Goal: Task Accomplishment & Management: Manage account settings

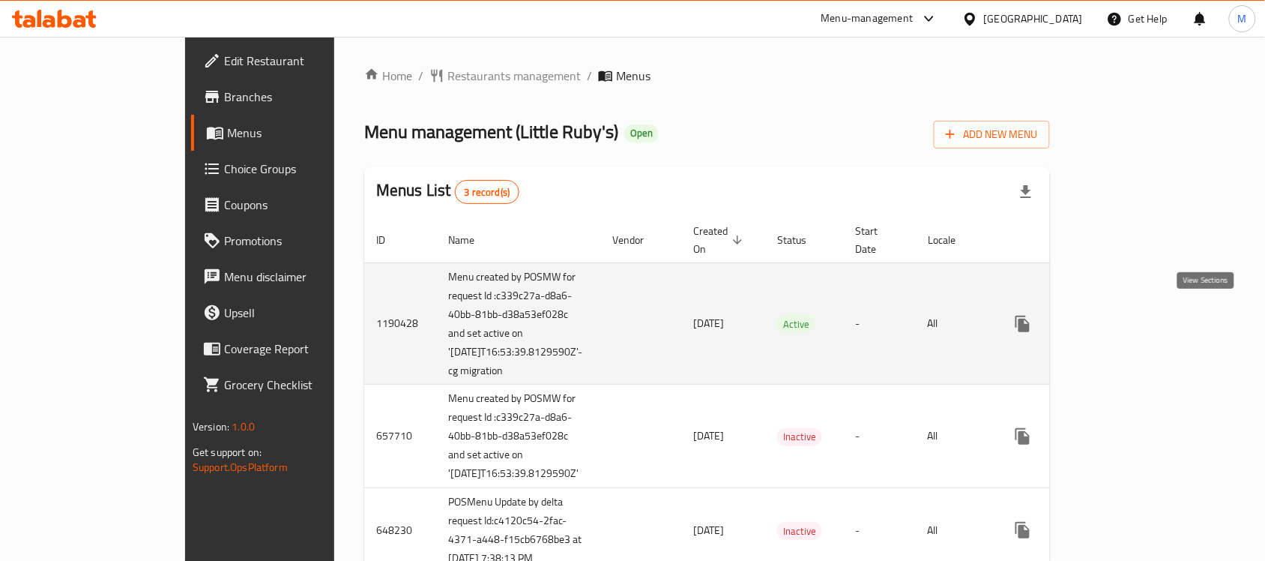
click at [1149, 328] on link "enhanced table" at bounding box center [1131, 324] width 36 height 36
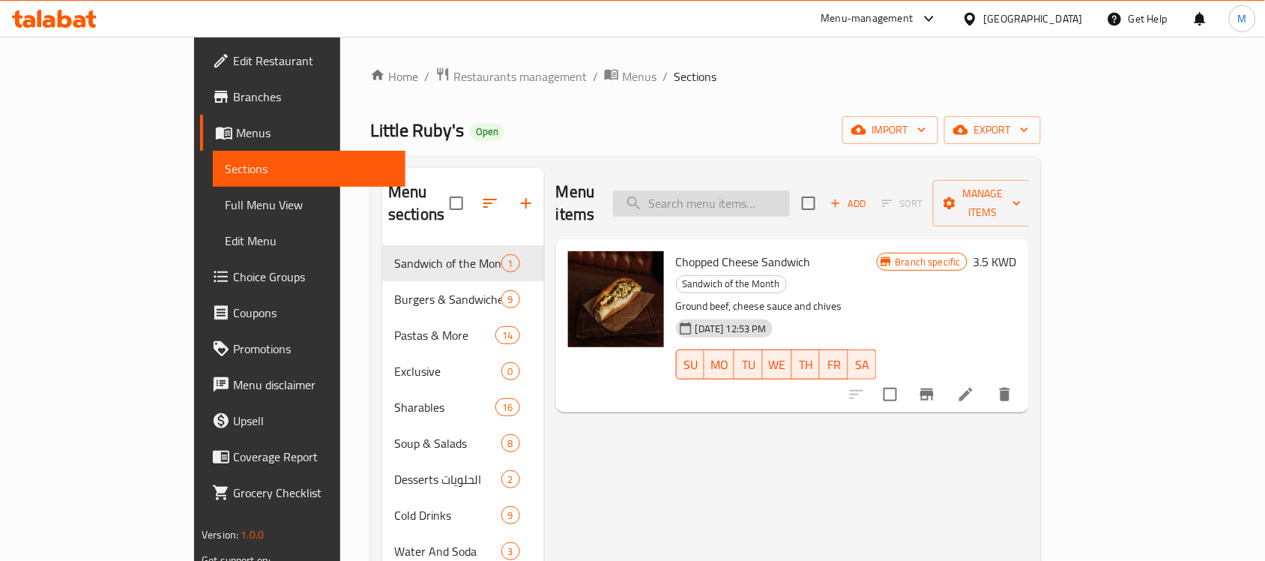
click at [746, 196] on input "search" at bounding box center [701, 203] width 177 height 26
paste input "Pumpkin Soup"
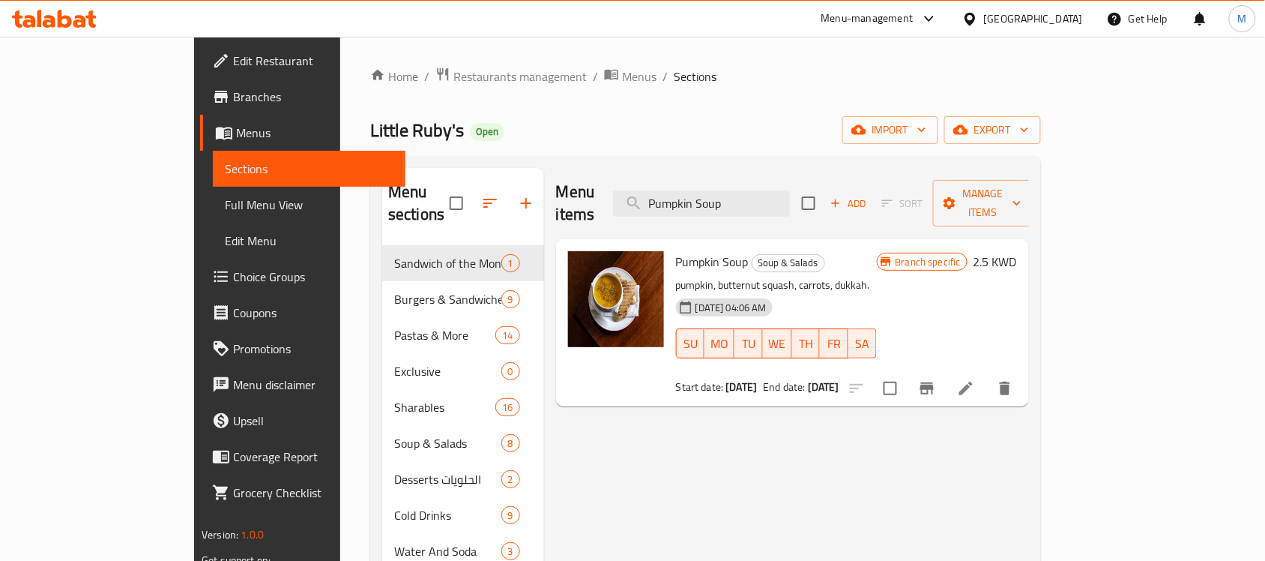
type input "Pumpkin Soup"
click at [934, 382] on icon "Branch-specific-item" at bounding box center [926, 388] width 13 height 12
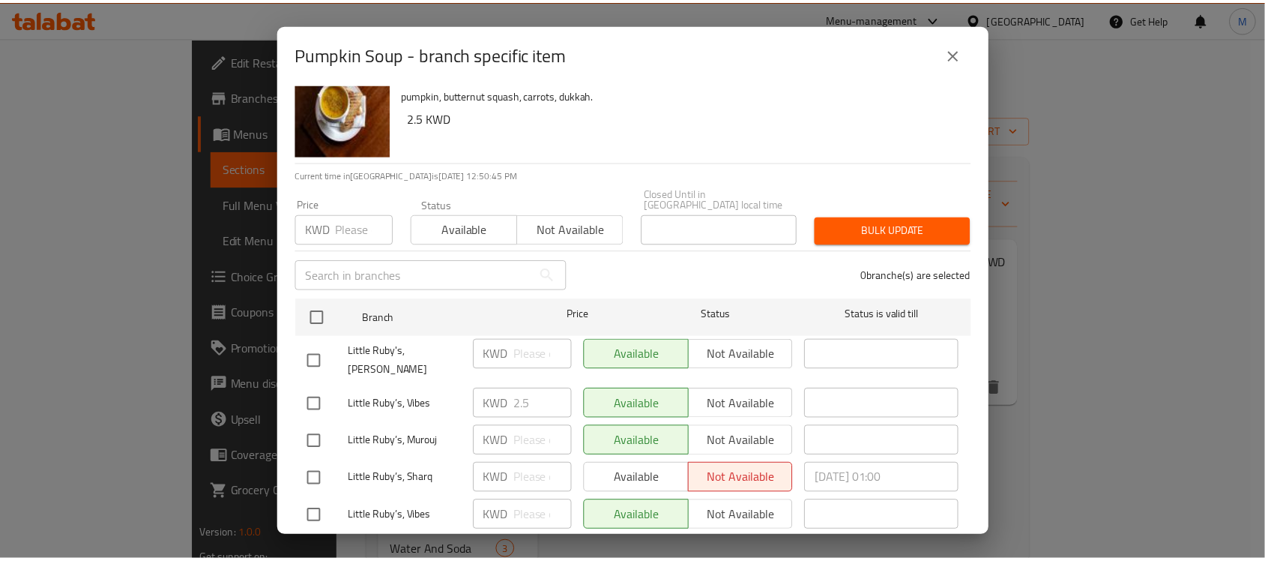
scroll to position [45, 0]
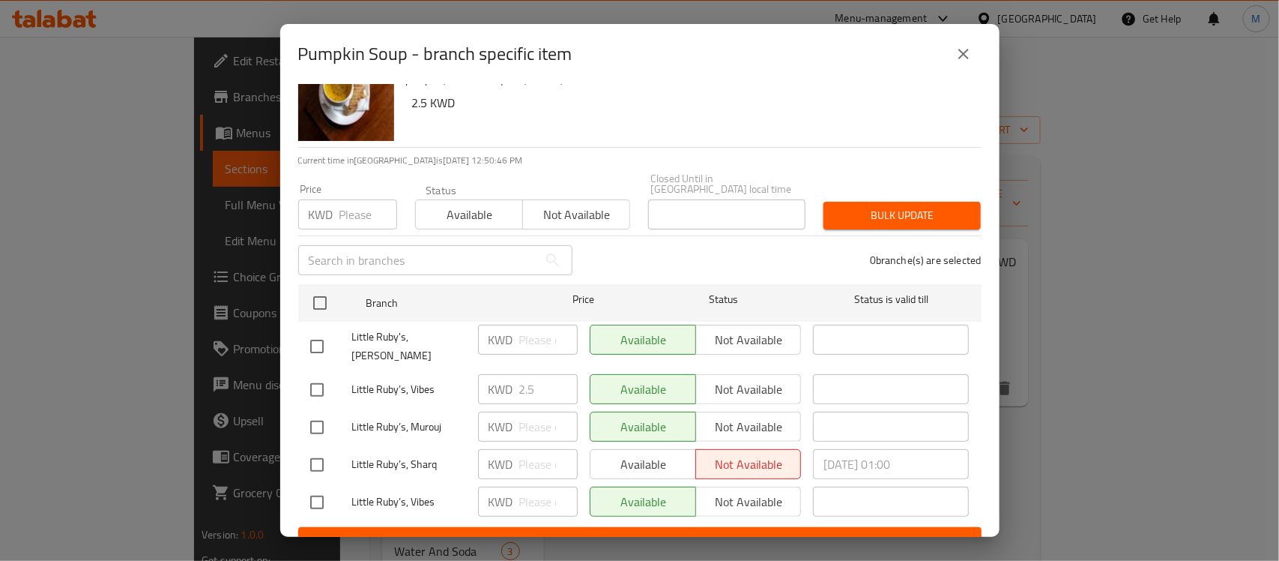
click at [965, 46] on icon "close" at bounding box center [964, 54] width 18 height 18
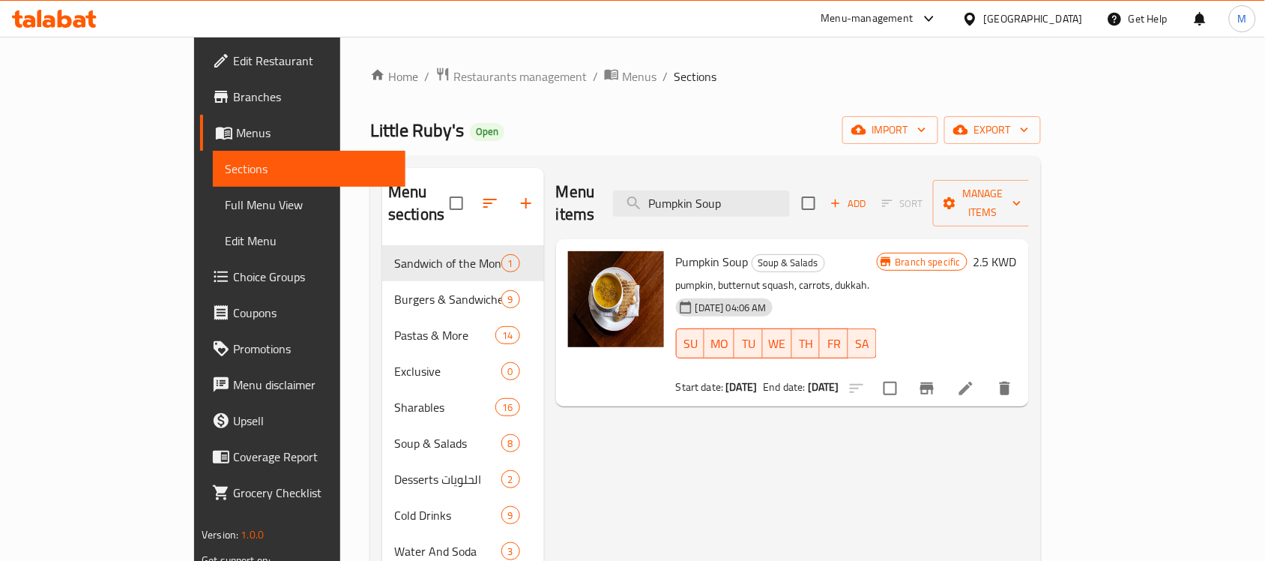
click at [761, 174] on div "Menu items Pumpkin Soup Add Sort Manage items" at bounding box center [792, 203] width 473 height 71
click at [790, 199] on input "Pumpkin Soup" at bounding box center [701, 203] width 177 height 26
paste input "Crisped Caesar"
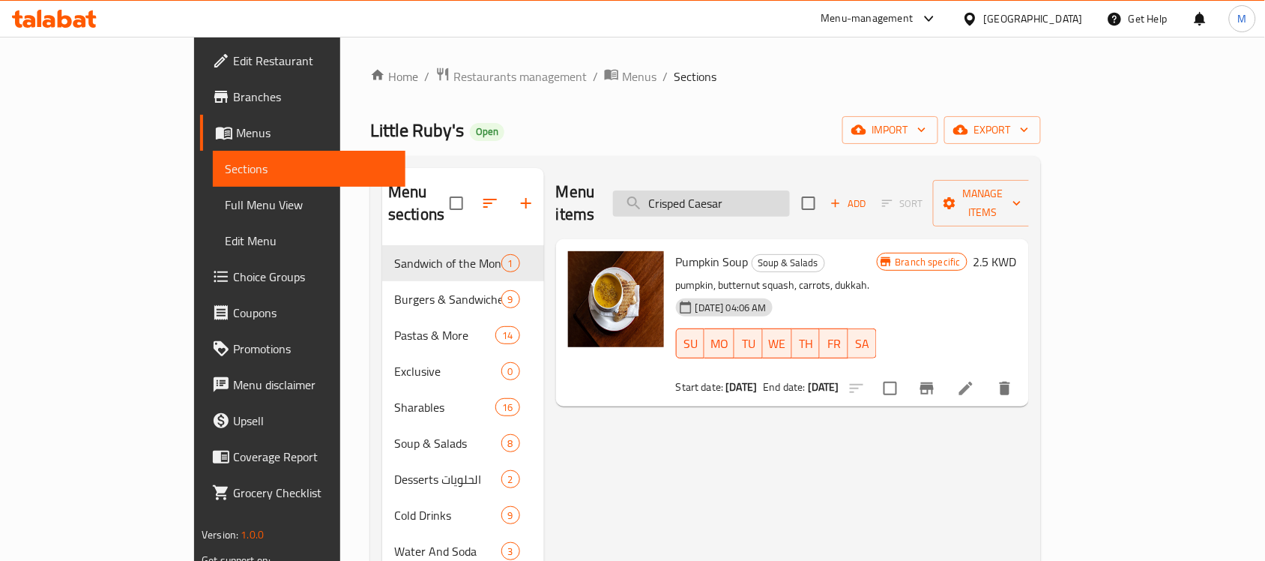
click at [790, 199] on input "Crisped Caesar" at bounding box center [701, 203] width 177 height 26
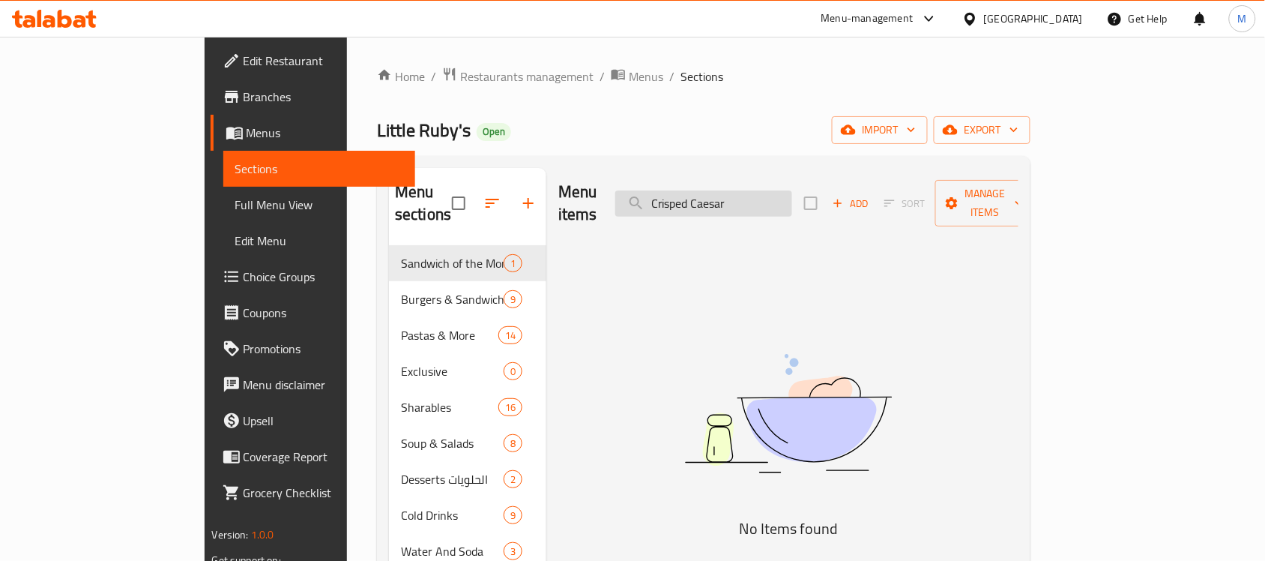
click at [792, 192] on input "Crisped Caesar" at bounding box center [703, 203] width 177 height 26
paste input "Mango Chicken"
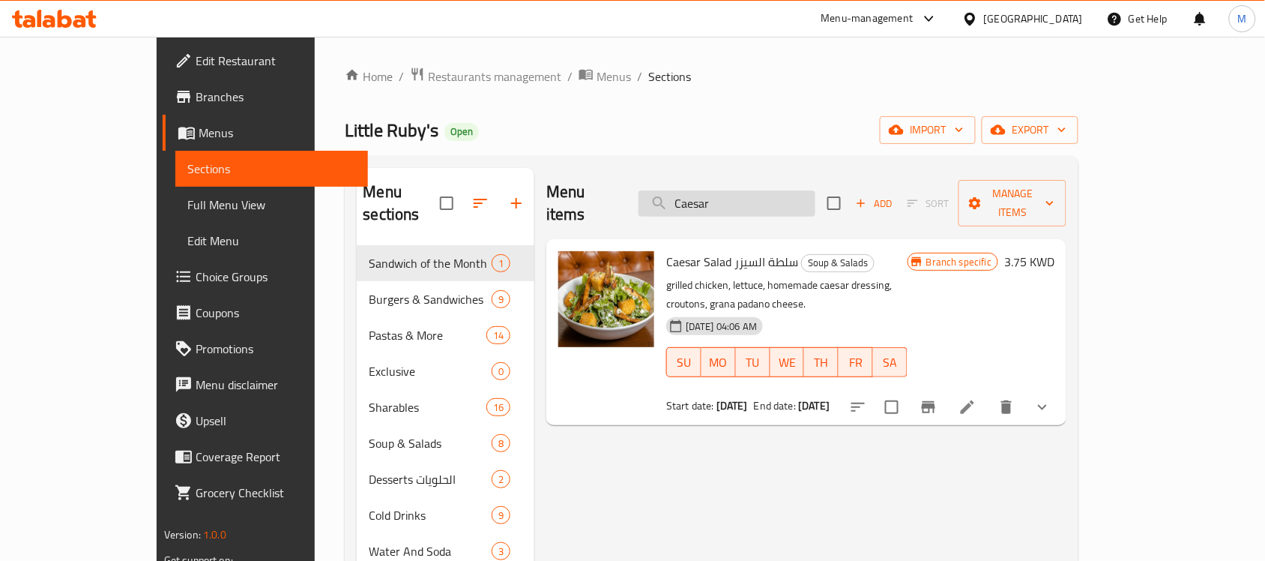
click at [795, 199] on input "Caesar" at bounding box center [727, 203] width 177 height 26
click at [826, 162] on div "Menu sections Sandwich of the Month 1 Burgers & Sandwiches 9 Pastas & More 14 E…" at bounding box center [712, 448] width 734 height 585
click at [816, 203] on input "Caesar" at bounding box center [727, 203] width 177 height 26
paste input "Mango Chicken"
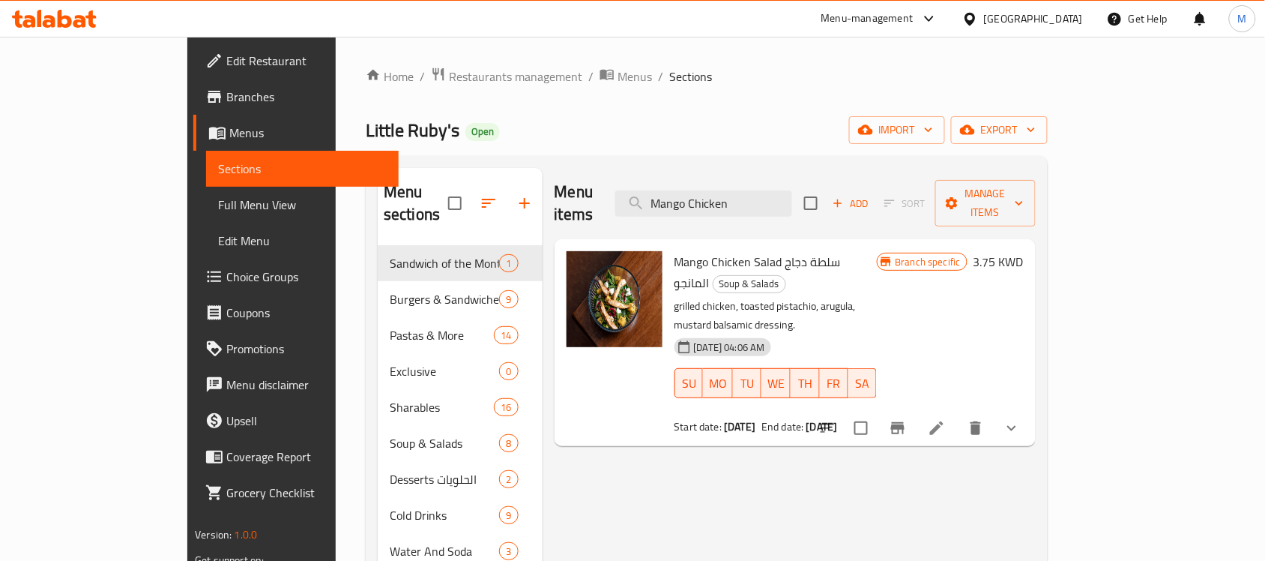
click at [825, 250] on span "Mango Chicken Salad سلطة دجاج المانجو" at bounding box center [758, 271] width 166 height 43
click at [792, 199] on input "Mango Chicken" at bounding box center [703, 203] width 177 height 26
paste input "Sesame Kale"
click at [792, 199] on input "Mango Sesame Kale" at bounding box center [703, 203] width 177 height 26
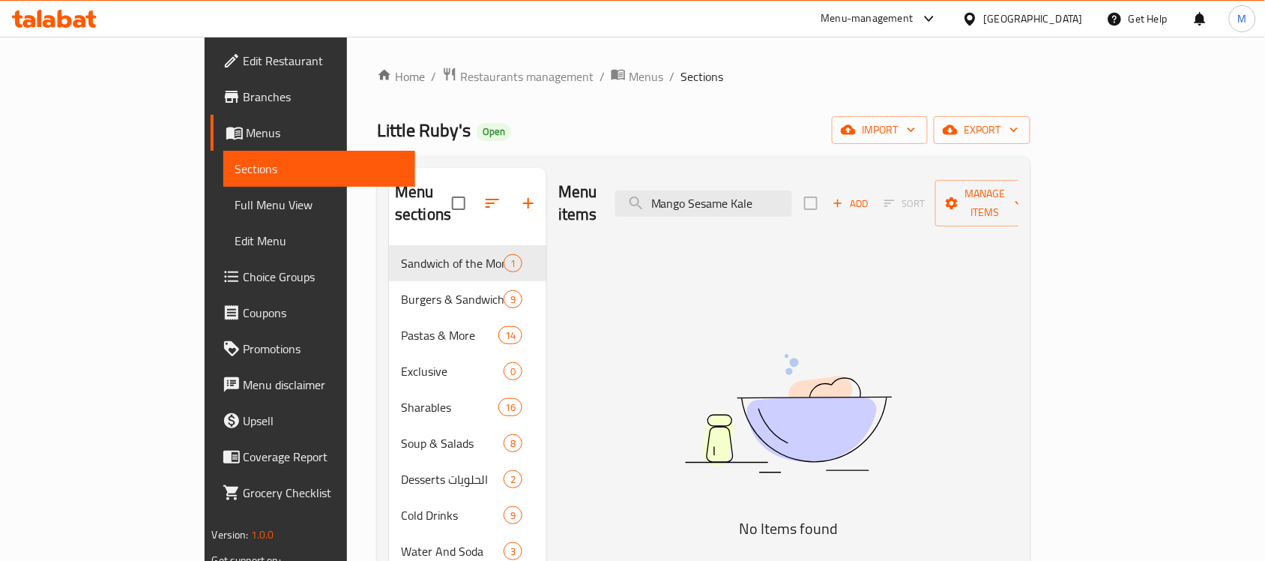
paste input "search"
click at [774, 199] on input "Sesame Kale" at bounding box center [703, 203] width 177 height 26
paste input "[PERSON_NAME]"
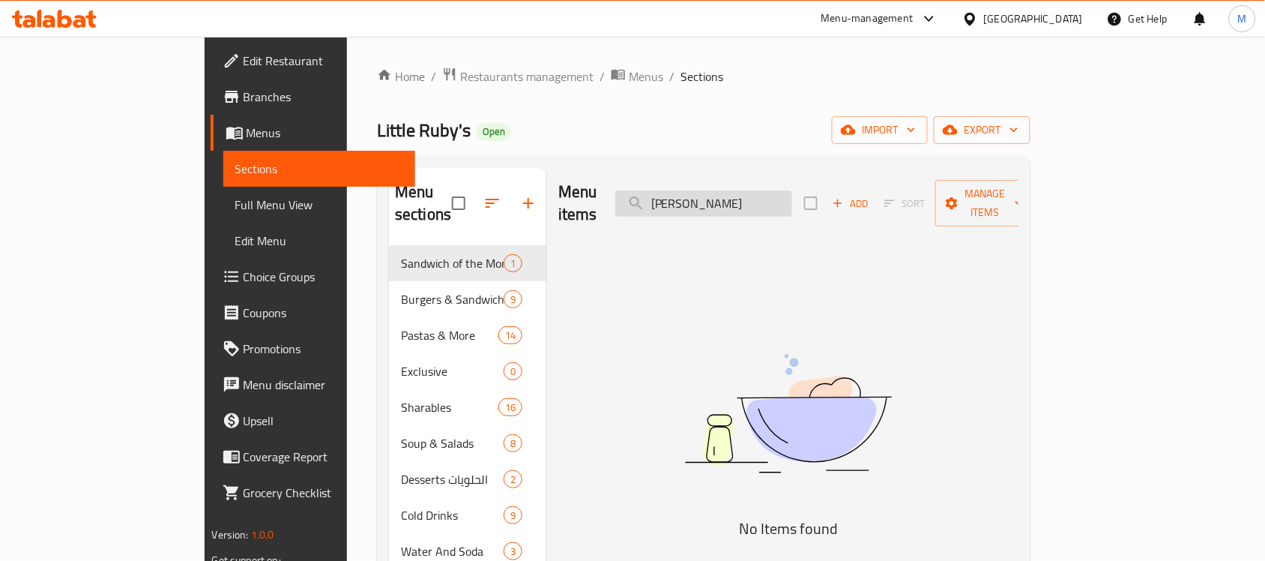
click at [777, 190] on input "[PERSON_NAME]" at bounding box center [703, 203] width 177 height 26
paste input "[PERSON_NAME]"
click at [792, 203] on input "[PERSON_NAME]" at bounding box center [703, 203] width 177 height 26
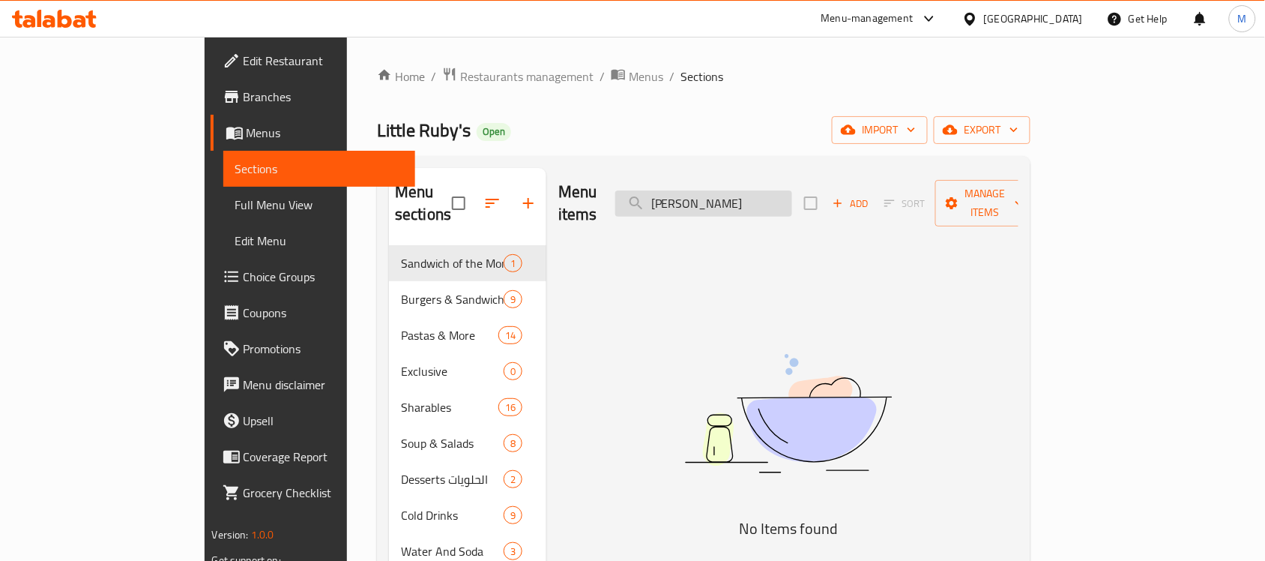
click at [792, 203] on input "[PERSON_NAME]" at bounding box center [703, 203] width 177 height 26
paste input "Buffalo Bit"
click at [792, 203] on input "Buffalo Bites" at bounding box center [703, 203] width 177 height 26
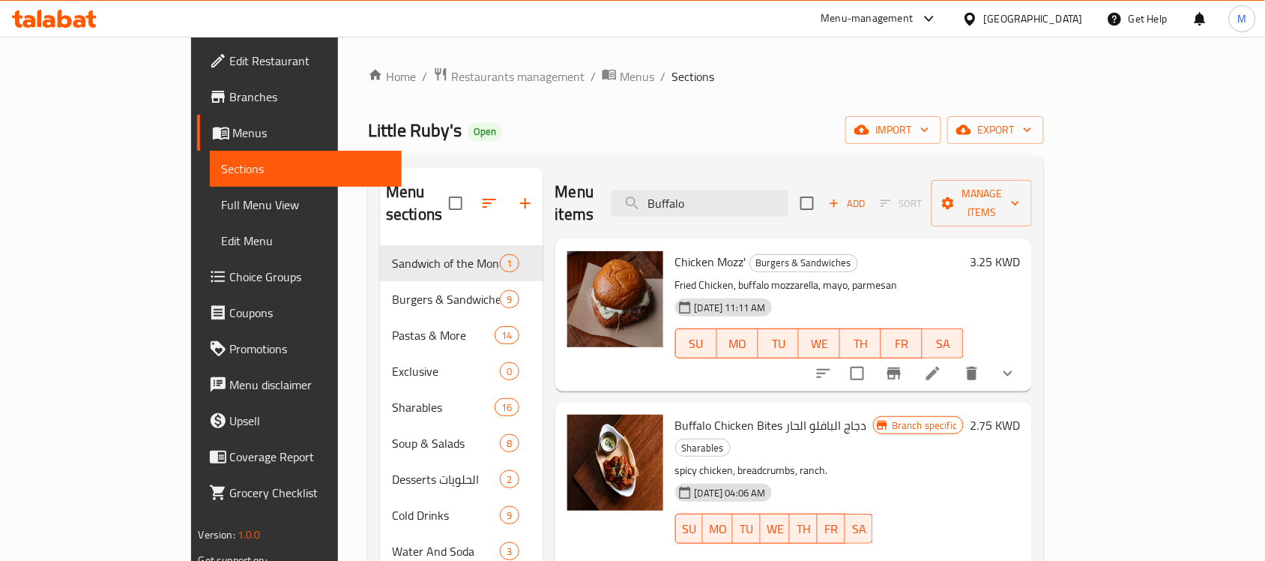
type input "Buffalo"
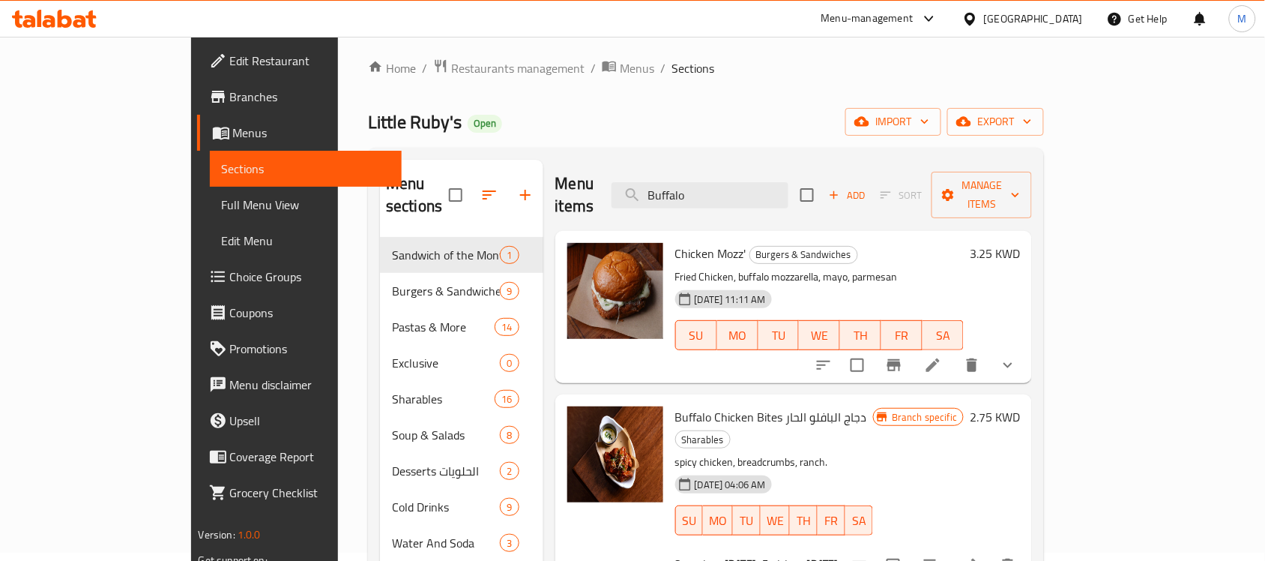
scroll to position [0, 0]
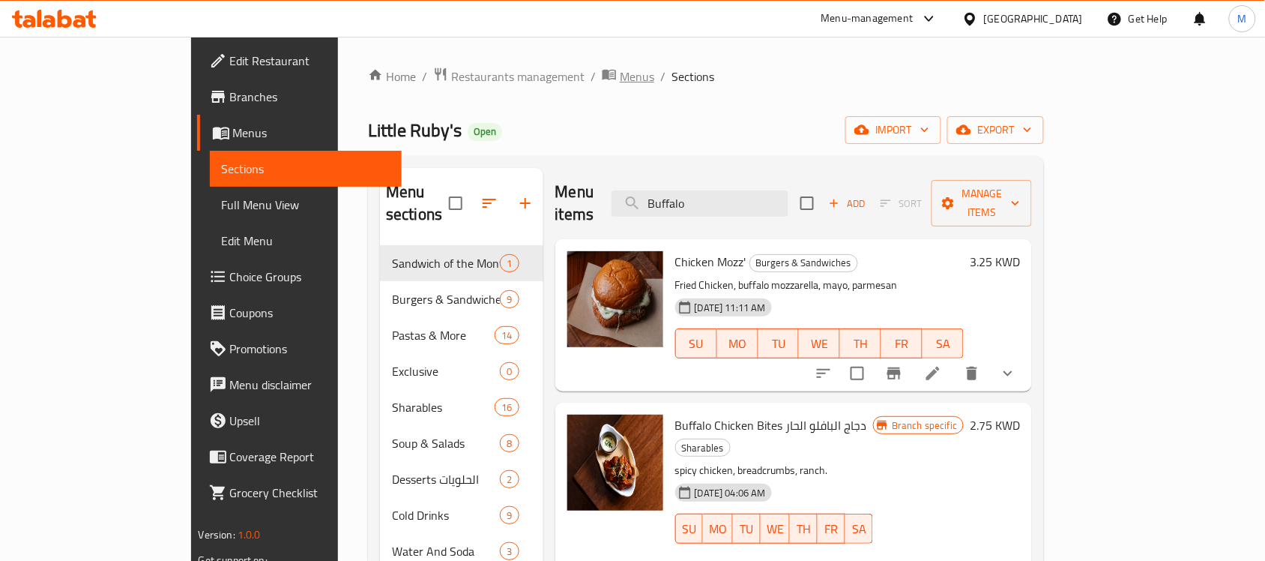
click at [620, 67] on span "Menus" at bounding box center [637, 76] width 34 height 18
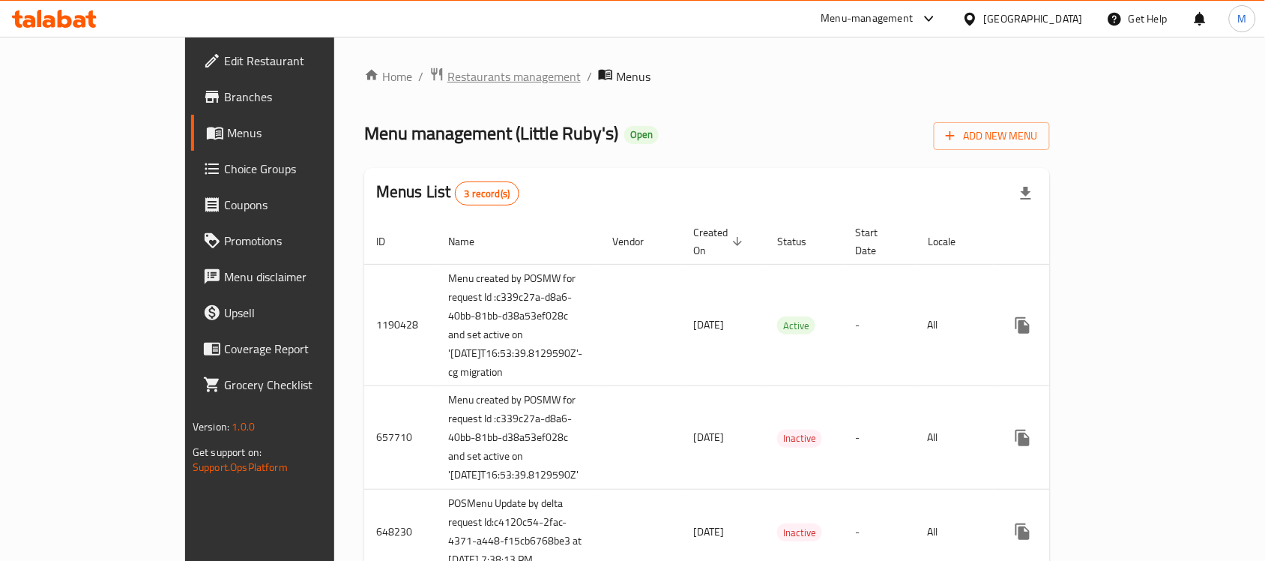
click at [447, 80] on span "Restaurants management" at bounding box center [513, 76] width 133 height 18
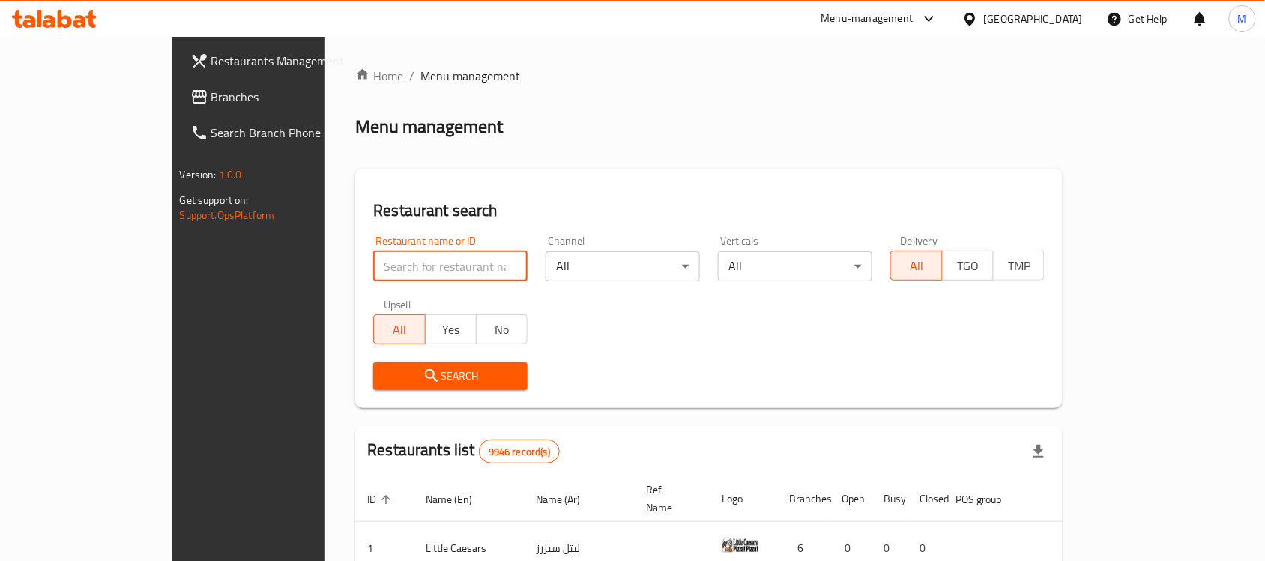
click at [373, 274] on input "search" at bounding box center [450, 266] width 154 height 30
paste input "671969"
type input "671969"
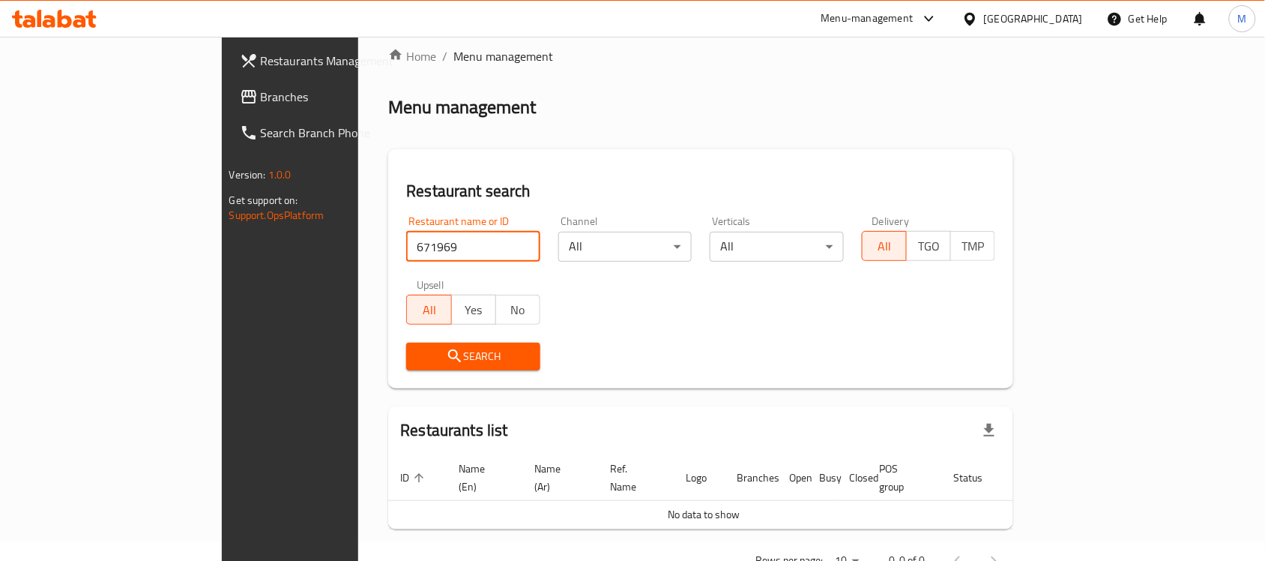
scroll to position [51, 0]
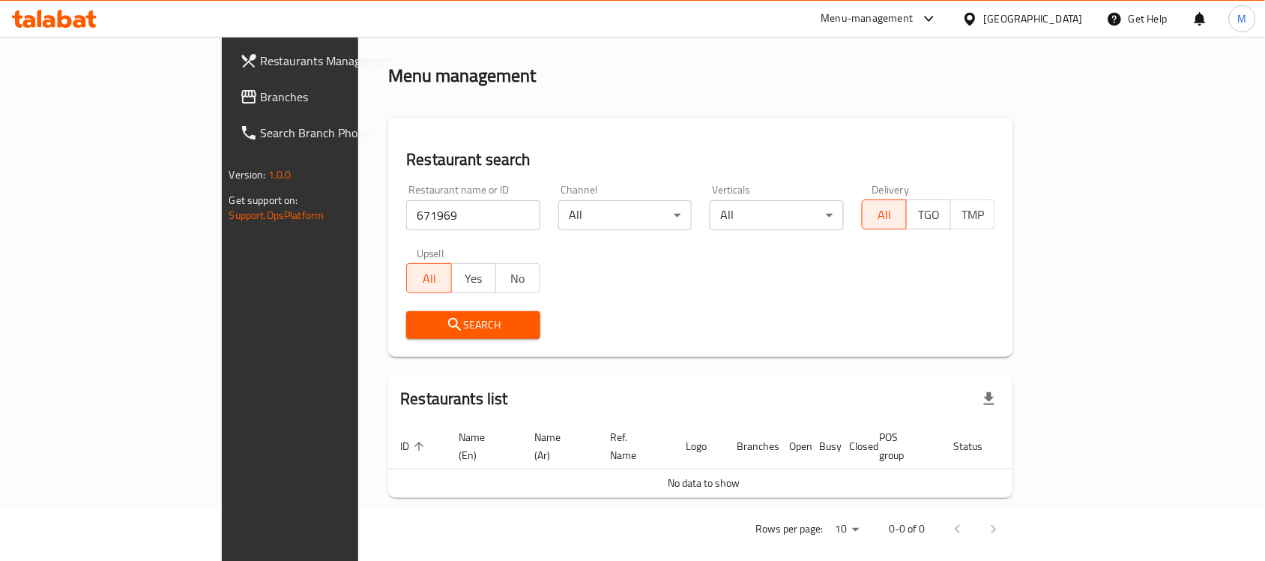
click at [1052, 13] on div "[GEOGRAPHIC_DATA]" at bounding box center [1033, 18] width 99 height 16
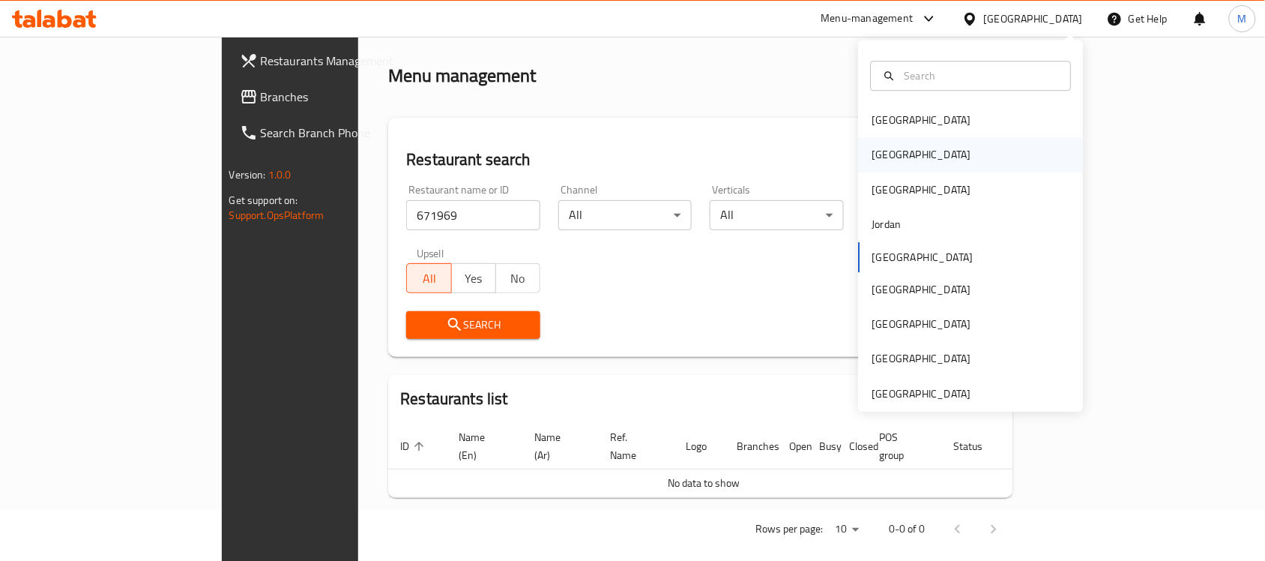
click at [931, 156] on div "[GEOGRAPHIC_DATA]" at bounding box center [971, 155] width 225 height 34
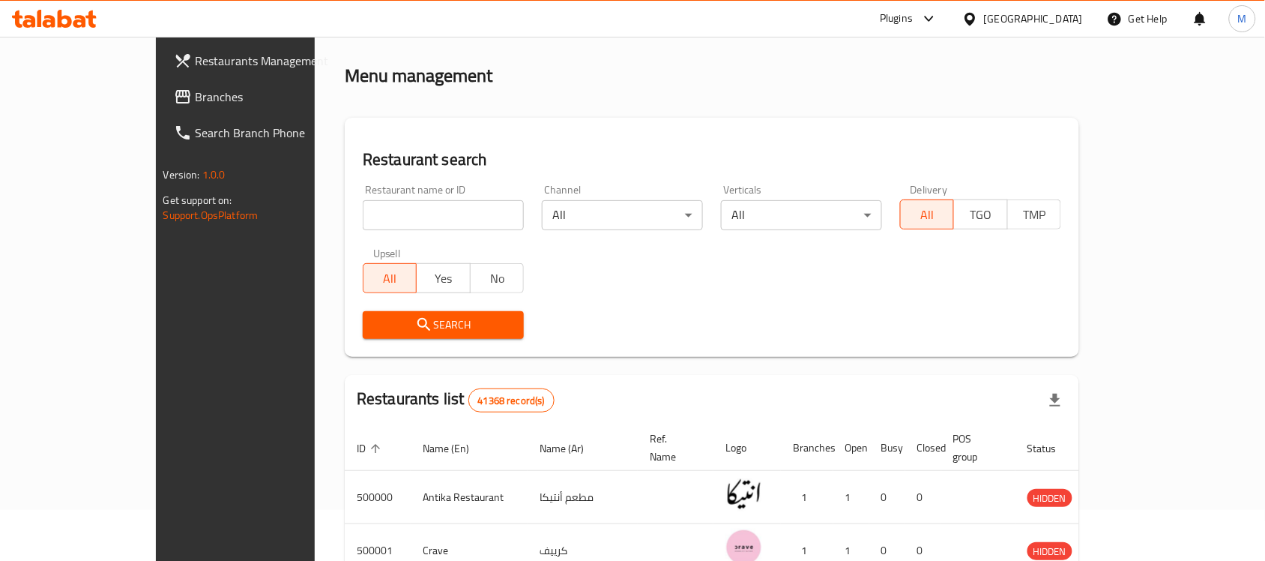
click at [363, 222] on input "search" at bounding box center [443, 215] width 161 height 30
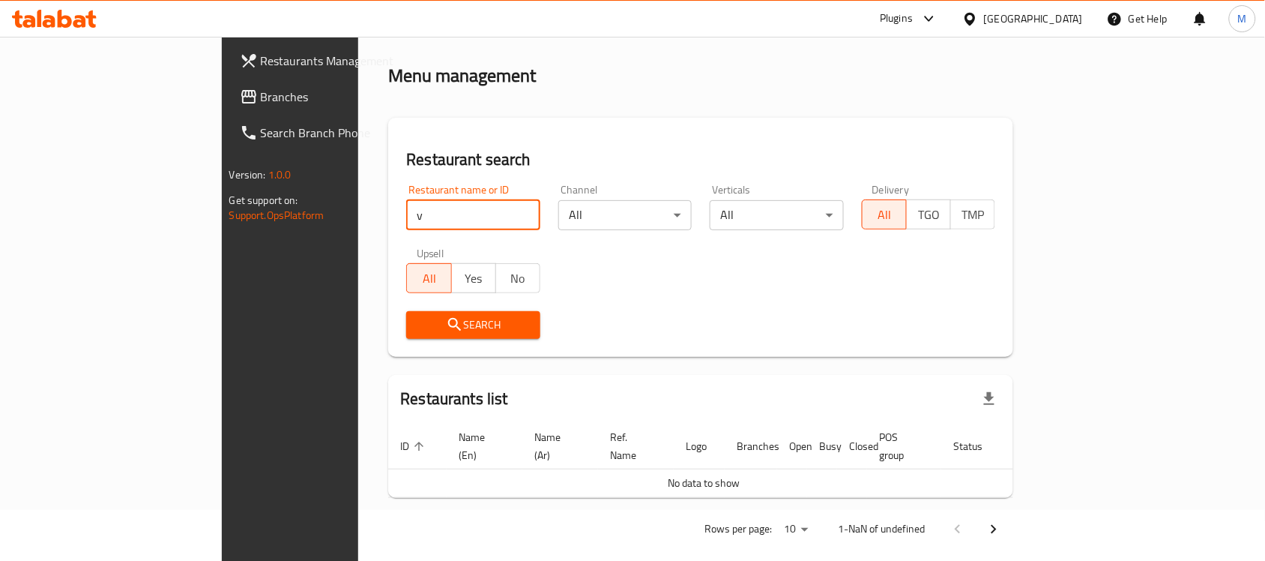
click at [406, 222] on input "v" at bounding box center [473, 215] width 134 height 30
paste input "671969"
type input "671969"
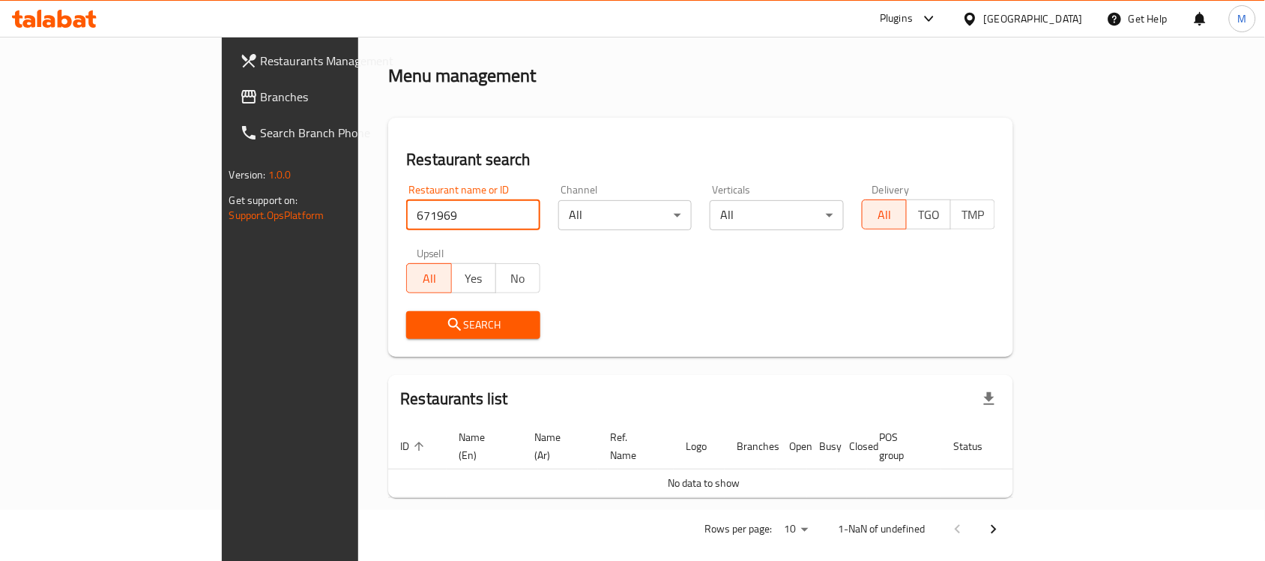
click button "Search" at bounding box center [473, 325] width 134 height 28
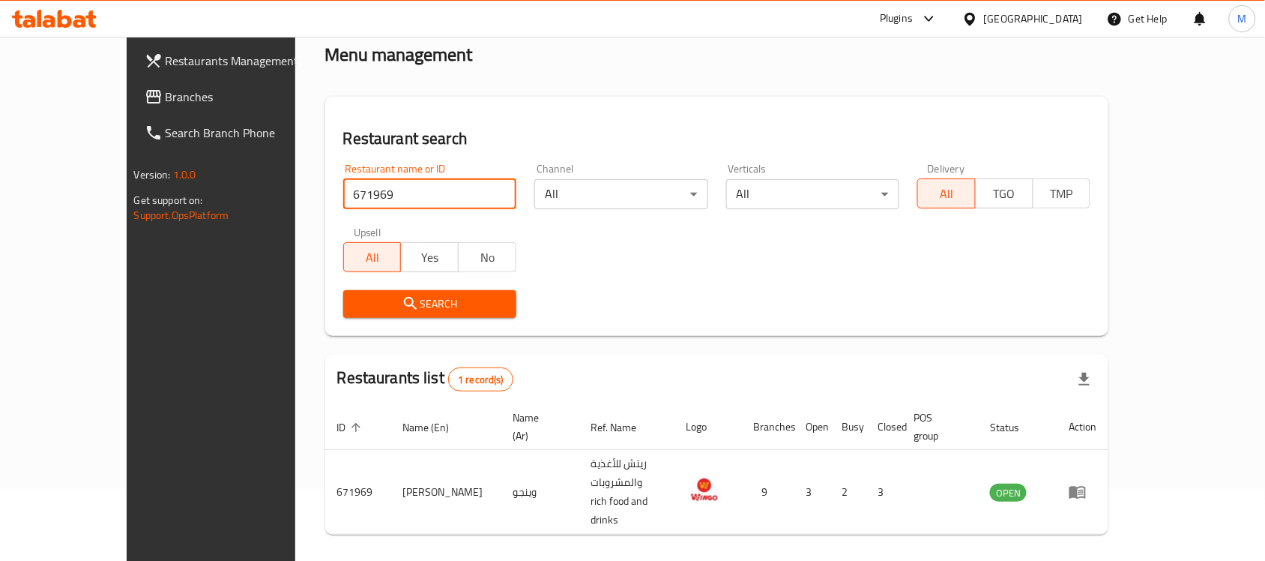
scroll to position [79, 0]
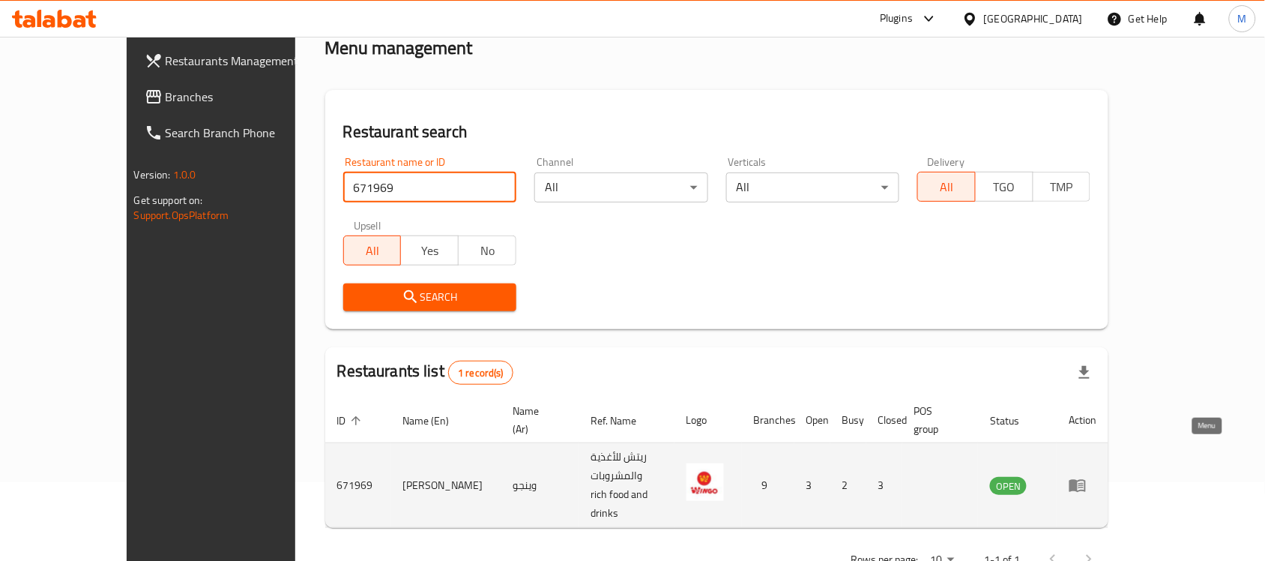
click at [1086, 480] on icon "enhanced table" at bounding box center [1078, 486] width 16 height 13
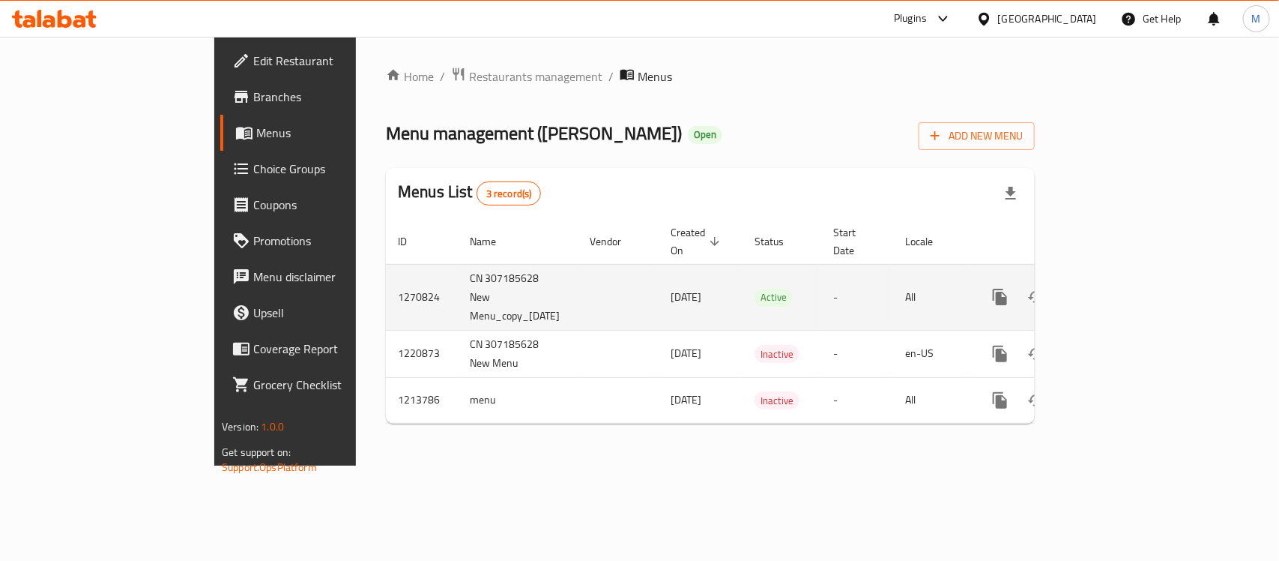
drag, startPoint x: 551, startPoint y: 274, endPoint x: 646, endPoint y: 275, distance: 95.2
click at [659, 275] on td "[DATE]" at bounding box center [701, 297] width 84 height 66
click at [578, 271] on td "enhanced table" at bounding box center [618, 297] width 81 height 66
click at [659, 271] on td "[DATE]" at bounding box center [701, 297] width 84 height 66
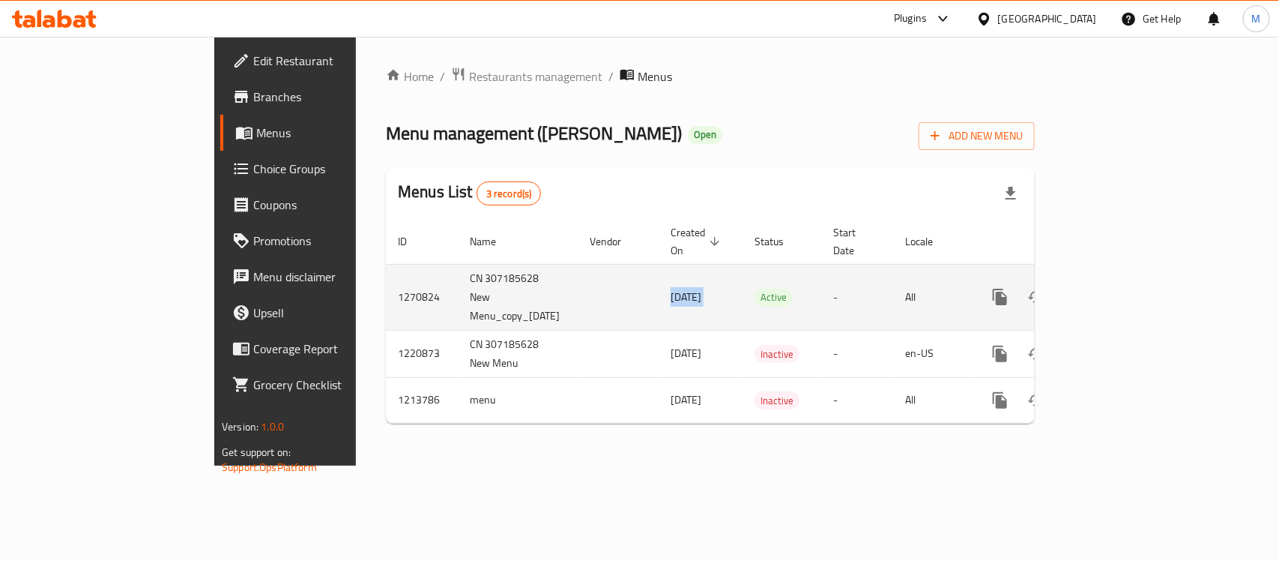
click at [659, 271] on td "[DATE]" at bounding box center [701, 297] width 84 height 66
click at [671, 287] on span "[DATE]" at bounding box center [686, 296] width 31 height 19
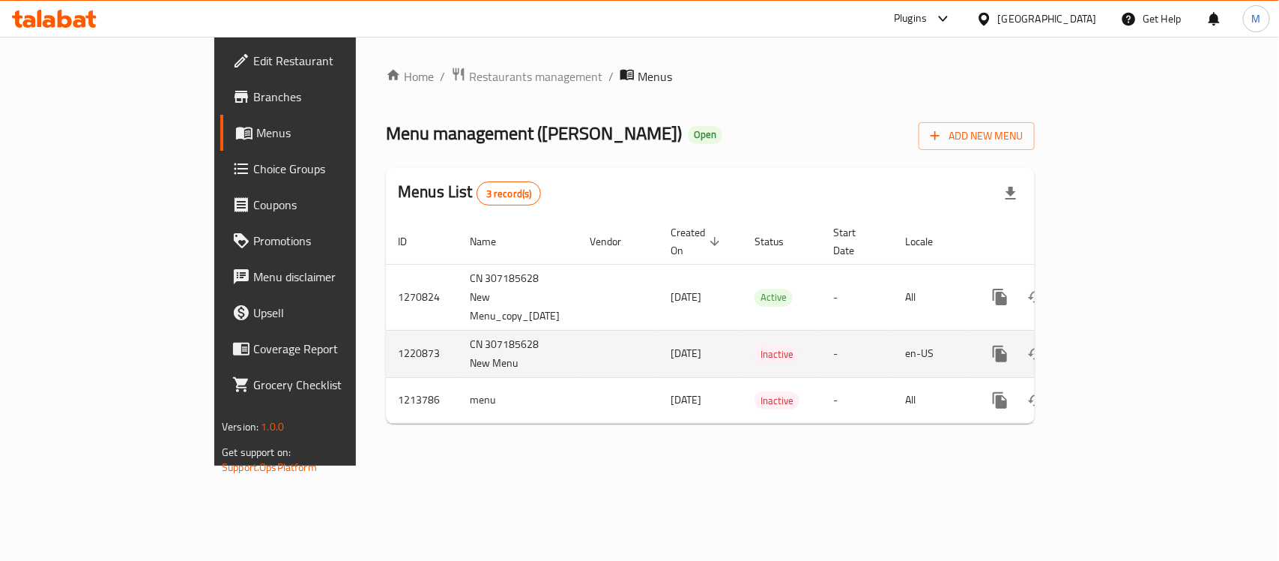
click at [458, 330] on td "CN 307185628 New Menu" at bounding box center [518, 353] width 120 height 47
copy td "307185628"
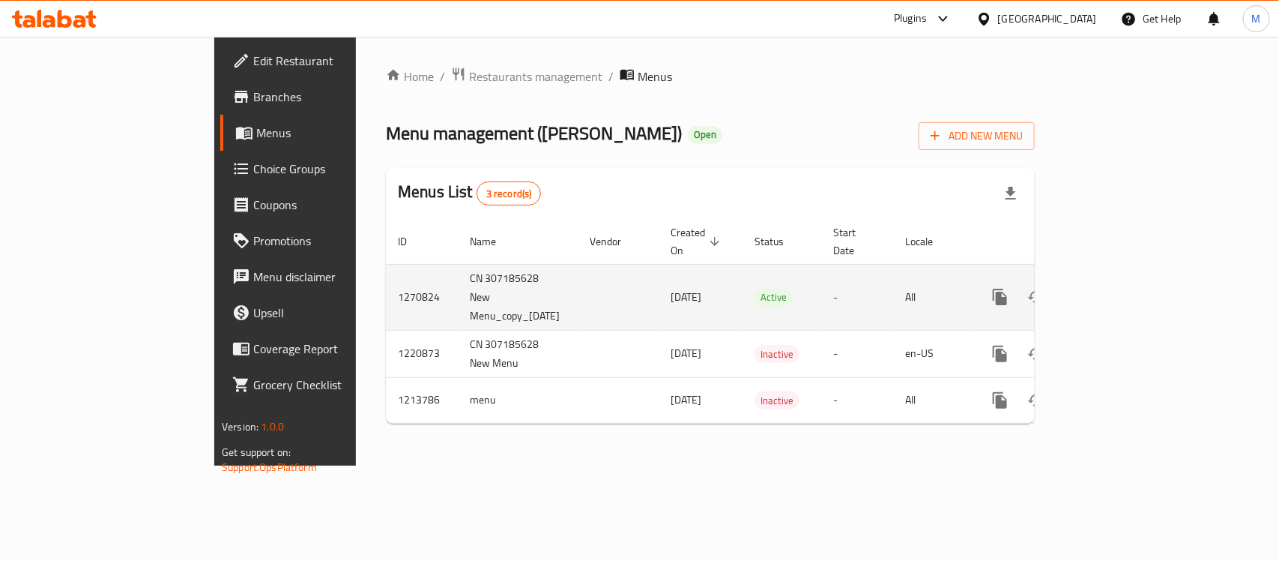
click at [458, 264] on td "CN 307185628 New Menu_copy_[DATE]" at bounding box center [518, 297] width 120 height 66
drag, startPoint x: 537, startPoint y: 263, endPoint x: 631, endPoint y: 268, distance: 93.8
click at [631, 268] on tr "1270824 CN 307185628 New Menu_copy_[DATE] [DATE] Active - All" at bounding box center [762, 297] width 753 height 66
click at [659, 268] on td "[DATE]" at bounding box center [701, 297] width 84 height 66
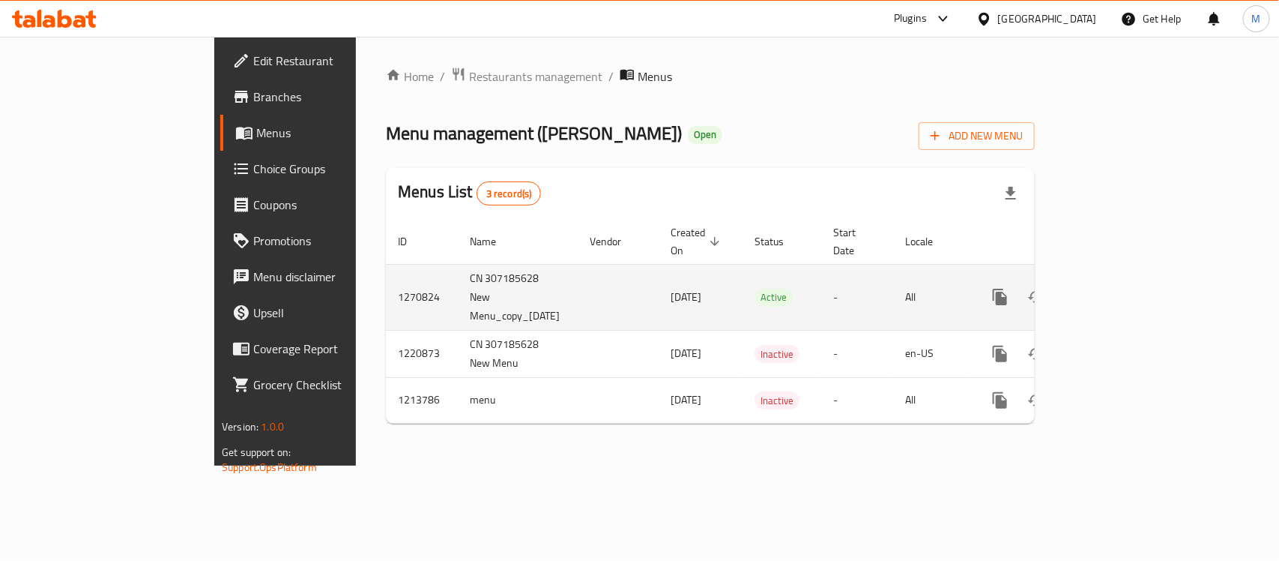
click at [386, 271] on td "1270824" at bounding box center [422, 297] width 72 height 66
click at [458, 264] on td "CN 307185628 New Menu_copy_[DATE]" at bounding box center [518, 297] width 120 height 66
click at [458, 265] on td "CN 307185628 New Menu_copy_[DATE]" at bounding box center [518, 297] width 120 height 66
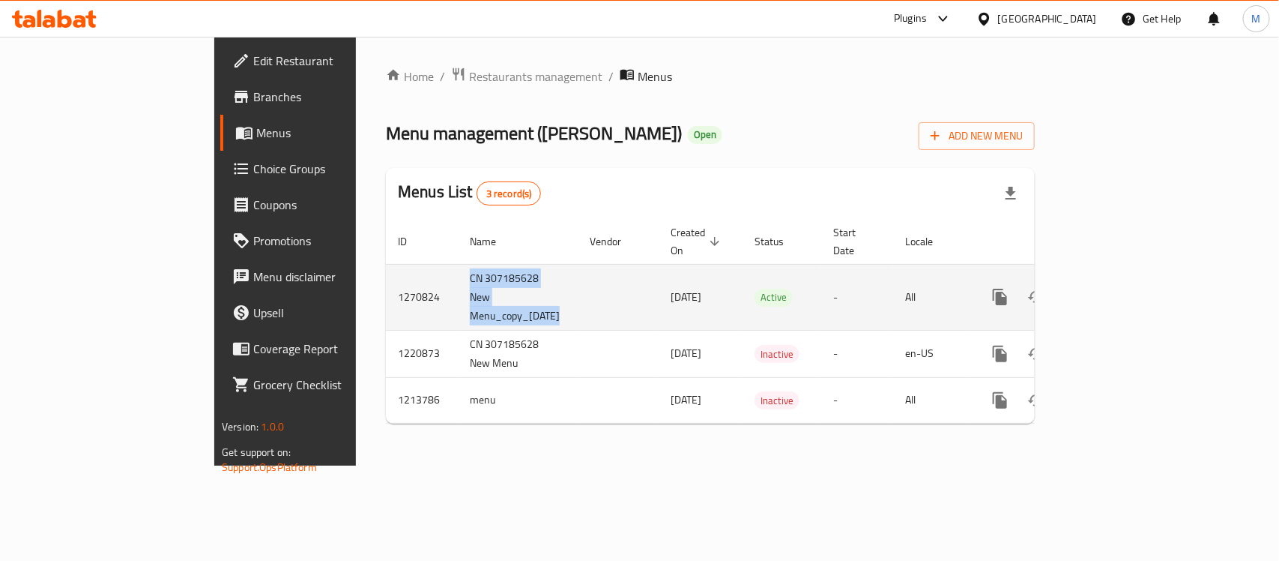
drag, startPoint x: 356, startPoint y: 271, endPoint x: 471, endPoint y: 274, distance: 114.7
click at [471, 274] on tr "1270824 CN 307185628 New Menu_copy_[DATE] [DATE] Active - All" at bounding box center [762, 297] width 753 height 66
click at [578, 274] on td "enhanced table" at bounding box center [618, 297] width 81 height 66
click at [1118, 288] on icon "enhanced table" at bounding box center [1109, 297] width 18 height 18
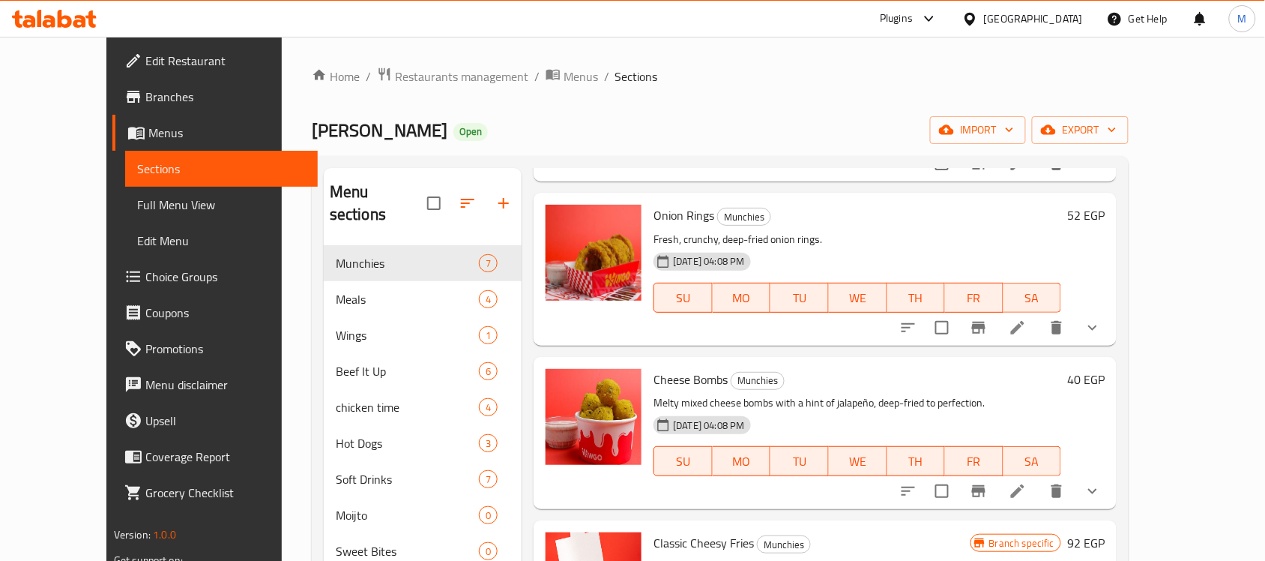
scroll to position [375, 0]
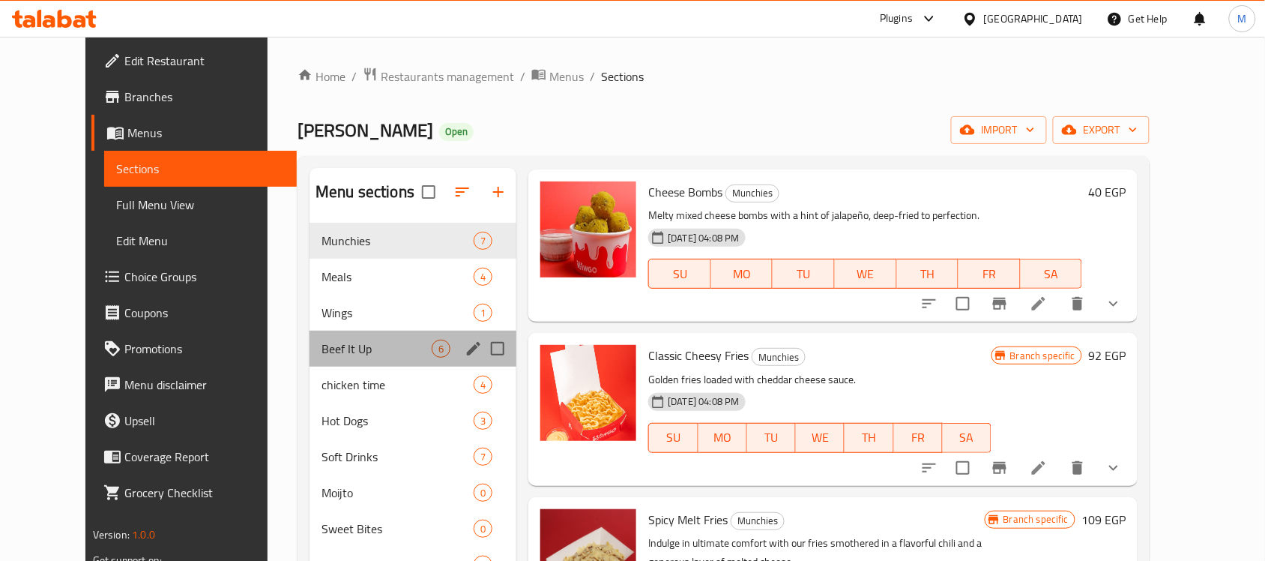
click at [310, 339] on div "Beef It Up 6" at bounding box center [413, 349] width 207 height 36
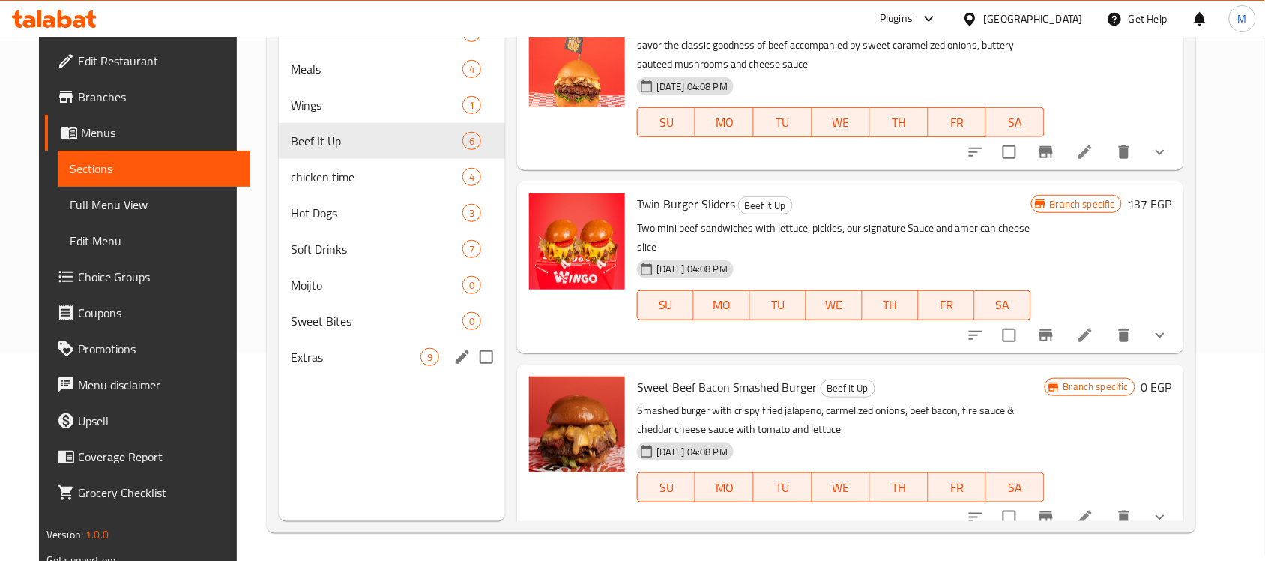
scroll to position [211, 0]
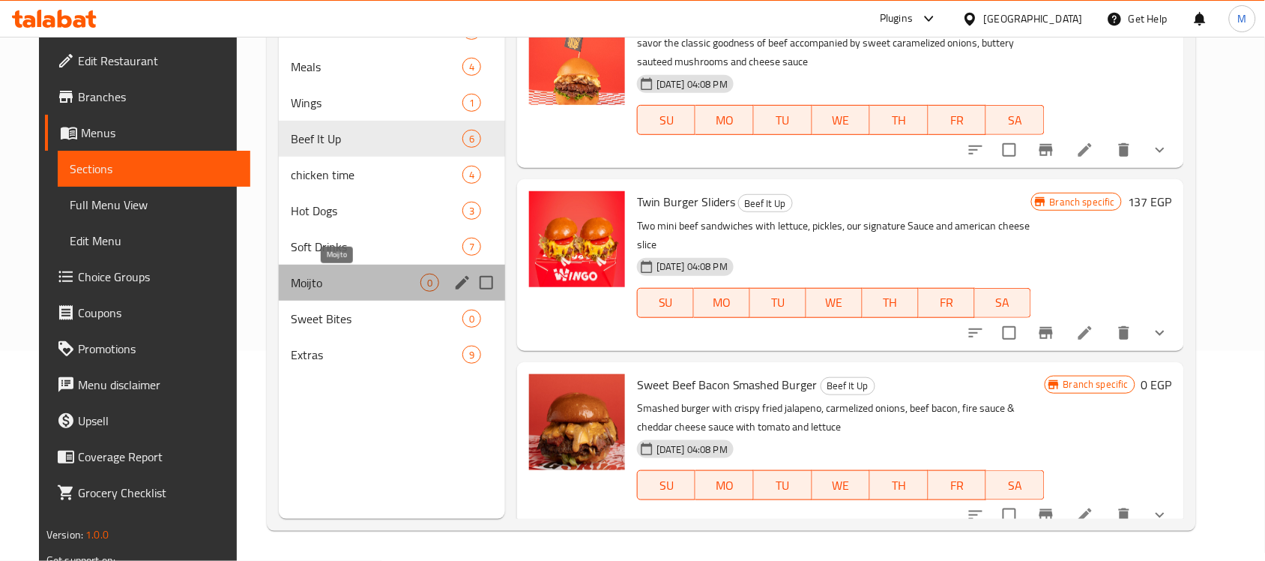
click at [315, 278] on span "Moijto" at bounding box center [356, 283] width 130 height 18
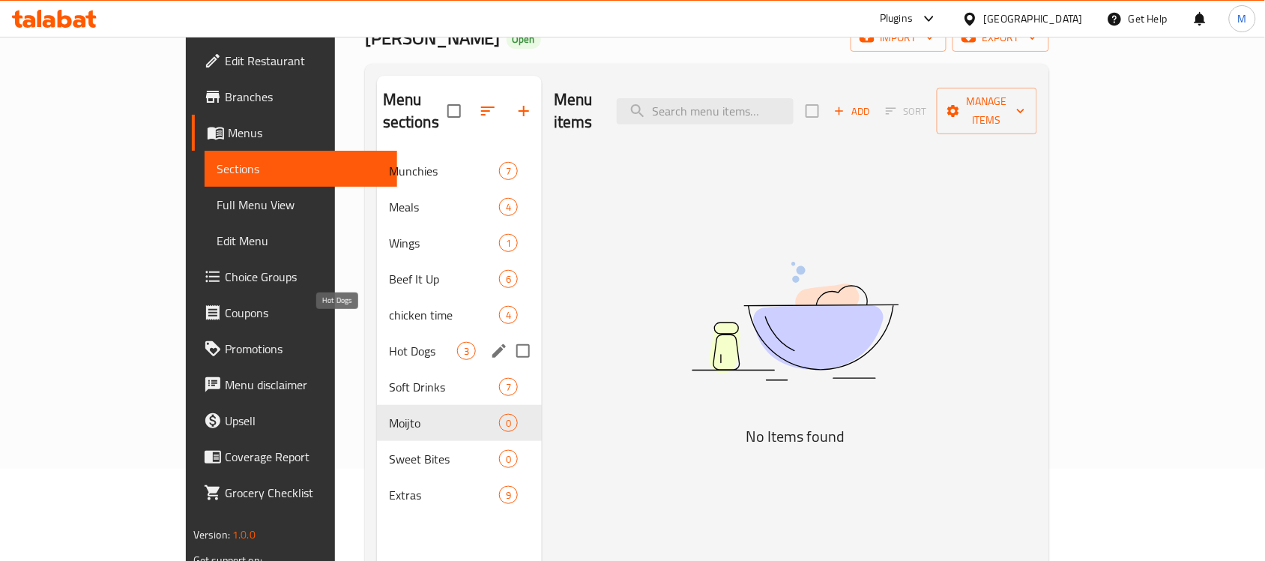
scroll to position [23, 0]
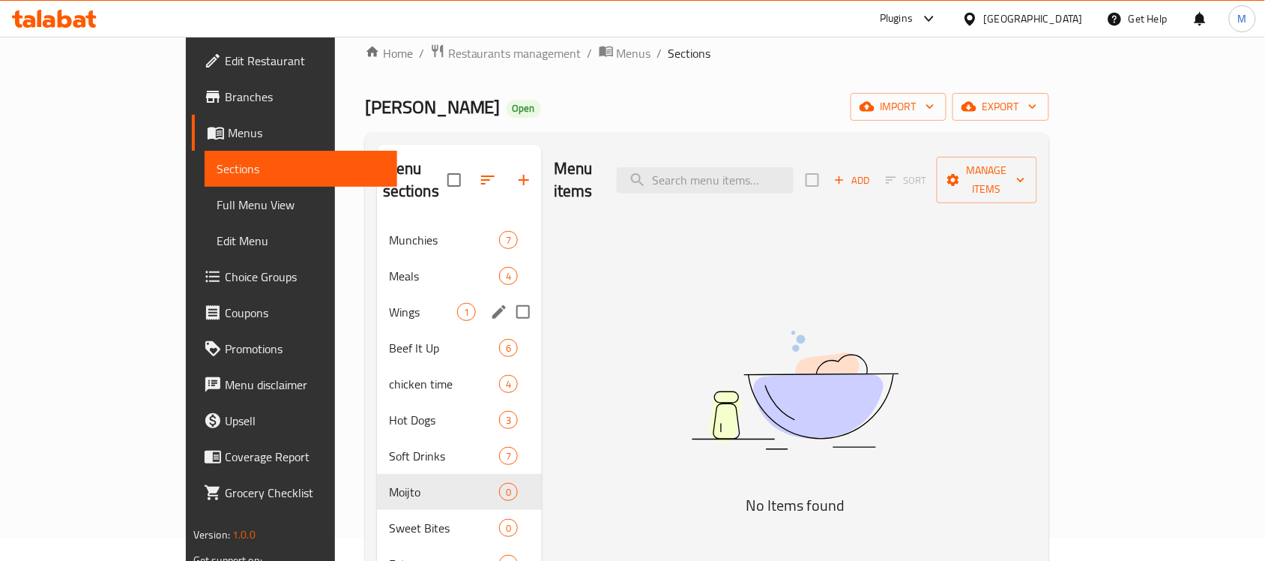
click at [389, 339] on span "Beef It Up" at bounding box center [444, 348] width 110 height 18
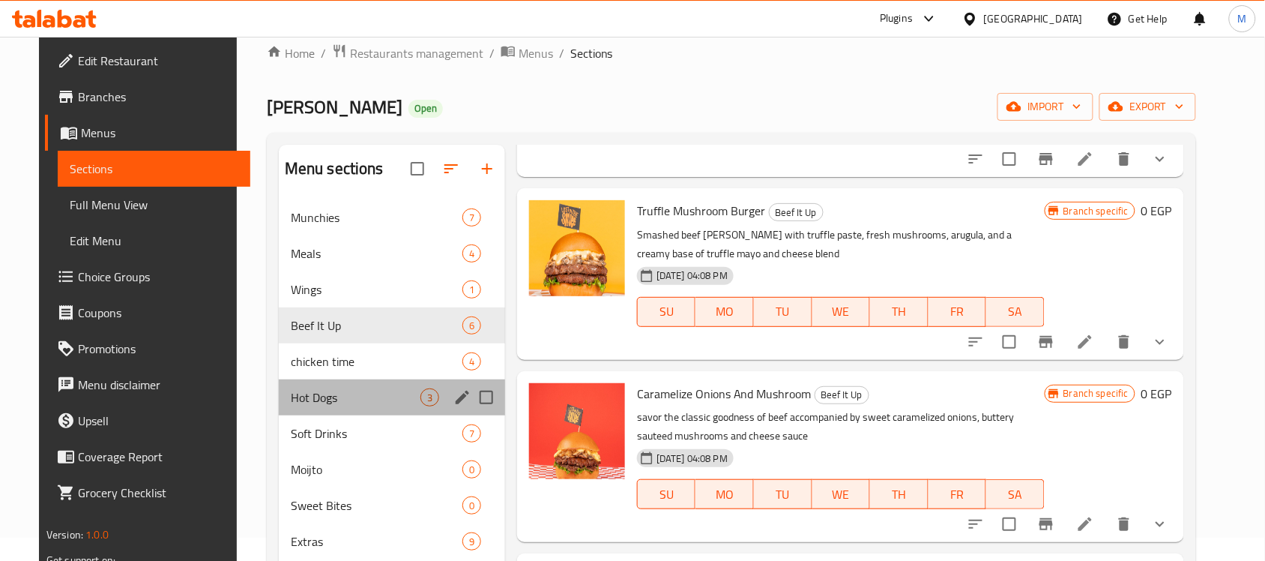
click at [337, 380] on div "Hot Dogs 3" at bounding box center [392, 397] width 226 height 36
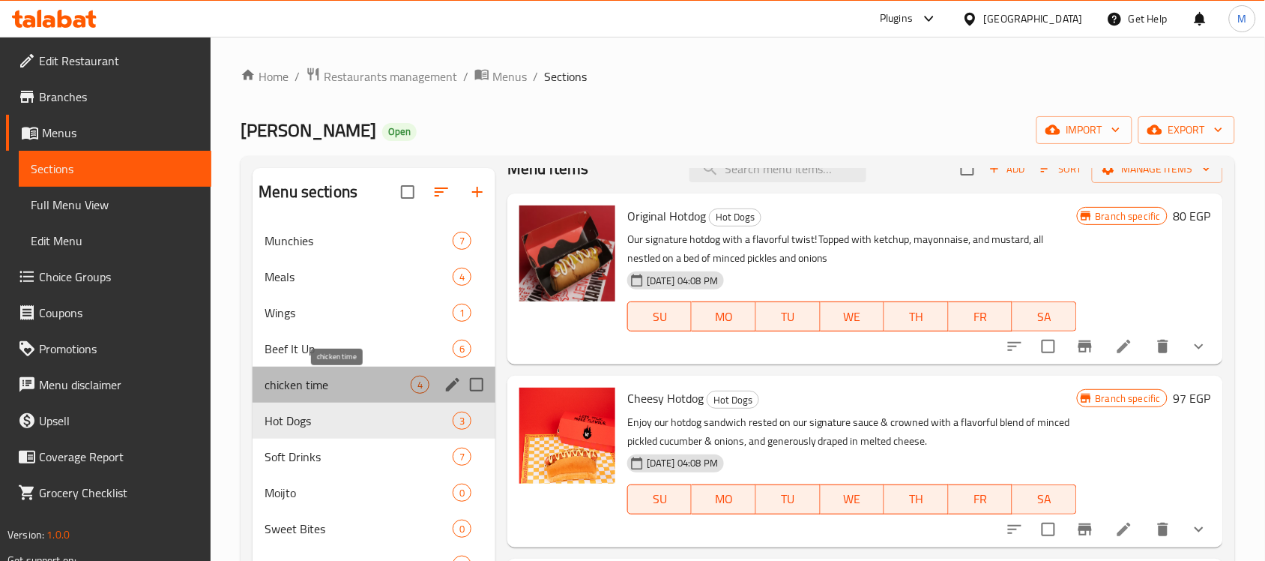
click at [349, 385] on span "chicken time" at bounding box center [338, 385] width 146 height 18
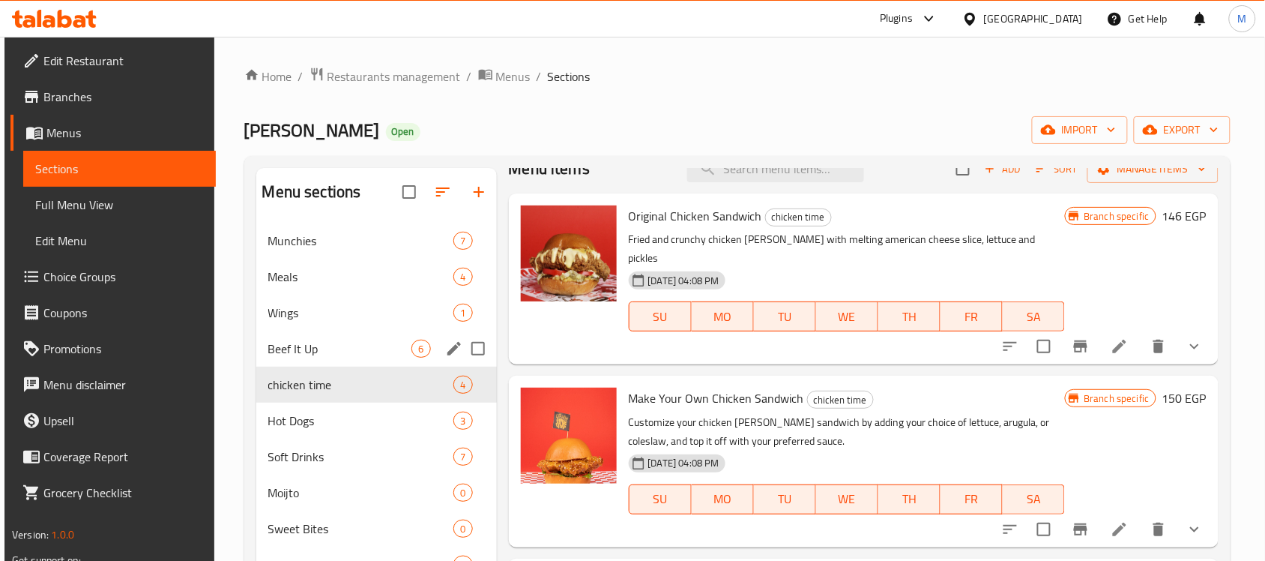
click at [371, 332] on div "Beef It Up 6" at bounding box center [376, 349] width 241 height 36
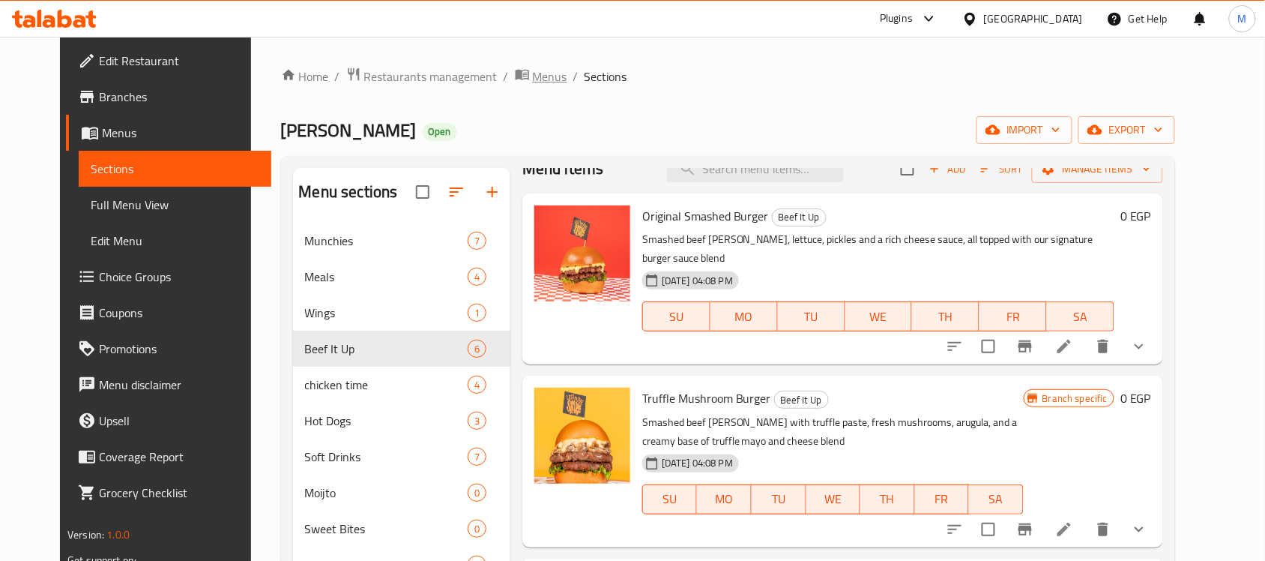
click at [533, 70] on span "Menus" at bounding box center [550, 76] width 34 height 18
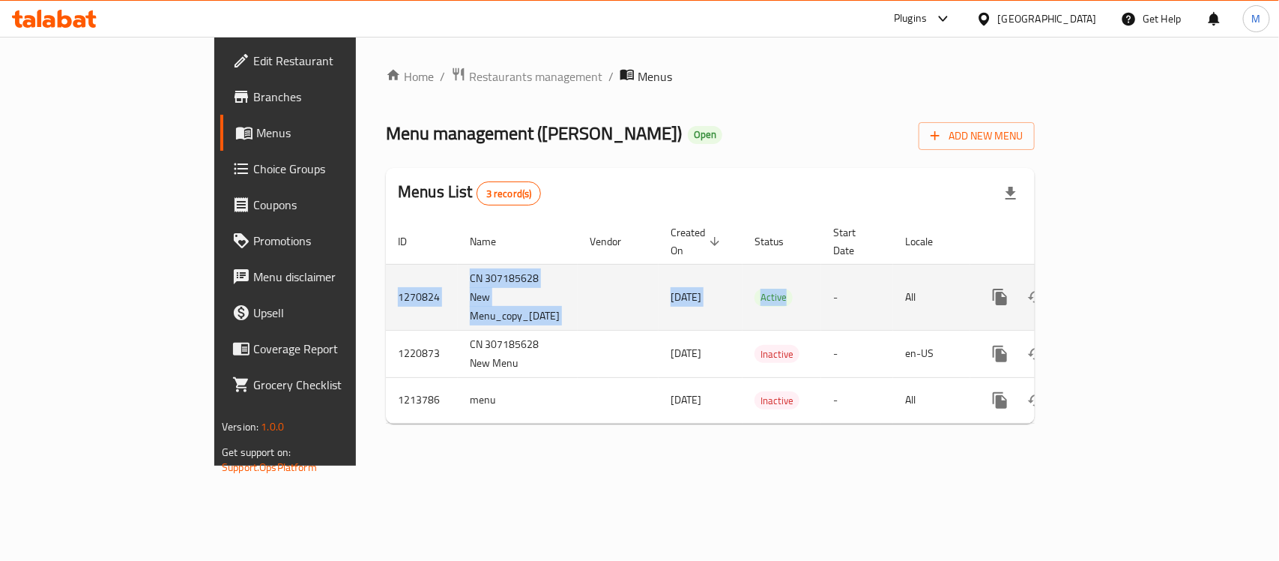
drag, startPoint x: 249, startPoint y: 268, endPoint x: 748, endPoint y: 274, distance: 499.2
click at [748, 274] on tr "1270824 CN 307185628 New Menu_copy_[DATE] [DATE] Active - All" at bounding box center [762, 297] width 753 height 66
click at [748, 274] on td "Active" at bounding box center [782, 297] width 79 height 66
drag, startPoint x: 337, startPoint y: 267, endPoint x: 481, endPoint y: 275, distance: 144.1
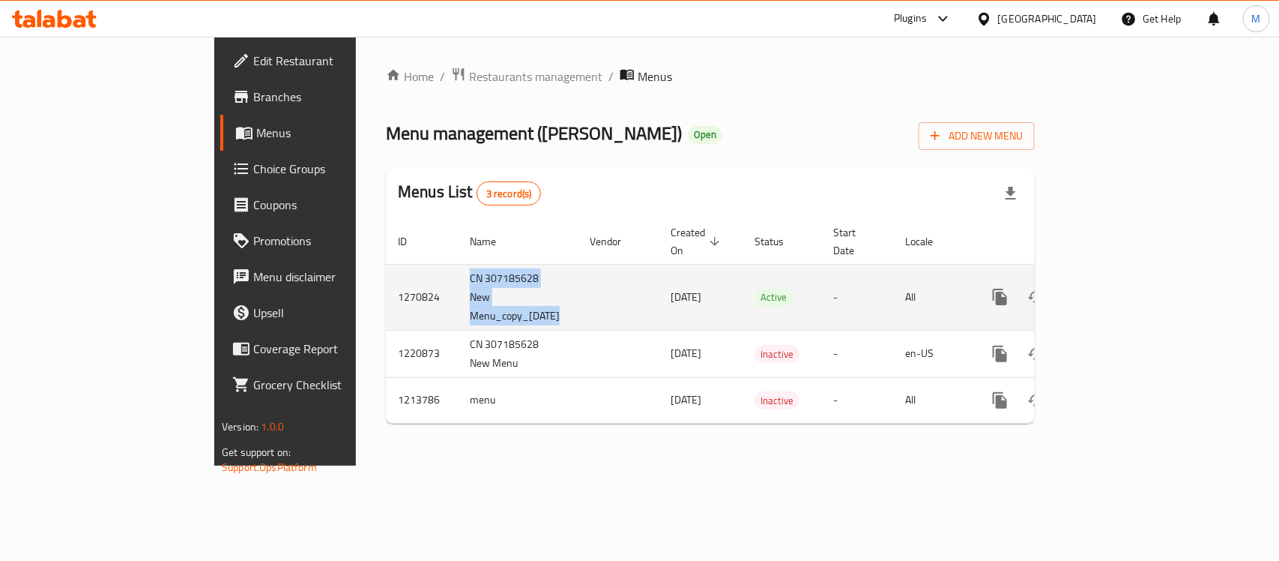
click at [481, 275] on tr "1270824 CN 307185628 New Menu_copy_[DATE] [DATE] Active - All" at bounding box center [762, 297] width 753 height 66
click at [578, 275] on td "enhanced table" at bounding box center [618, 297] width 81 height 66
drag, startPoint x: 320, startPoint y: 262, endPoint x: 526, endPoint y: 290, distance: 208.0
click at [526, 290] on tr "1270824 CN 307185628 New Menu_copy_[DATE] [DATE] Active - All" at bounding box center [762, 297] width 753 height 66
click at [578, 277] on td "enhanced table" at bounding box center [618, 297] width 81 height 66
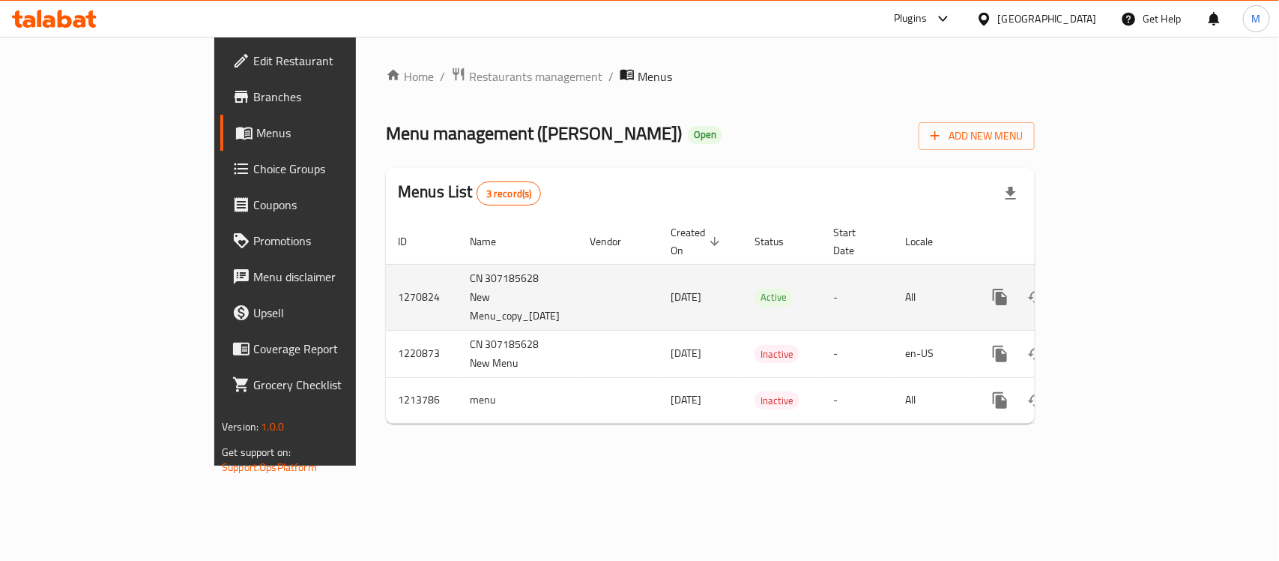
drag, startPoint x: 537, startPoint y: 277, endPoint x: 632, endPoint y: 281, distance: 95.3
click at [632, 281] on tr "1270824 CN 307185628 New Menu_copy_[DATE] [DATE] Active - All" at bounding box center [762, 297] width 753 height 66
click at [659, 281] on td "[DATE]" at bounding box center [701, 297] width 84 height 66
drag, startPoint x: 706, startPoint y: 271, endPoint x: 799, endPoint y: 276, distance: 93.1
click at [799, 276] on td "Active" at bounding box center [782, 297] width 79 height 66
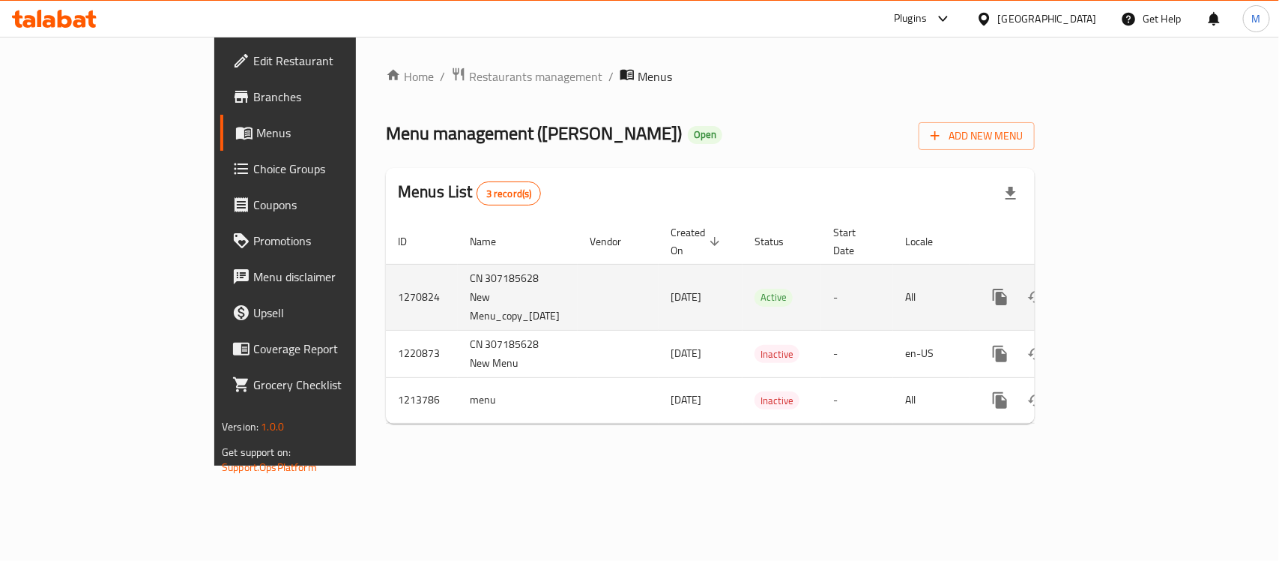
click at [799, 276] on td "Active" at bounding box center [782, 297] width 79 height 66
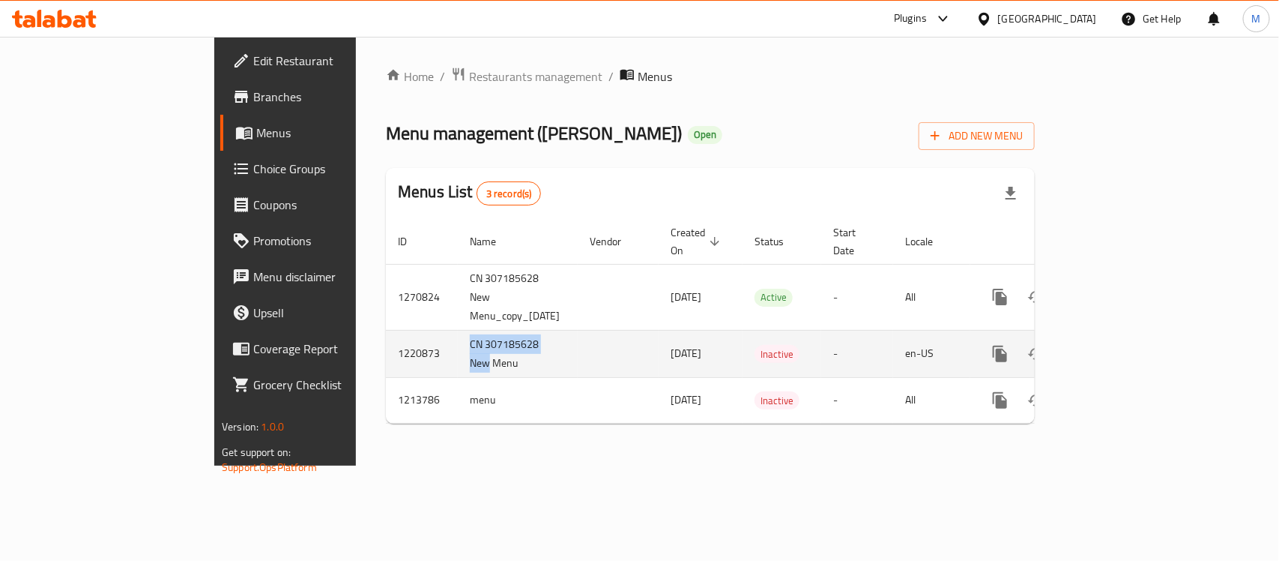
drag, startPoint x: 306, startPoint y: 312, endPoint x: 415, endPoint y: 315, distance: 108.7
click at [415, 330] on tr "1220873 CN 307185628 New Menu [DATE] Inactive - en-[GEOGRAPHIC_DATA]" at bounding box center [762, 353] width 753 height 47
click at [458, 335] on td "CN 307185628 New Menu" at bounding box center [518, 353] width 120 height 47
click at [386, 330] on td "1220873" at bounding box center [422, 353] width 72 height 47
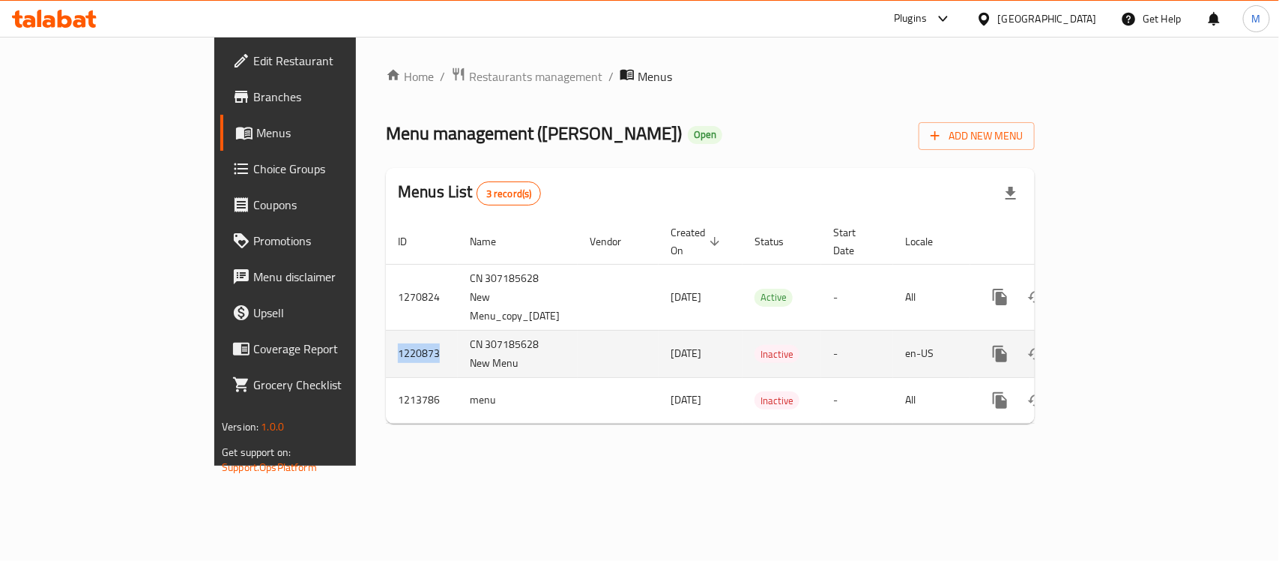
copy td "1220873"
click at [386, 330] on td "1220873" at bounding box center [422, 353] width 72 height 47
click at [1118, 345] on icon "enhanced table" at bounding box center [1109, 354] width 18 height 18
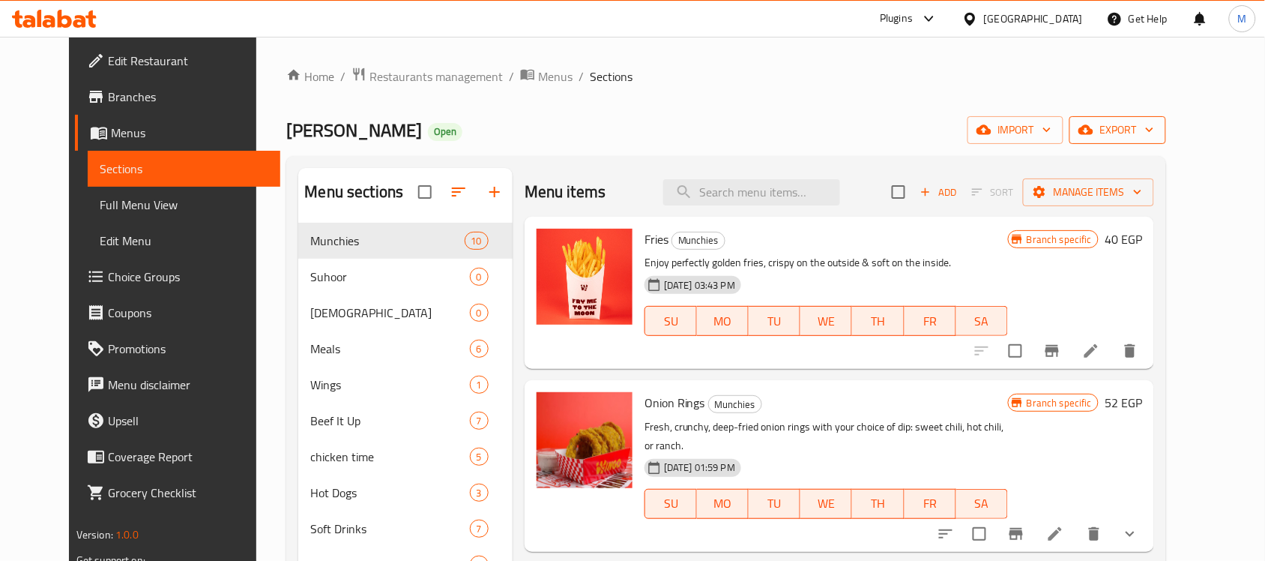
click at [1166, 118] on button "export" at bounding box center [1118, 130] width 97 height 28
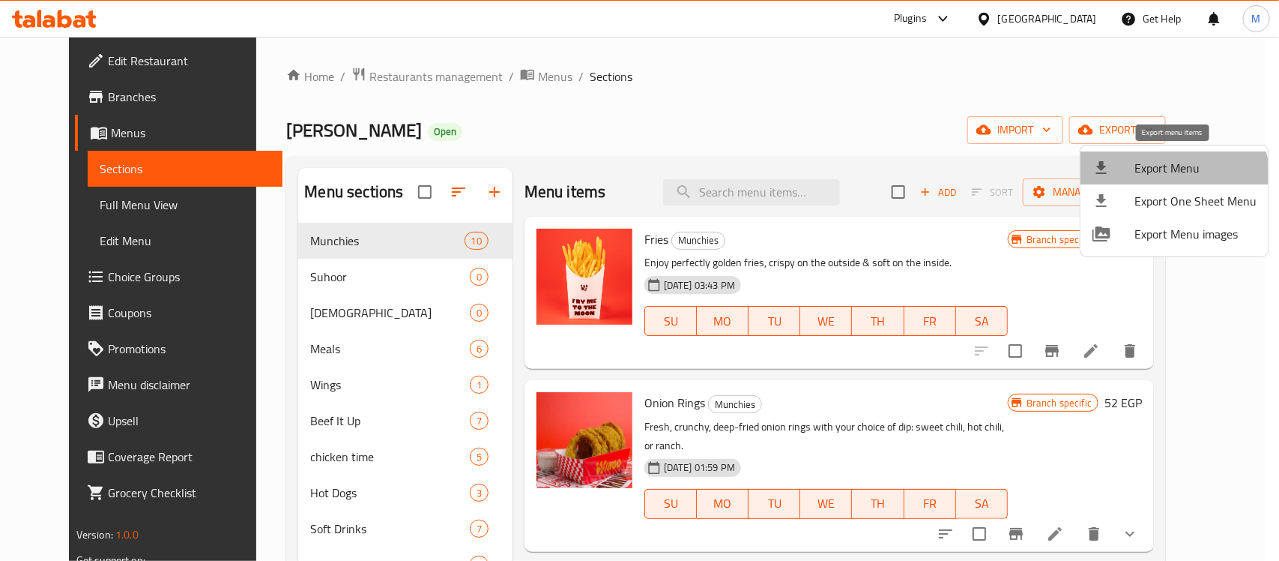
click at [1162, 182] on li "Export Menu" at bounding box center [1175, 167] width 188 height 33
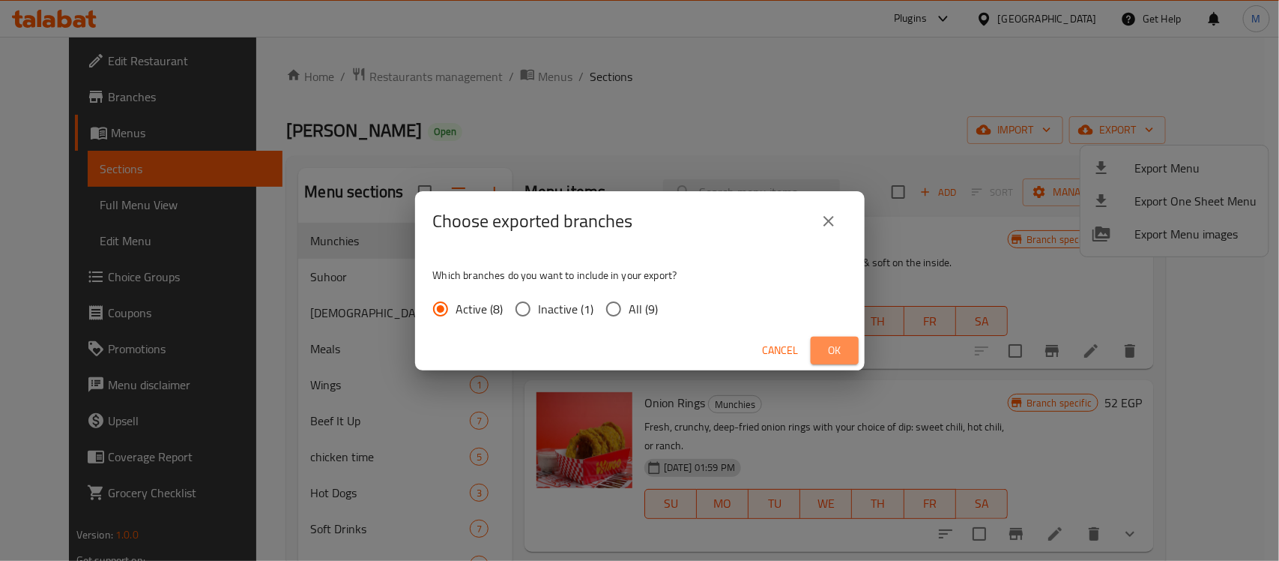
click at [826, 350] on span "Ok" at bounding box center [835, 350] width 24 height 19
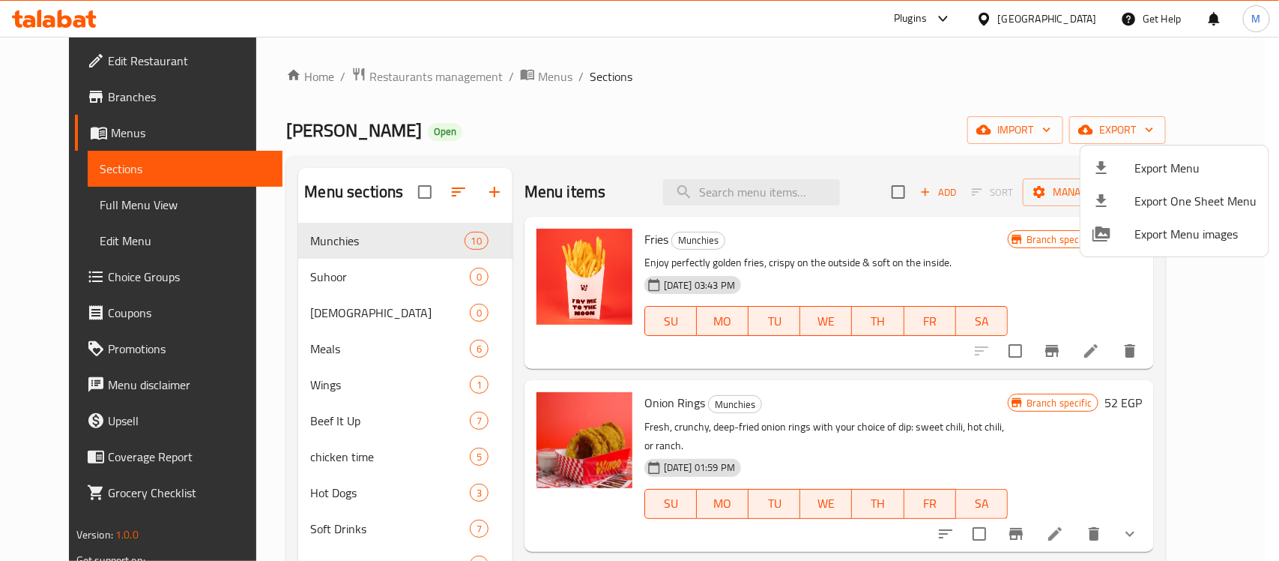
click at [597, 130] on div at bounding box center [639, 280] width 1279 height 561
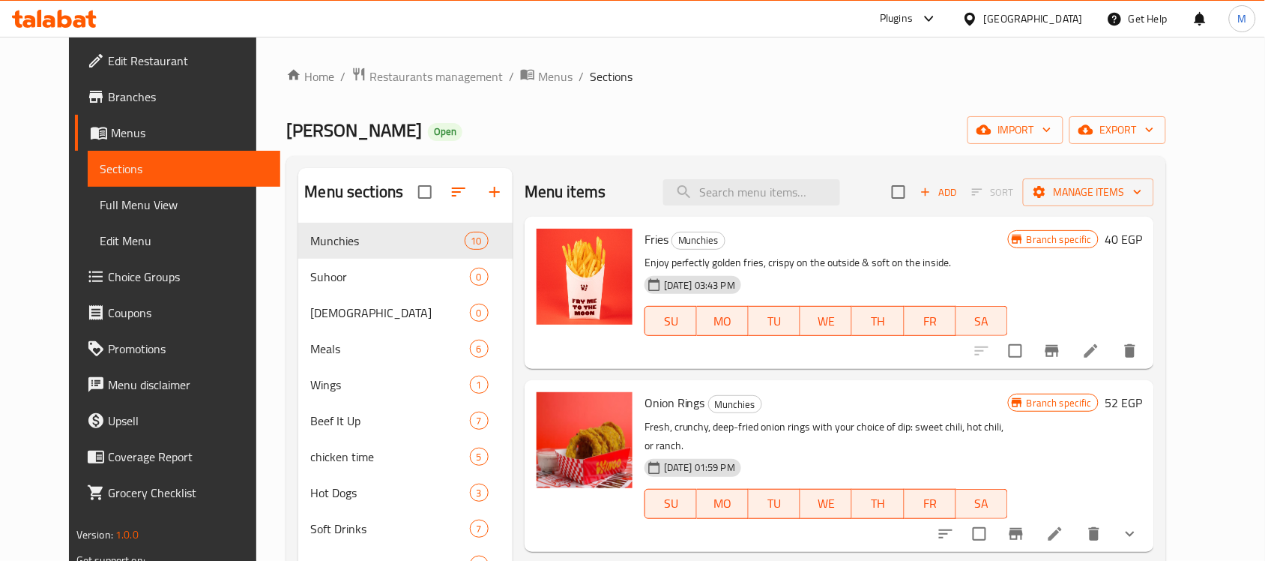
drag, startPoint x: 532, startPoint y: 60, endPoint x: 474, endPoint y: 110, distance: 77.1
click at [532, 60] on div "Home / Restaurants management / Menus / Sections [PERSON_NAME] Open import expo…" at bounding box center [726, 404] width 940 height 734
click at [538, 71] on span "Menus" at bounding box center [555, 76] width 34 height 18
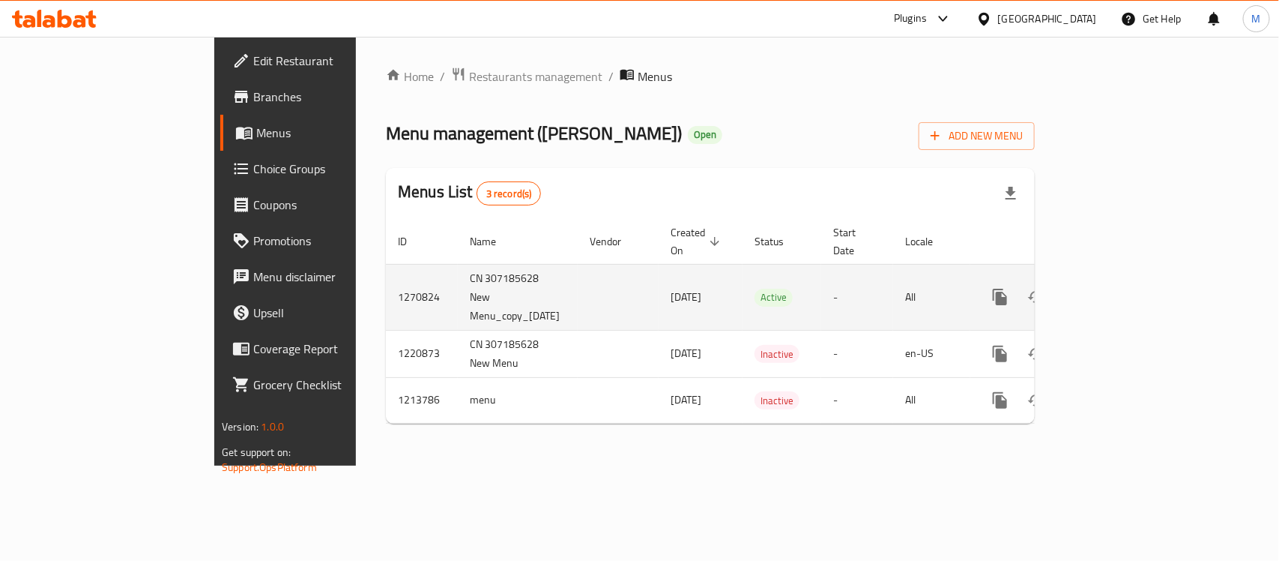
click at [386, 272] on td "1270824" at bounding box center [422, 297] width 72 height 66
click at [458, 274] on td "CN 307185628 New Menu_copy_[DATE]" at bounding box center [518, 297] width 120 height 66
drag, startPoint x: 321, startPoint y: 262, endPoint x: 639, endPoint y: 275, distance: 318.8
click at [639, 275] on tr "1270824 CN 307185628 New Menu_copy_[DATE] [DATE] Active - All" at bounding box center [762, 297] width 753 height 66
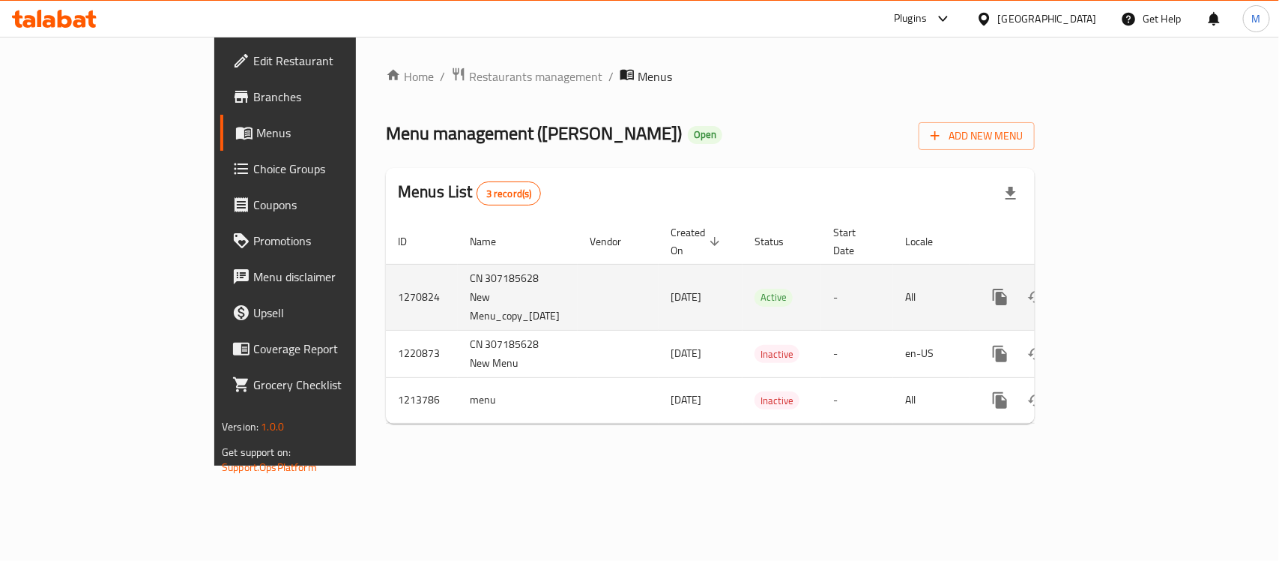
click at [659, 275] on td "[DATE]" at bounding box center [701, 297] width 84 height 66
drag, startPoint x: 251, startPoint y: 271, endPoint x: 815, endPoint y: 277, distance: 563.7
click at [815, 277] on tr "1270824 CN 307185628 New Menu_copy_[DATE] [DATE] Active - All" at bounding box center [762, 297] width 753 height 66
click at [822, 277] on td "-" at bounding box center [858, 297] width 72 height 66
click at [1118, 288] on icon "enhanced table" at bounding box center [1109, 297] width 18 height 18
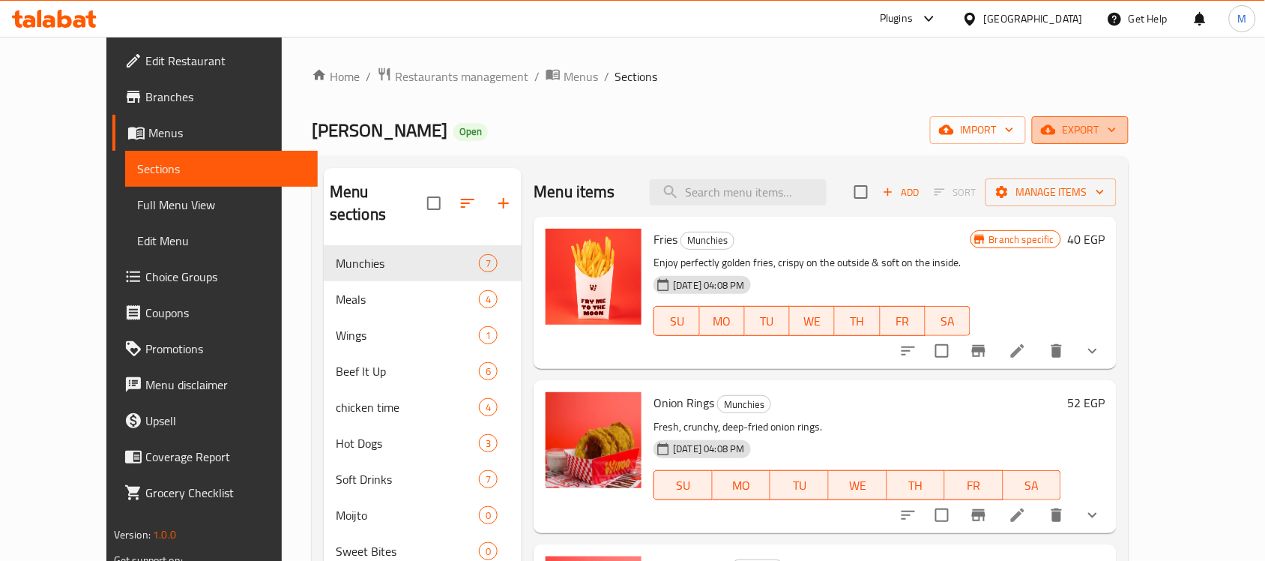
click at [1117, 132] on span "export" at bounding box center [1080, 130] width 73 height 19
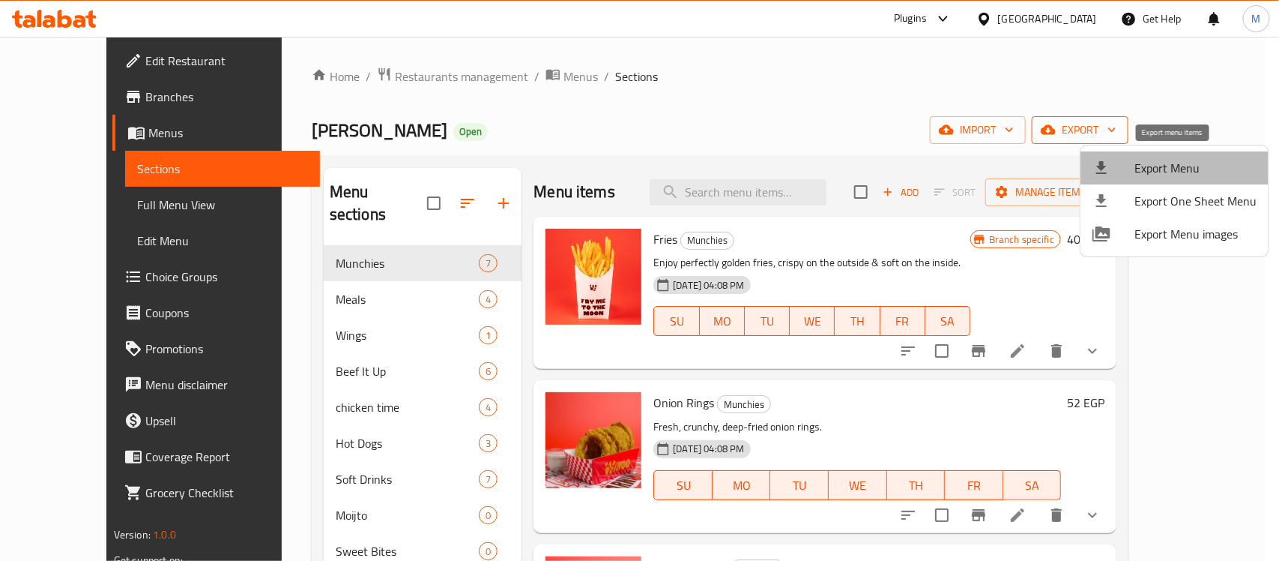
click at [1194, 159] on span "Export Menu" at bounding box center [1196, 168] width 122 height 18
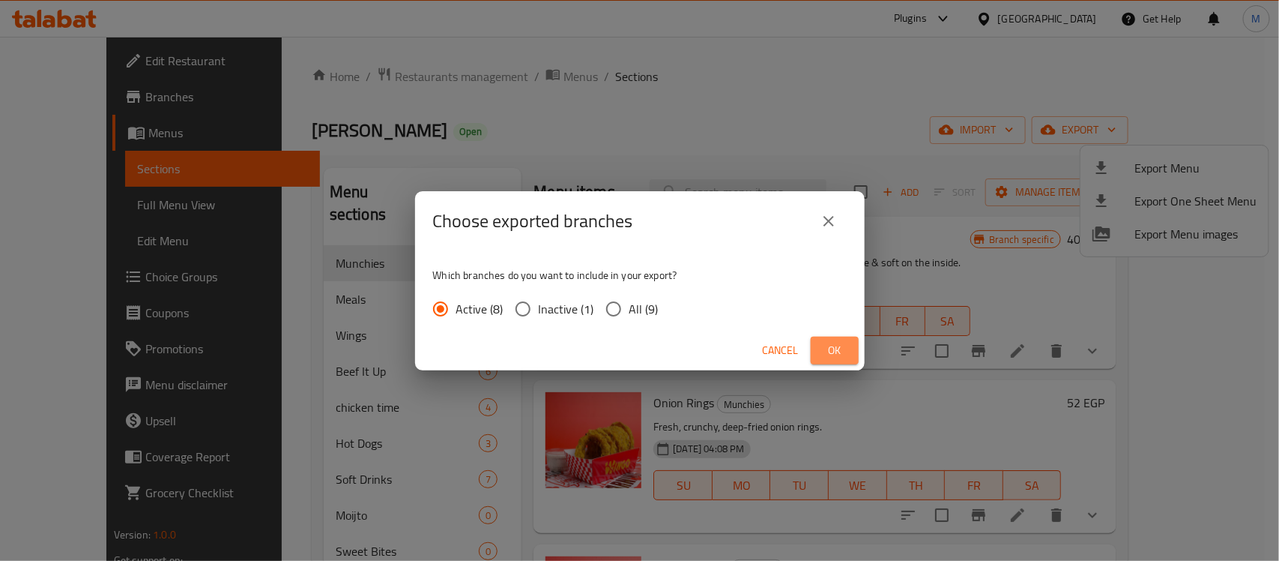
click at [845, 342] on span "Ok" at bounding box center [835, 350] width 24 height 19
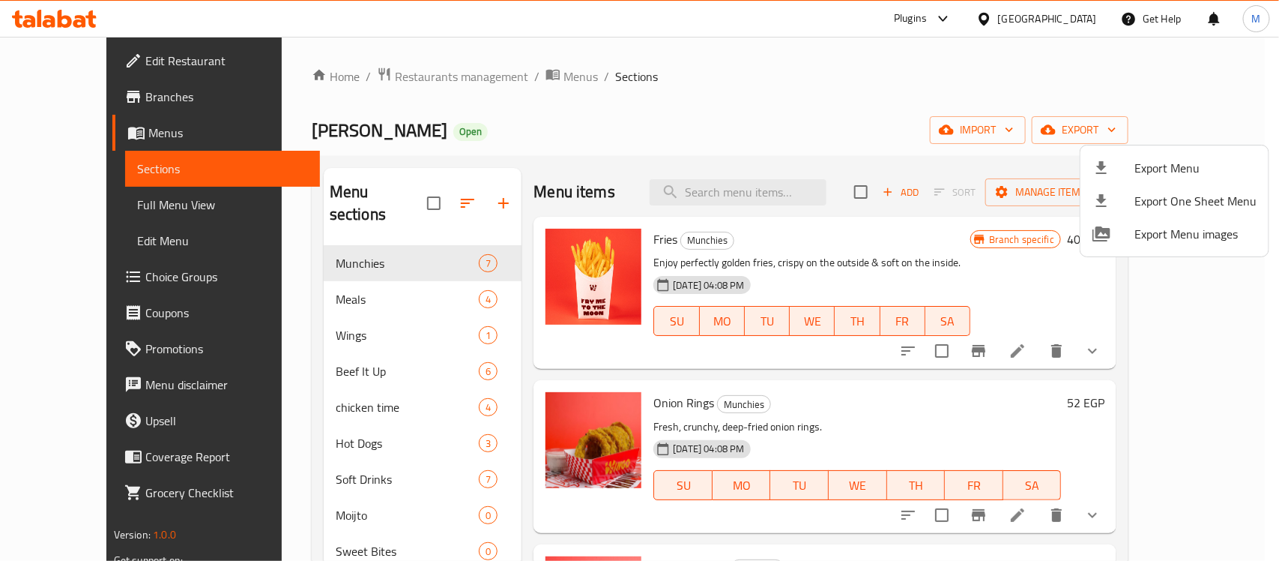
click at [923, 259] on div at bounding box center [639, 280] width 1279 height 561
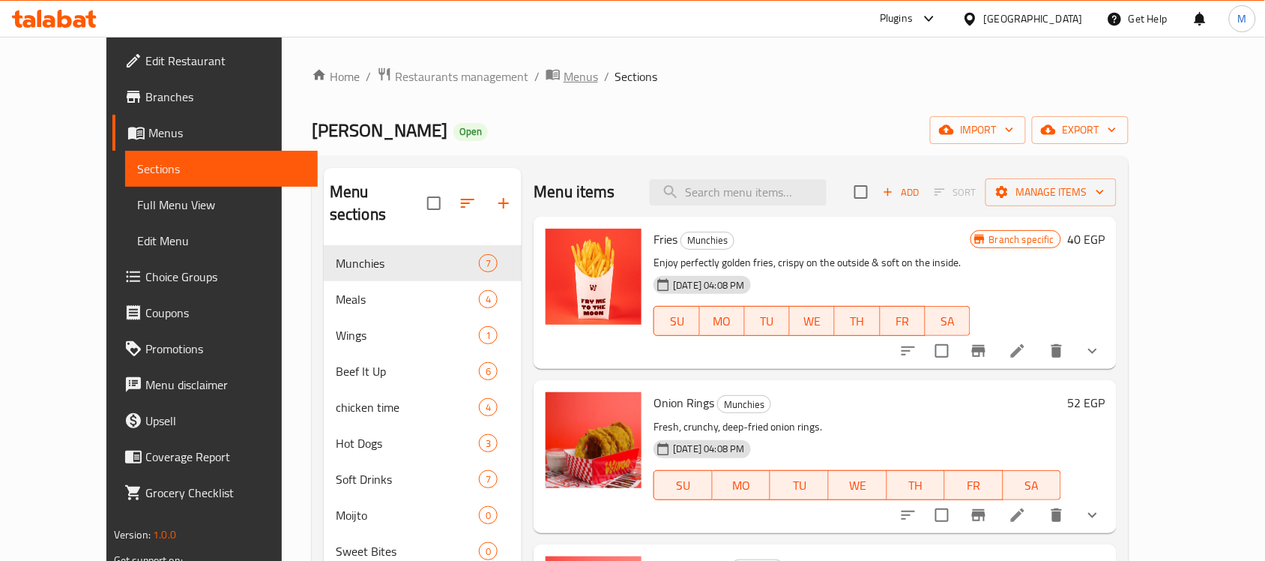
click at [564, 73] on span "Menus" at bounding box center [581, 76] width 34 height 18
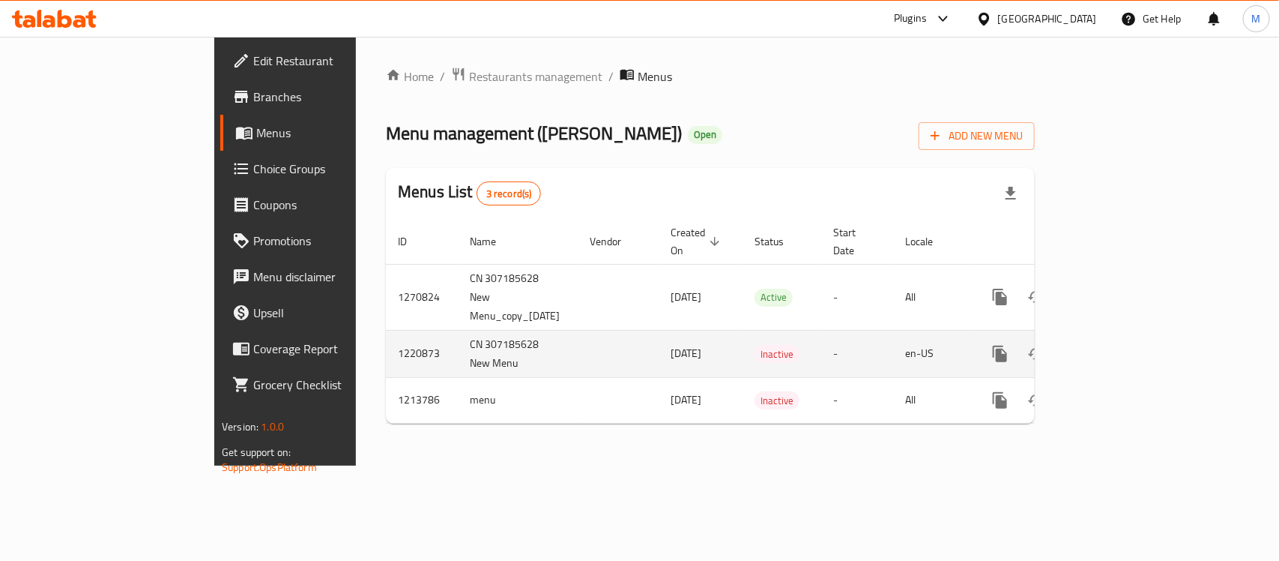
click at [1127, 336] on link "enhanced table" at bounding box center [1109, 354] width 36 height 36
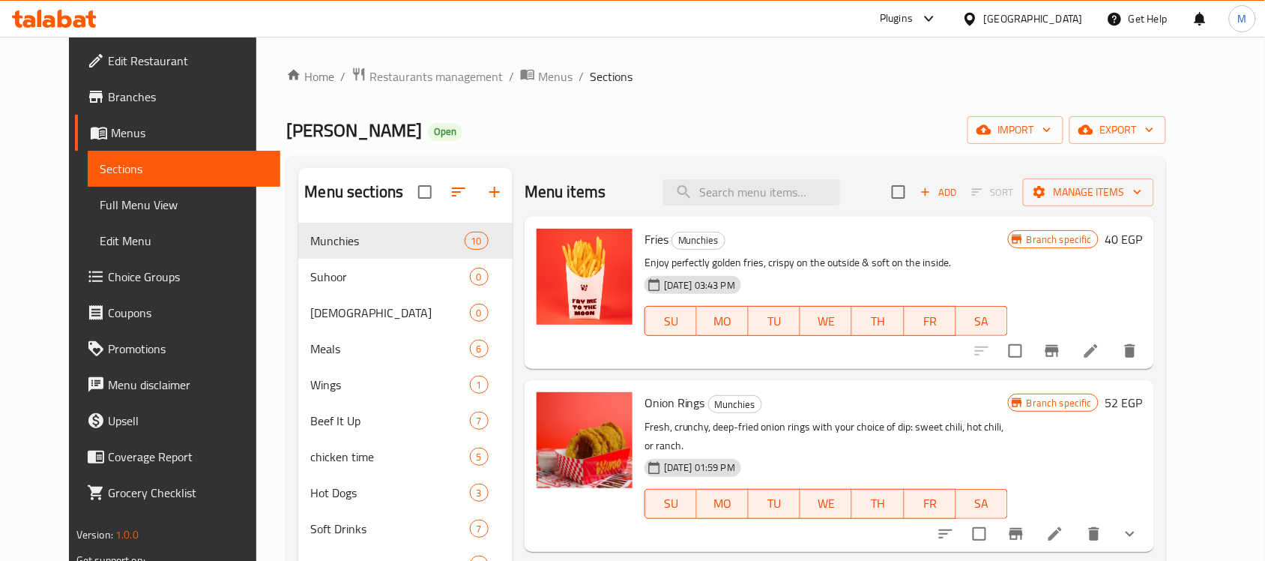
click at [755, 161] on div "Menu sections Munchies 10 Suhoor 0 Iftar 0 Meals 6 Wings 1 Beef It Up 7 chicken…" at bounding box center [726, 448] width 880 height 585
click at [765, 196] on input "search" at bounding box center [751, 192] width 177 height 26
paste input "Box 666"
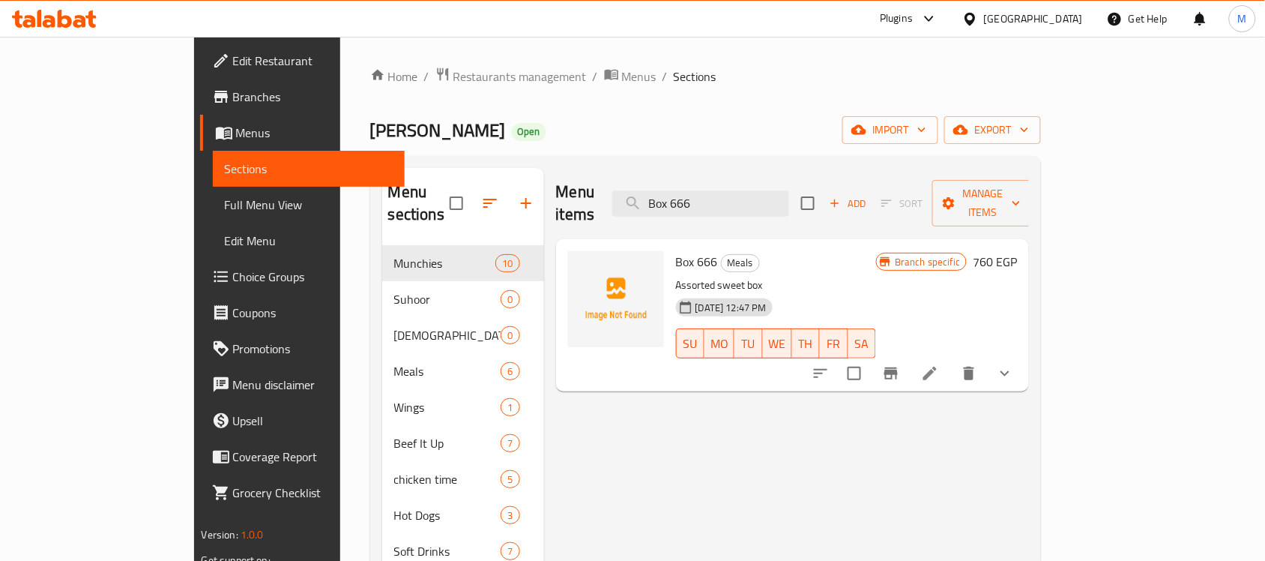
type input "Box 666"
click at [939, 364] on icon at bounding box center [930, 373] width 18 height 18
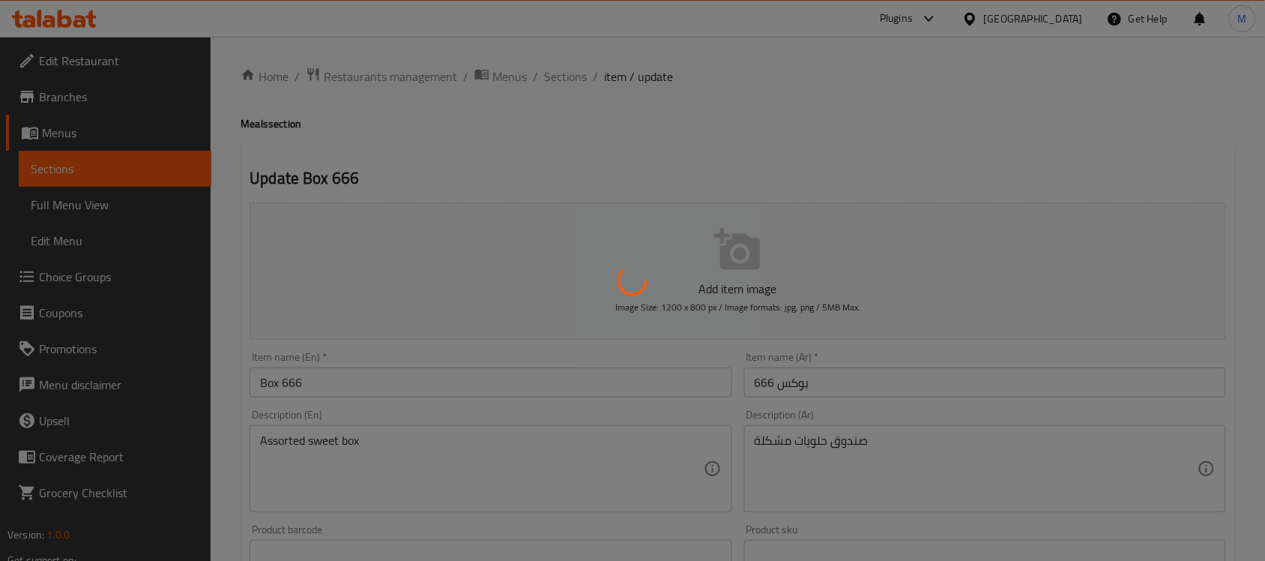
type input "اختيارك من صوصات الأجنحة:"
type input "2"
type input "سلايدر"
type input "2"
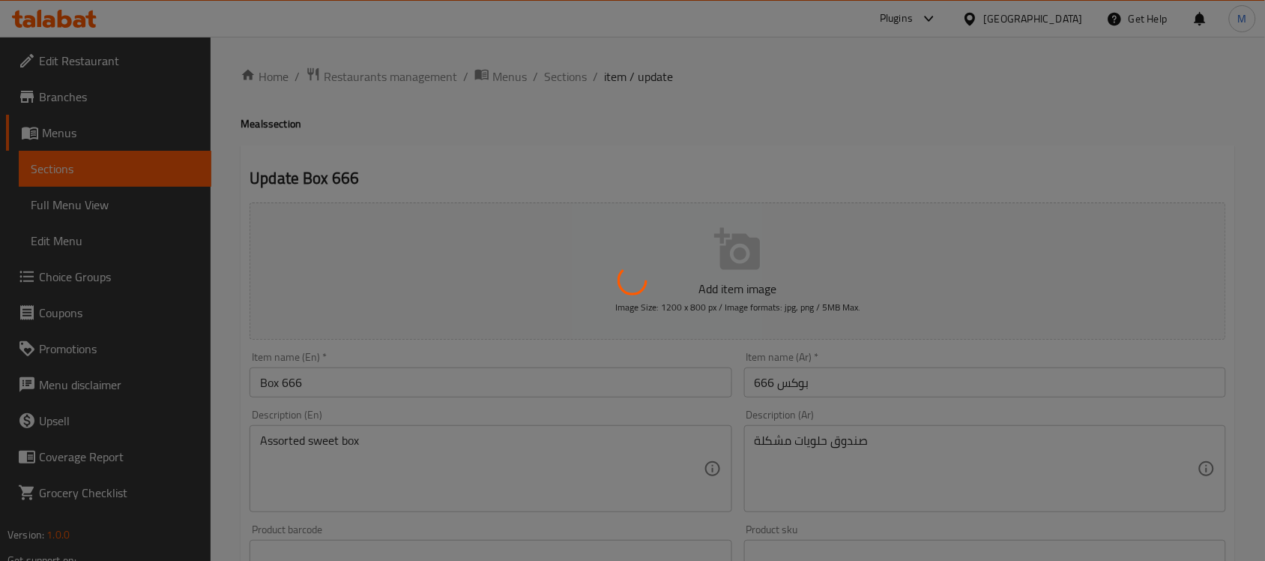
type input "2"
type input "تشوز يور صوص للمقبلات :"
type input "3"
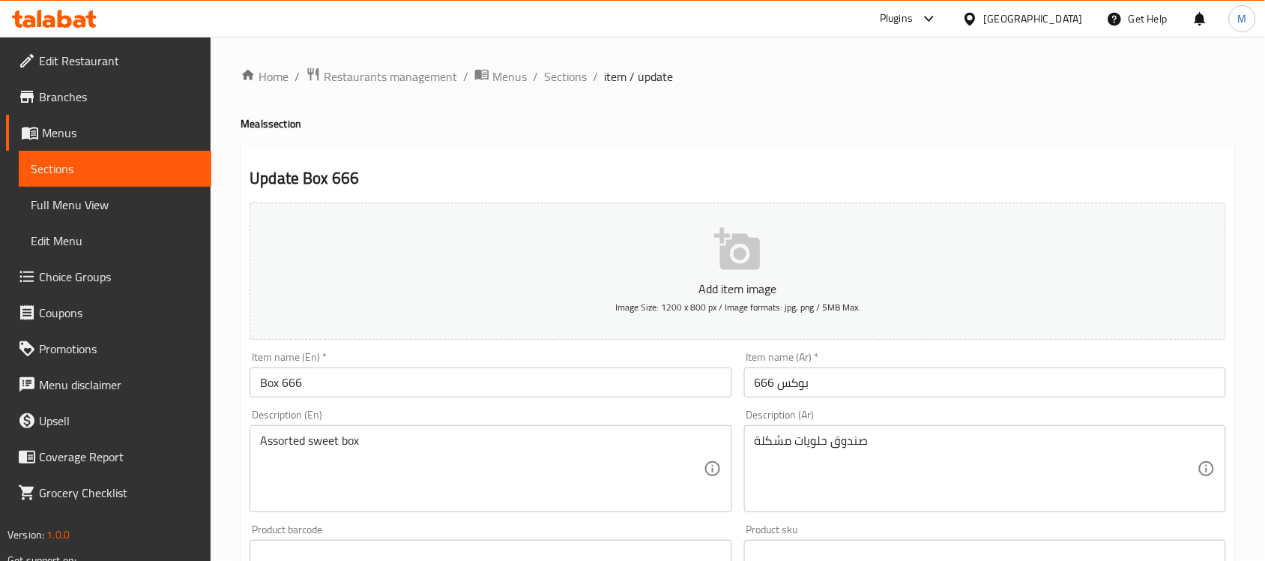
click at [832, 124] on h4 "Meals section" at bounding box center [738, 123] width 995 height 15
click at [572, 70] on span "Sections" at bounding box center [565, 76] width 43 height 18
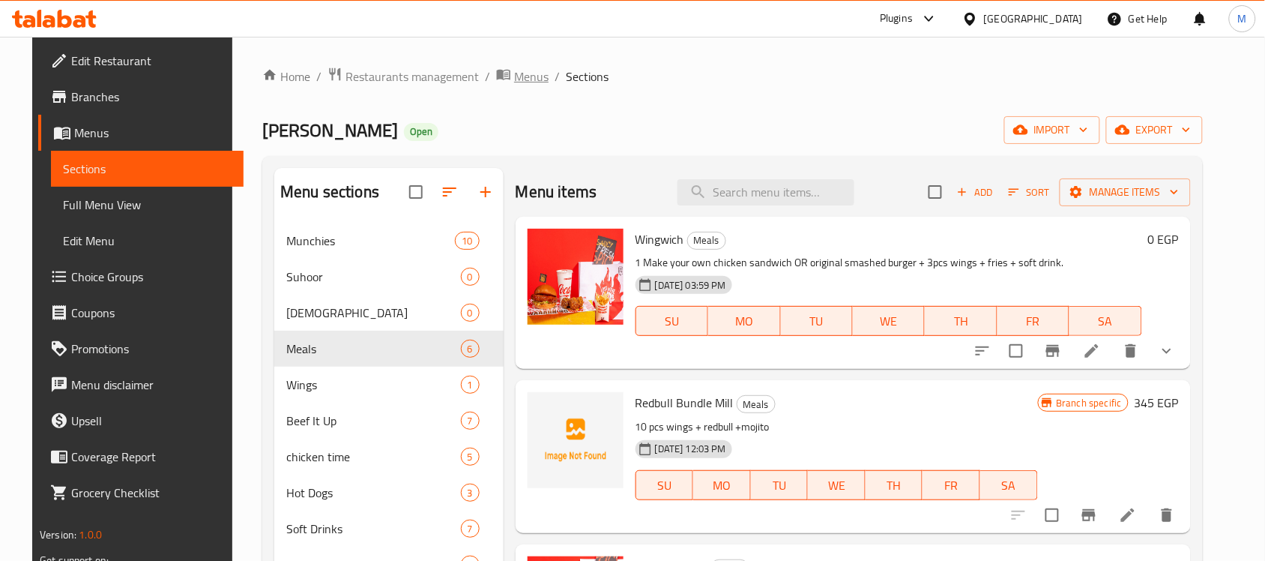
click at [514, 70] on span "Menus" at bounding box center [531, 76] width 34 height 18
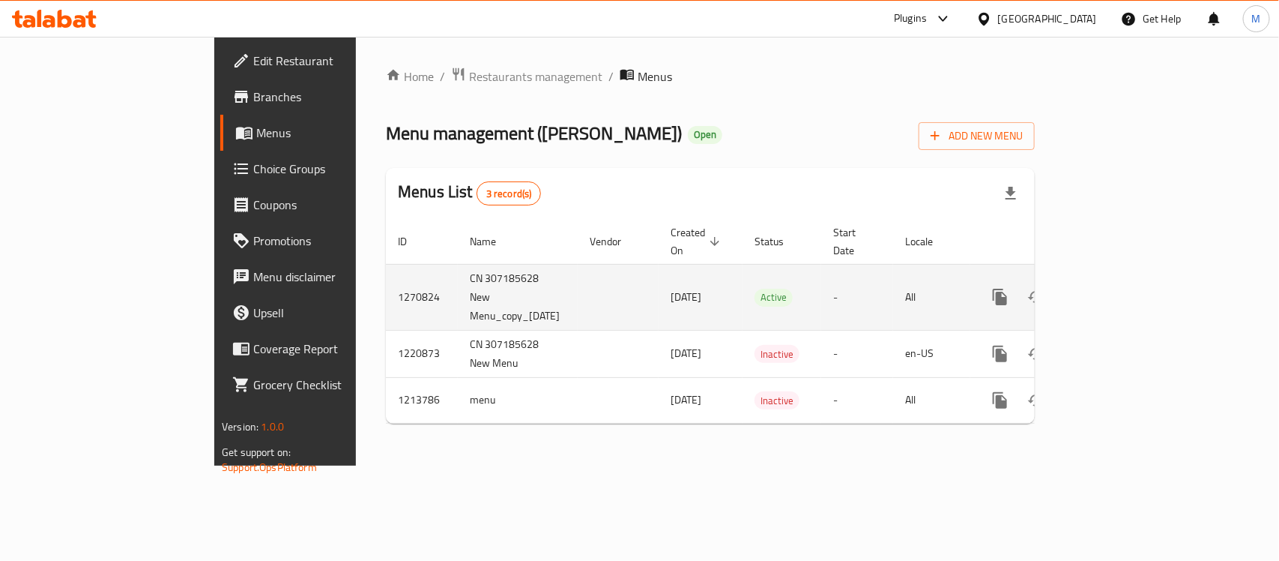
click at [458, 268] on td "CN 307185628 New Menu_copy_[DATE]" at bounding box center [518, 297] width 120 height 66
click at [458, 270] on td "CN 307185628 New Menu_copy_[DATE]" at bounding box center [518, 297] width 120 height 66
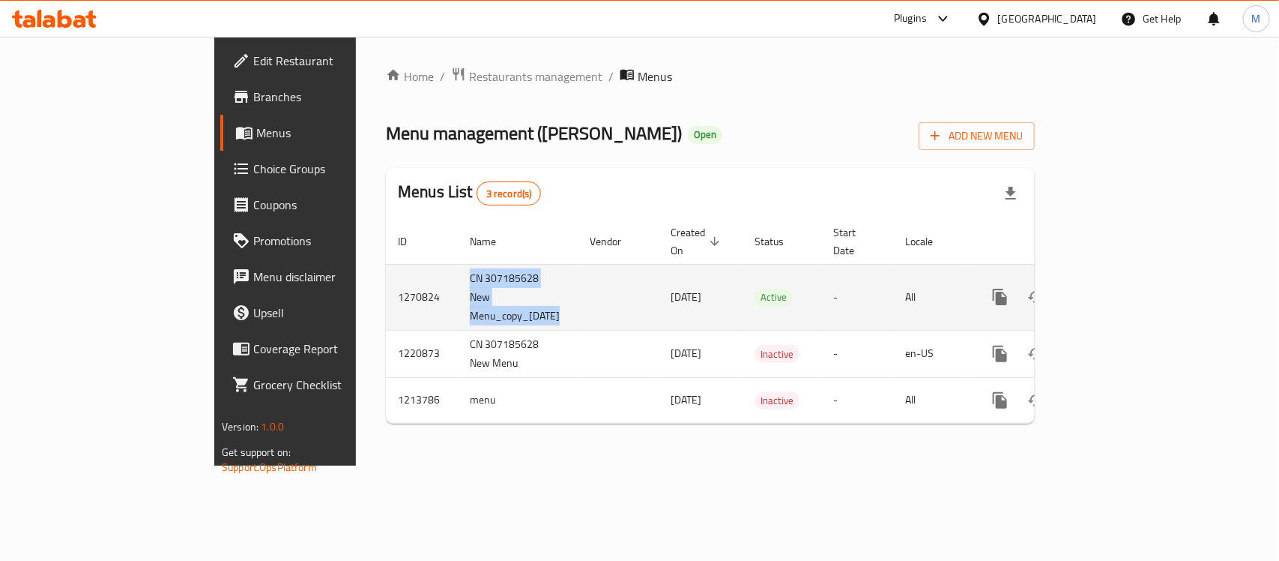
click at [458, 270] on td "CN 307185628 New Menu_copy_[DATE]" at bounding box center [518, 297] width 120 height 66
click at [659, 291] on td "[DATE]" at bounding box center [701, 297] width 84 height 66
drag, startPoint x: 551, startPoint y: 276, endPoint x: 609, endPoint y: 274, distance: 57.8
click at [659, 274] on td "[DATE]" at bounding box center [701, 297] width 84 height 66
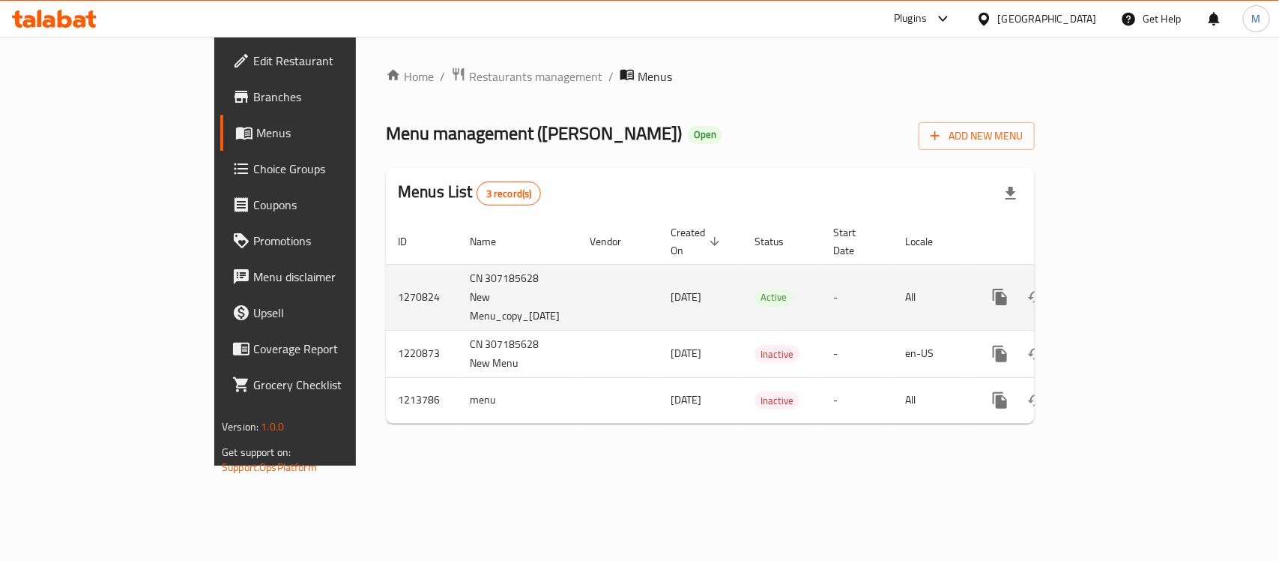
click at [386, 274] on td "1270824" at bounding box center [422, 297] width 72 height 66
click at [386, 268] on td "1270824" at bounding box center [422, 297] width 72 height 66
click at [386, 270] on td "1270824" at bounding box center [422, 297] width 72 height 66
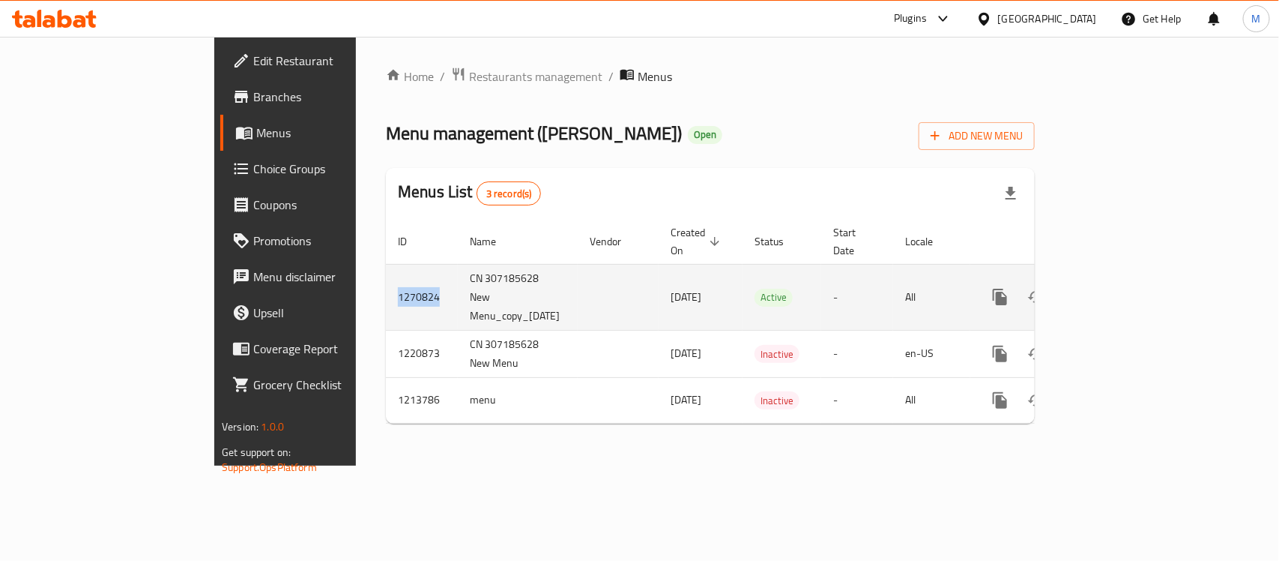
copy td "1270824"
drag, startPoint x: 326, startPoint y: 265, endPoint x: 467, endPoint y: 278, distance: 141.6
click at [467, 278] on tr "1270824 CN 307185628 New Menu_copy_[DATE] [DATE] Active - All" at bounding box center [762, 297] width 753 height 66
click at [578, 278] on td "enhanced table" at bounding box center [618, 297] width 81 height 66
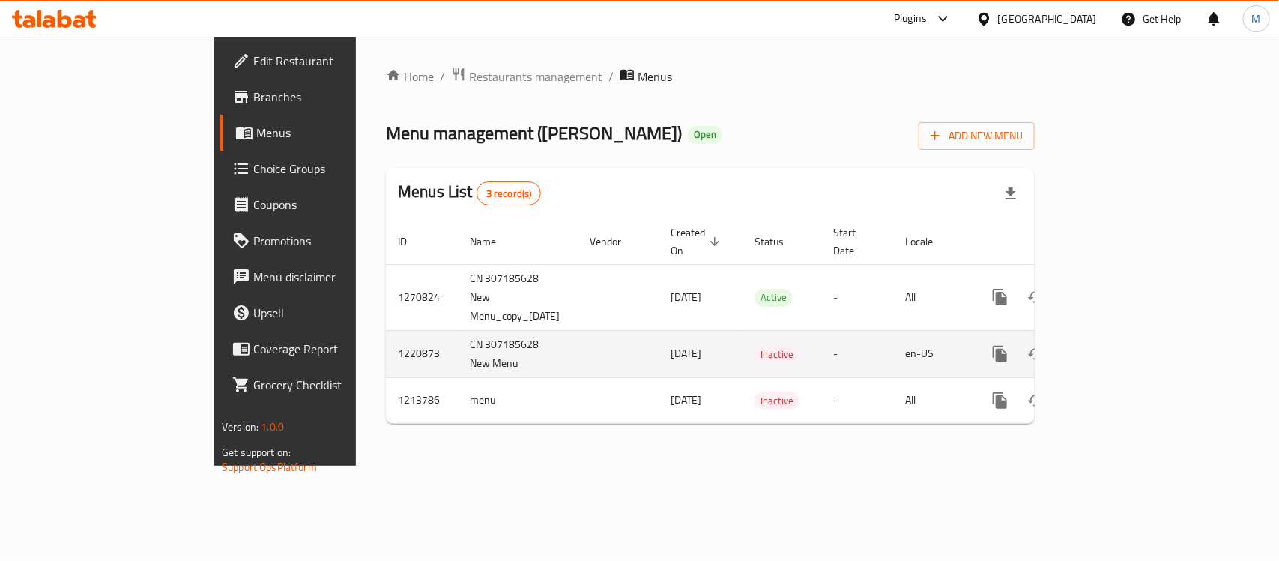
click at [458, 330] on td "CN 307185628 New Menu" at bounding box center [518, 353] width 120 height 47
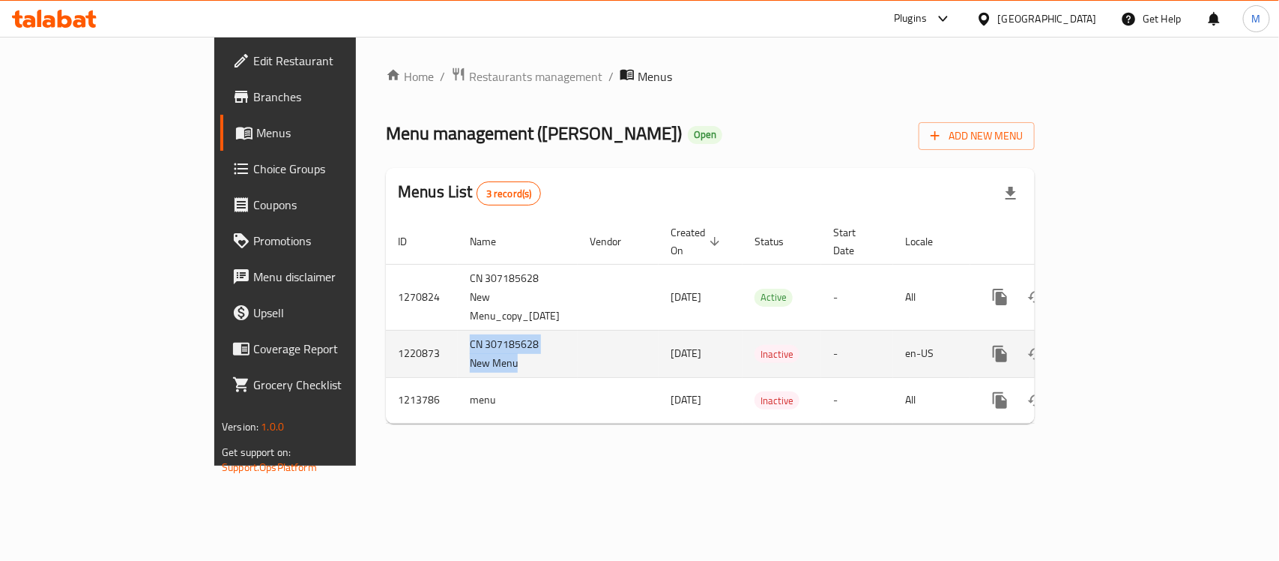
click at [458, 330] on td "CN 307185628 New Menu" at bounding box center [518, 353] width 120 height 47
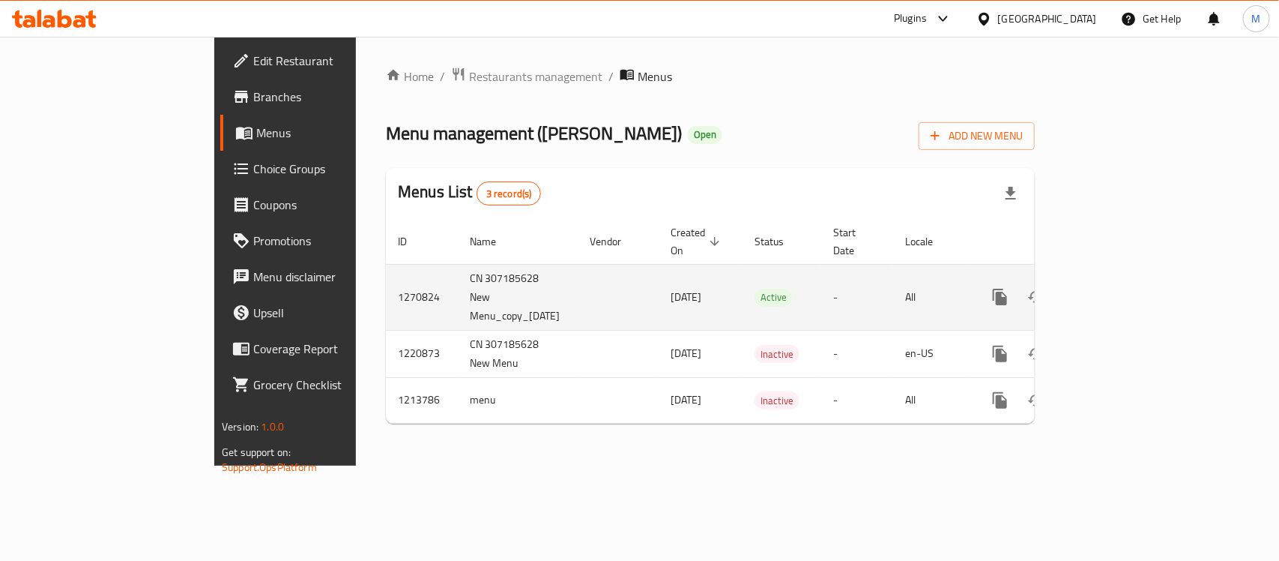
click at [458, 264] on td "CN 307185628 New Menu_copy_[DATE]" at bounding box center [518, 297] width 120 height 66
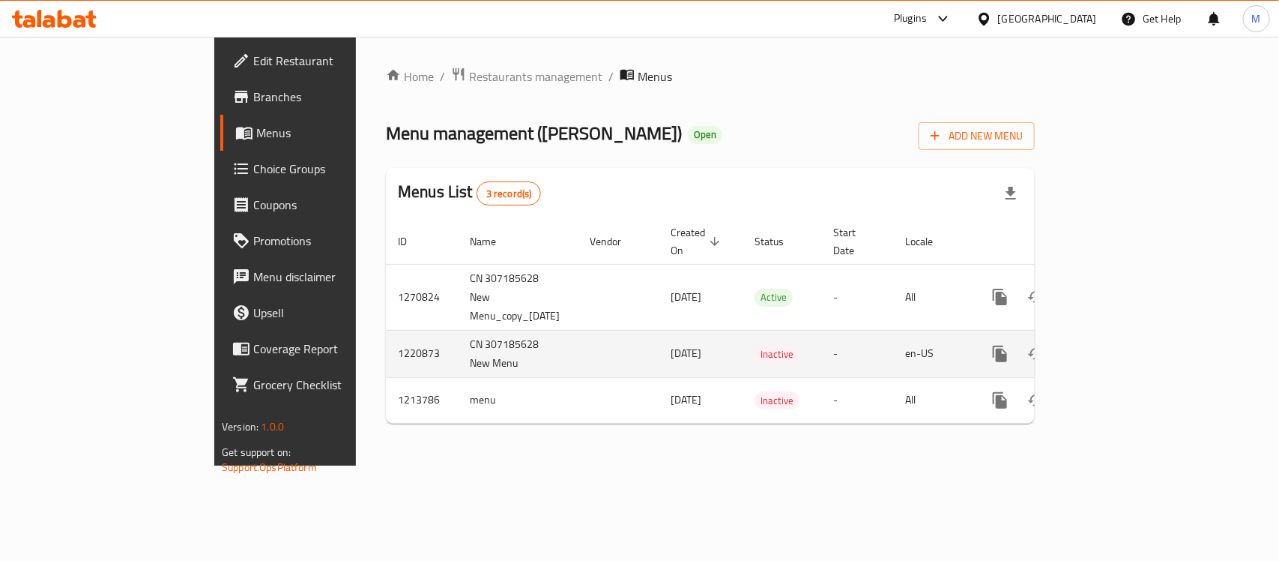
click at [676, 330] on td "[DATE]" at bounding box center [701, 353] width 84 height 47
click at [578, 330] on td "enhanced table" at bounding box center [618, 353] width 81 height 47
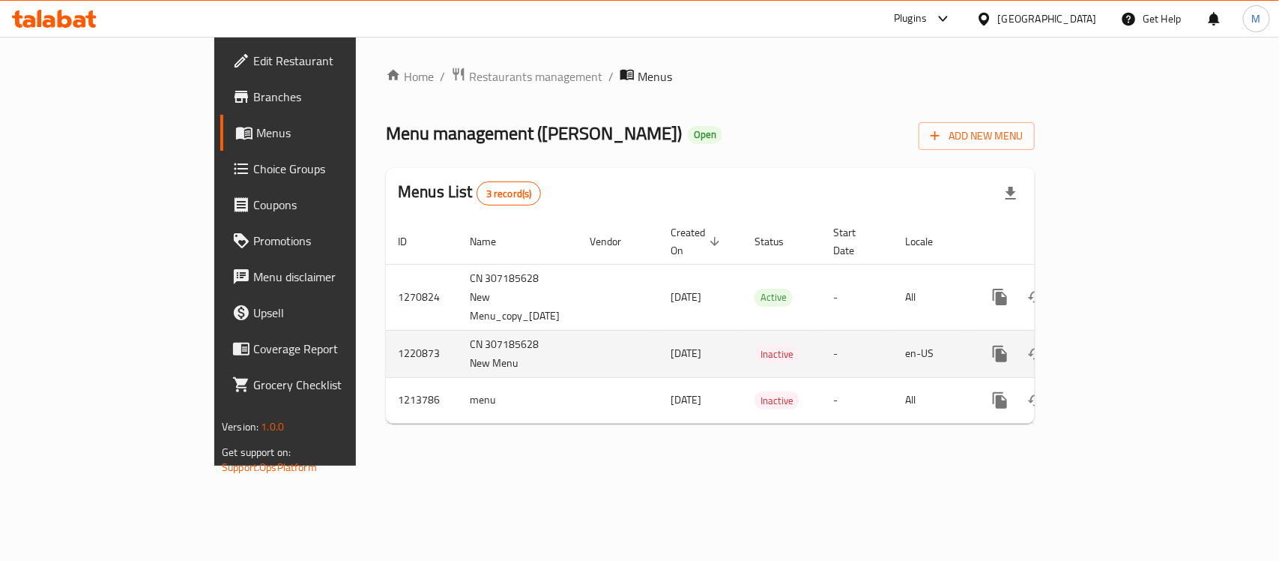
click at [578, 330] on td "enhanced table" at bounding box center [618, 353] width 81 height 47
click at [458, 330] on td "CN 307185628 New Menu" at bounding box center [518, 353] width 120 height 47
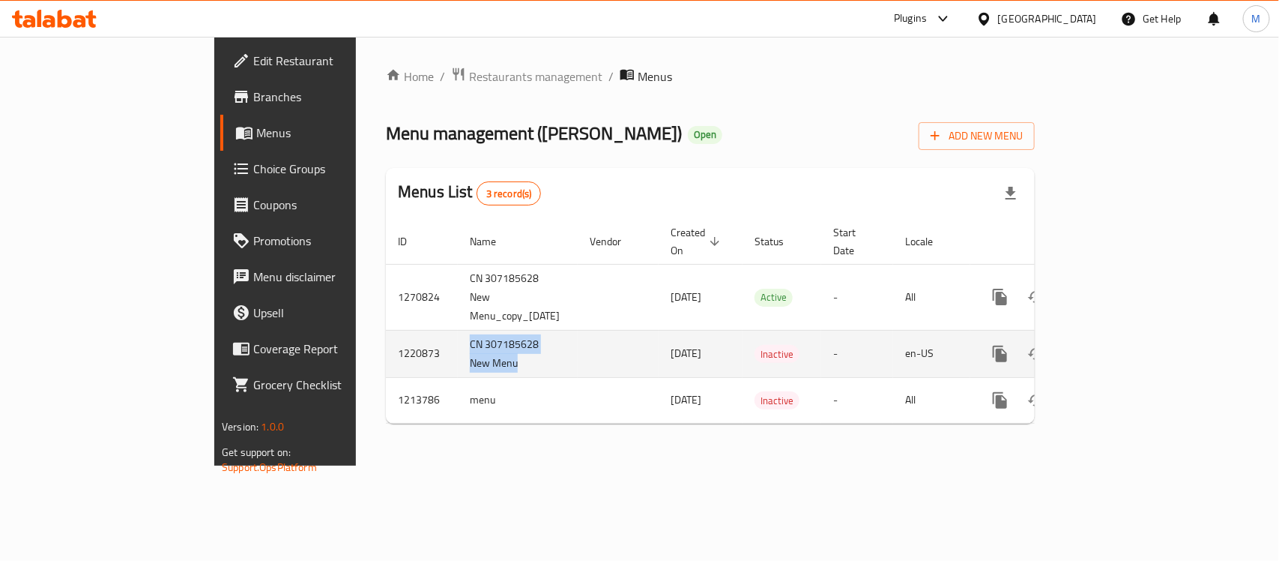
click at [578, 330] on td "enhanced table" at bounding box center [618, 353] width 81 height 47
click at [1118, 345] on icon "enhanced table" at bounding box center [1109, 354] width 18 height 18
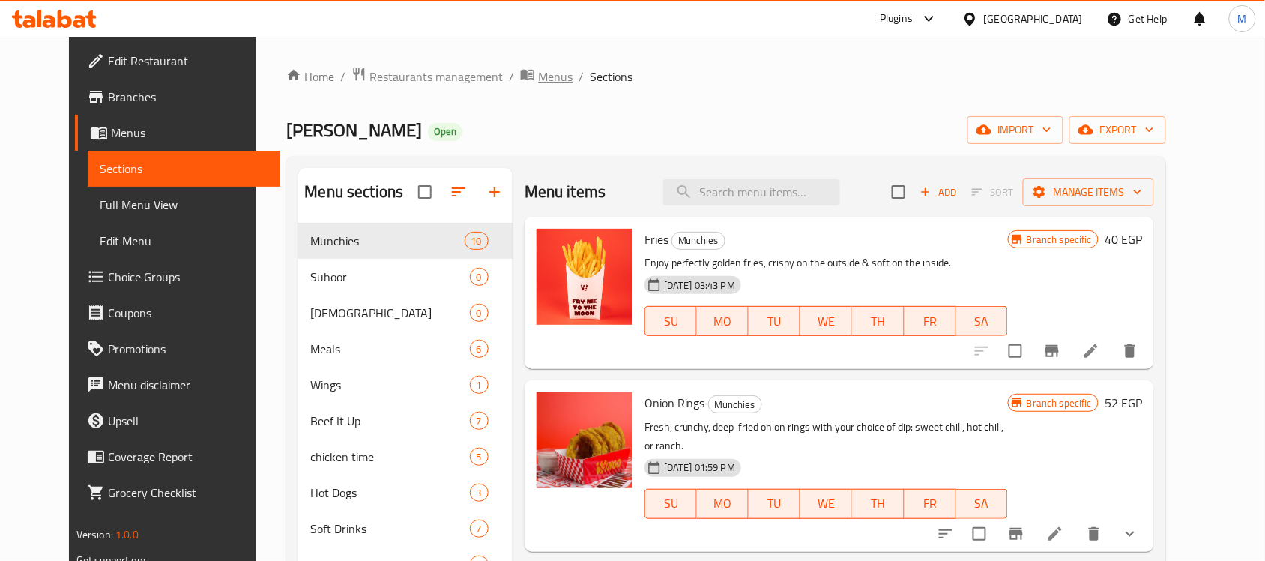
click at [538, 80] on span "Menus" at bounding box center [555, 76] width 34 height 18
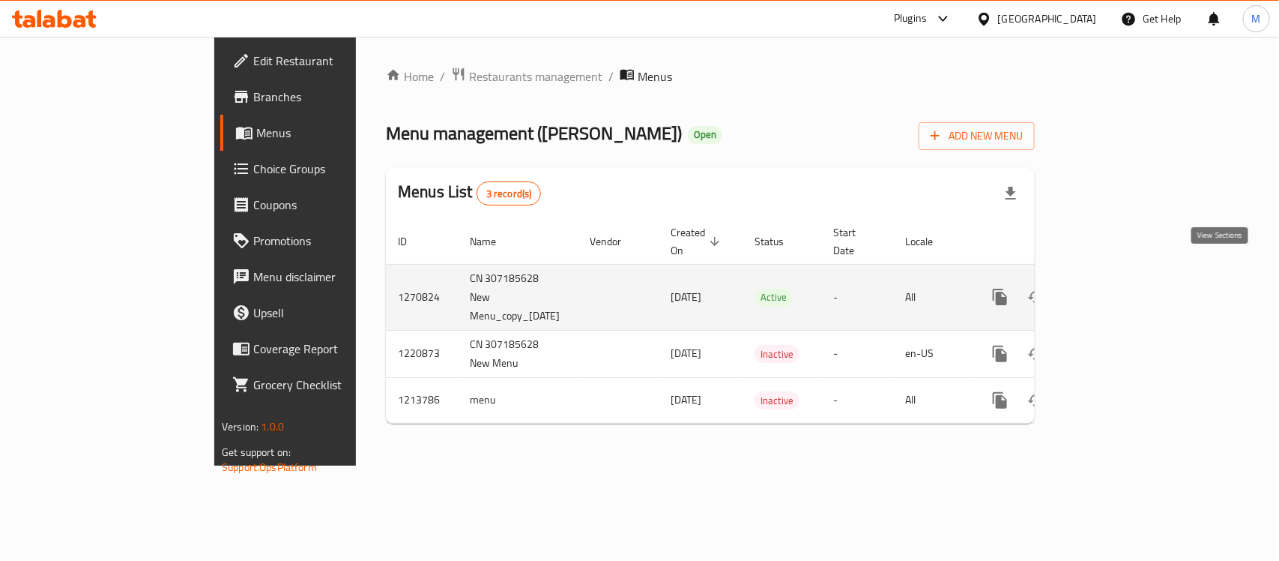
click at [1118, 288] on icon "enhanced table" at bounding box center [1109, 297] width 18 height 18
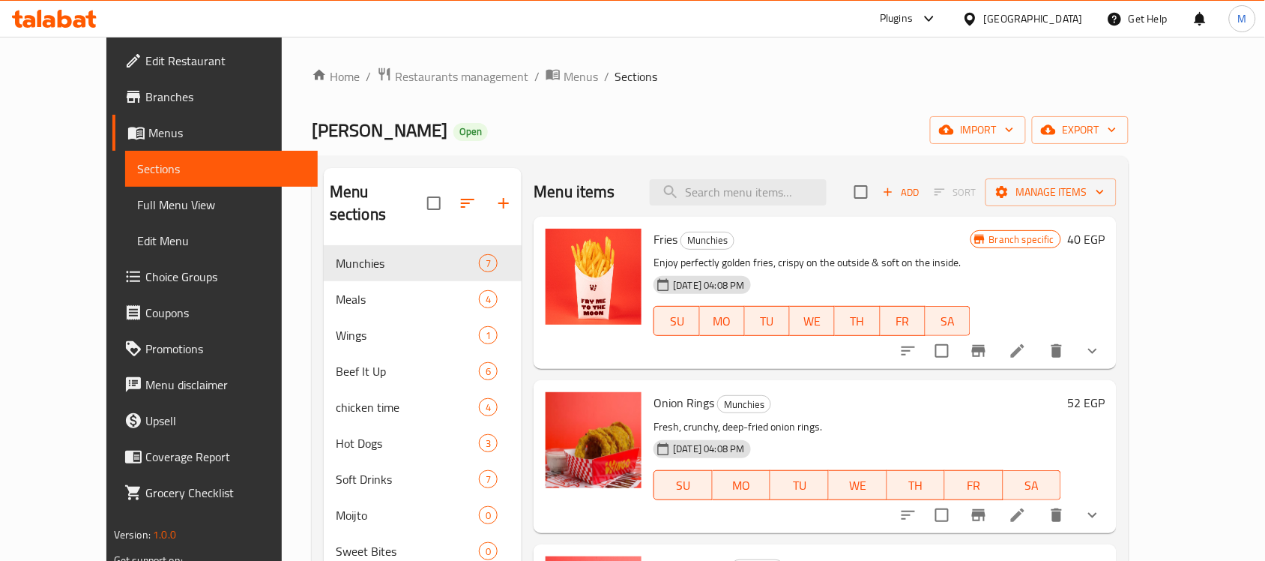
click at [312, 136] on span "[PERSON_NAME]" at bounding box center [380, 130] width 136 height 34
copy span "[PERSON_NAME]"
click at [564, 80] on span "Menus" at bounding box center [581, 76] width 34 height 18
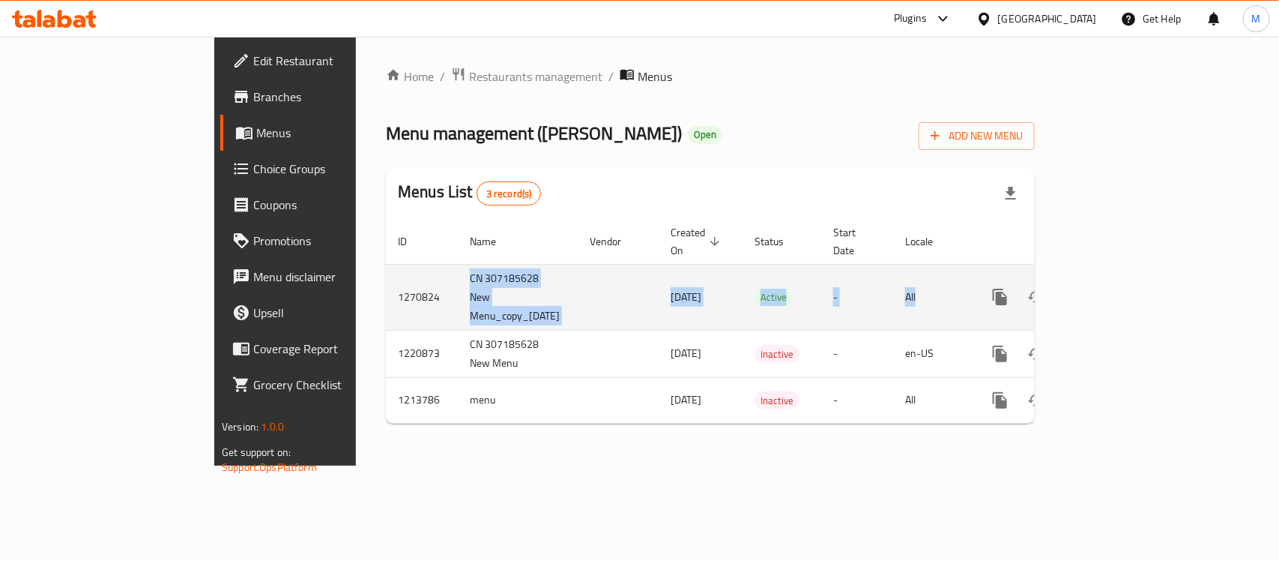
drag, startPoint x: 301, startPoint y: 257, endPoint x: 984, endPoint y: 268, distance: 683.7
click at [984, 268] on tr "1270824 CN 307185628 New Menu_copy_[DATE] [DATE] Active - All" at bounding box center [762, 297] width 753 height 66
click at [971, 276] on td "All" at bounding box center [931, 297] width 77 height 66
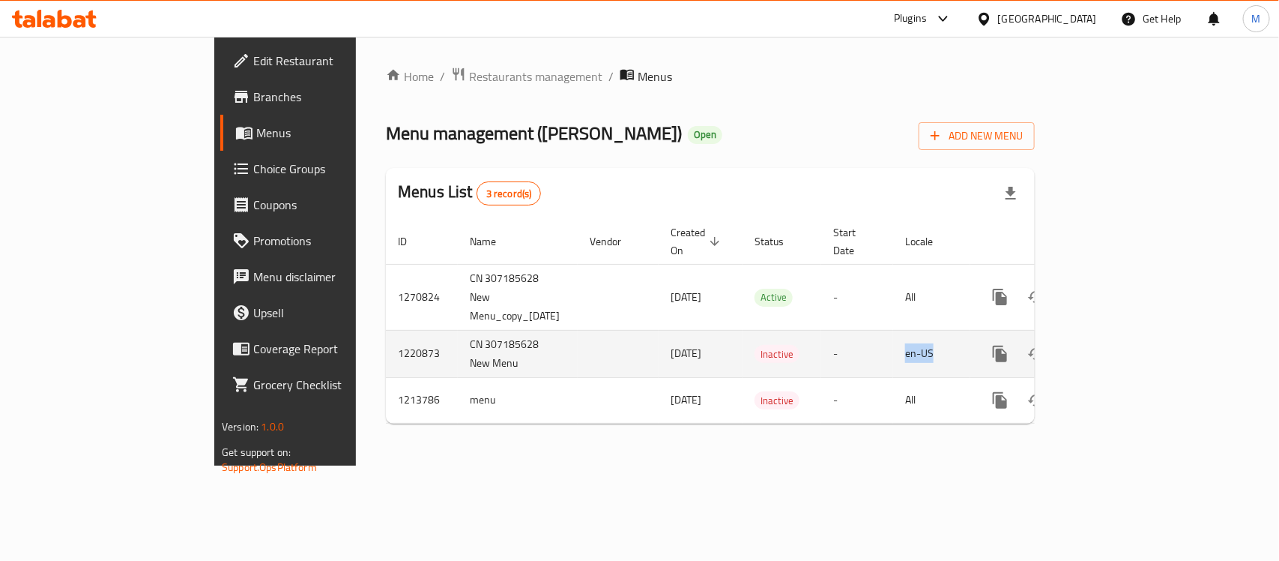
drag, startPoint x: 963, startPoint y: 325, endPoint x: 1066, endPoint y: 321, distance: 102.8
click at [971, 330] on td "en-US" at bounding box center [931, 353] width 77 height 47
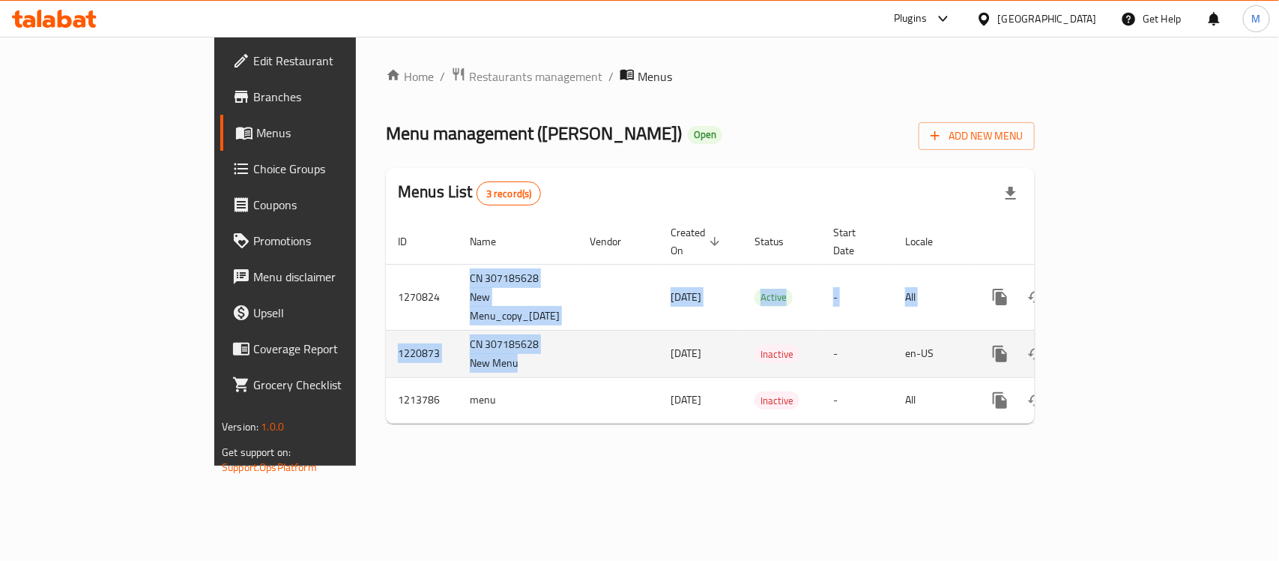
drag, startPoint x: 317, startPoint y: 267, endPoint x: 407, endPoint y: 327, distance: 108.1
click at [407, 327] on tbody "1270824 CN 307185628 New Menu_copy_[DATE] [DATE] Active - All 1220873 CN 307185…" at bounding box center [762, 343] width 753 height 159
click at [458, 330] on td "CN 307185628 New Menu" at bounding box center [518, 353] width 120 height 47
drag, startPoint x: 253, startPoint y: 265, endPoint x: 1028, endPoint y: 331, distance: 777.8
click at [1028, 331] on tbody "1270824 CN 307185628 New Menu_copy_[DATE] [DATE] Active - All 1220873 CN 307185…" at bounding box center [762, 343] width 753 height 159
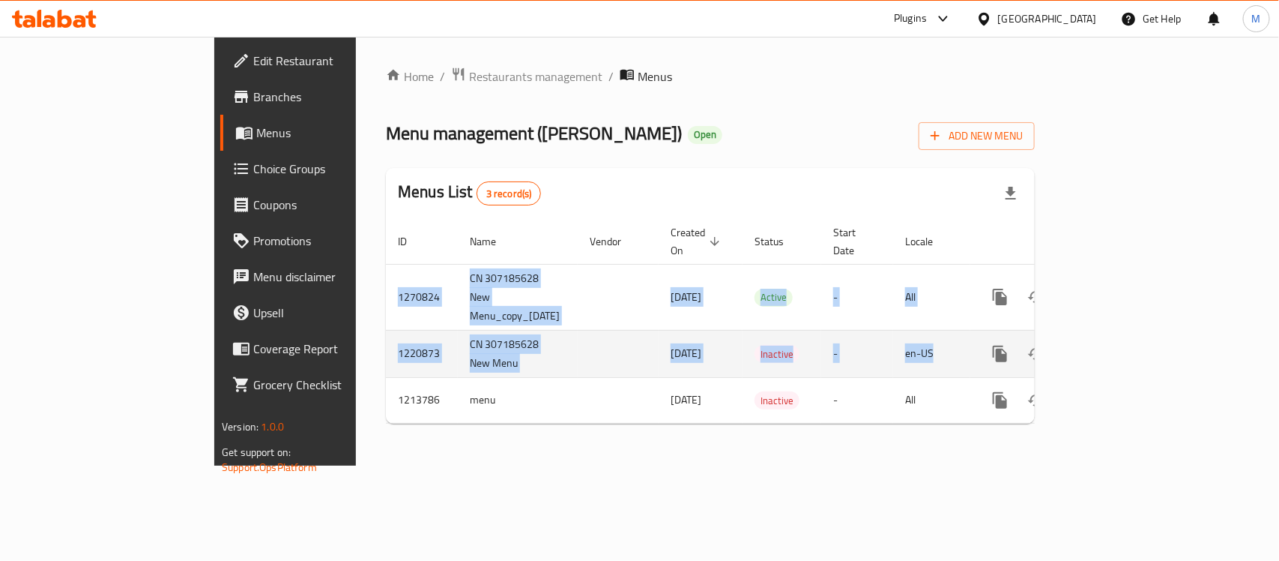
click at [971, 331] on td "en-US" at bounding box center [931, 353] width 77 height 47
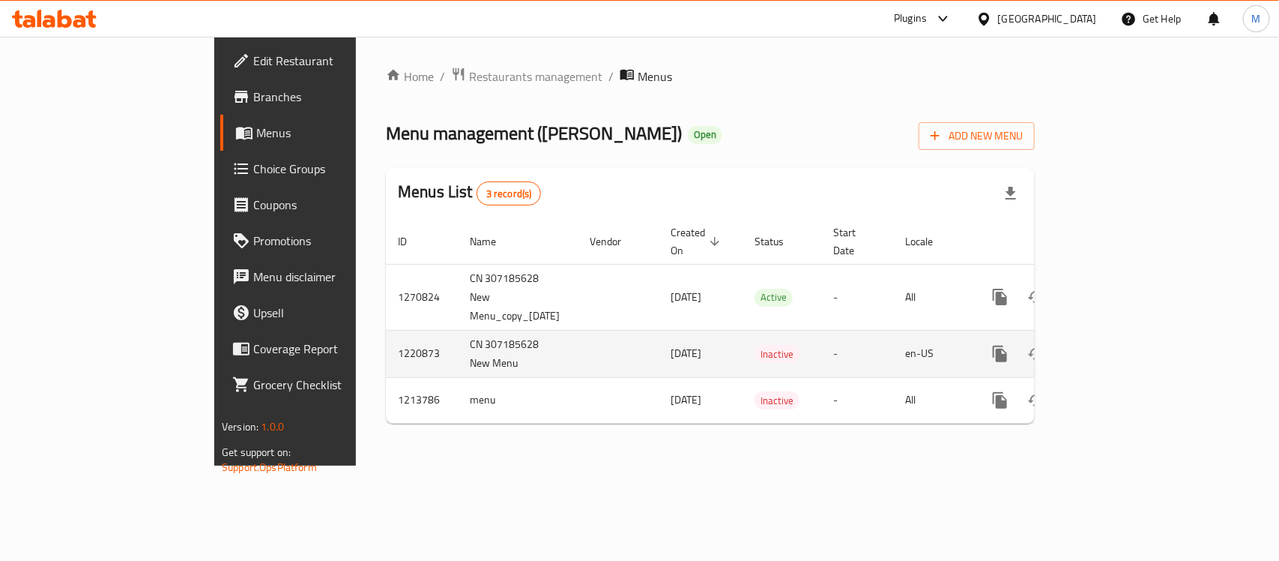
click at [971, 331] on td "en-US" at bounding box center [931, 353] width 77 height 47
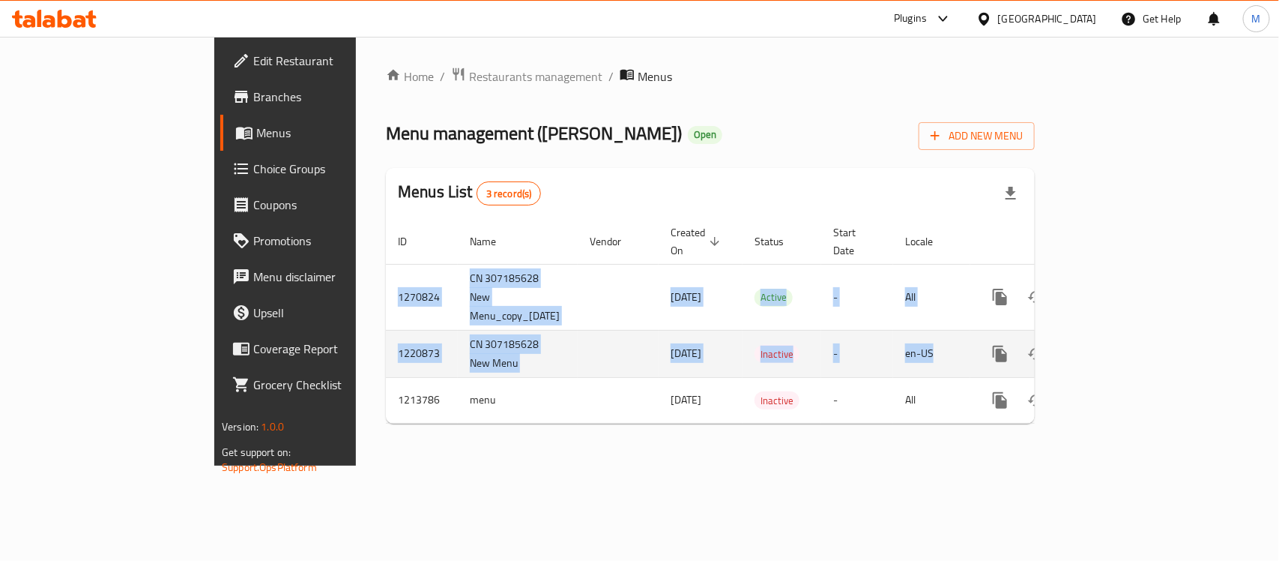
drag, startPoint x: 244, startPoint y: 274, endPoint x: 1023, endPoint y: 321, distance: 781.0
click at [1023, 321] on tbody "1270824 CN 307185628 New Menu_copy_[DATE] [DATE] Active - All 1220873 CN 307185…" at bounding box center [762, 343] width 753 height 159
click at [971, 330] on td "en-US" at bounding box center [931, 353] width 77 height 47
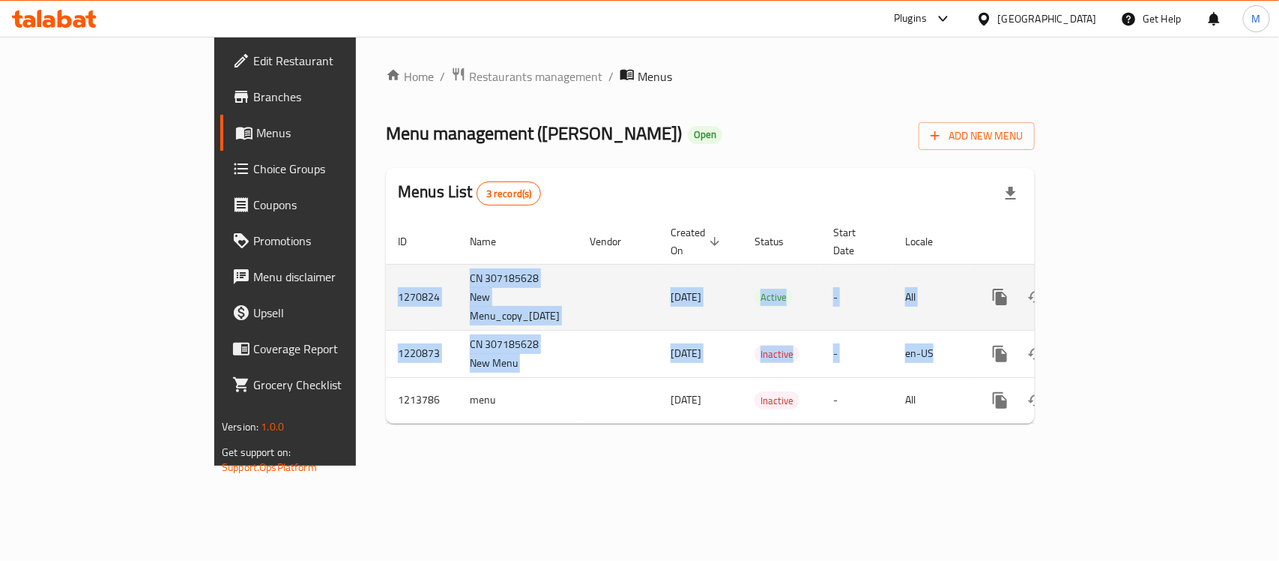
drag, startPoint x: 1023, startPoint y: 321, endPoint x: 253, endPoint y: 266, distance: 772.5
click at [386, 266] on tbody "1270824 CN 307185628 New Menu_copy_[DATE] [DATE] Active - All 1220873 CN 307185…" at bounding box center [762, 343] width 753 height 159
click at [386, 282] on td "1270824" at bounding box center [422, 297] width 72 height 66
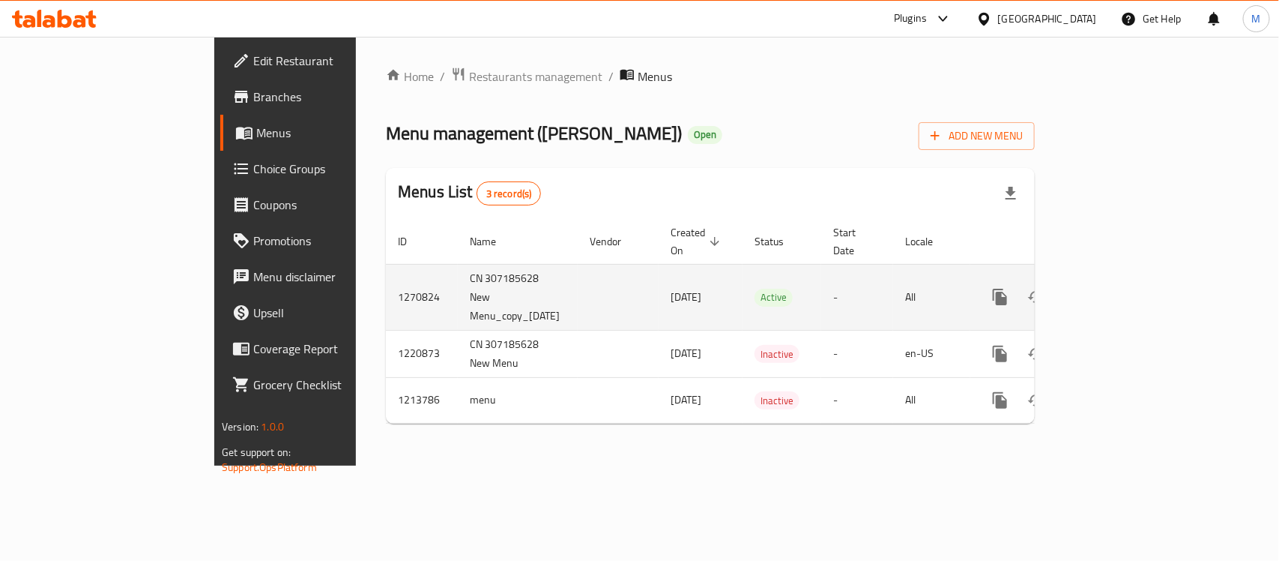
click at [386, 276] on td "1270824" at bounding box center [422, 297] width 72 height 66
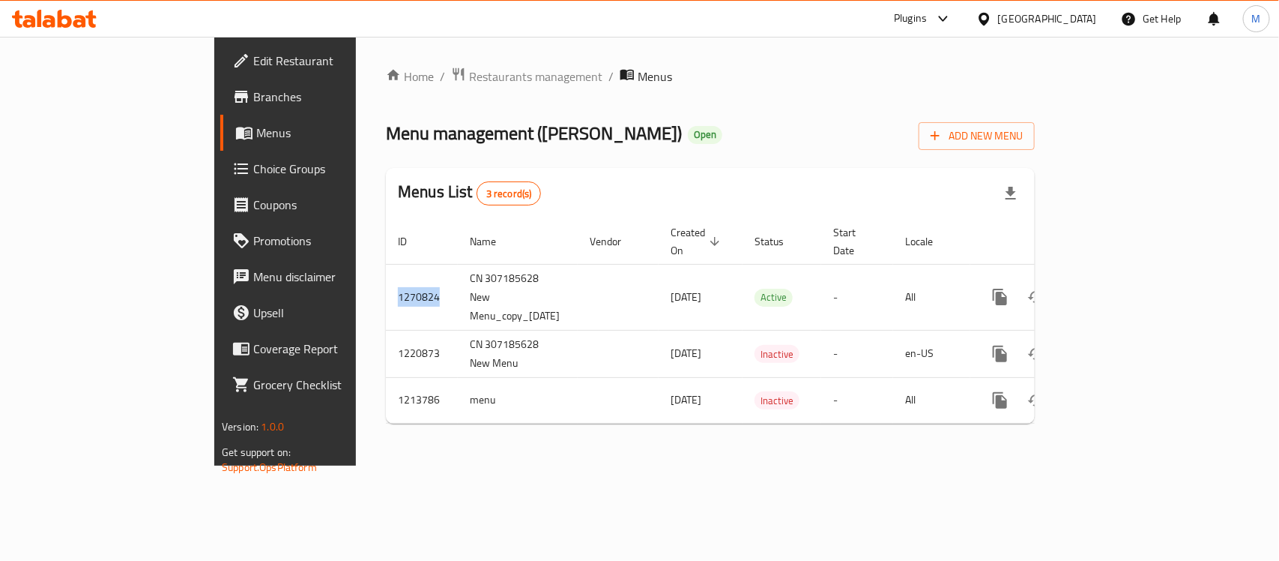
copy td "1270824"
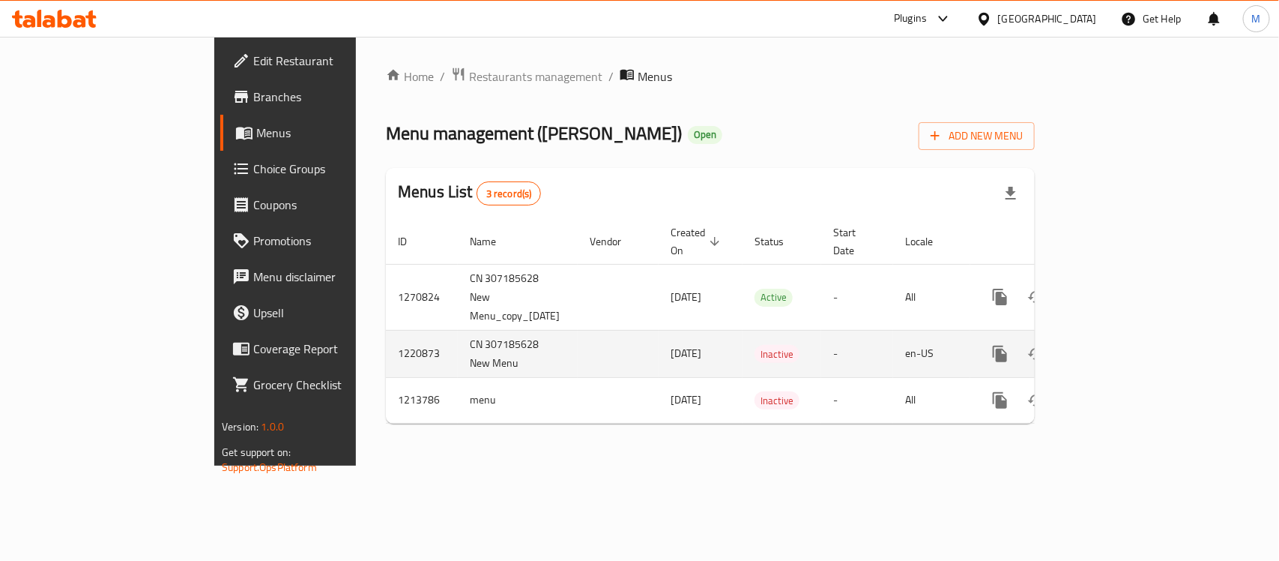
click at [386, 330] on td "1220873" at bounding box center [422, 353] width 72 height 47
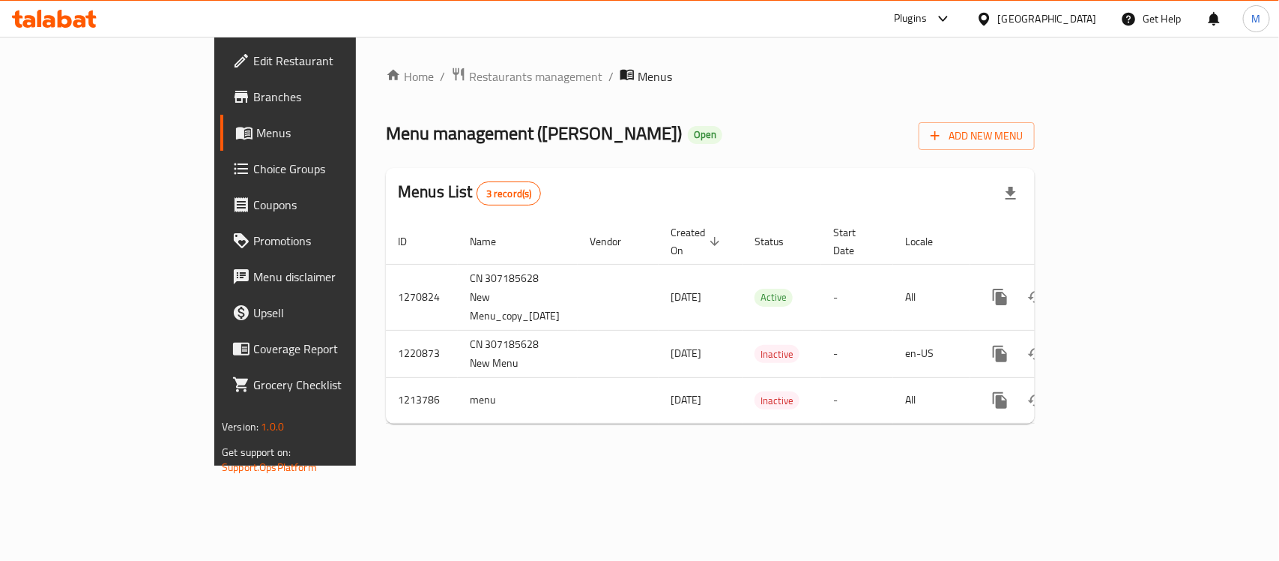
click at [893, 233] on th "Start Date" at bounding box center [858, 242] width 72 height 46
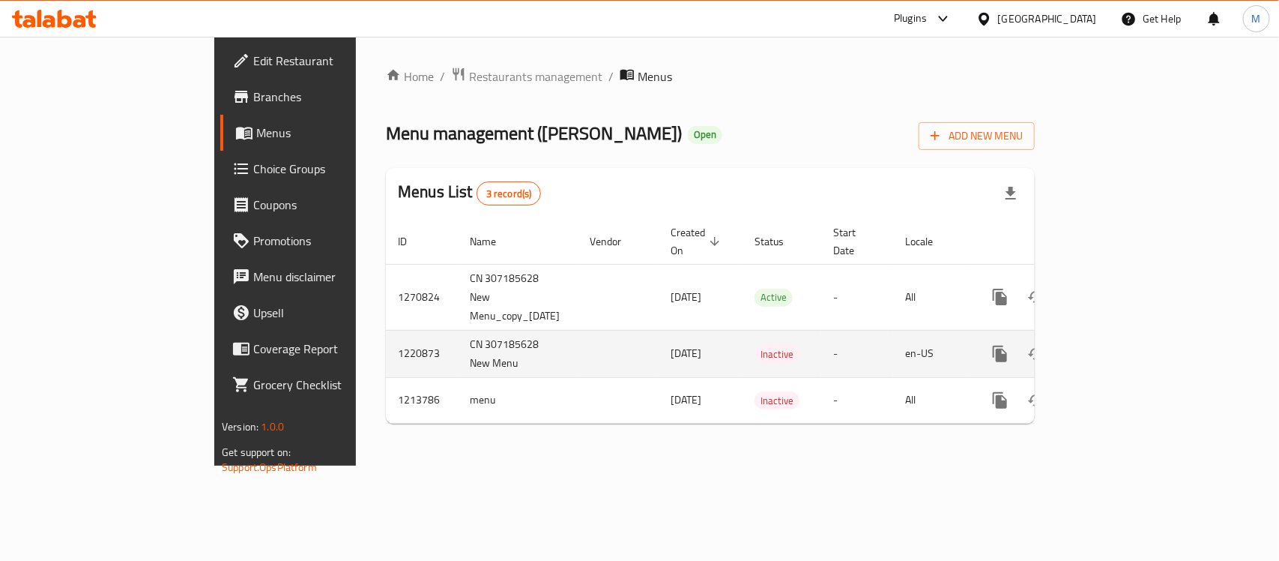
click at [1118, 345] on icon "enhanced table" at bounding box center [1109, 354] width 18 height 18
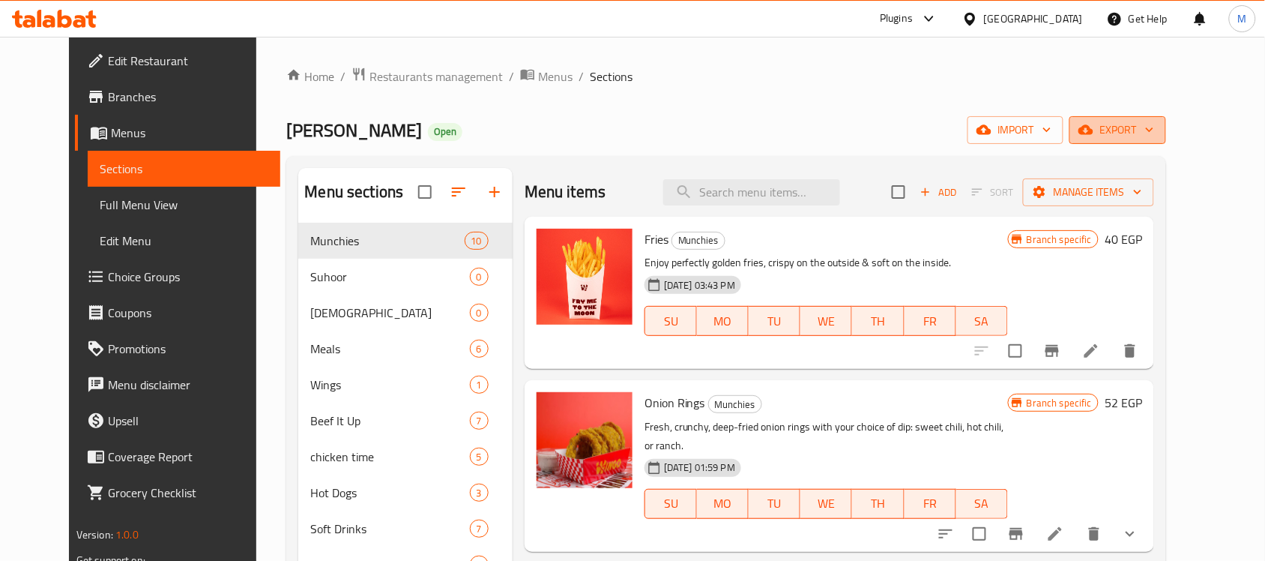
click at [1154, 131] on span "export" at bounding box center [1118, 130] width 73 height 19
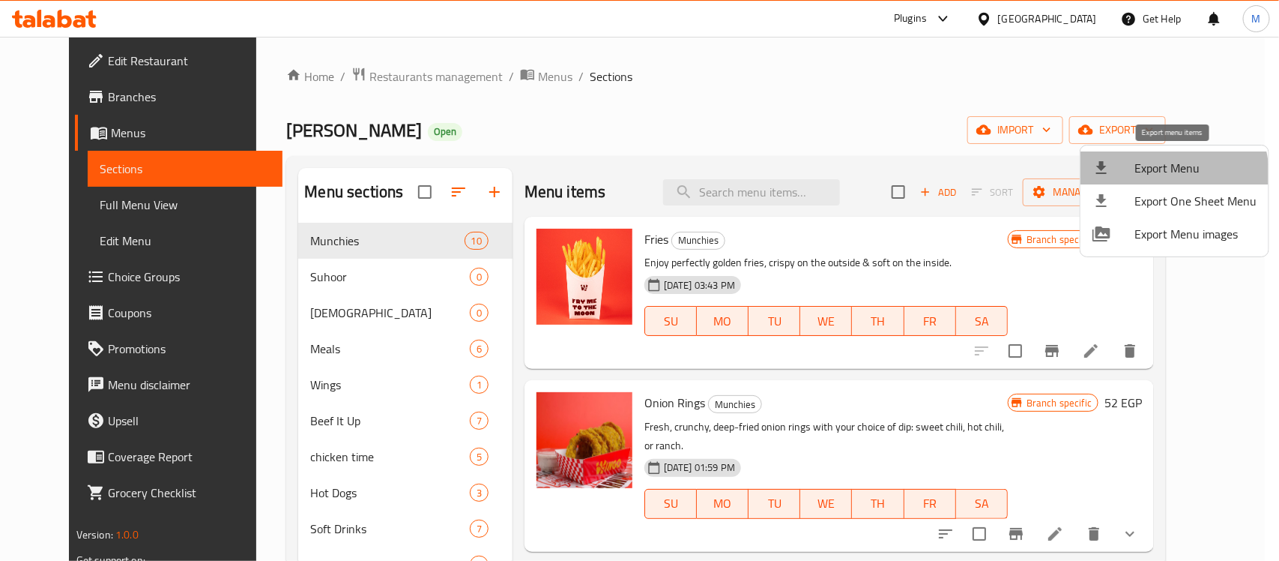
click at [1168, 174] on span "Export Menu" at bounding box center [1196, 168] width 122 height 18
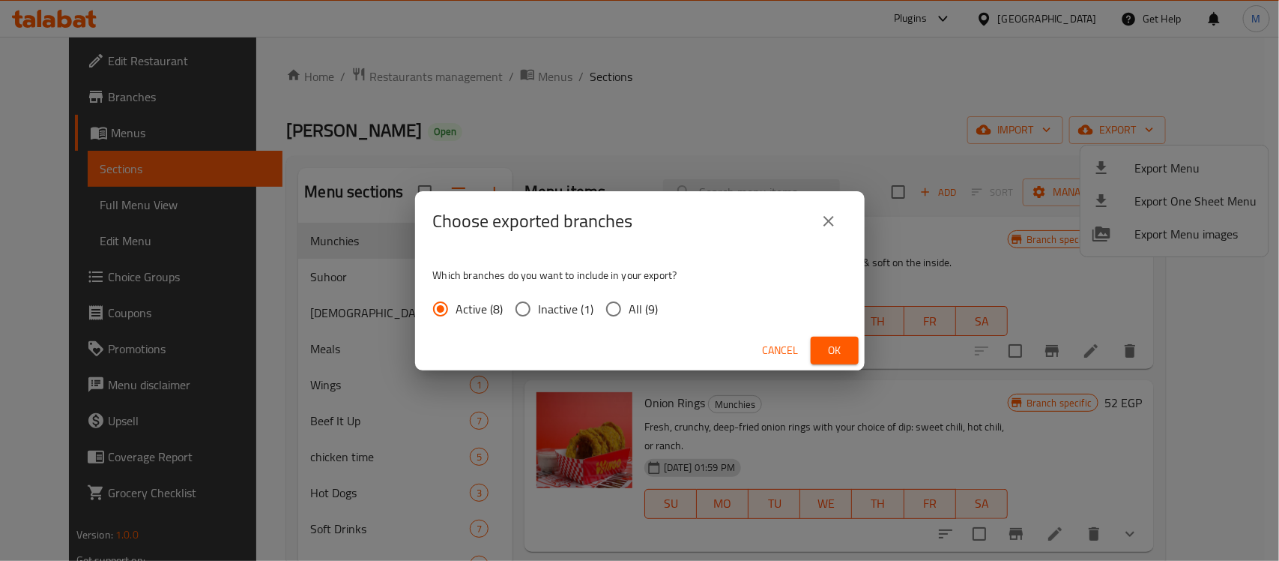
click at [829, 216] on icon "close" at bounding box center [829, 221] width 18 height 18
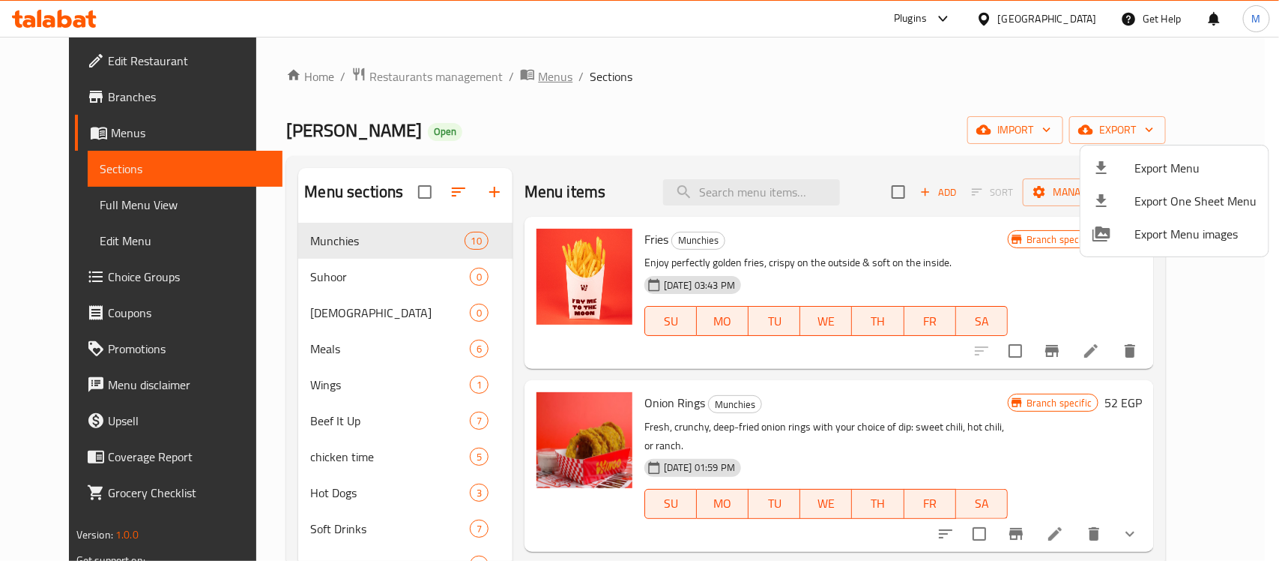
click at [519, 69] on div at bounding box center [639, 280] width 1279 height 561
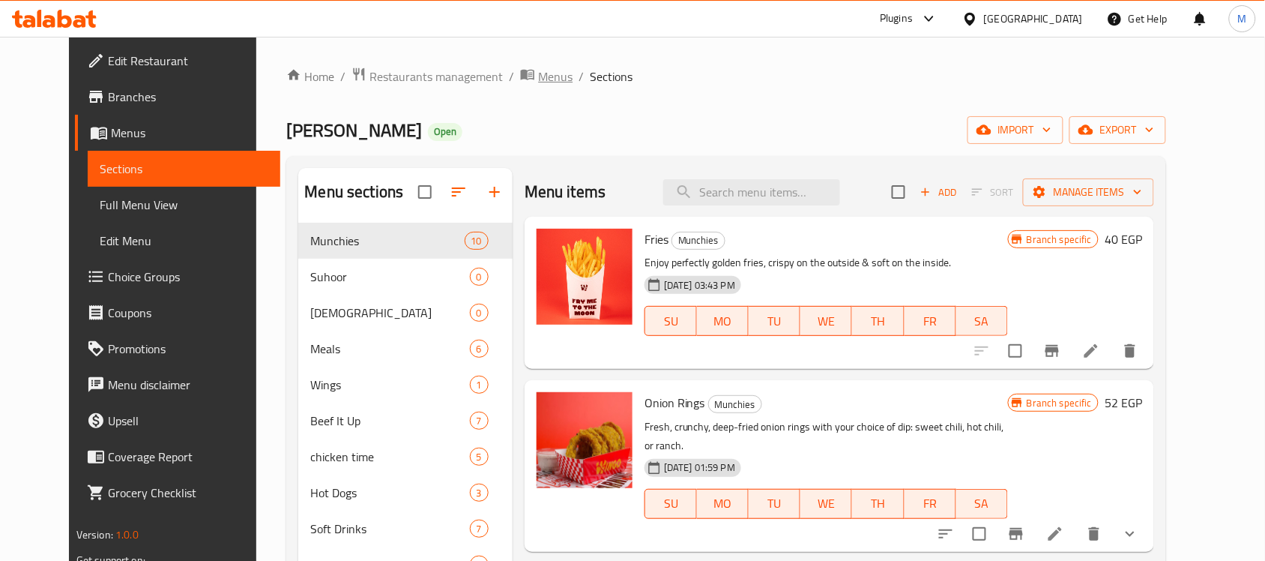
click at [538, 76] on span "Menus" at bounding box center [555, 76] width 34 height 18
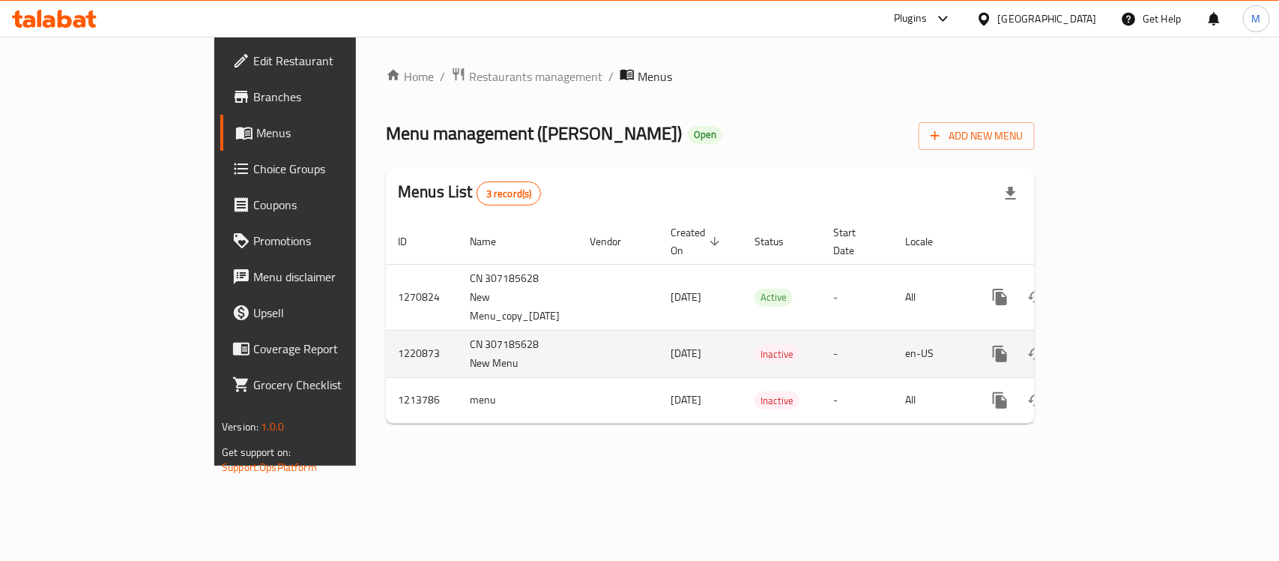
click at [1118, 345] on icon "enhanced table" at bounding box center [1109, 354] width 18 height 18
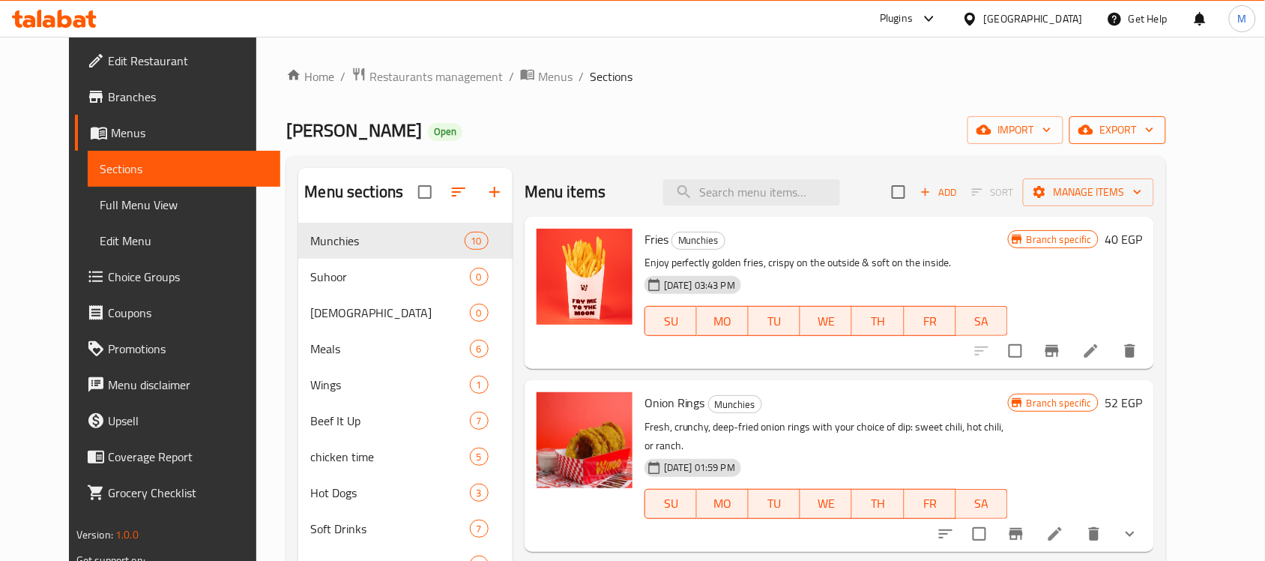
click at [1154, 130] on span "export" at bounding box center [1118, 130] width 73 height 19
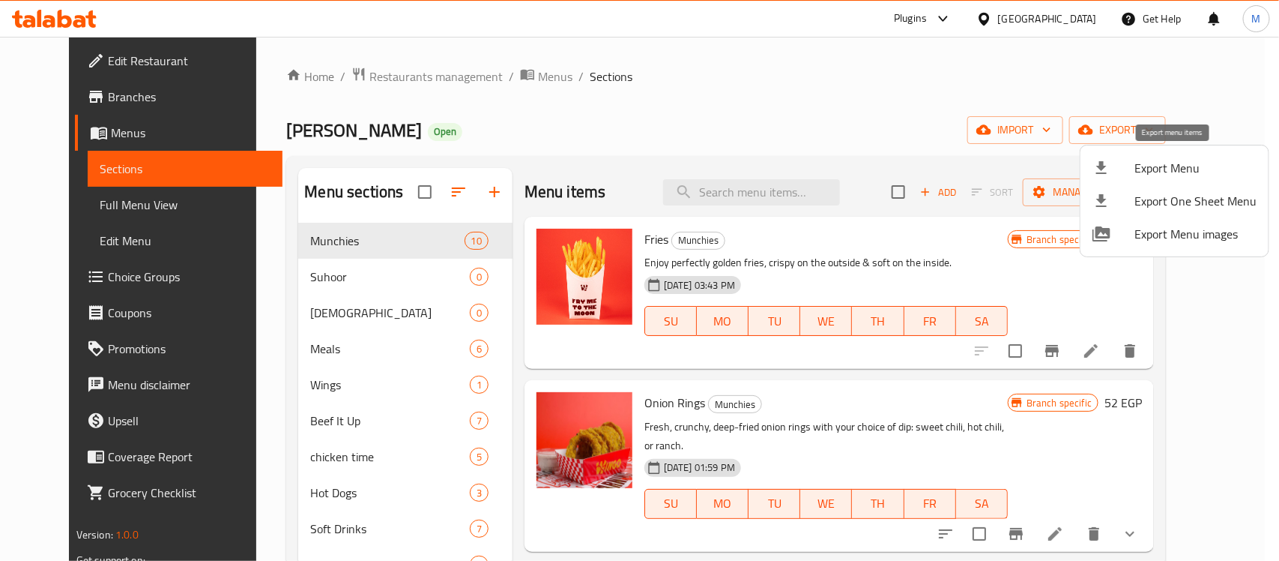
click at [1173, 166] on span "Export Menu" at bounding box center [1196, 168] width 122 height 18
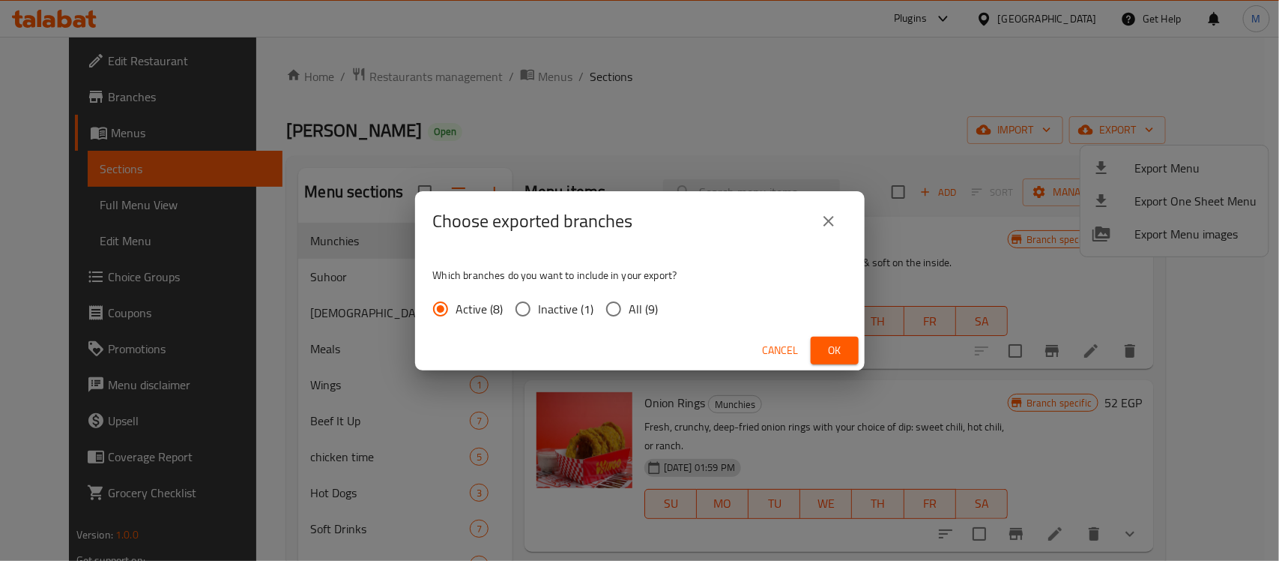
click at [826, 331] on div "Cancel Ok" at bounding box center [640, 351] width 450 height 40
click at [841, 342] on span "Ok" at bounding box center [835, 350] width 24 height 19
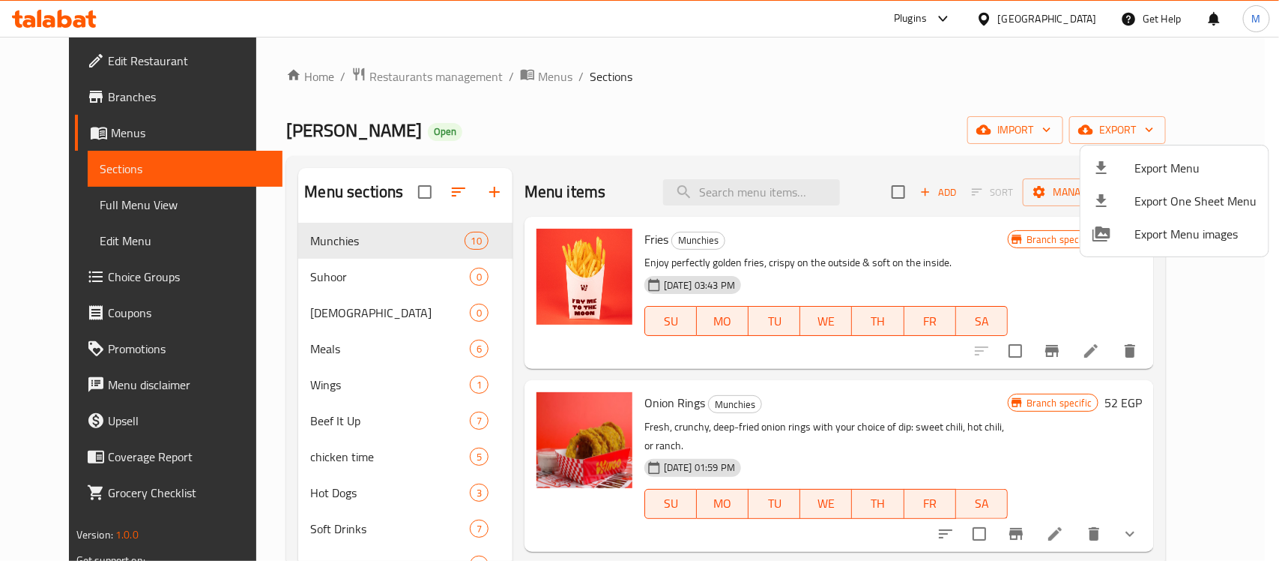
click at [503, 73] on div at bounding box center [639, 280] width 1279 height 561
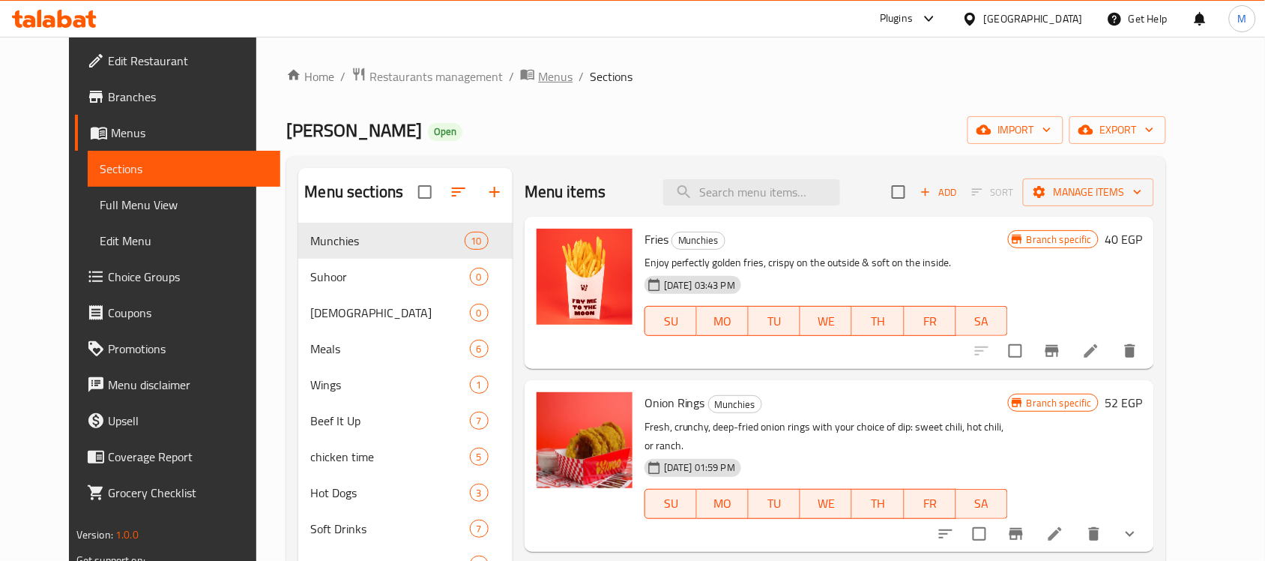
click at [538, 73] on span "Menus" at bounding box center [555, 76] width 34 height 18
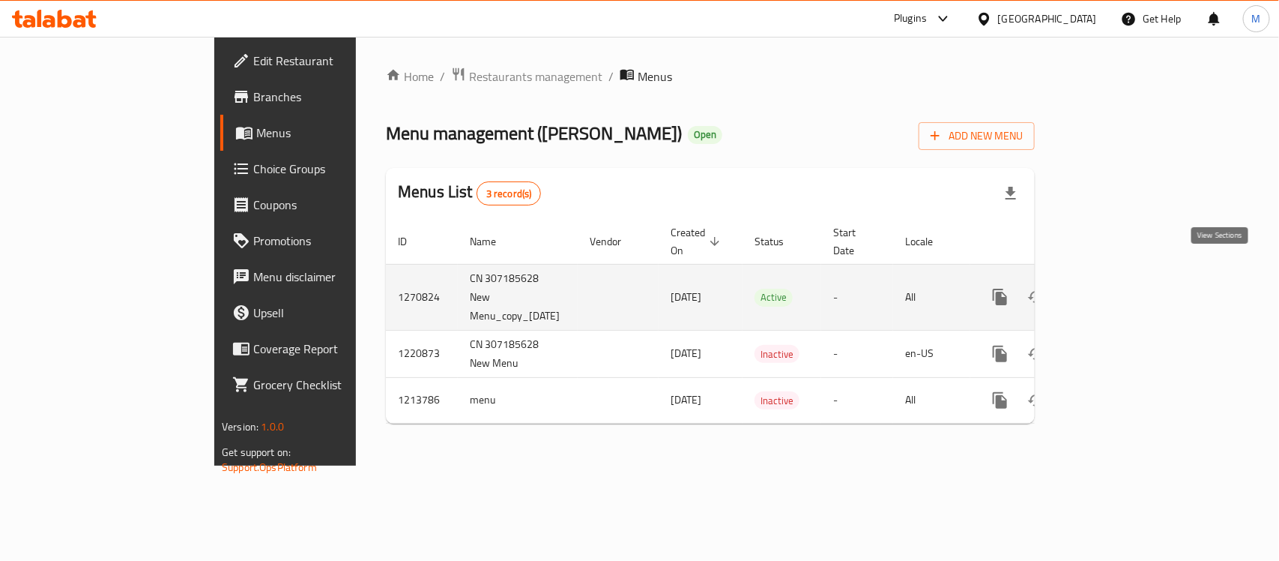
click at [1115, 290] on icon "enhanced table" at bounding box center [1108, 296] width 13 height 13
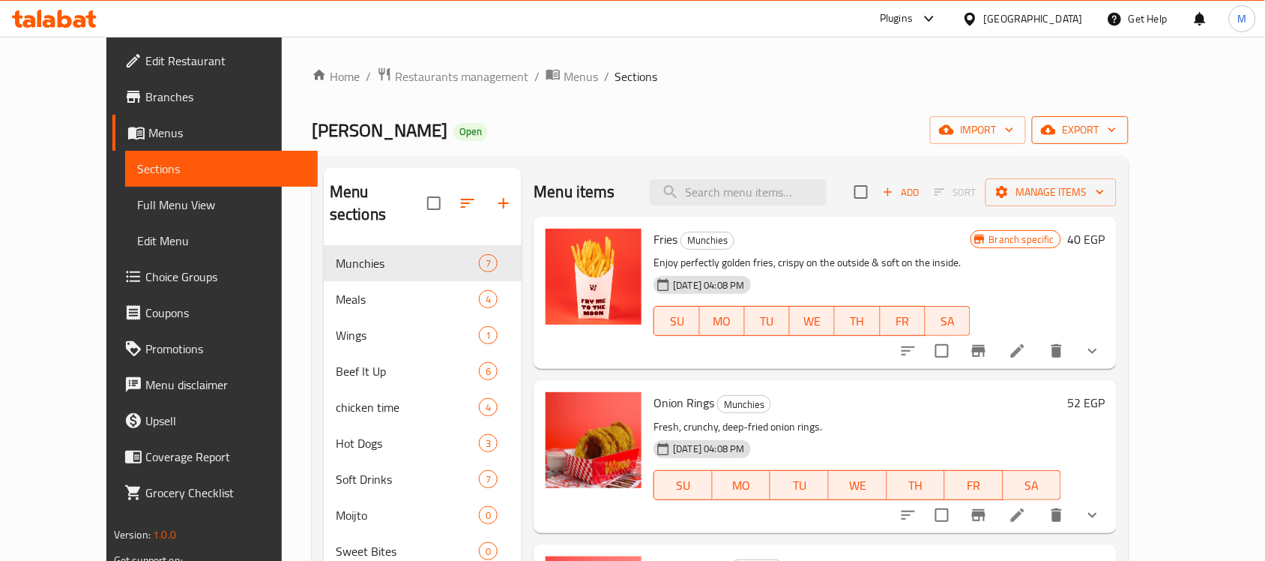
click at [1129, 142] on button "export" at bounding box center [1080, 130] width 97 height 28
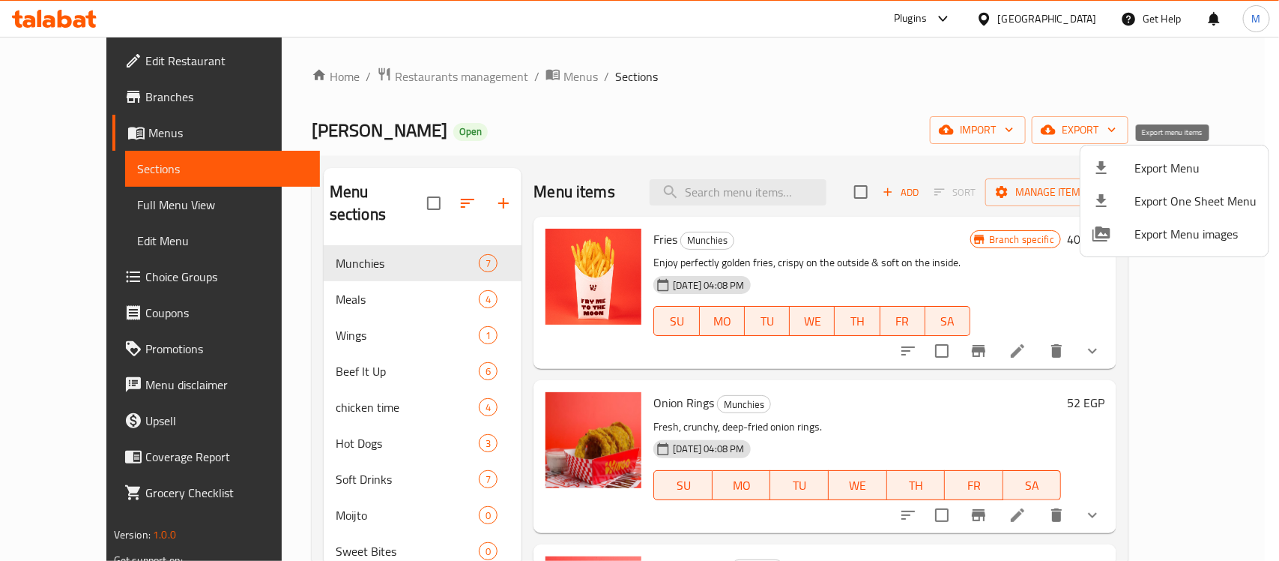
click at [1163, 169] on span "Export Menu" at bounding box center [1196, 168] width 122 height 18
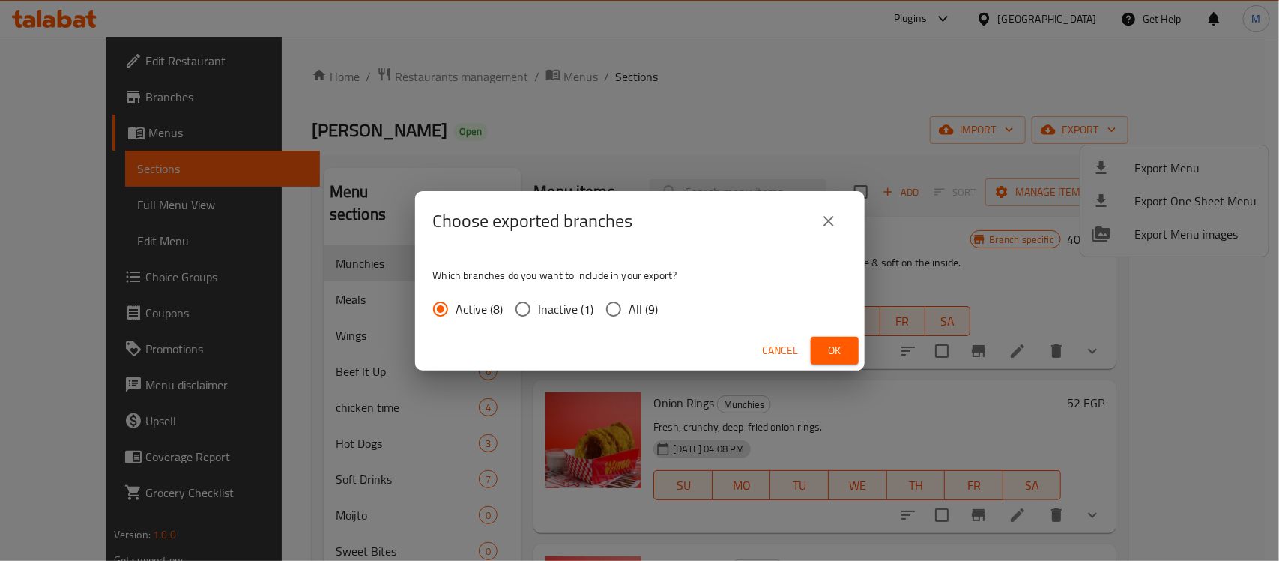
click at [836, 345] on span "Ok" at bounding box center [835, 350] width 24 height 19
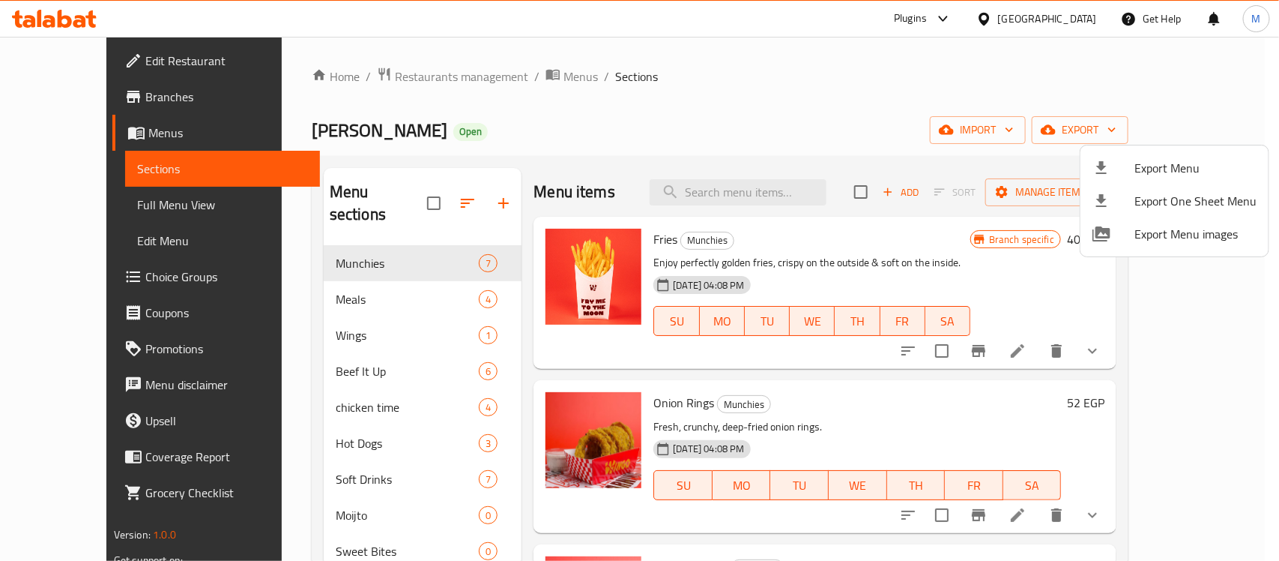
click at [534, 91] on div at bounding box center [639, 280] width 1279 height 561
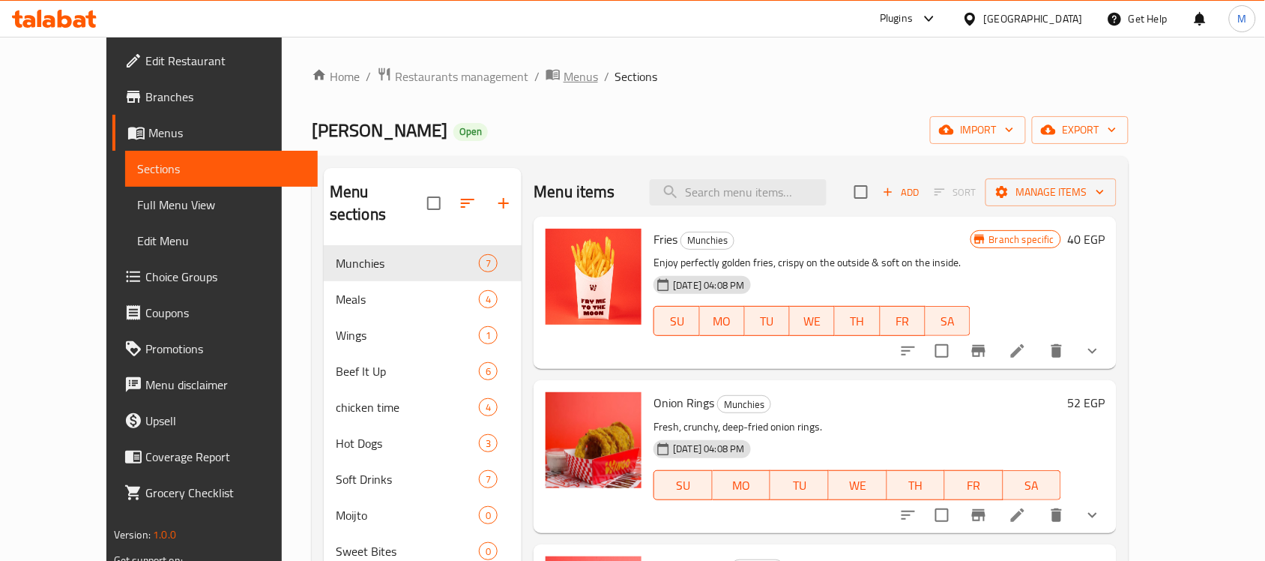
click at [564, 76] on span "Menus" at bounding box center [581, 76] width 34 height 18
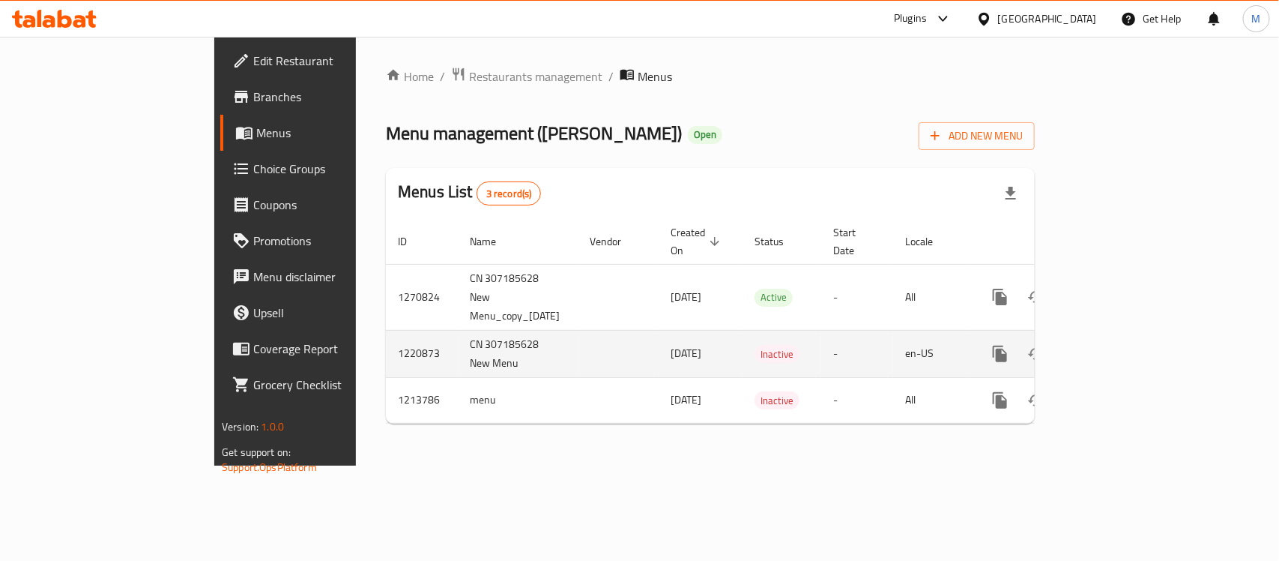
click at [386, 330] on td "1220873" at bounding box center [422, 353] width 72 height 47
copy td "1220873"
drag, startPoint x: 548, startPoint y: 323, endPoint x: 627, endPoint y: 321, distance: 78.7
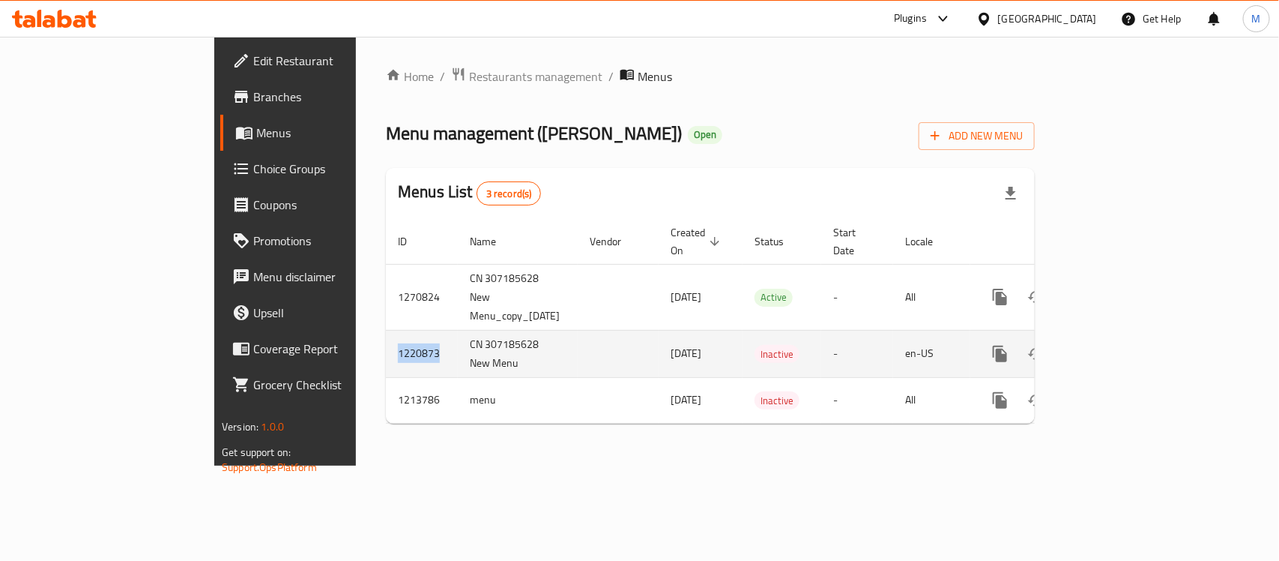
click at [627, 330] on tr "1220873 CN 307185628 New Menu [DATE] Inactive - en-[GEOGRAPHIC_DATA]" at bounding box center [762, 353] width 753 height 47
copy tr "[DATE]"
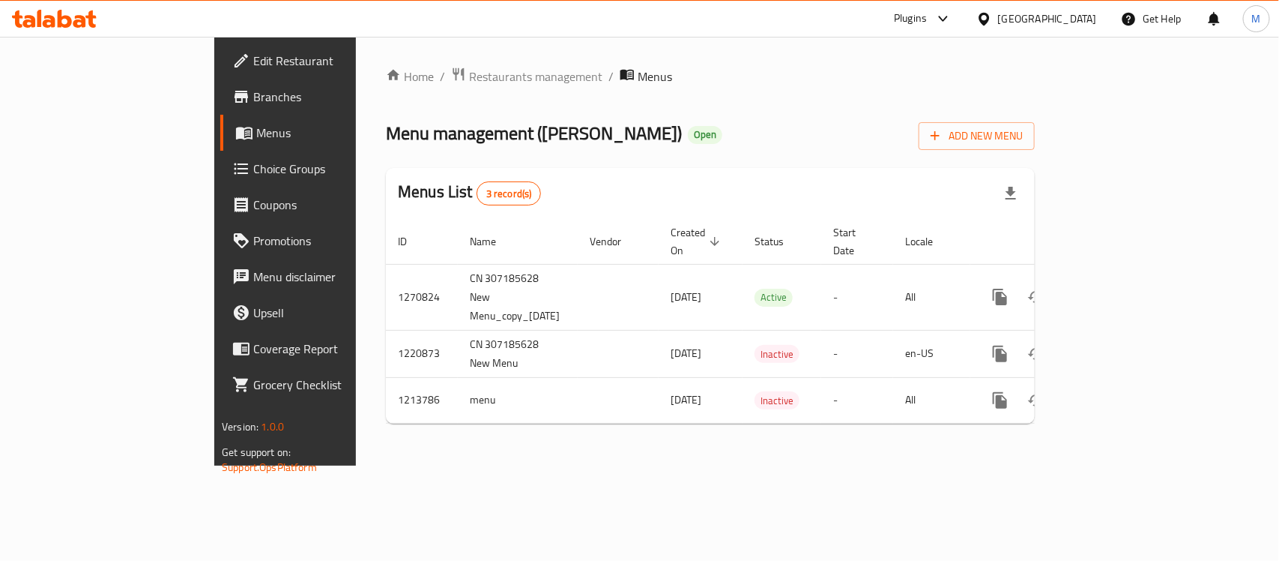
click at [720, 395] on div "Home / Restaurants management / Menus Menu management ( [PERSON_NAME] ) Open Ad…" at bounding box center [710, 251] width 649 height 369
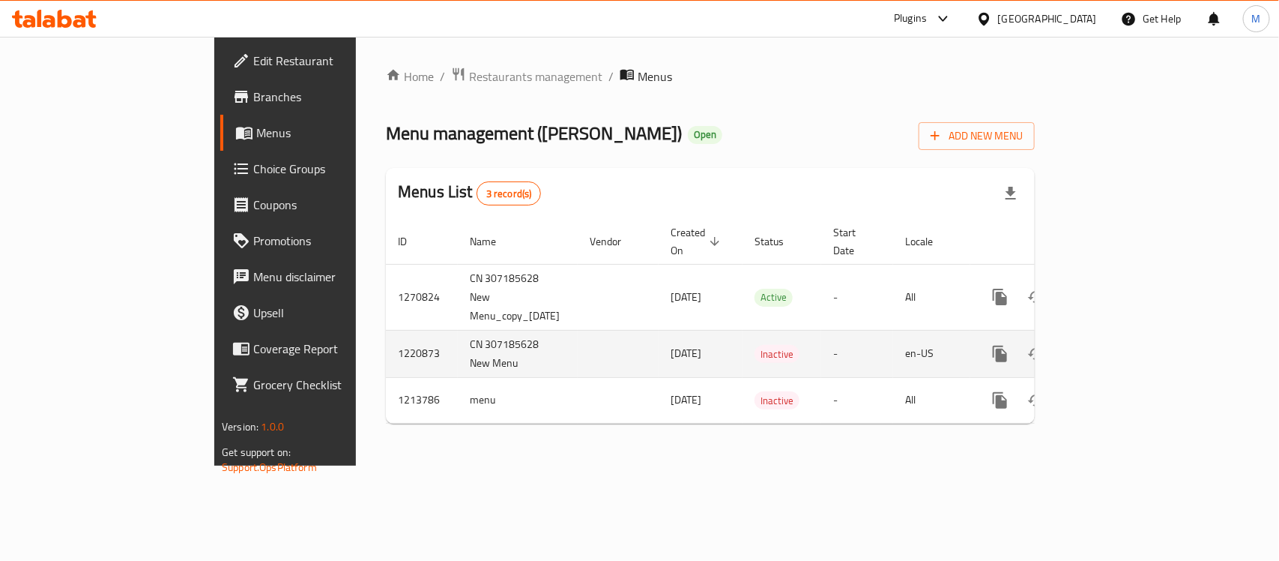
click at [671, 343] on span "[DATE]" at bounding box center [686, 352] width 31 height 19
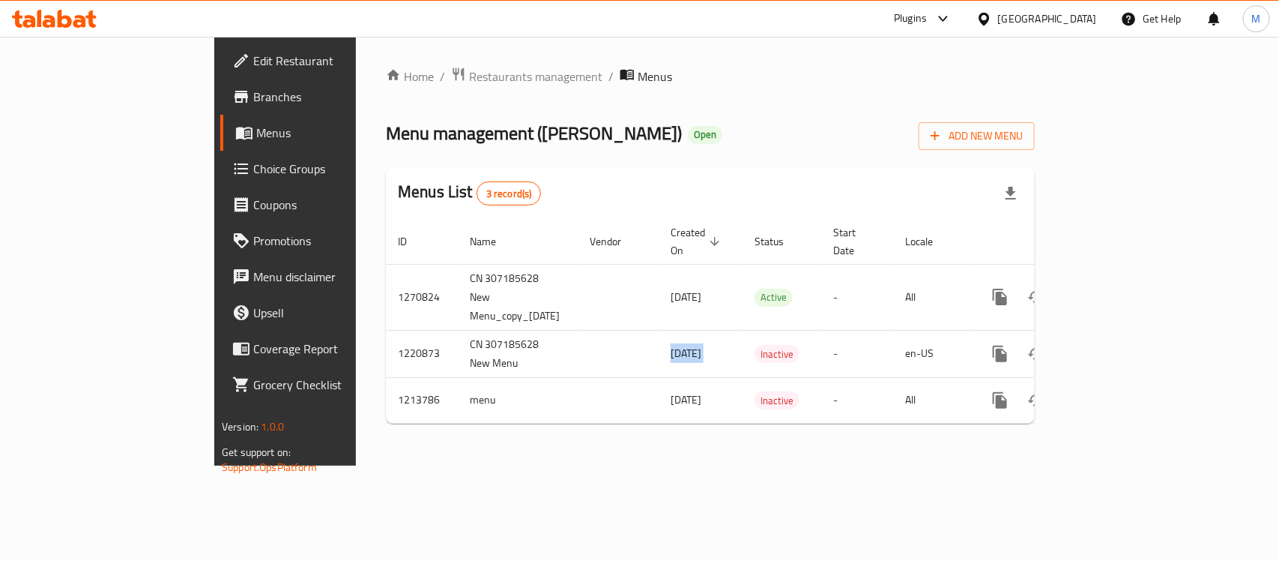
copy span "[DATE]"
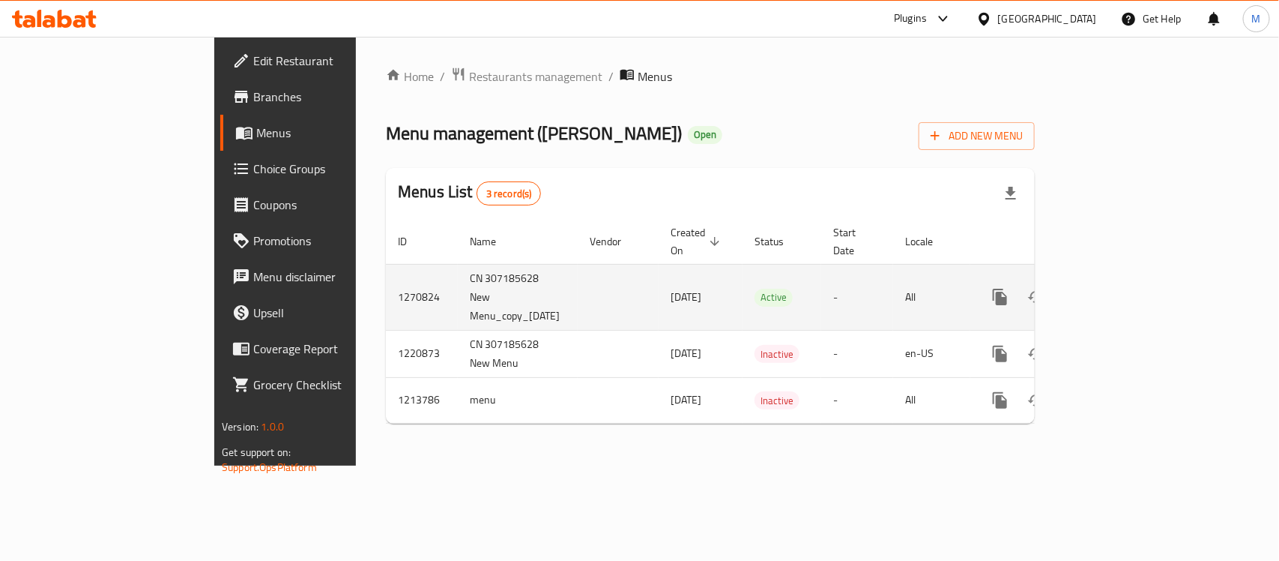
click at [386, 281] on td "1270824" at bounding box center [422, 297] width 72 height 66
copy td "1270824"
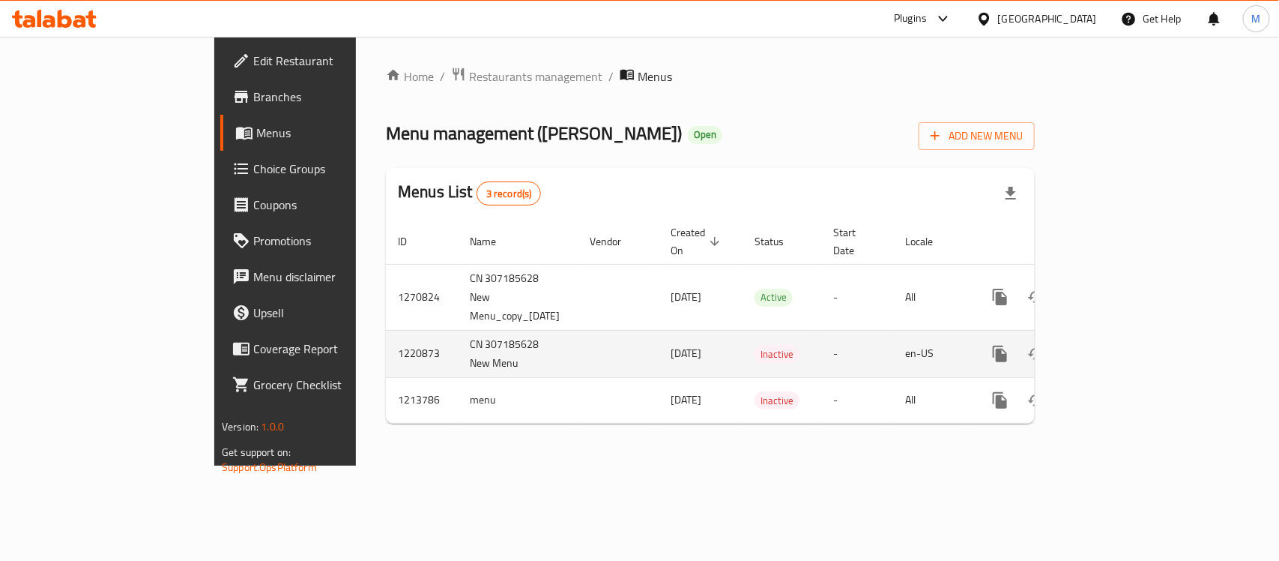
click at [386, 330] on td "1220873" at bounding box center [422, 353] width 72 height 47
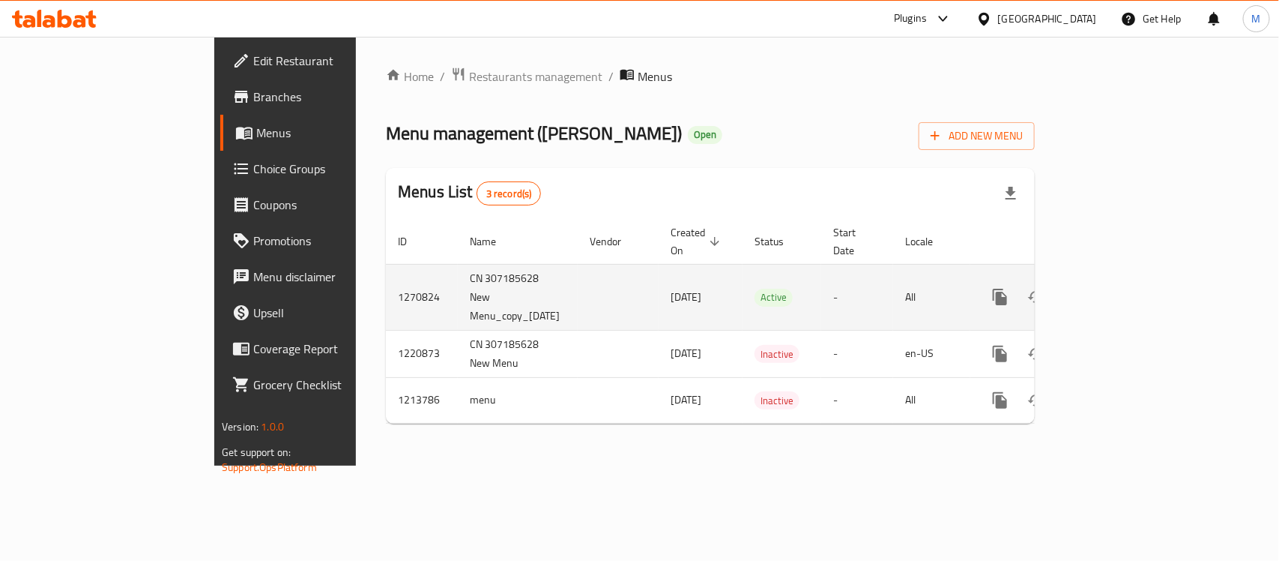
click at [386, 274] on td "1270824" at bounding box center [422, 297] width 72 height 66
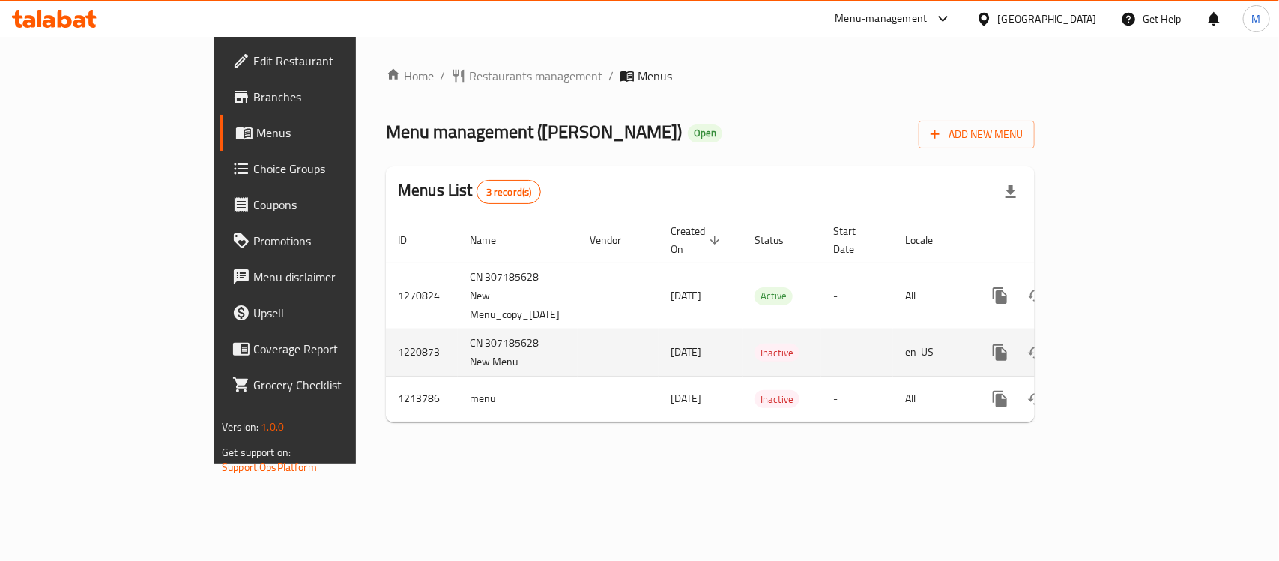
click at [386, 328] on td "1220873" at bounding box center [422, 351] width 72 height 47
copy td "1220873"
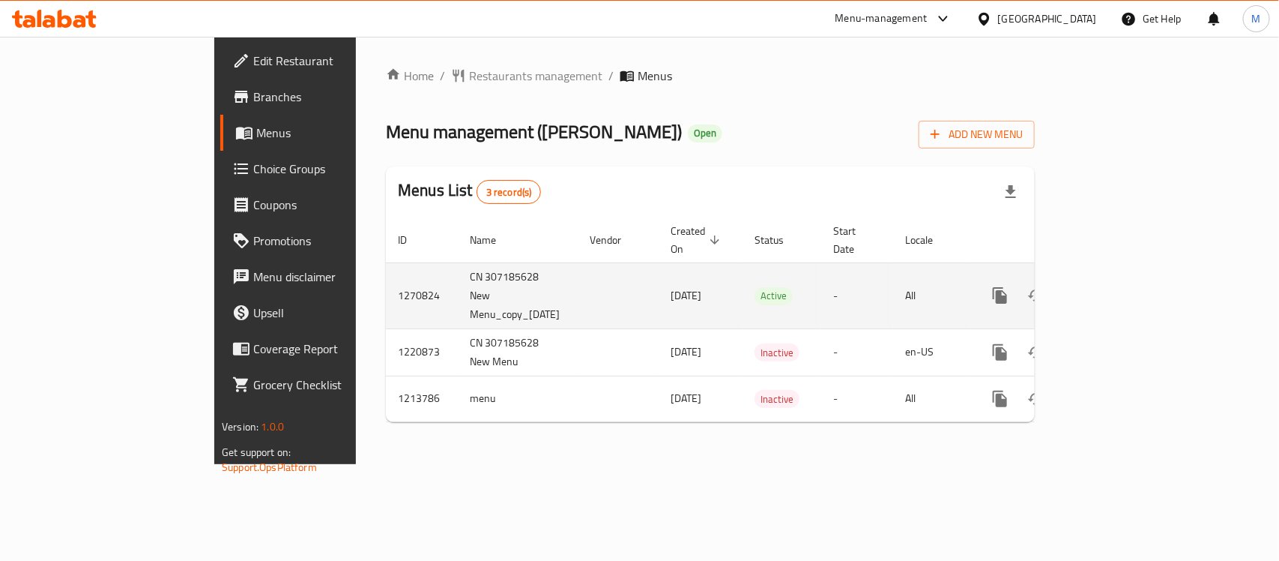
click at [386, 262] on td "1270824" at bounding box center [422, 295] width 72 height 66
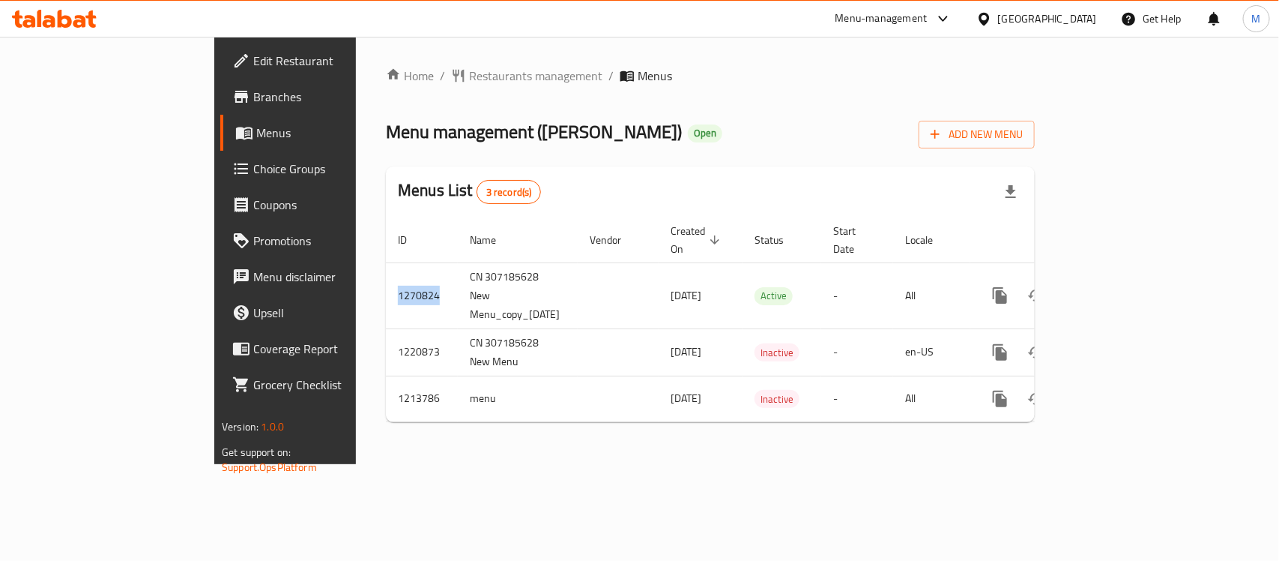
copy td "1270824"
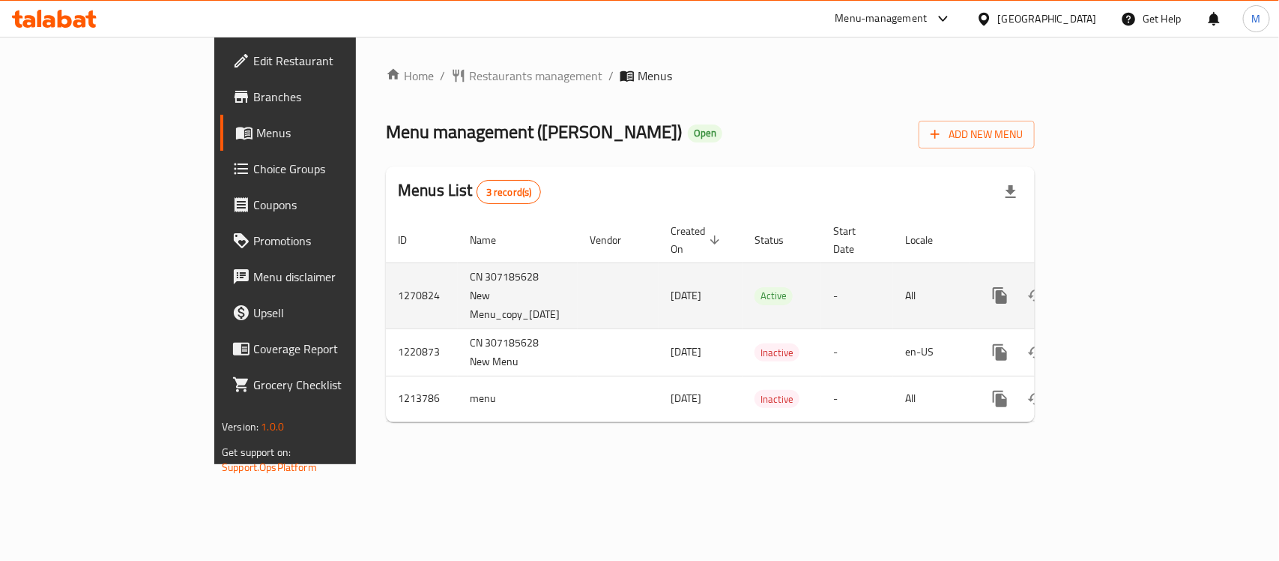
click at [386, 281] on td "1270824" at bounding box center [422, 295] width 72 height 66
click at [386, 278] on td "1270824" at bounding box center [422, 295] width 72 height 66
copy td "1270824"
click at [386, 271] on td "1270824" at bounding box center [422, 295] width 72 height 66
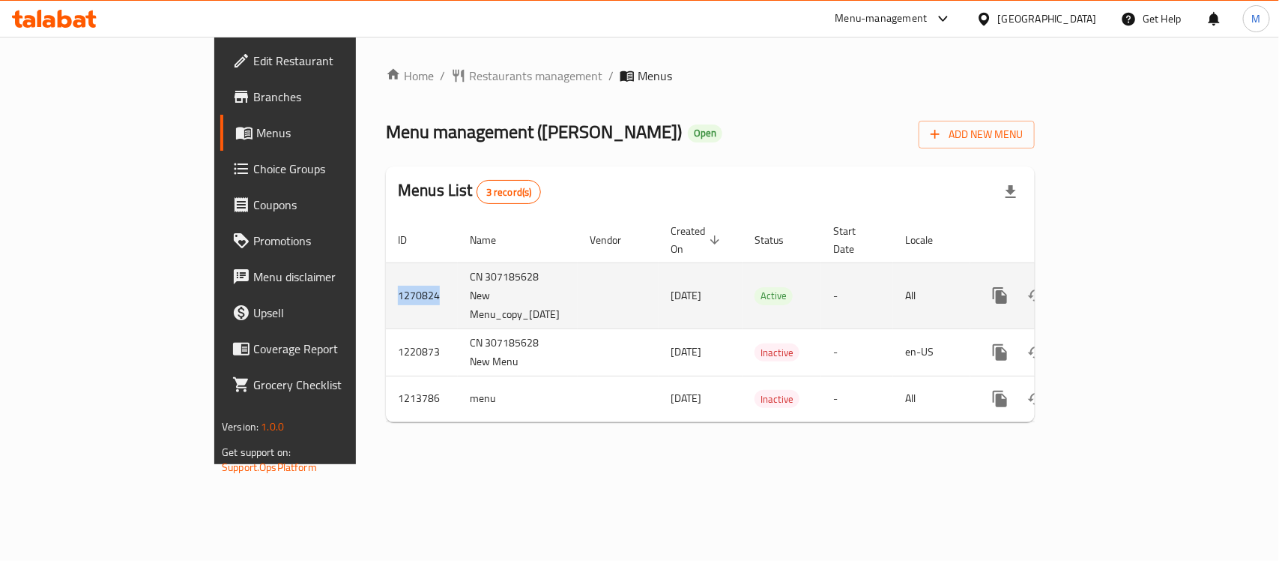
click at [386, 271] on td "1270824" at bounding box center [422, 295] width 72 height 66
copy td "1270824"
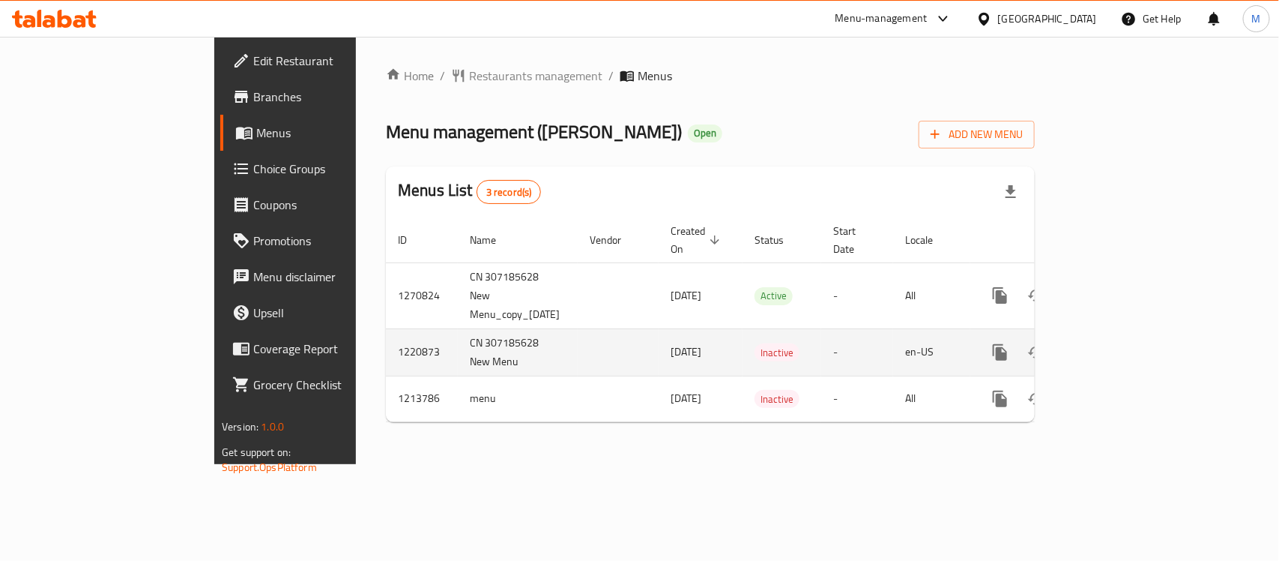
click at [386, 328] on td "1220873" at bounding box center [422, 351] width 72 height 47
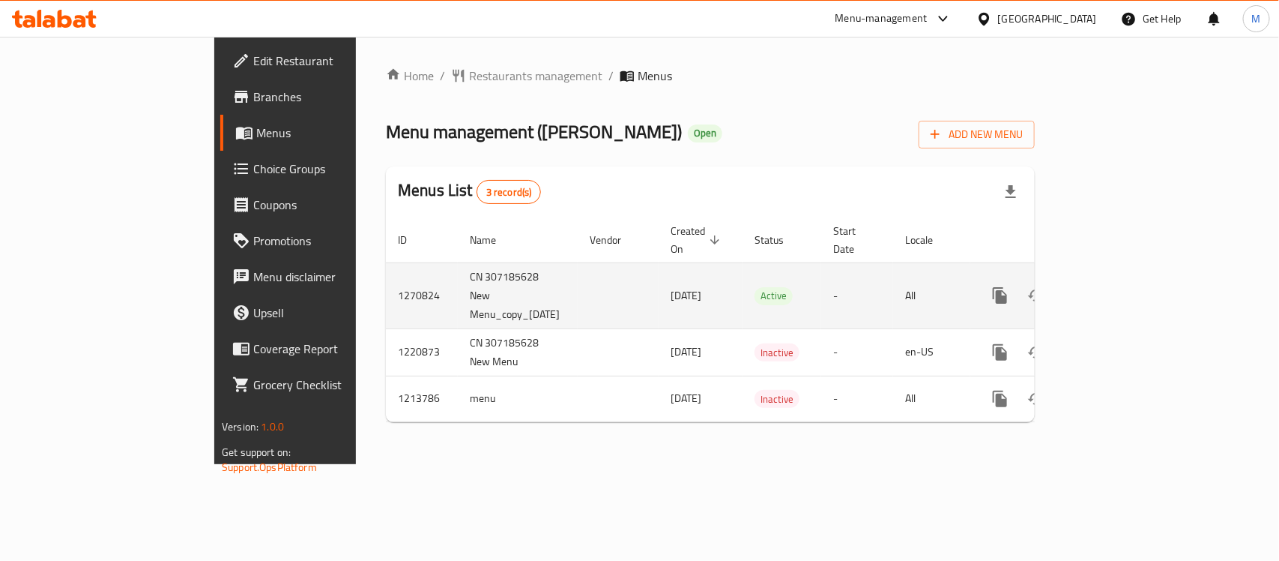
click at [458, 272] on td "CN 307185628 New Menu_copy_[DATE]" at bounding box center [518, 295] width 120 height 66
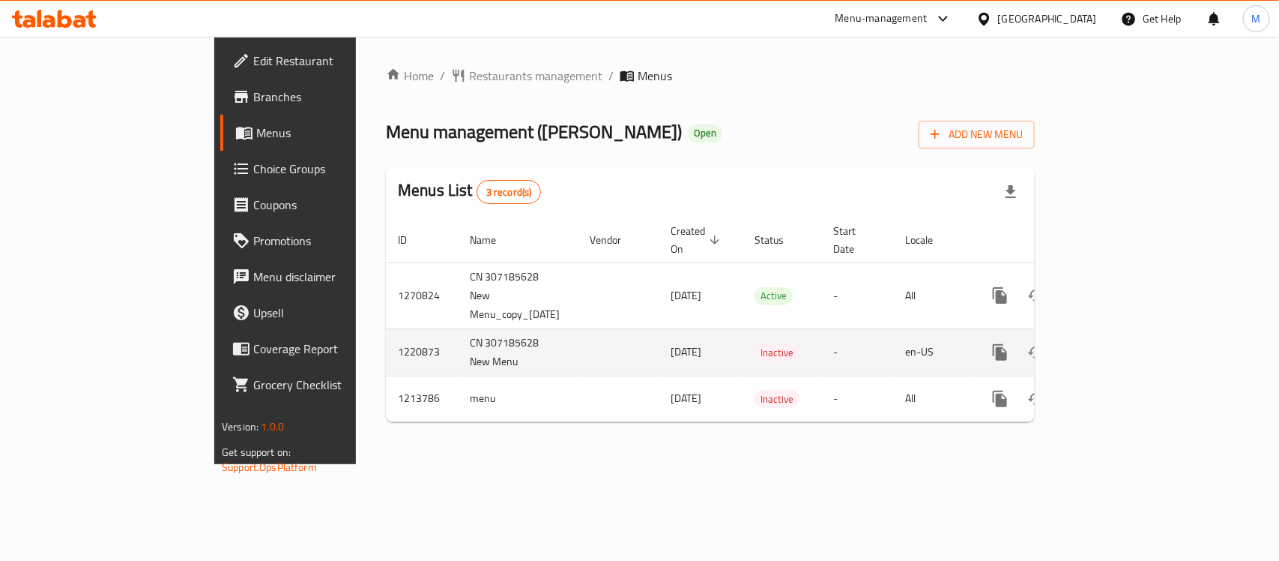
click at [386, 328] on td "1220873" at bounding box center [422, 351] width 72 height 47
click at [458, 328] on td "CN 307185628 New Menu" at bounding box center [518, 351] width 120 height 47
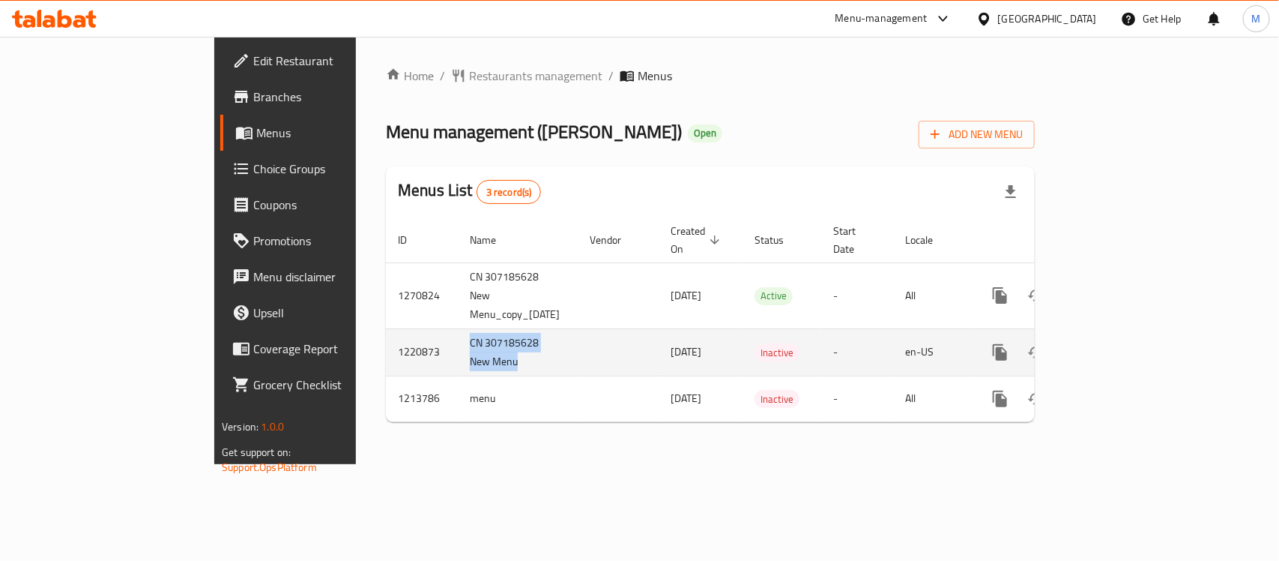
click at [458, 328] on td "CN 307185628 New Menu" at bounding box center [518, 351] width 120 height 47
click at [386, 328] on td "1220873" at bounding box center [422, 351] width 72 height 47
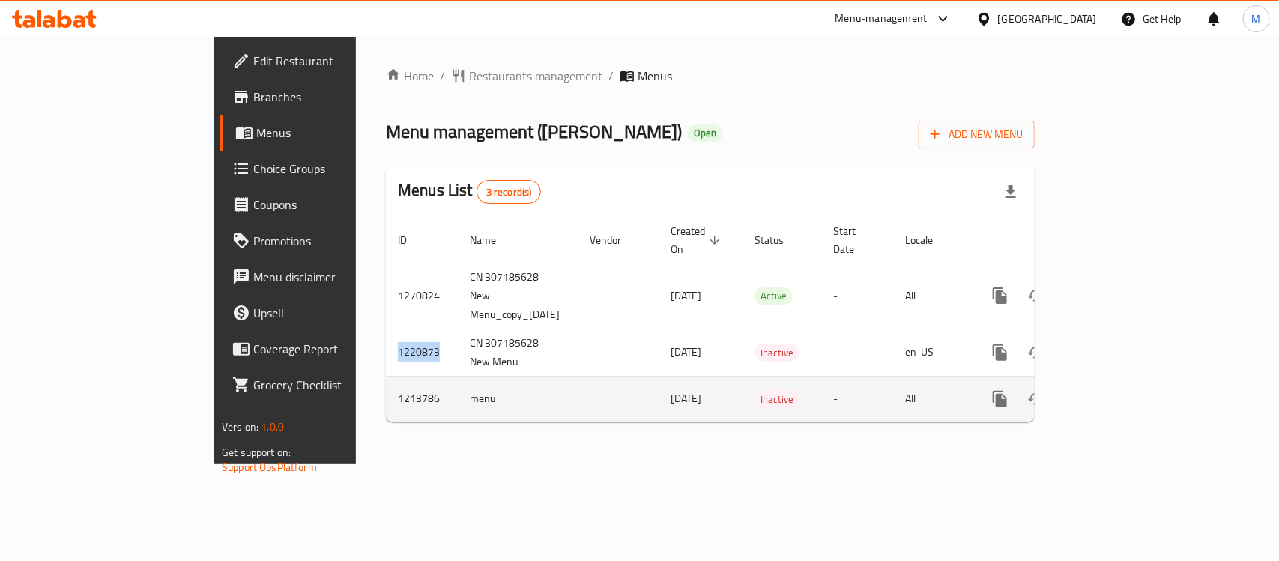
copy td "1220873"
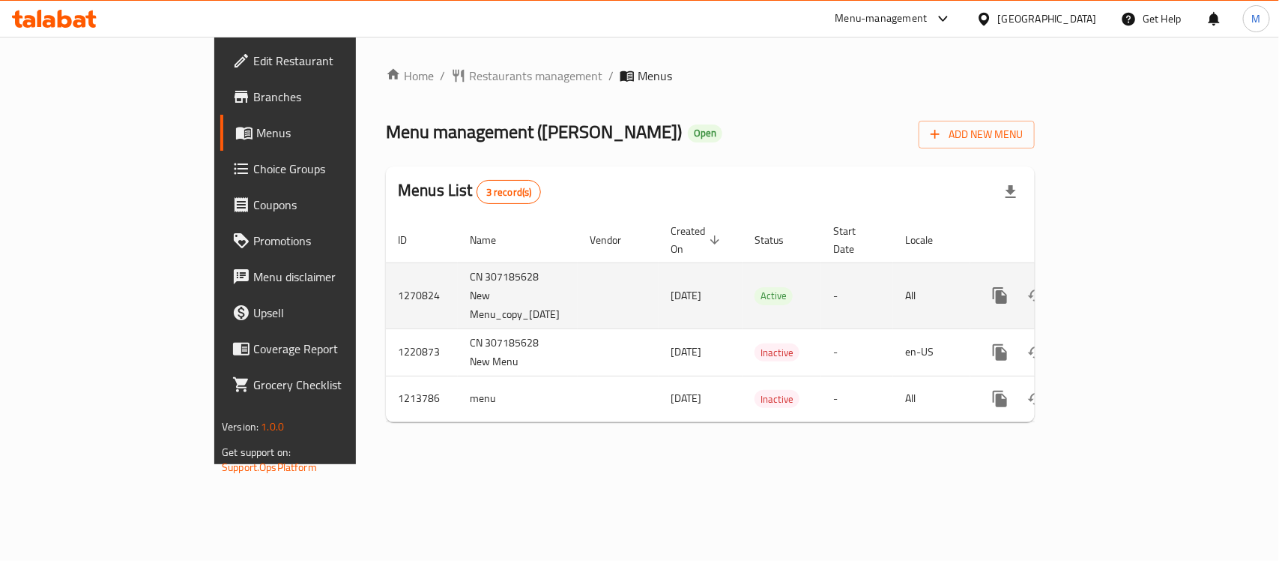
click at [386, 262] on td "1270824" at bounding box center [422, 295] width 72 height 66
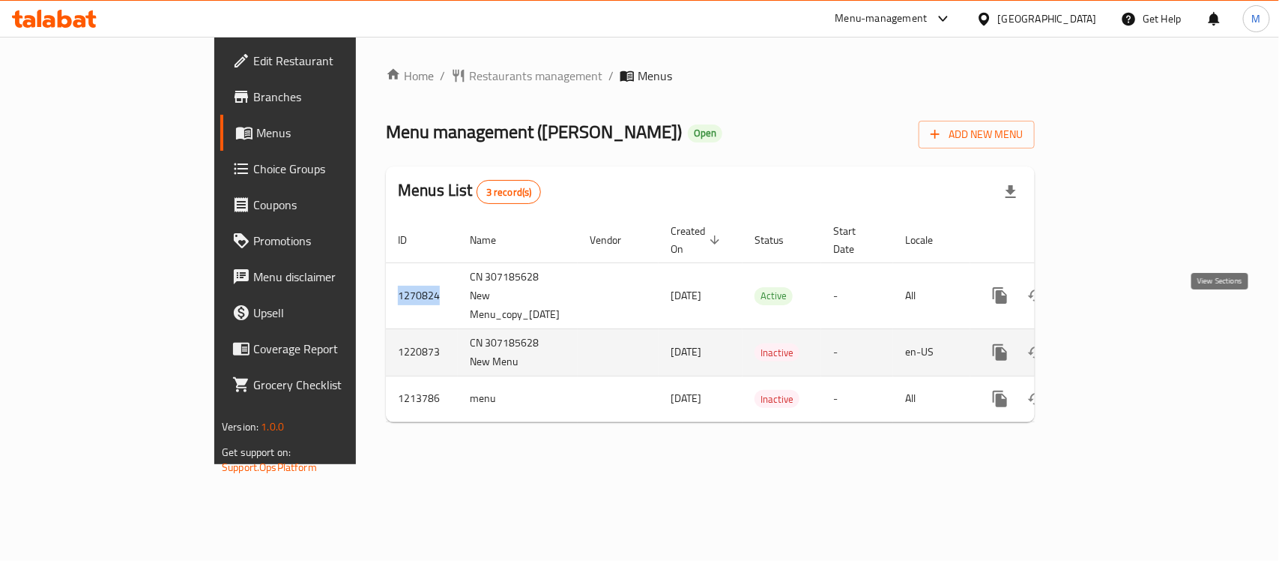
click at [1118, 343] on icon "enhanced table" at bounding box center [1109, 352] width 18 height 18
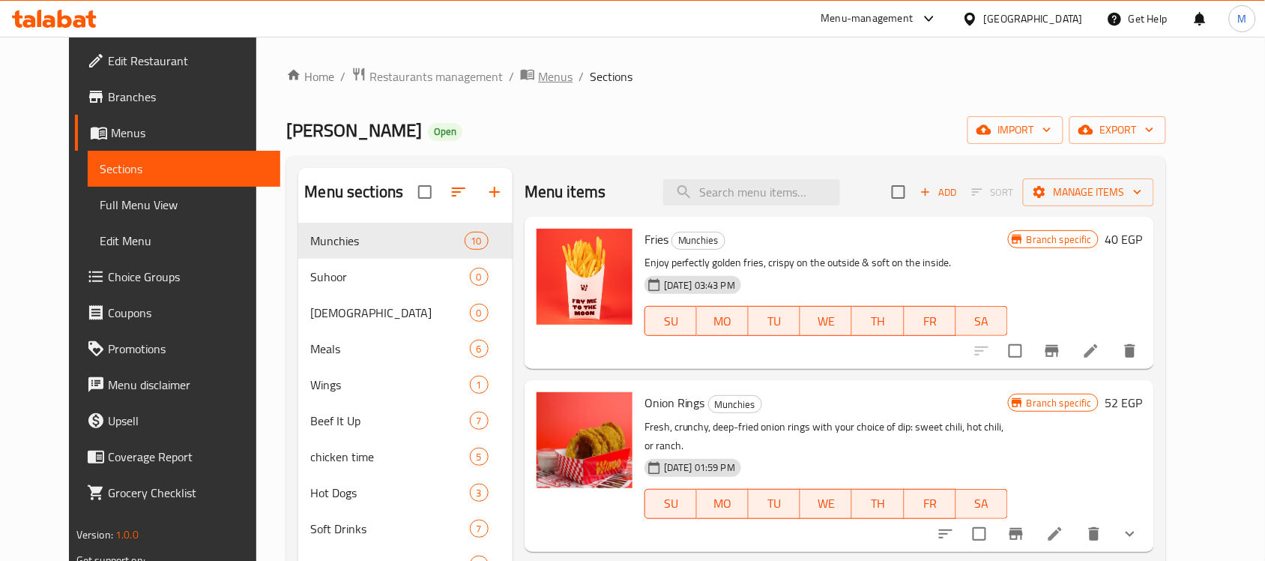
click at [538, 72] on span "Menus" at bounding box center [555, 76] width 34 height 18
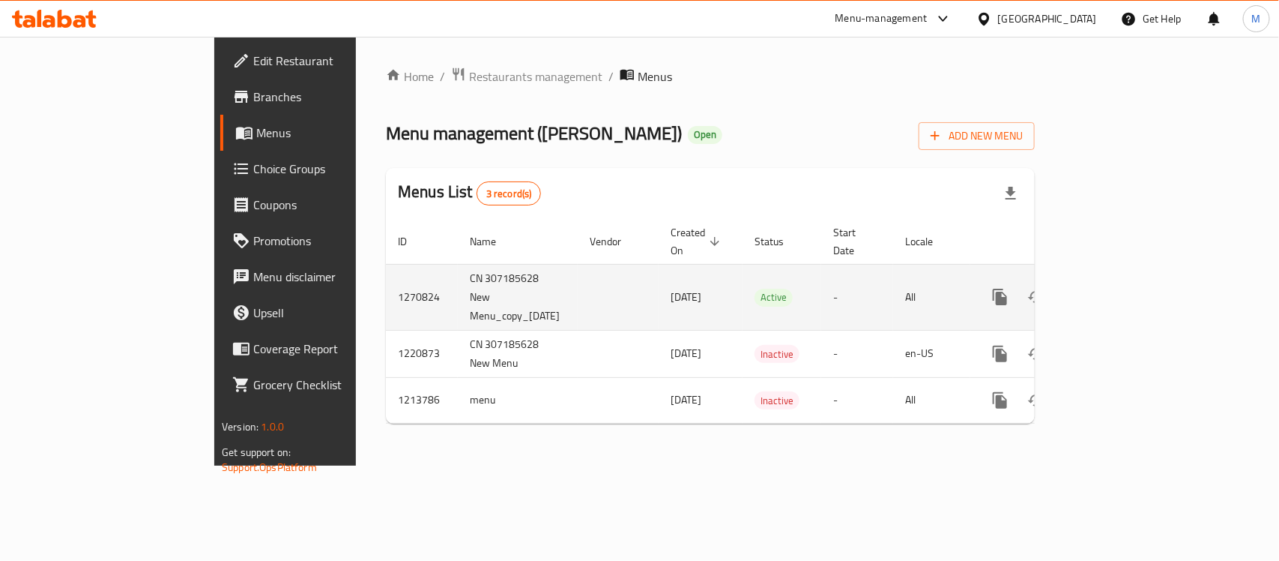
drag, startPoint x: 532, startPoint y: 270, endPoint x: 621, endPoint y: 268, distance: 88.5
click at [621, 268] on tr "1270824 CN 307185628 New Menu_copy_[DATE] [DATE] Active - All" at bounding box center [762, 297] width 753 height 66
click at [659, 268] on td "[DATE]" at bounding box center [701, 297] width 84 height 66
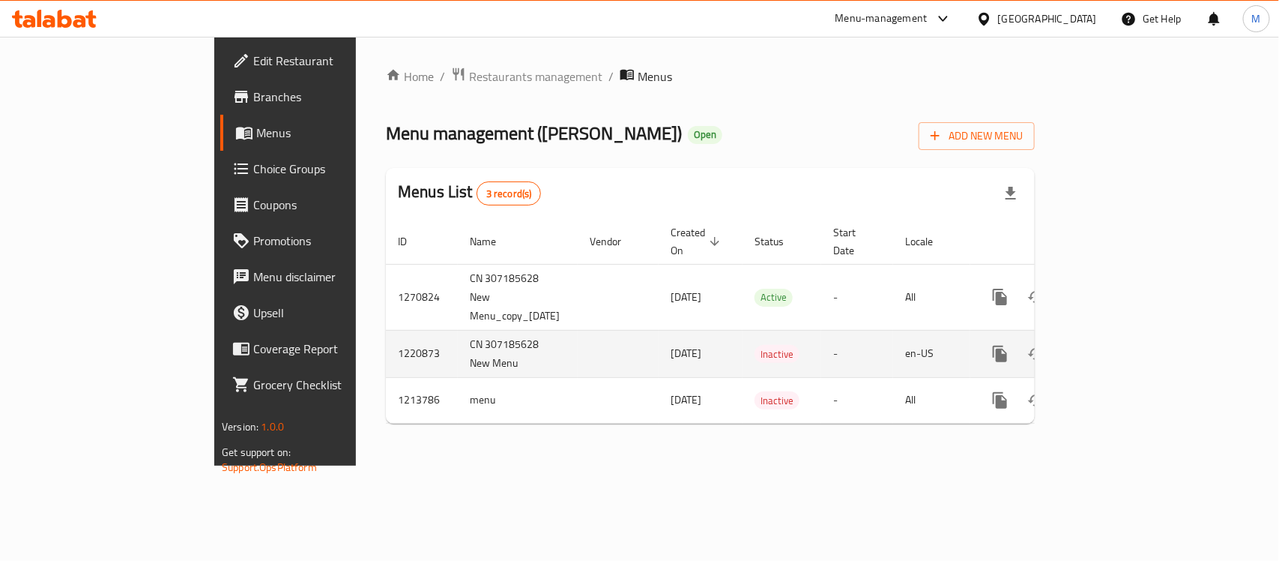
click at [1118, 345] on icon "enhanced table" at bounding box center [1109, 354] width 18 height 18
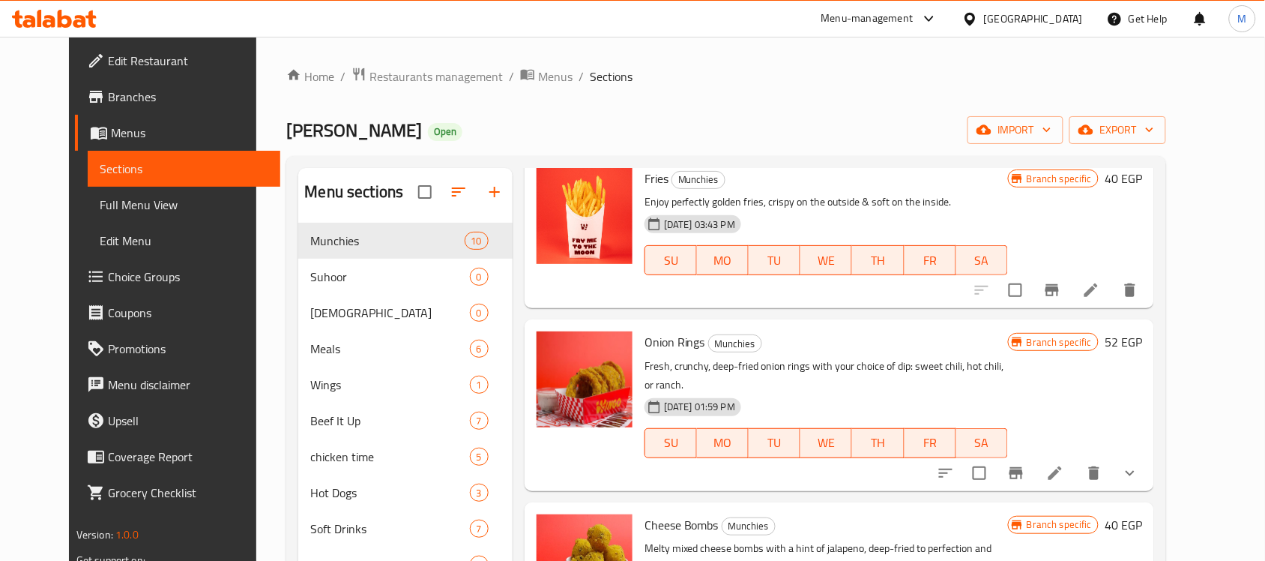
scroll to position [94, 0]
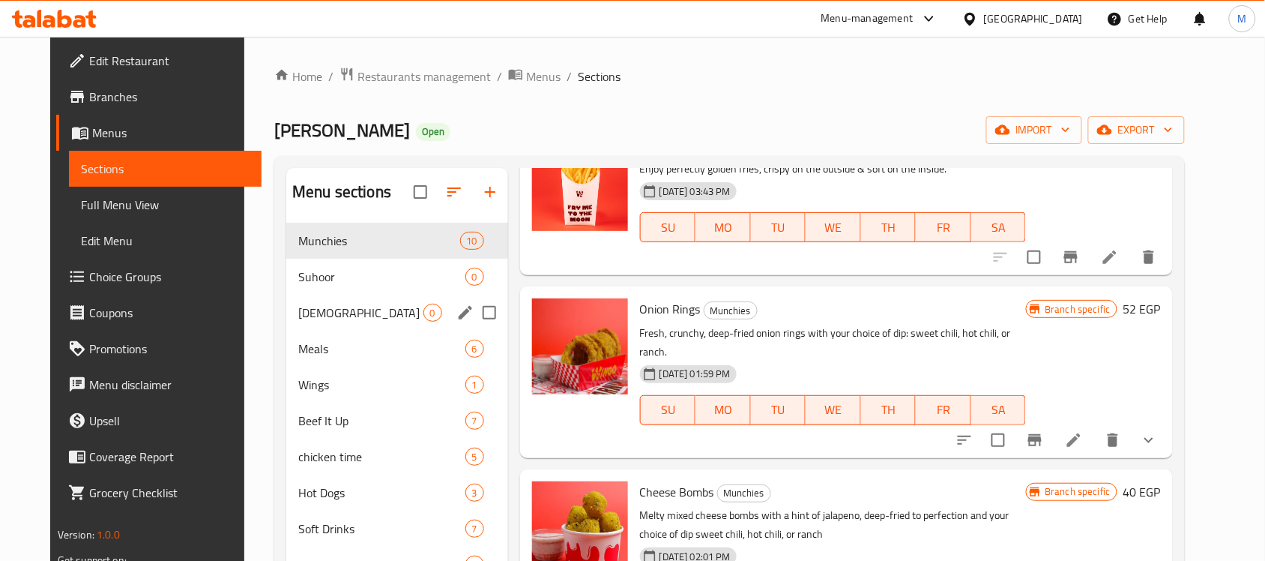
click at [350, 298] on div "Iftar 0" at bounding box center [397, 313] width 222 height 36
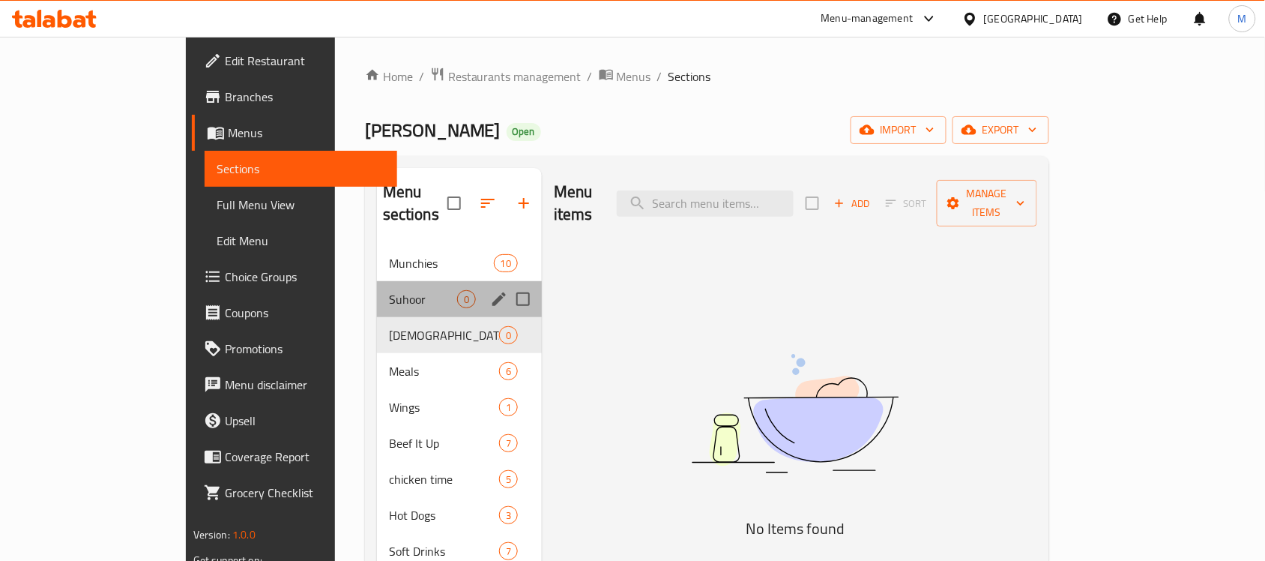
click at [377, 281] on div "Suhoor 0" at bounding box center [459, 299] width 165 height 36
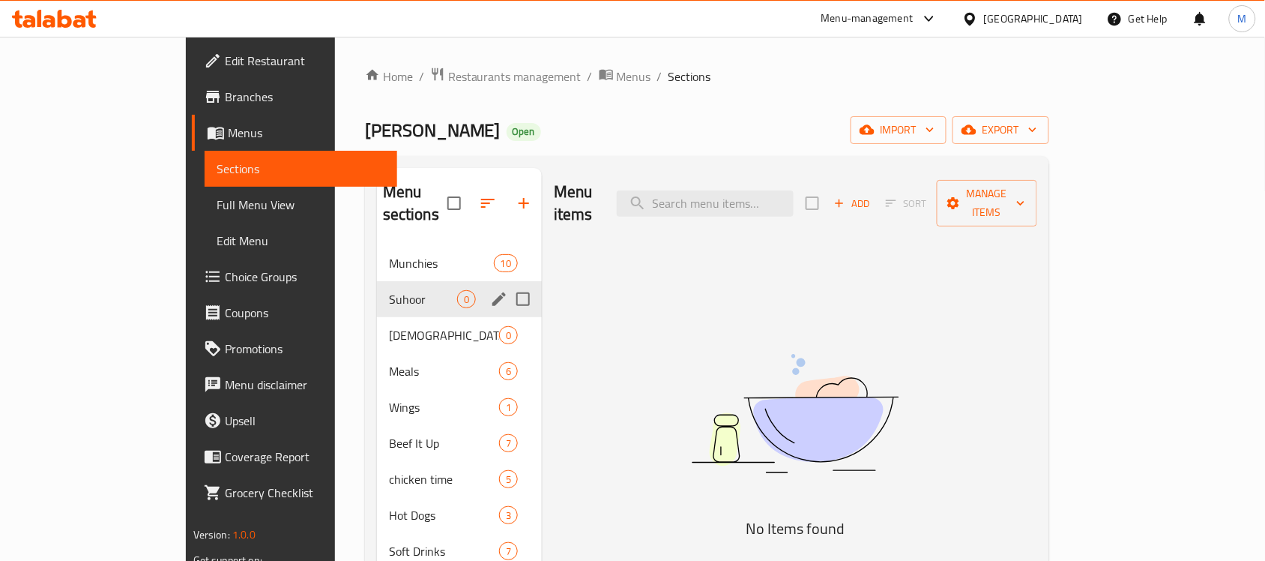
click at [389, 254] on span "Munchies" at bounding box center [441, 263] width 105 height 18
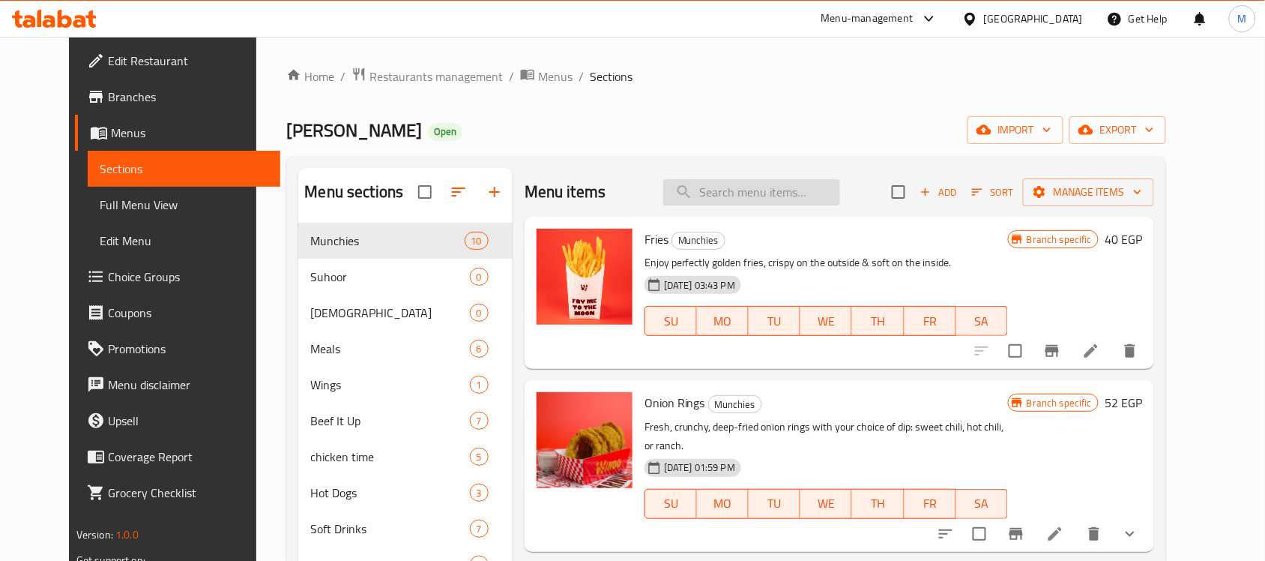
click at [810, 189] on input "search" at bounding box center [751, 192] width 177 height 26
paste input "Wingwich"
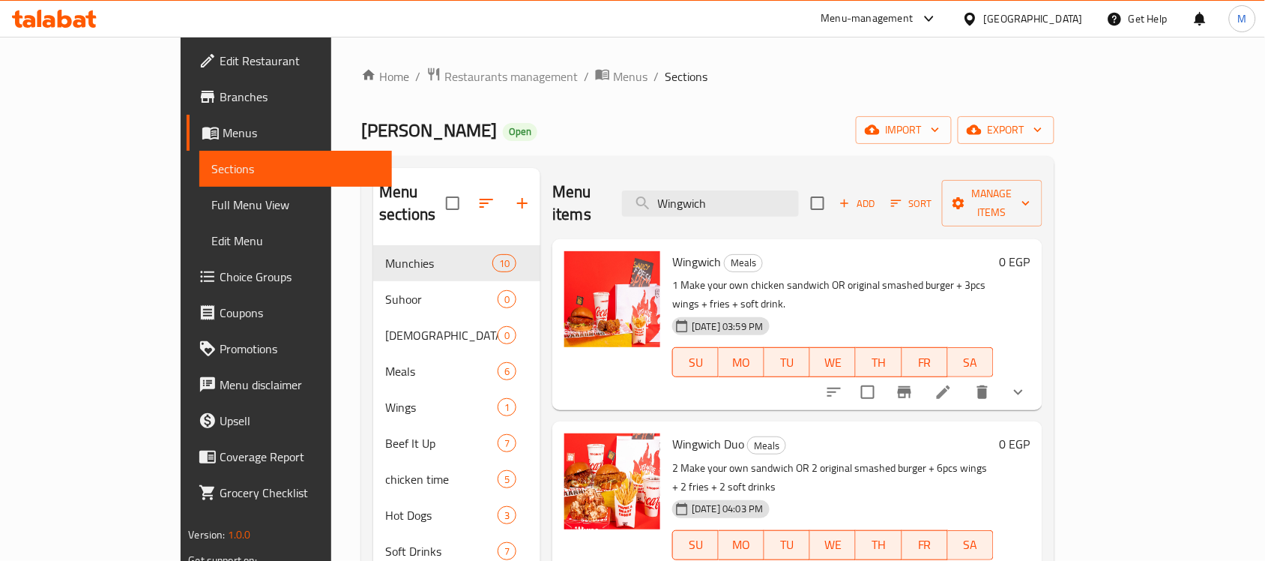
scroll to position [94, 0]
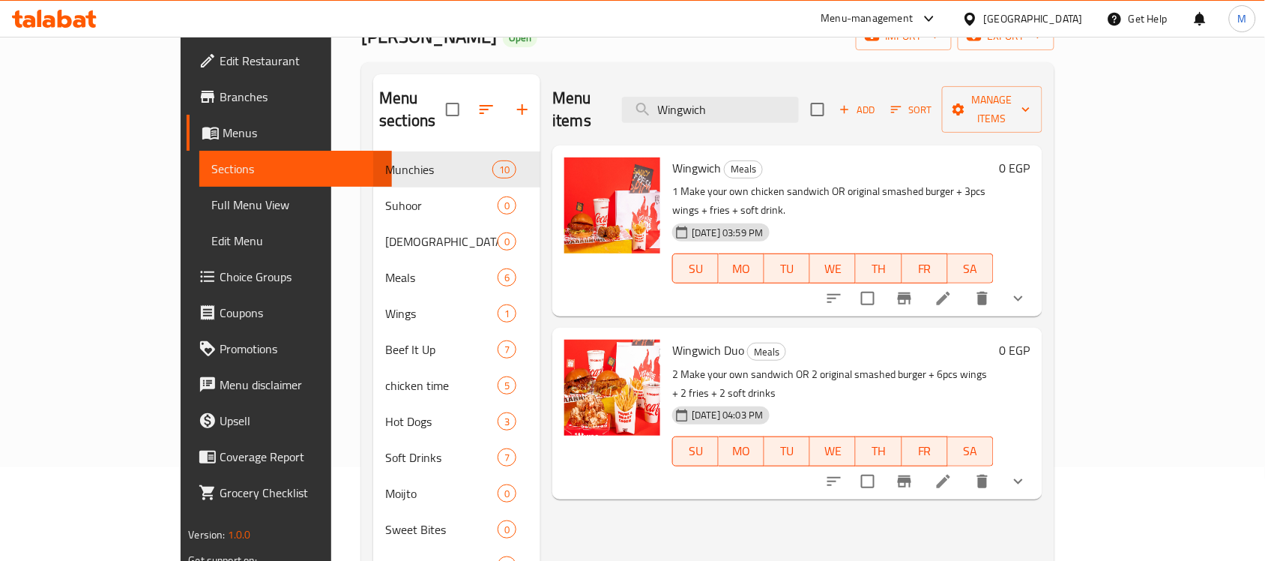
type input "Wingwich"
click at [953, 289] on icon at bounding box center [944, 298] width 18 height 18
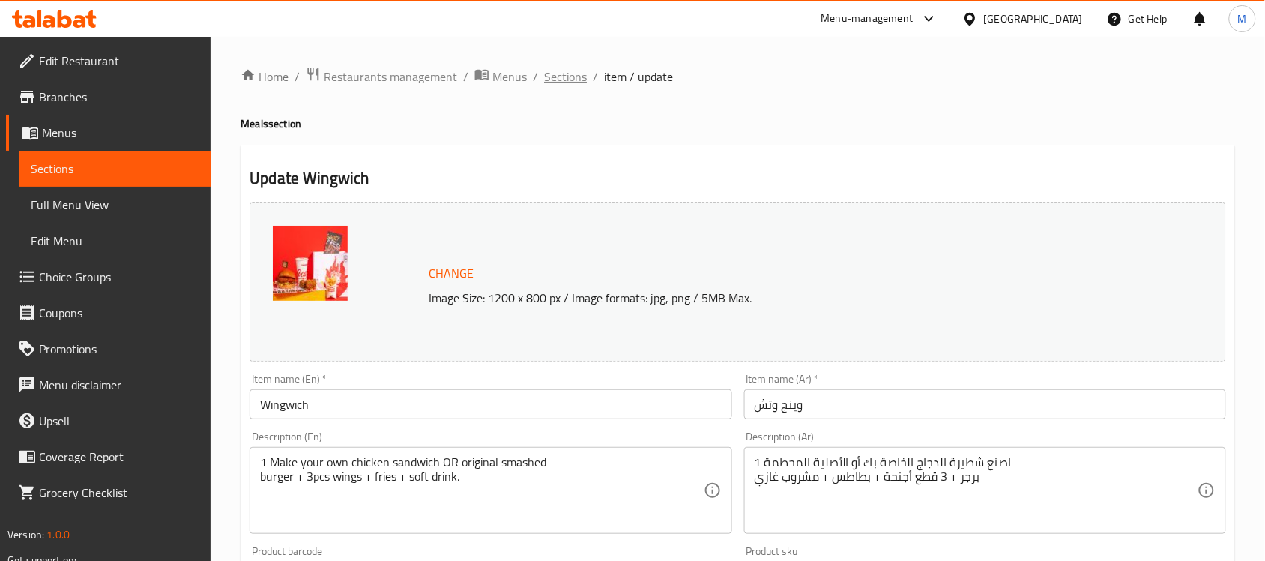
click at [552, 73] on span "Sections" at bounding box center [565, 76] width 43 height 18
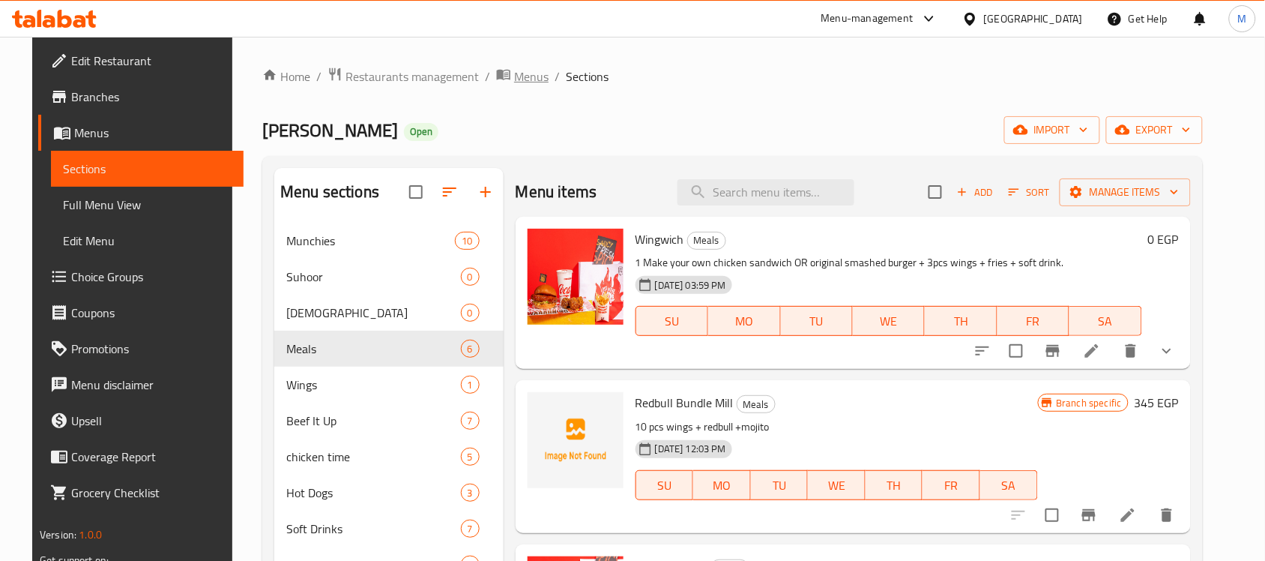
click at [514, 75] on span "Menus" at bounding box center [531, 76] width 34 height 18
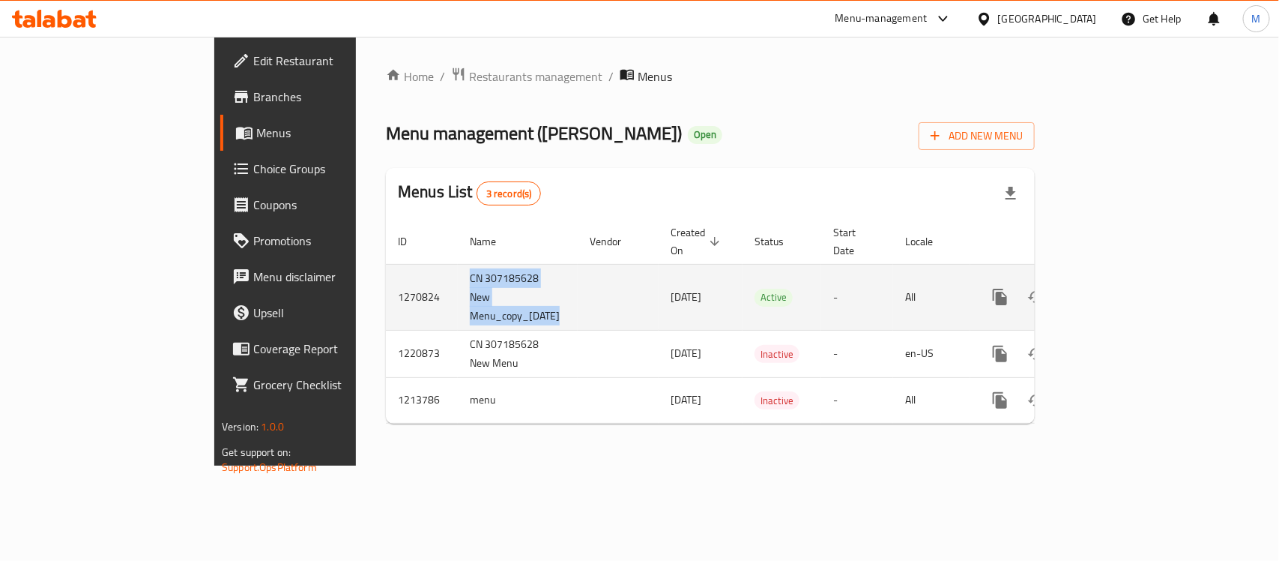
drag, startPoint x: 316, startPoint y: 265, endPoint x: 487, endPoint y: 286, distance: 172.2
click at [487, 286] on tr "1270824 CN 307185628 New Menu_copy_[DATE] [DATE] Active - All" at bounding box center [762, 297] width 753 height 66
click at [578, 286] on td "enhanced table" at bounding box center [618, 297] width 81 height 66
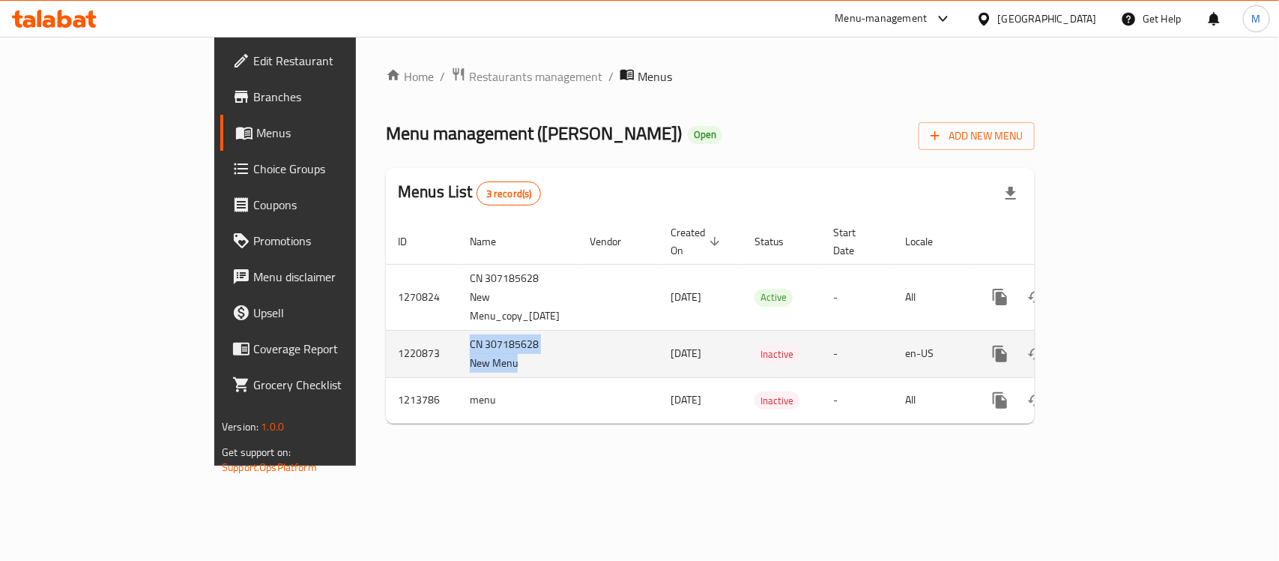
drag, startPoint x: 323, startPoint y: 313, endPoint x: 405, endPoint y: 320, distance: 82.0
click at [458, 330] on td "CN 307185628 New Menu" at bounding box center [518, 353] width 120 height 47
drag, startPoint x: 321, startPoint y: 261, endPoint x: 507, endPoint y: 298, distance: 190.4
click at [507, 298] on tbody "1270824 CN 307185628 New Menu_copy_[DATE] [DATE] Active - All 1220873 CN 307185…" at bounding box center [762, 343] width 753 height 159
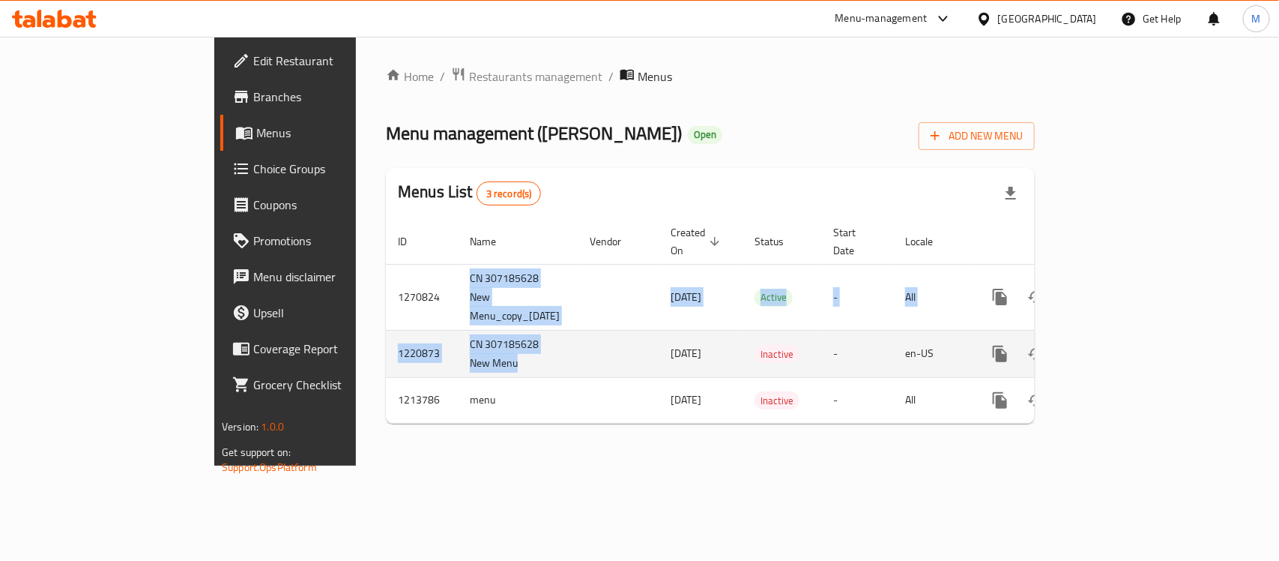
click at [458, 330] on td "CN 307185628 New Menu" at bounding box center [518, 353] width 120 height 47
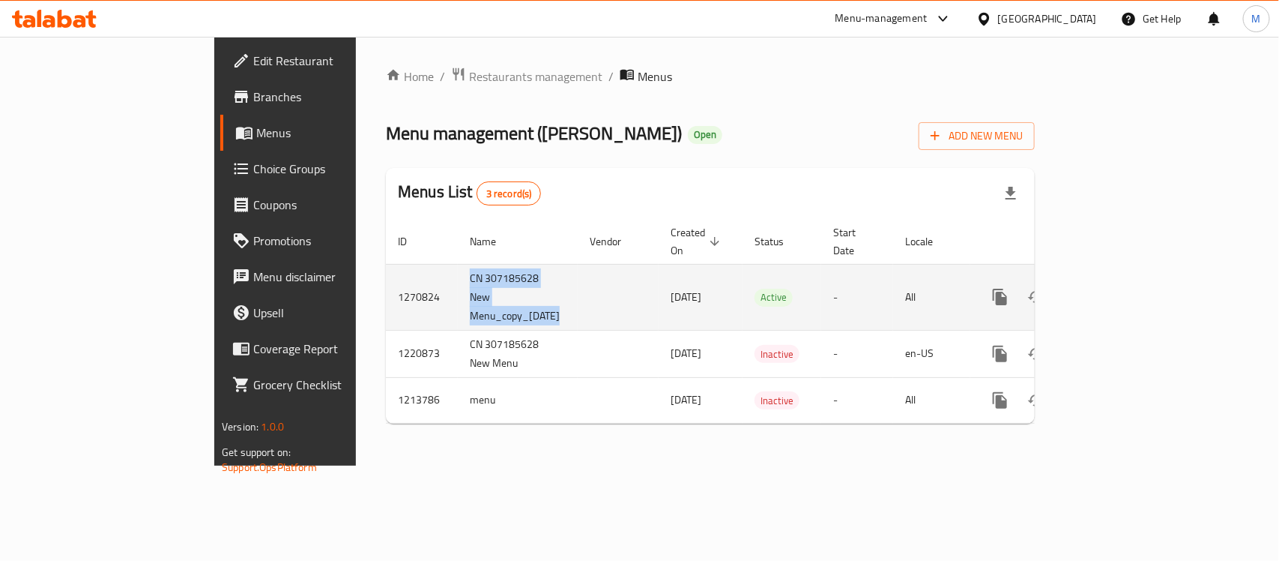
drag, startPoint x: 320, startPoint y: 268, endPoint x: 508, endPoint y: 283, distance: 188.7
click at [508, 283] on tr "1270824 CN 307185628 New Menu_copy_[DATE] [DATE] Active - All" at bounding box center [762, 297] width 753 height 66
click at [578, 283] on td "enhanced table" at bounding box center [618, 297] width 81 height 66
drag, startPoint x: 548, startPoint y: 271, endPoint x: 624, endPoint y: 277, distance: 76.8
click at [659, 277] on td "[DATE]" at bounding box center [701, 297] width 84 height 66
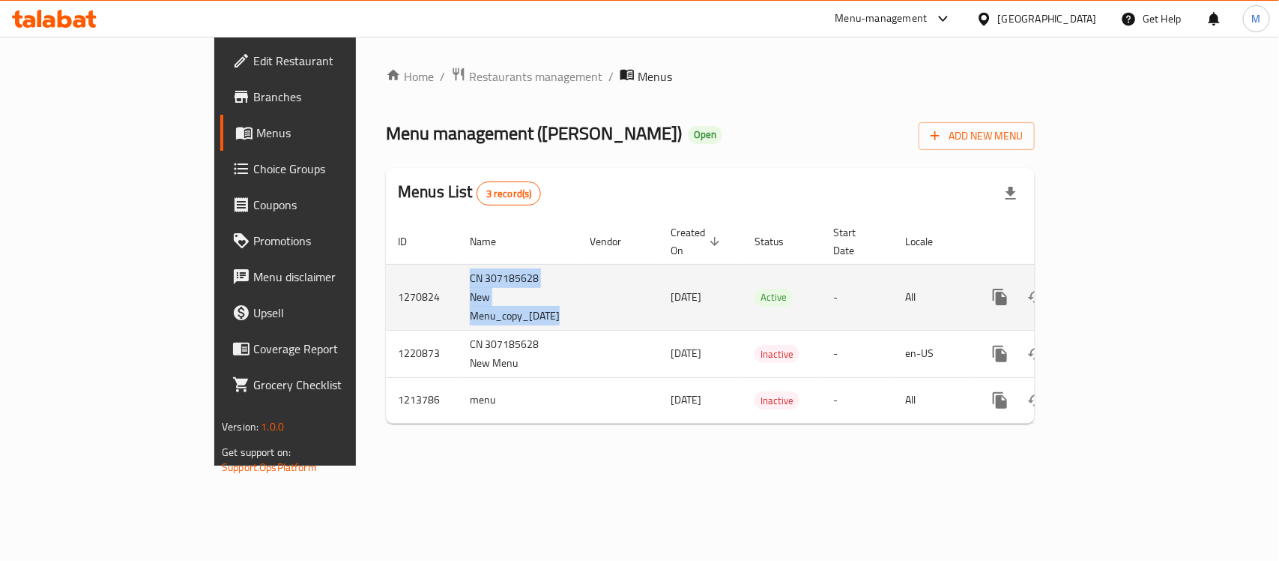
click at [659, 277] on td "[DATE]" at bounding box center [701, 297] width 84 height 66
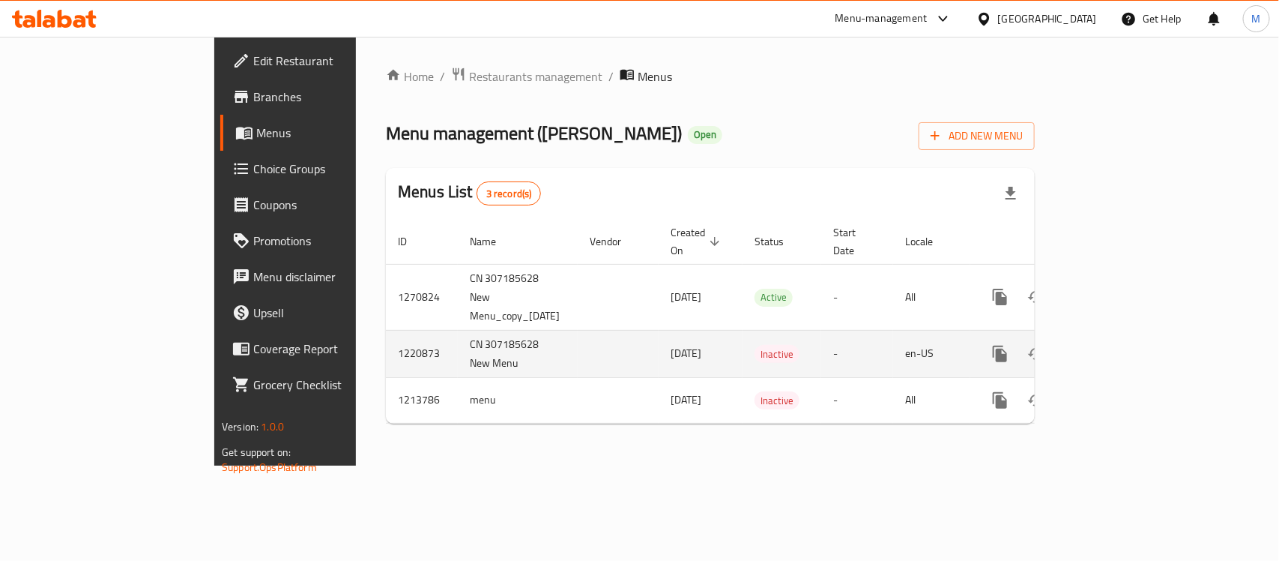
click at [458, 330] on td "CN 307185628 New Menu" at bounding box center [518, 353] width 120 height 47
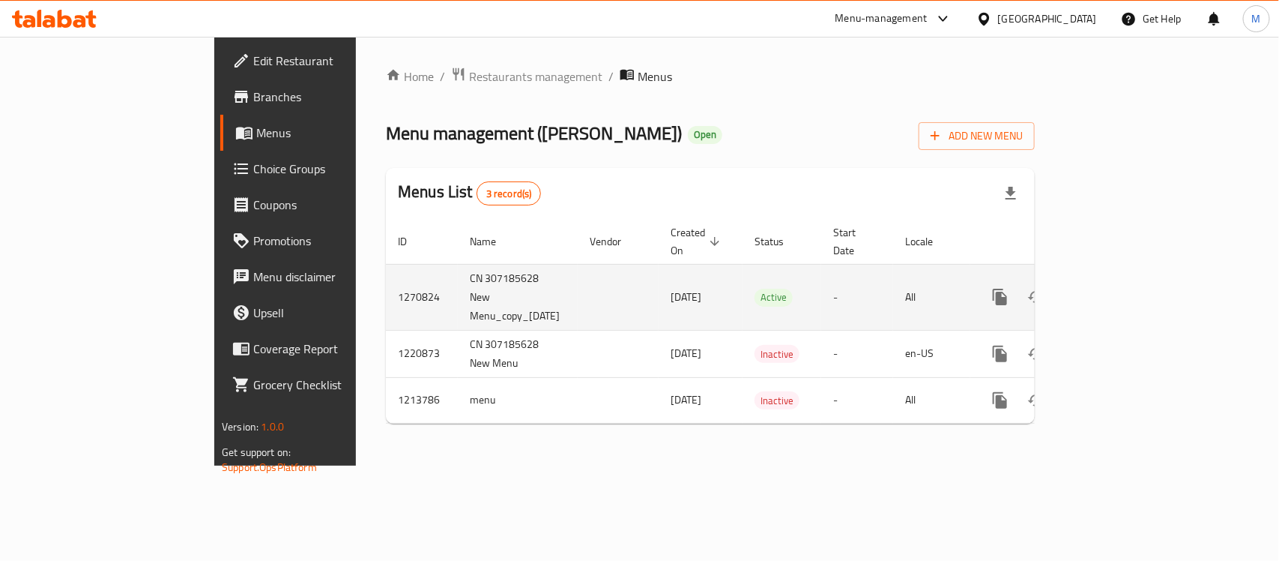
click at [671, 287] on span "[DATE]" at bounding box center [686, 296] width 31 height 19
click at [659, 271] on td "[DATE]" at bounding box center [701, 297] width 84 height 66
click at [659, 264] on td "[DATE]" at bounding box center [701, 297] width 84 height 66
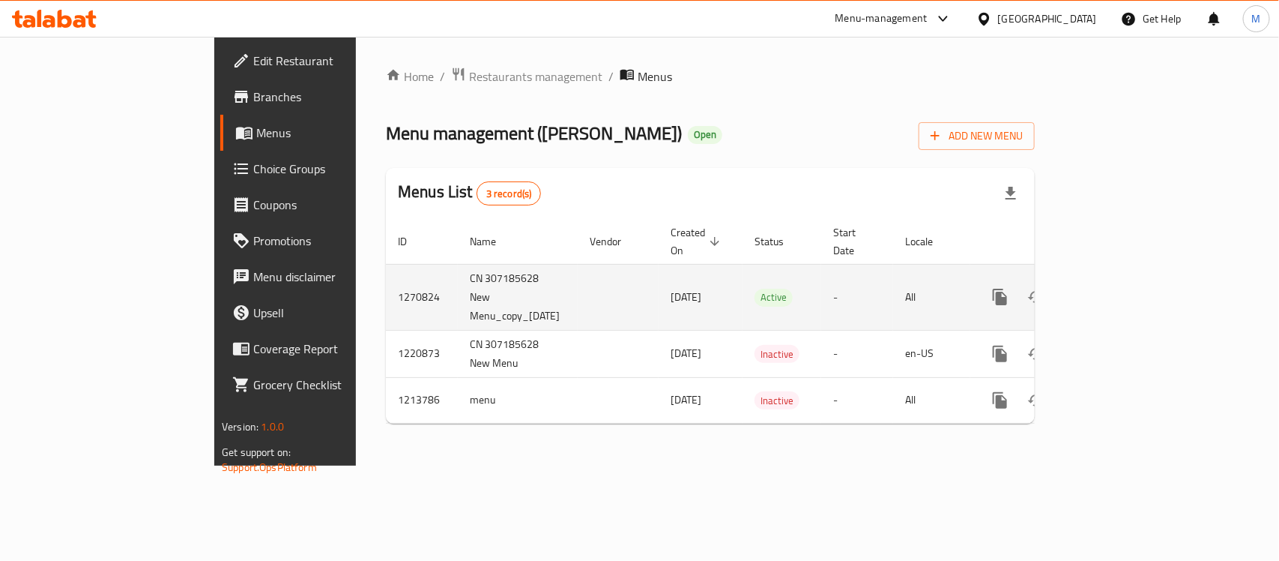
click at [659, 264] on td "[DATE]" at bounding box center [701, 297] width 84 height 66
drag, startPoint x: 310, startPoint y: 268, endPoint x: 647, endPoint y: 281, distance: 337.6
click at [647, 281] on tr "1270824 CN 307185628 New Menu_copy_[DATE] [DATE] Active - All" at bounding box center [762, 297] width 753 height 66
click at [659, 281] on td "[DATE]" at bounding box center [701, 297] width 84 height 66
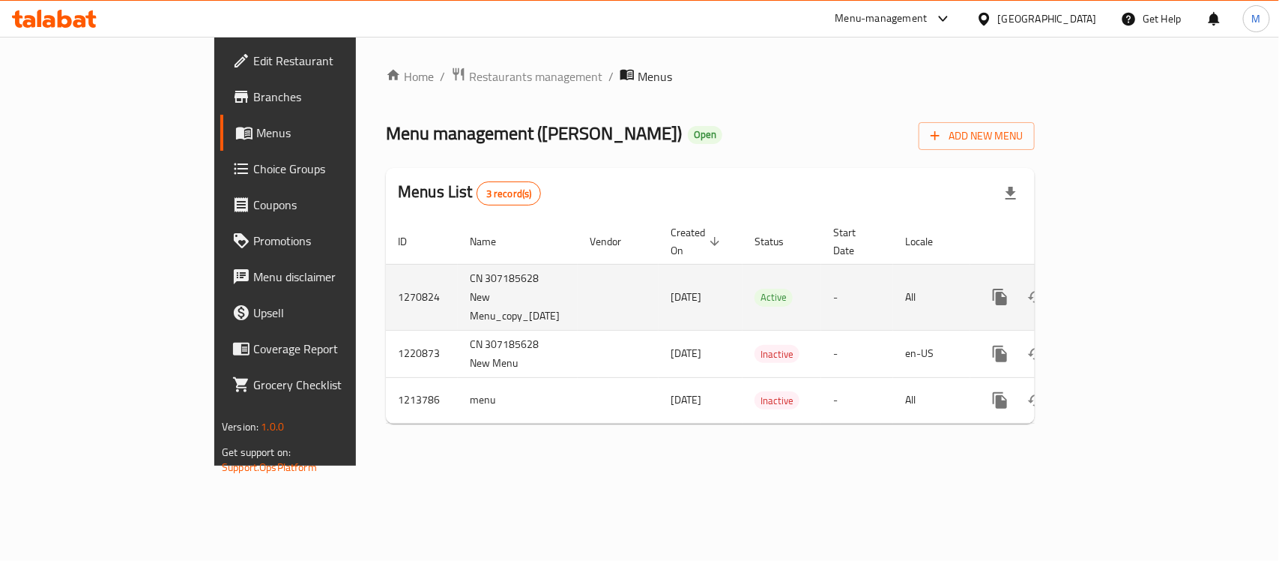
click at [659, 281] on td "[DATE]" at bounding box center [701, 297] width 84 height 66
click at [671, 268] on td "[DATE]" at bounding box center [701, 297] width 84 height 66
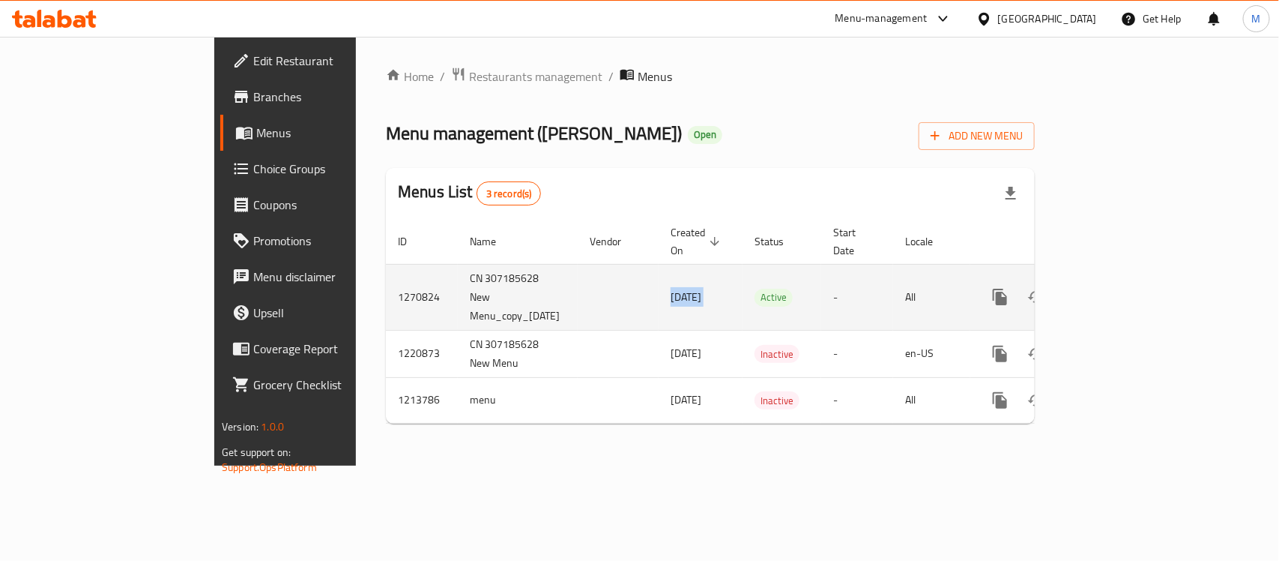
click at [671, 268] on td "[DATE]" at bounding box center [701, 297] width 84 height 66
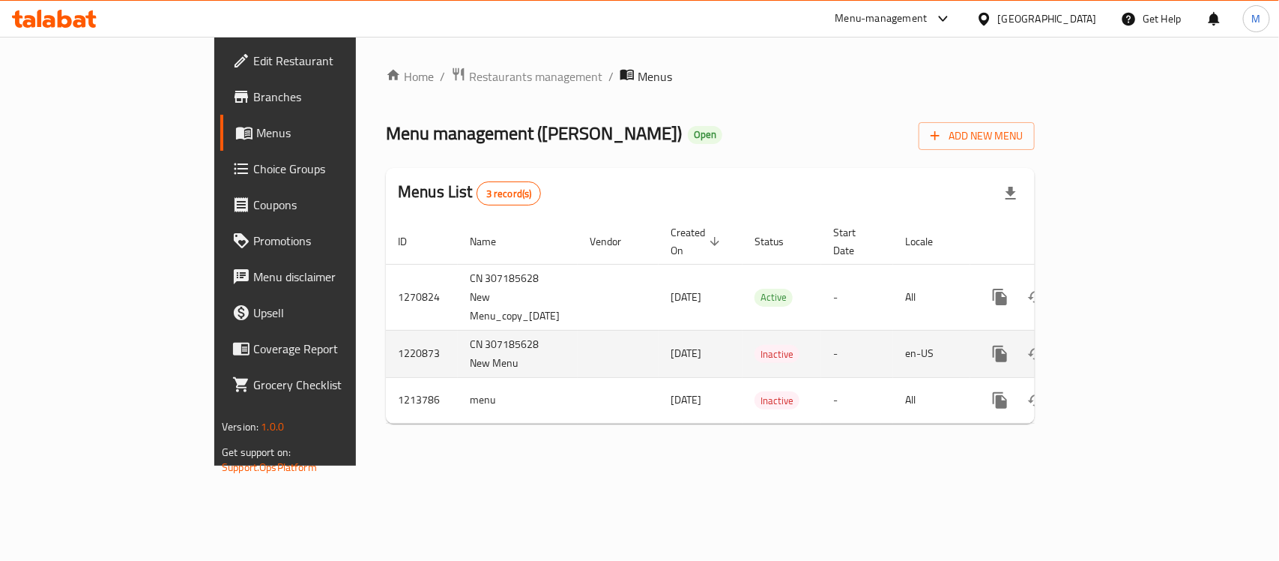
click at [659, 332] on td "[DATE]" at bounding box center [701, 353] width 84 height 47
click at [386, 330] on td "1220873" at bounding box center [422, 353] width 72 height 47
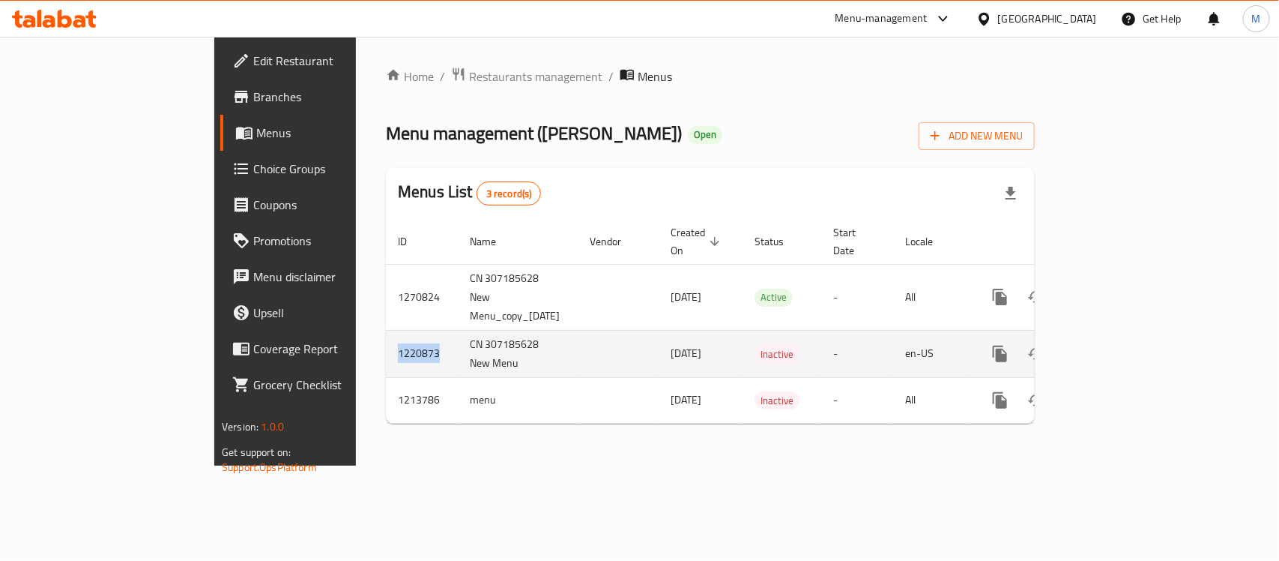
copy td "1220873"
drag, startPoint x: 530, startPoint y: 321, endPoint x: 605, endPoint y: 323, distance: 75.0
click at [605, 330] on tr "1220873 CN 307185628 New Menu [DATE] Inactive - en-[GEOGRAPHIC_DATA]" at bounding box center [762, 353] width 753 height 47
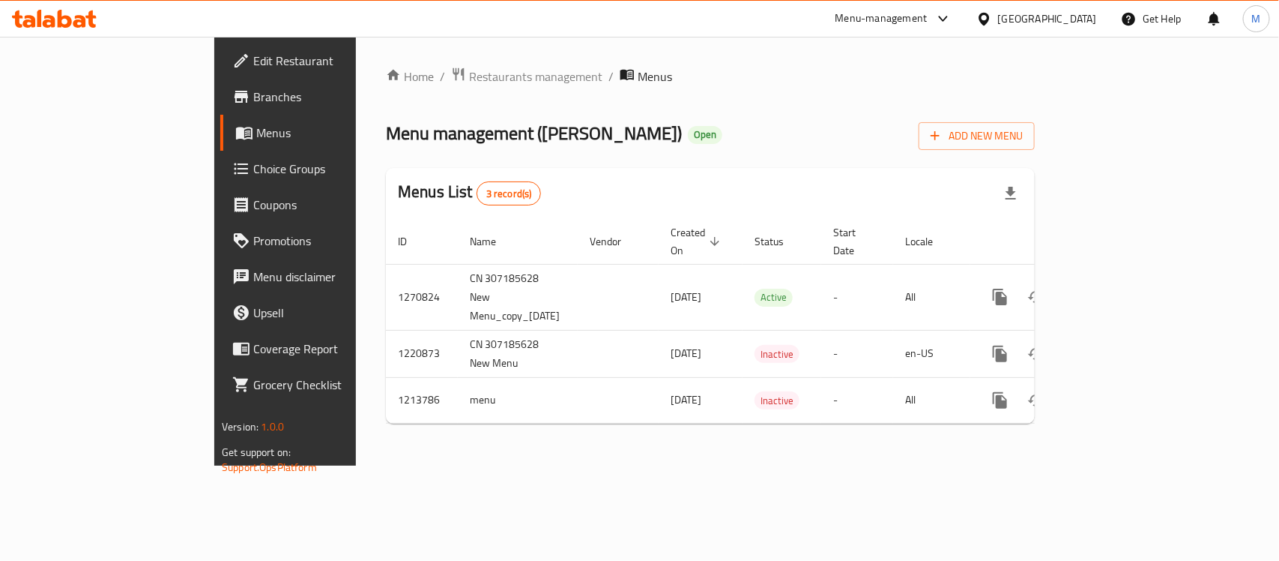
click at [474, 465] on div "Home / Restaurants management / Menus Menu management ( [PERSON_NAME] ) Open Ad…" at bounding box center [710, 251] width 709 height 429
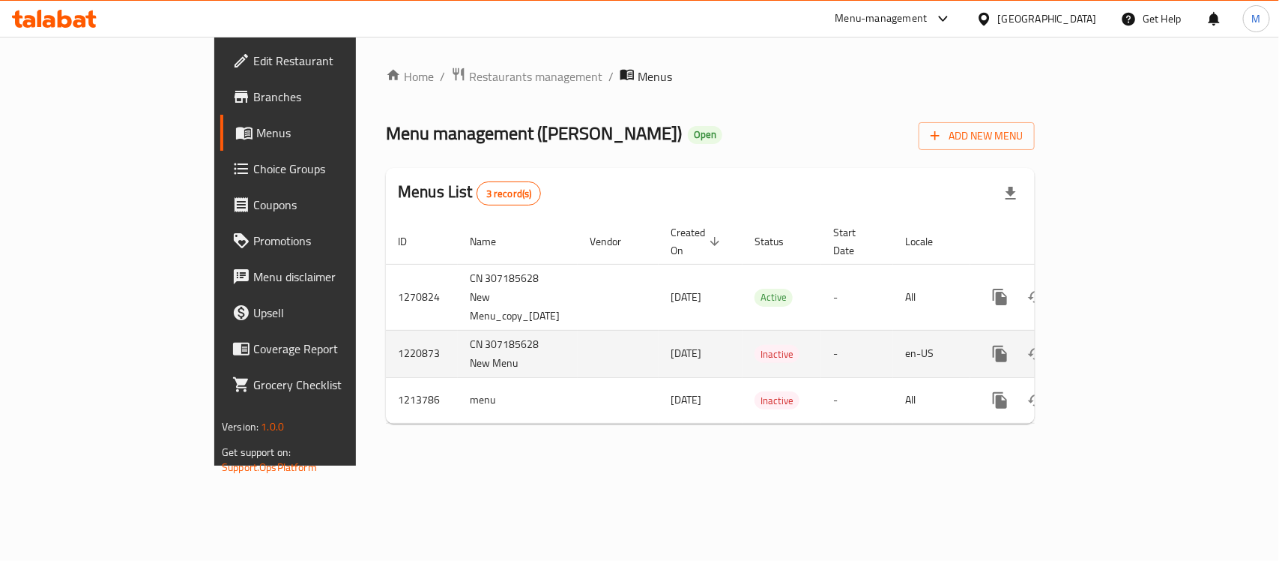
click at [671, 343] on span "[DATE]" at bounding box center [686, 352] width 31 height 19
click at [458, 330] on td "CN 307185628 New Menu" at bounding box center [518, 353] width 120 height 47
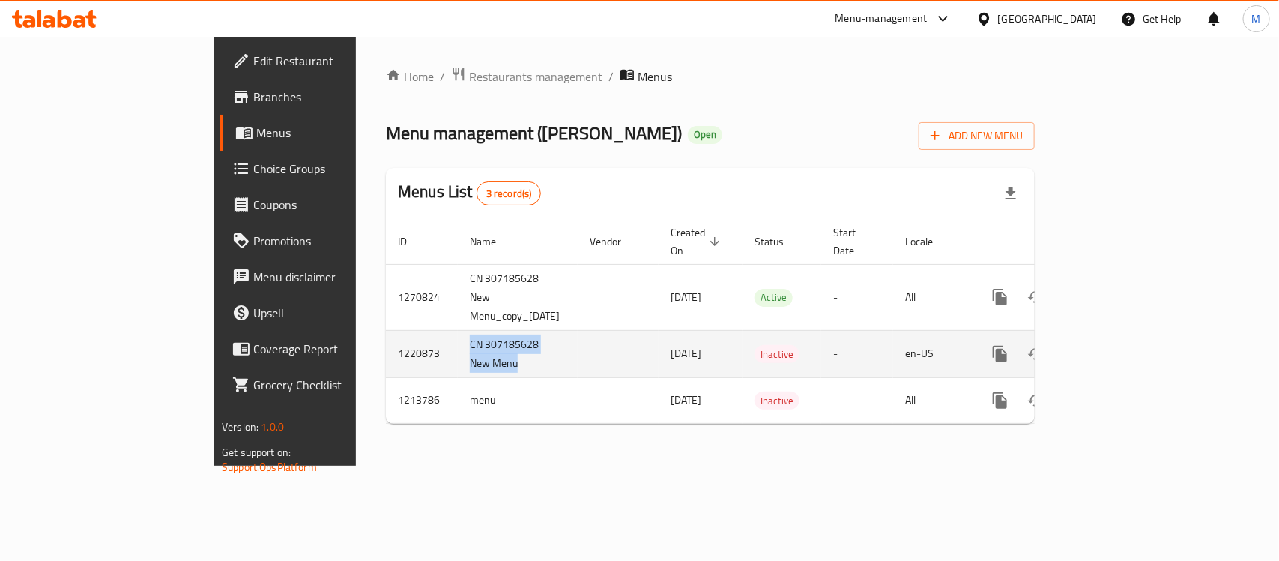
drag, startPoint x: 313, startPoint y: 311, endPoint x: 480, endPoint y: 320, distance: 166.6
click at [480, 330] on tr "1220873 CN 307185628 New Menu [DATE] Inactive - en-[GEOGRAPHIC_DATA]" at bounding box center [762, 353] width 753 height 47
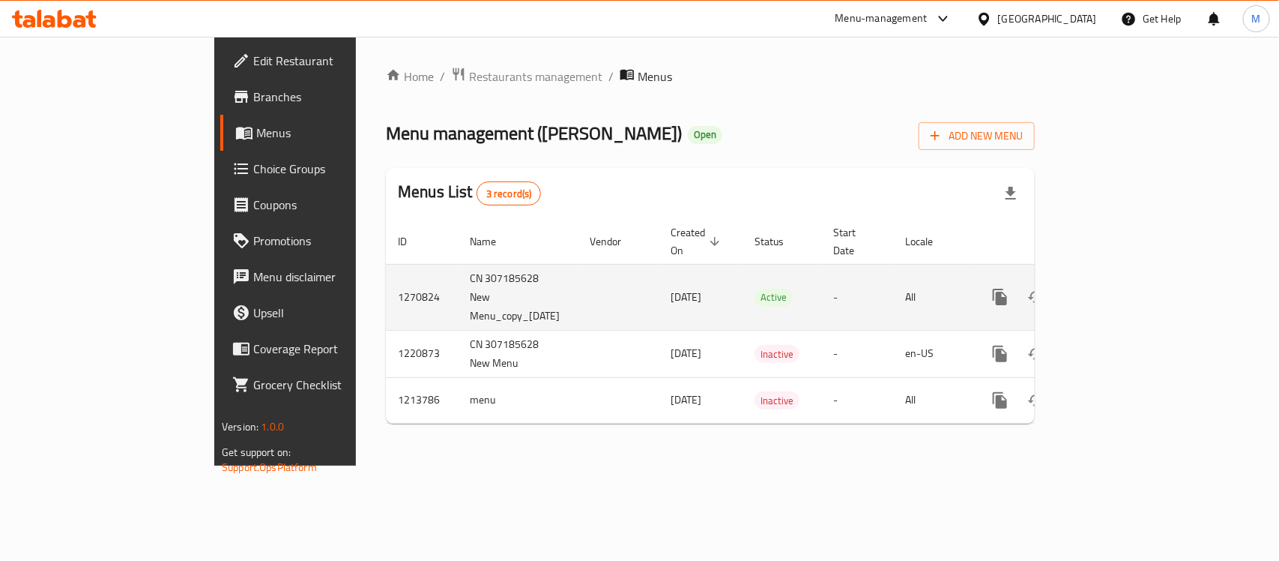
click at [458, 283] on td "CN 307185628 New Menu_copy_[DATE]" at bounding box center [518, 297] width 120 height 66
drag, startPoint x: 391, startPoint y: 283, endPoint x: 413, endPoint y: 291, distance: 23.0
click at [458, 283] on td "CN 307185628 New Menu_copy_[DATE]" at bounding box center [518, 297] width 120 height 66
click at [458, 293] on td "CN 307185628 New Menu_copy_[DATE]" at bounding box center [518, 297] width 120 height 66
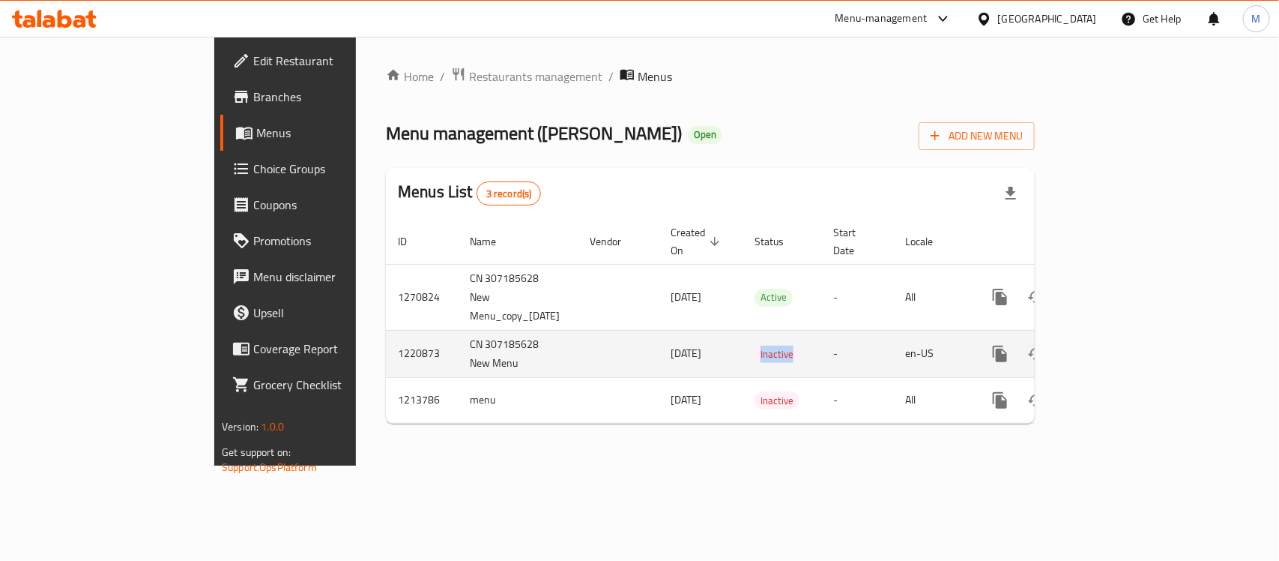
drag, startPoint x: 710, startPoint y: 322, endPoint x: 803, endPoint y: 323, distance: 92.9
click at [803, 330] on td "Inactive" at bounding box center [782, 353] width 79 height 47
drag, startPoint x: 328, startPoint y: 309, endPoint x: 382, endPoint y: 328, distance: 57.8
click at [458, 330] on td "CN 307185628 New Menu" at bounding box center [518, 353] width 120 height 47
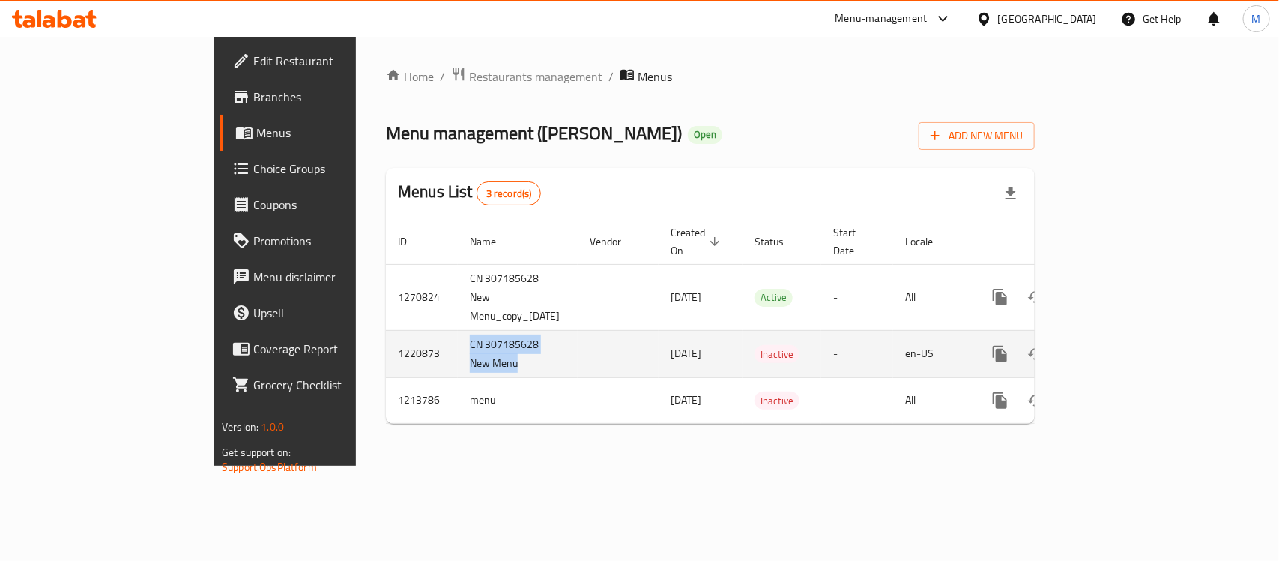
click at [458, 330] on td "CN 307185628 New Menu" at bounding box center [518, 353] width 120 height 47
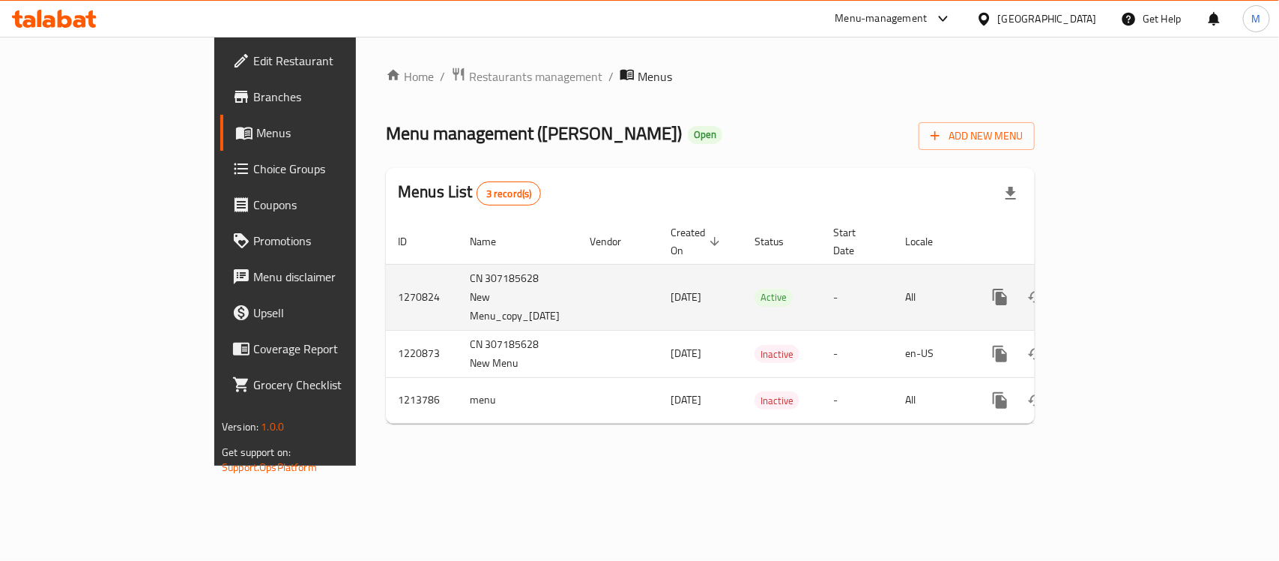
click at [458, 264] on td "CN 307185628 New Menu_copy_[DATE]" at bounding box center [518, 297] width 120 height 66
drag, startPoint x: 544, startPoint y: 267, endPoint x: 623, endPoint y: 268, distance: 78.7
click at [659, 268] on td "[DATE]" at bounding box center [701, 297] width 84 height 66
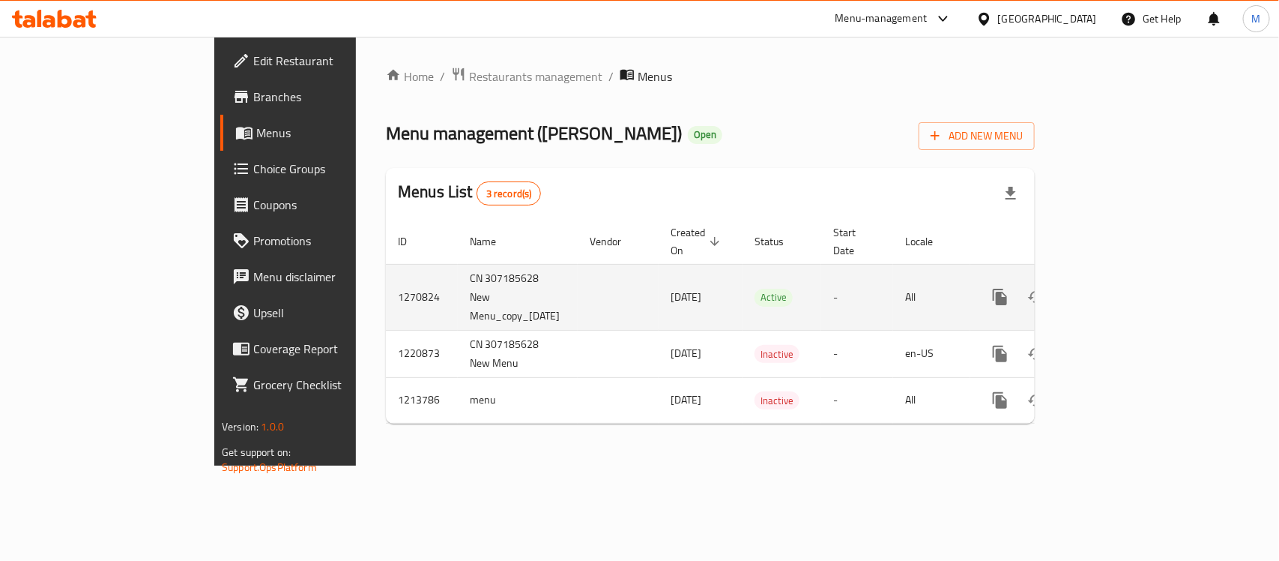
click at [458, 264] on td "CN 307185628 New Menu_copy_[DATE]" at bounding box center [518, 297] width 120 height 66
copy td "307185628"
drag, startPoint x: 383, startPoint y: 271, endPoint x: 504, endPoint y: 283, distance: 122.0
click at [504, 283] on tr "1270824 CN 307185628 New Menu_copy_[DATE] [DATE] Active - All" at bounding box center [762, 297] width 753 height 66
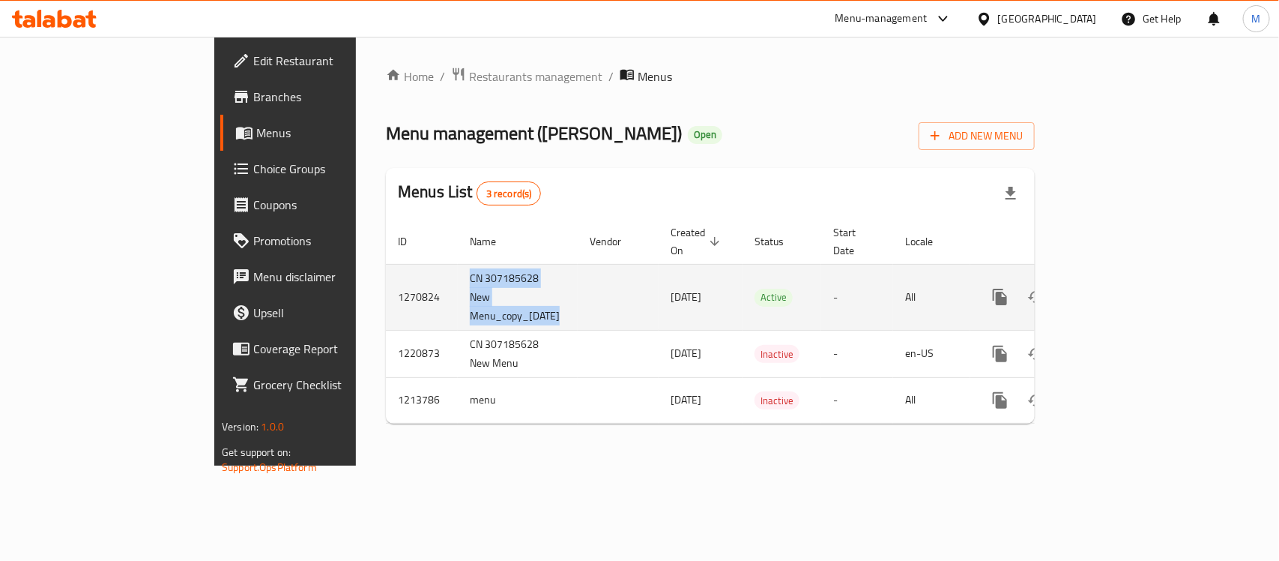
click at [578, 283] on td "enhanced table" at bounding box center [618, 297] width 81 height 66
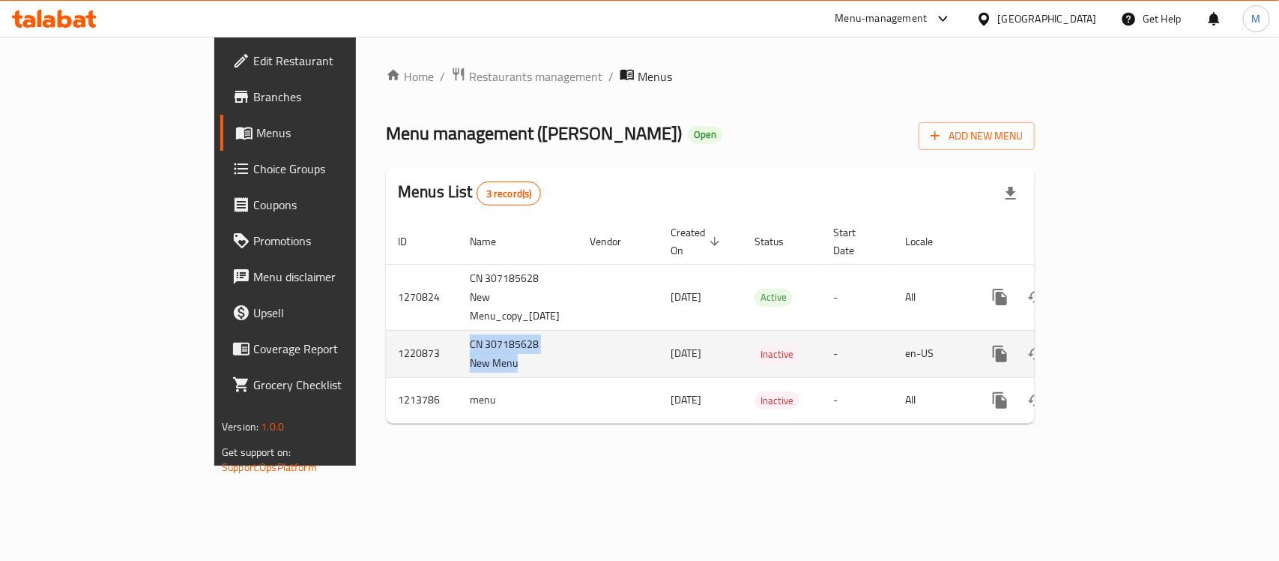
drag, startPoint x: 323, startPoint y: 306, endPoint x: 400, endPoint y: 323, distance: 78.4
click at [458, 330] on td "CN 307185628 New Menu" at bounding box center [518, 353] width 120 height 47
click at [386, 330] on td "1220873" at bounding box center [422, 353] width 72 height 47
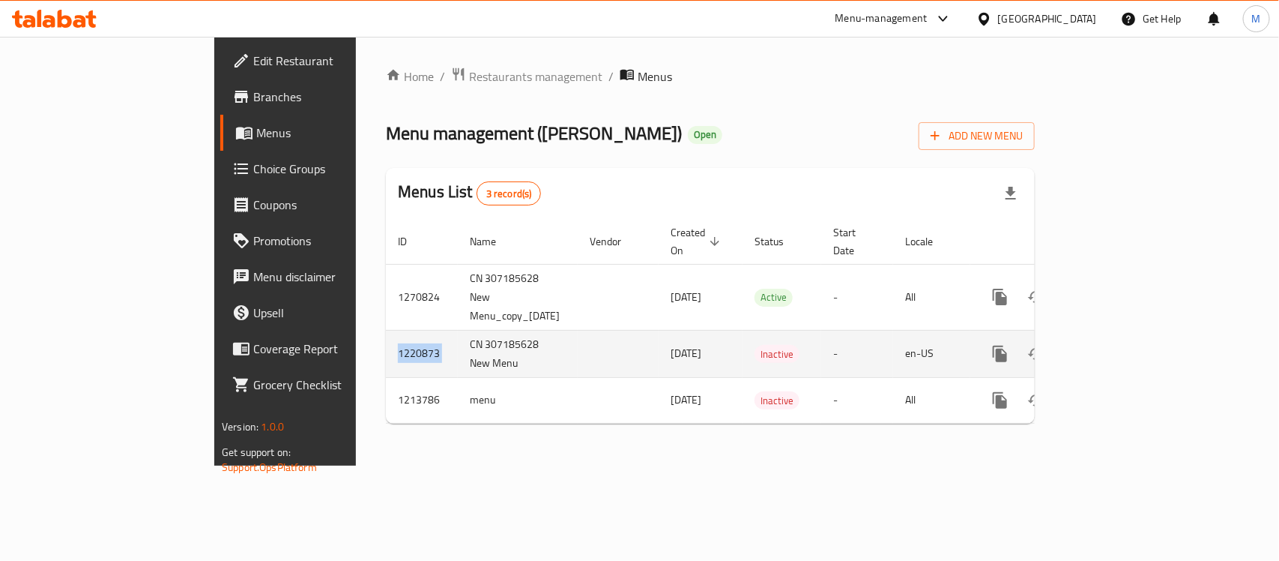
click at [386, 330] on td "1220873" at bounding box center [422, 353] width 72 height 47
click at [458, 330] on td "CN 307185628 New Menu" at bounding box center [518, 353] width 120 height 47
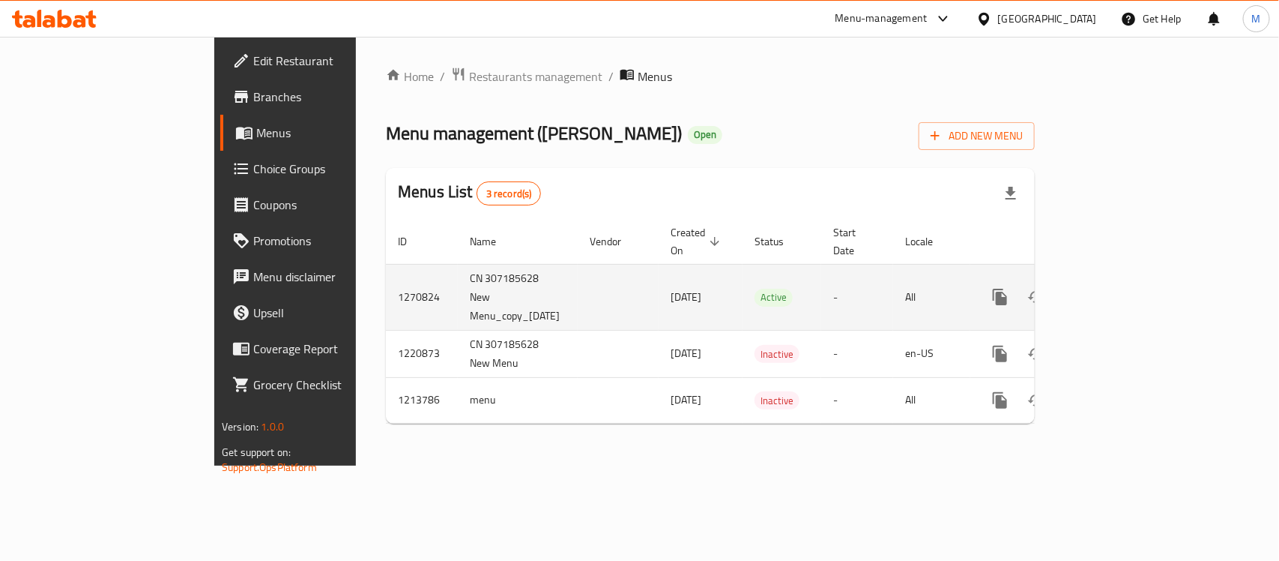
click at [386, 265] on td "1270824" at bounding box center [422, 297] width 72 height 66
copy td "1270824"
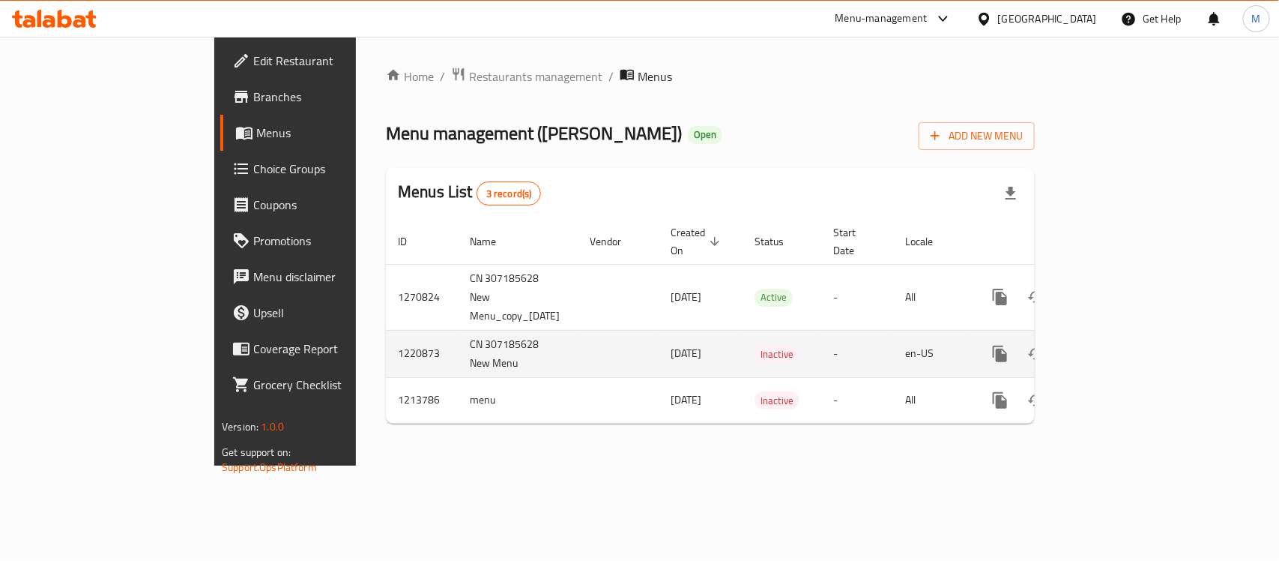
click at [386, 330] on td "1220873" at bounding box center [422, 353] width 72 height 47
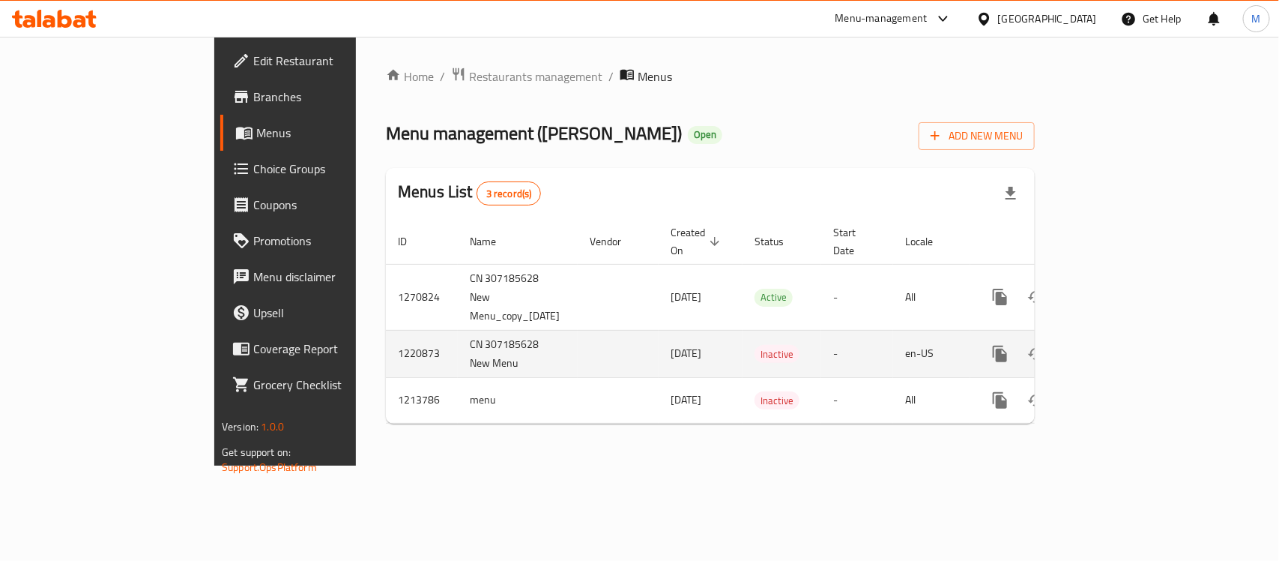
click at [458, 330] on td "CN 307185628 New Menu" at bounding box center [518, 353] width 120 height 47
click at [386, 330] on td "1220873" at bounding box center [422, 353] width 72 height 47
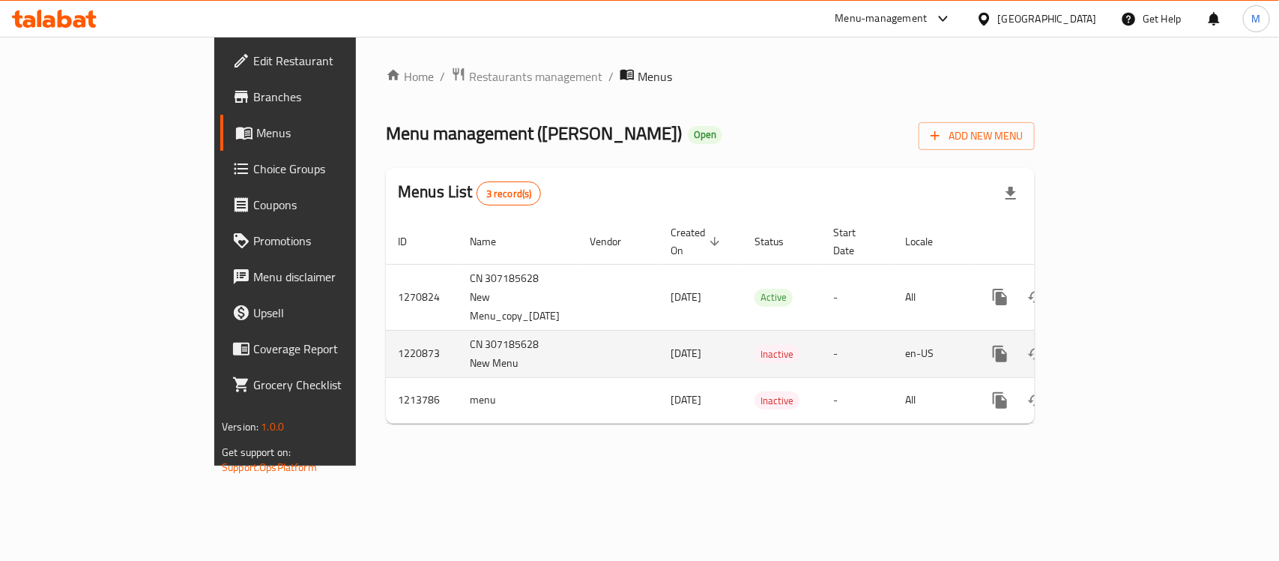
click at [386, 330] on td "1220873" at bounding box center [422, 353] width 72 height 47
copy td "1220873"
click at [458, 330] on td "CN 307185628 New Menu" at bounding box center [518, 353] width 120 height 47
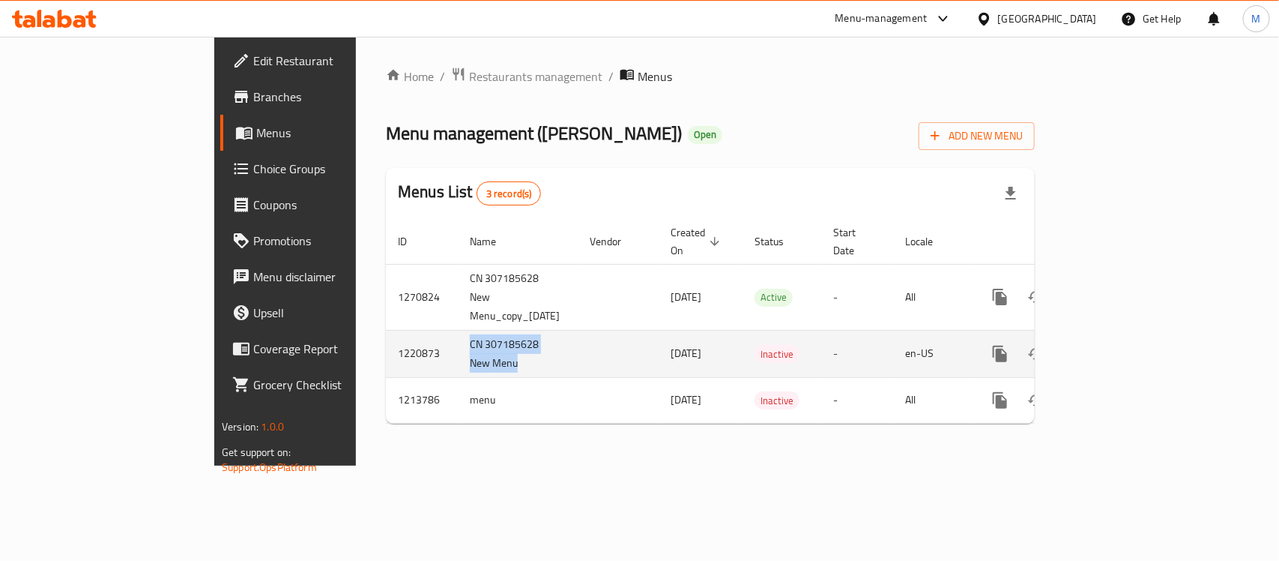
click at [458, 330] on td "CN 307185628 New Menu" at bounding box center [518, 353] width 120 height 47
click at [386, 330] on td "1220873" at bounding box center [422, 353] width 72 height 47
click at [458, 330] on td "CN 307185628 New Menu" at bounding box center [518, 353] width 120 height 47
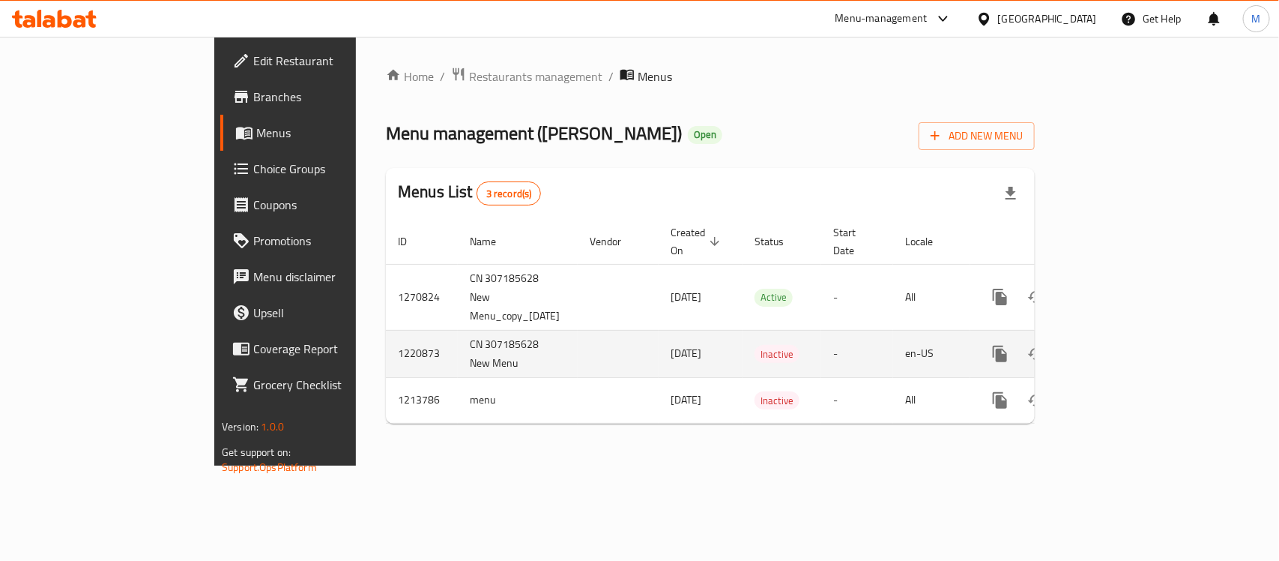
click at [458, 330] on td "CN 307185628 New Menu" at bounding box center [518, 353] width 120 height 47
click at [578, 330] on td "enhanced table" at bounding box center [618, 353] width 81 height 47
drag, startPoint x: 541, startPoint y: 309, endPoint x: 626, endPoint y: 322, distance: 85.8
click at [659, 330] on td "[DATE]" at bounding box center [701, 353] width 84 height 47
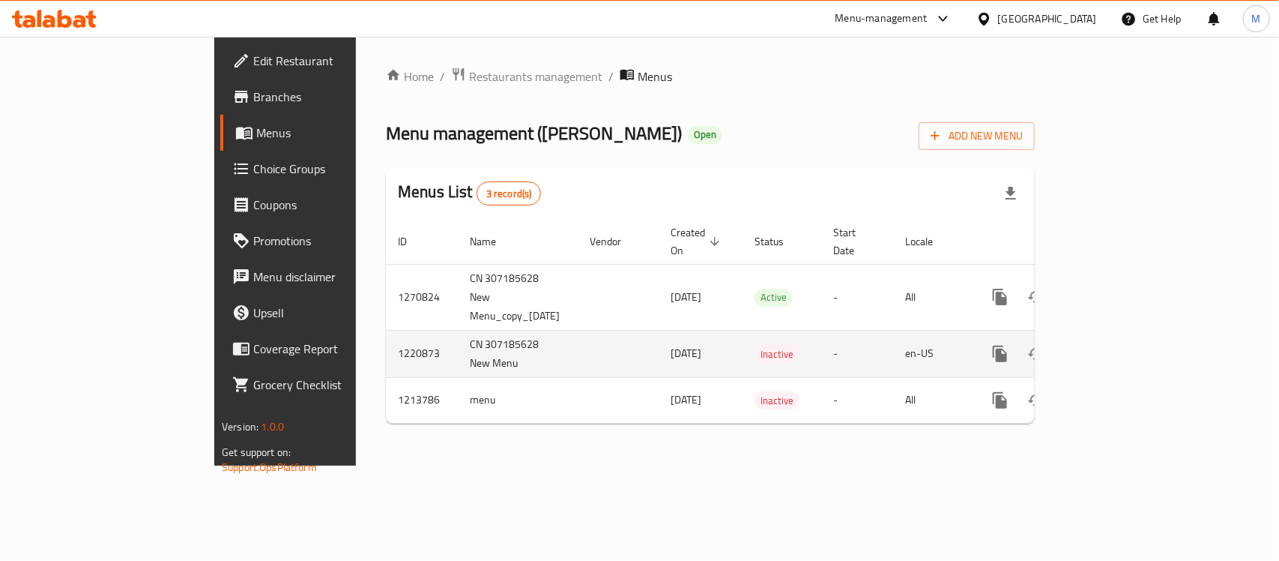
click at [659, 330] on td "[DATE]" at bounding box center [701, 353] width 84 height 47
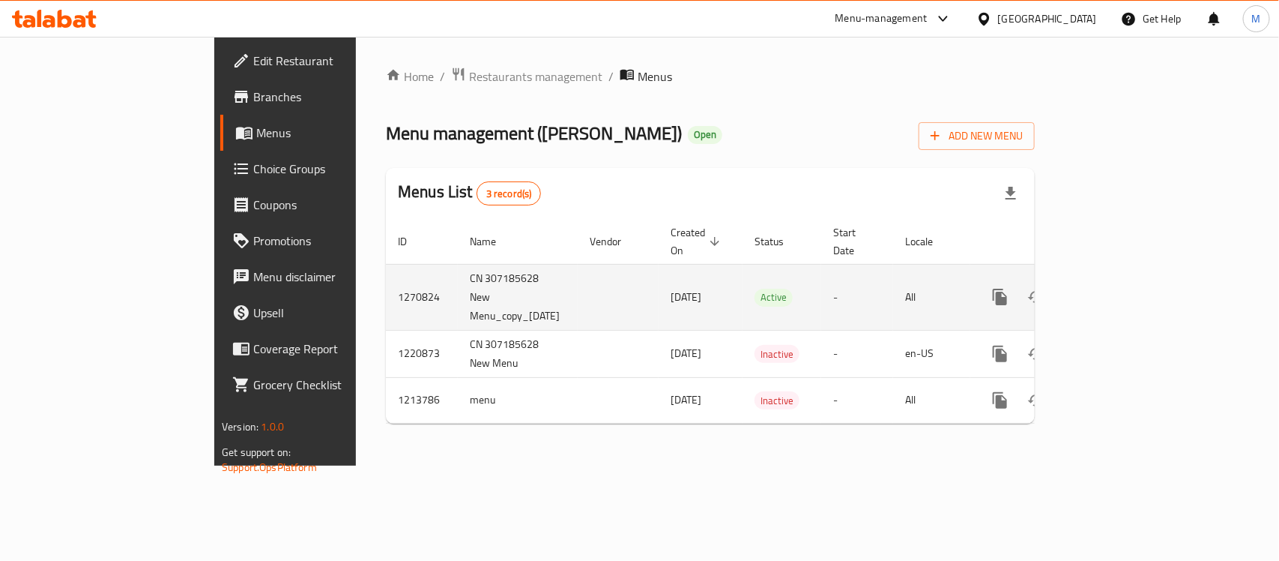
drag, startPoint x: 334, startPoint y: 266, endPoint x: 452, endPoint y: 279, distance: 118.4
click at [458, 279] on td "CN 307185628 New Menu_copy_[DATE]" at bounding box center [518, 297] width 120 height 66
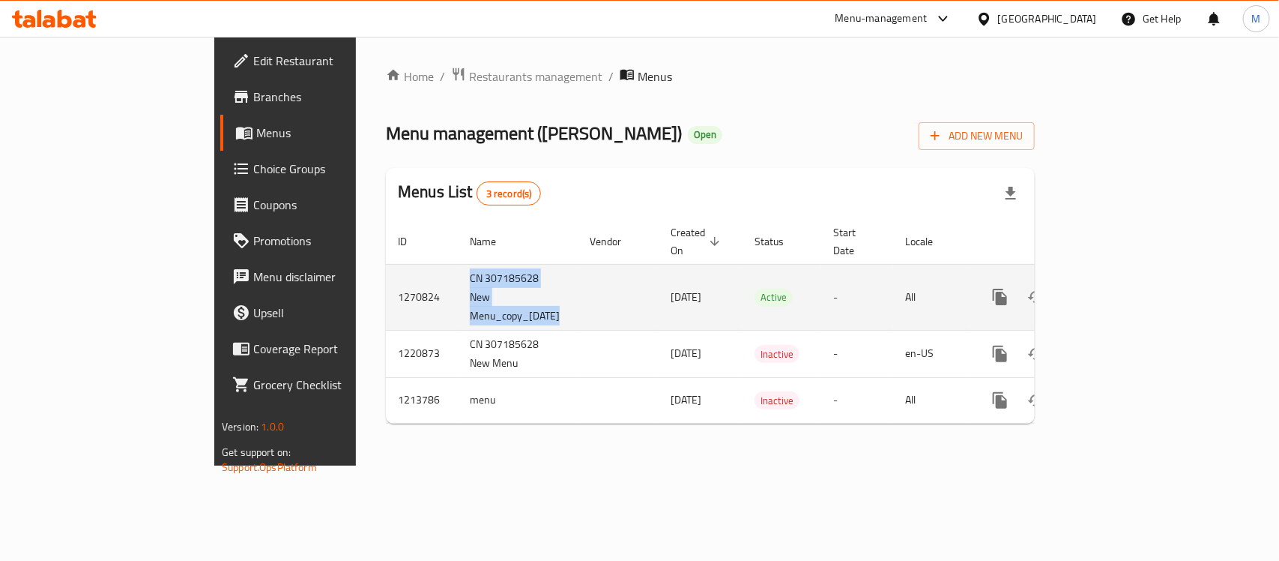
click at [578, 287] on td "enhanced table" at bounding box center [618, 297] width 81 height 66
click at [458, 275] on td "CN 307185628 New Menu_copy_[DATE]" at bounding box center [518, 297] width 120 height 66
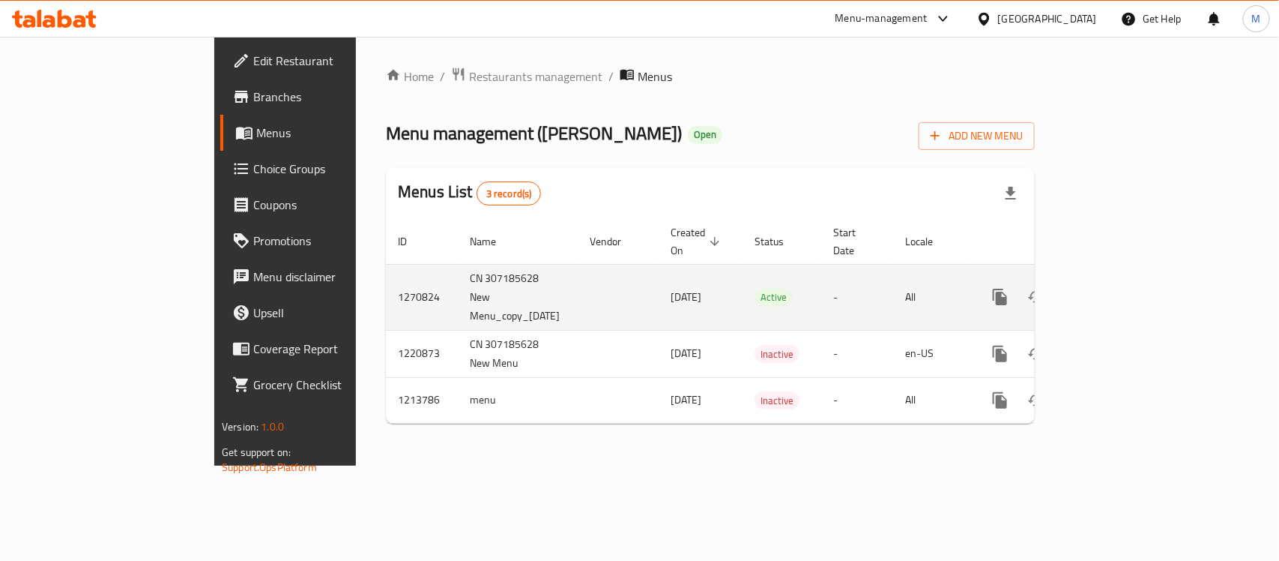
click at [458, 275] on td "CN 307185628 New Menu_copy_[DATE]" at bounding box center [518, 297] width 120 height 66
click at [386, 278] on td "1270824" at bounding box center [422, 297] width 72 height 66
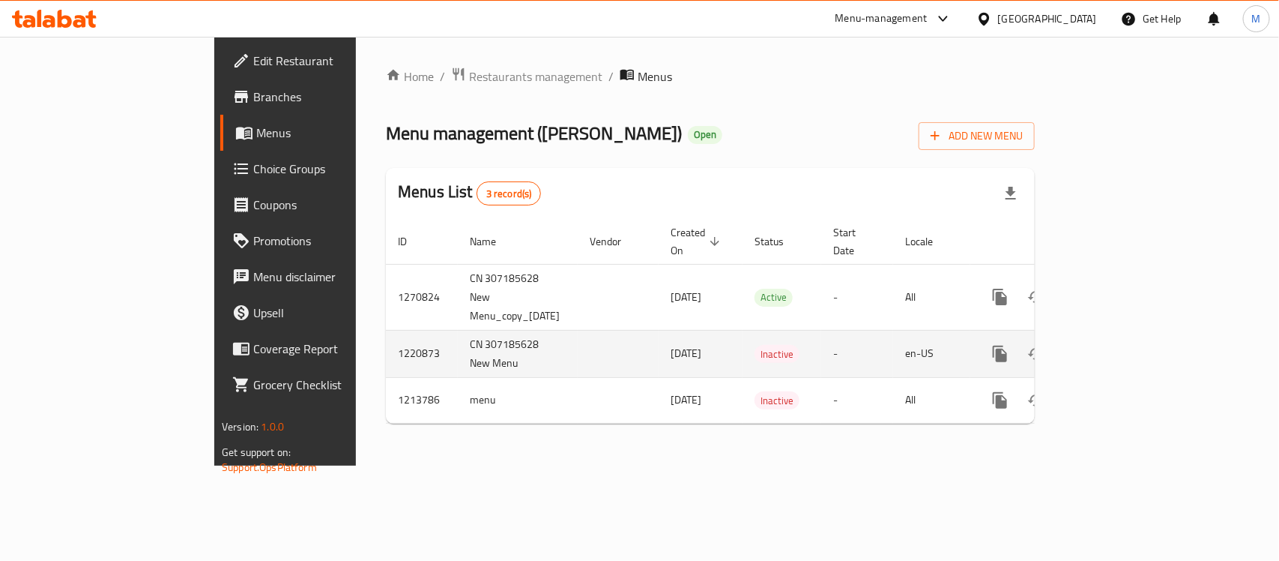
click at [458, 330] on td "CN 307185628 New Menu" at bounding box center [518, 353] width 120 height 47
click at [578, 336] on td "enhanced table" at bounding box center [618, 353] width 81 height 47
drag, startPoint x: 541, startPoint y: 317, endPoint x: 627, endPoint y: 322, distance: 86.4
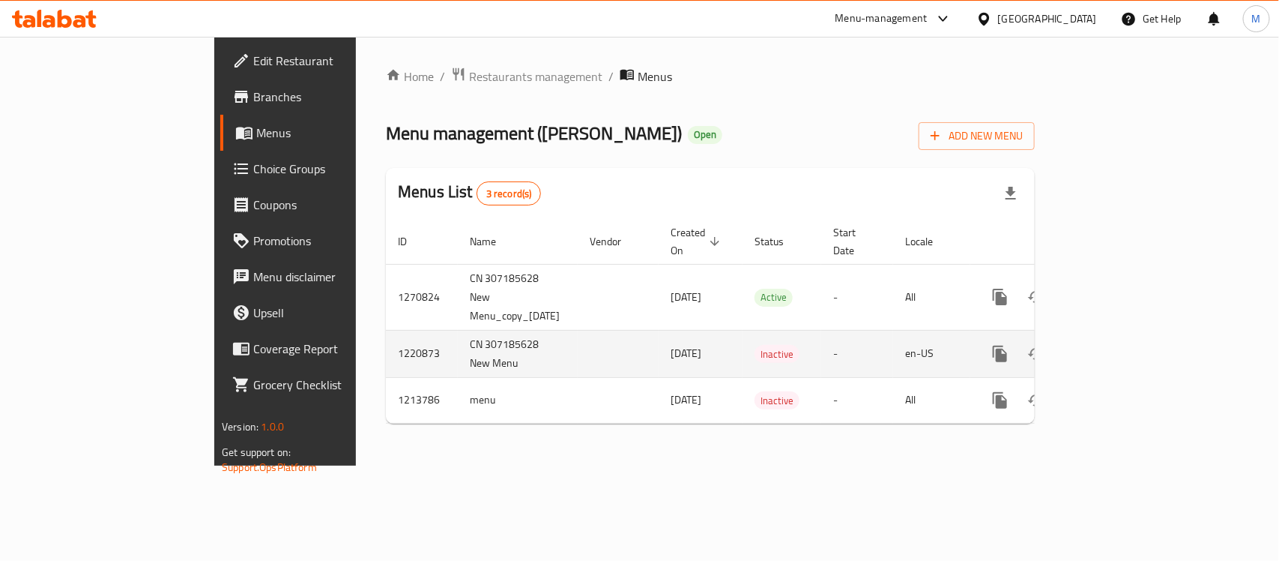
click at [659, 330] on td "[DATE]" at bounding box center [701, 353] width 84 height 47
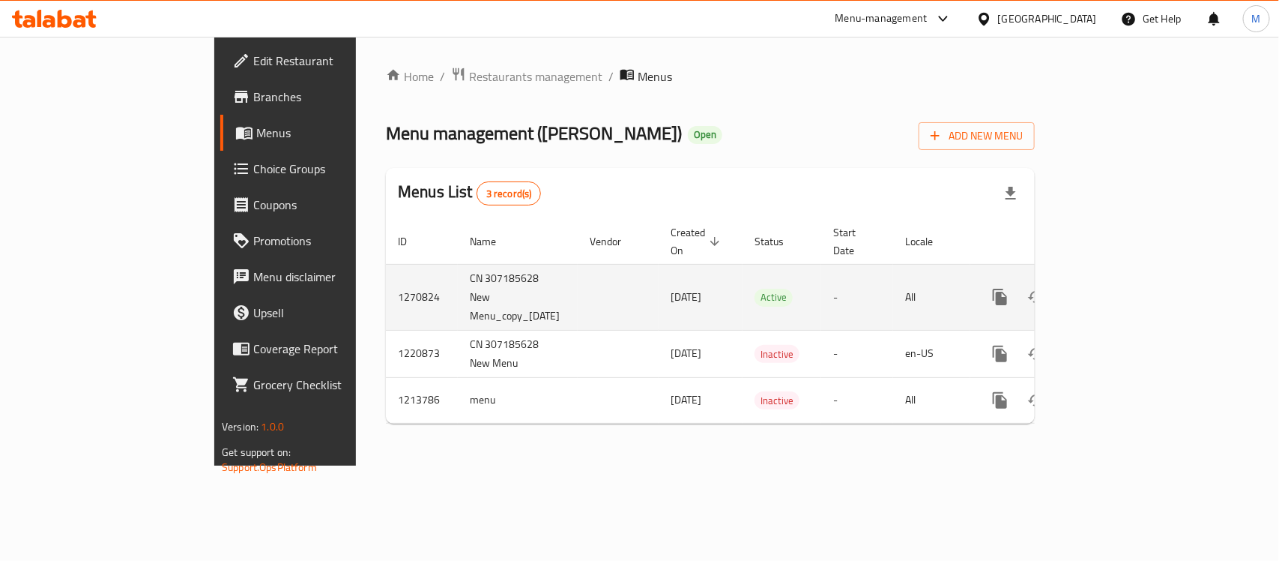
click at [458, 264] on td "CN 307185628 New Menu_copy_[DATE]" at bounding box center [518, 297] width 120 height 66
drag, startPoint x: 323, startPoint y: 267, endPoint x: 486, endPoint y: 283, distance: 163.4
click at [486, 283] on tr "1270824 CN 307185628 New Menu_copy_[DATE] [DATE] Active - All" at bounding box center [762, 297] width 753 height 66
click at [578, 283] on td "enhanced table" at bounding box center [618, 297] width 81 height 66
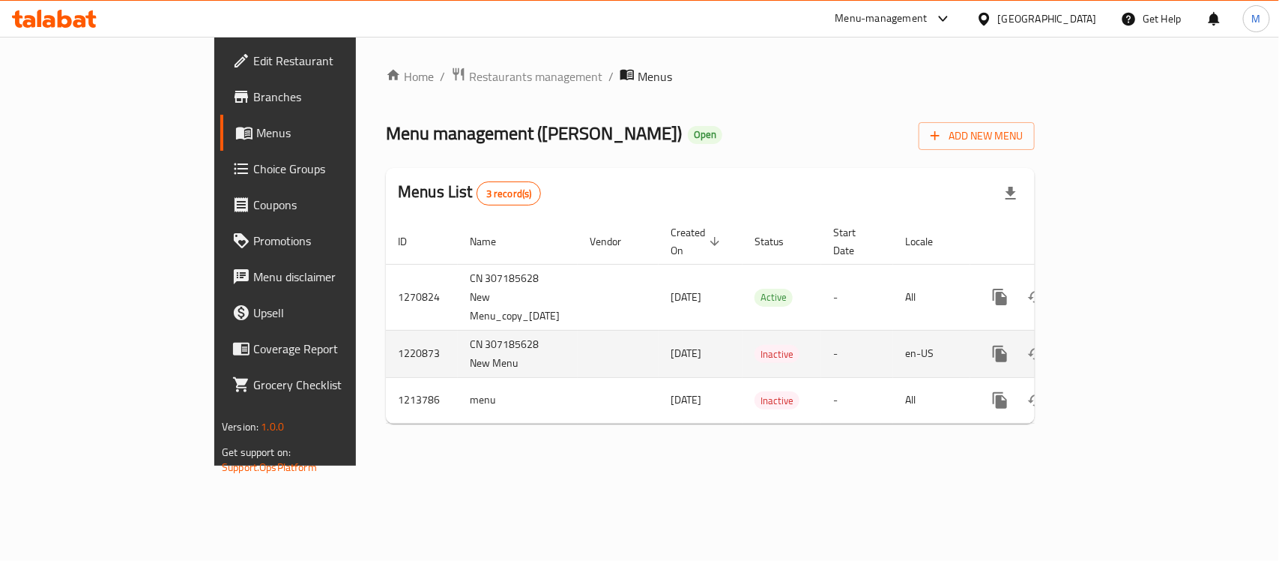
click at [386, 330] on td "1220873" at bounding box center [422, 353] width 72 height 47
click at [671, 343] on span "[DATE]" at bounding box center [686, 352] width 31 height 19
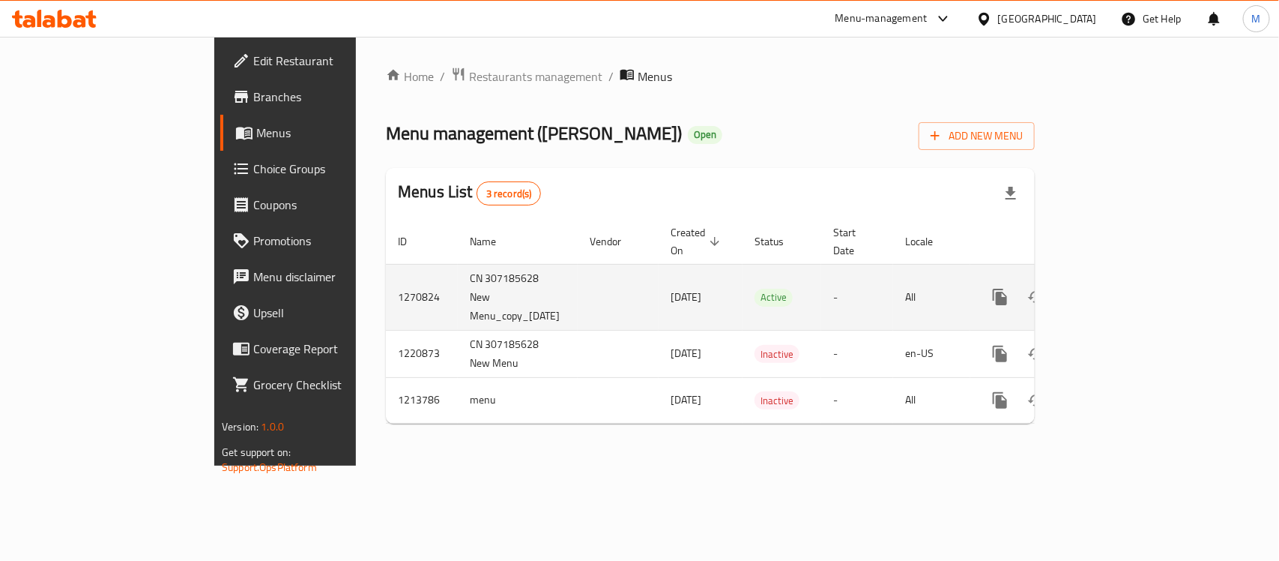
click at [386, 274] on td "1270824" at bounding box center [422, 297] width 72 height 66
click at [458, 264] on td "CN 307185628 New Menu_copy_[DATE]" at bounding box center [518, 297] width 120 height 66
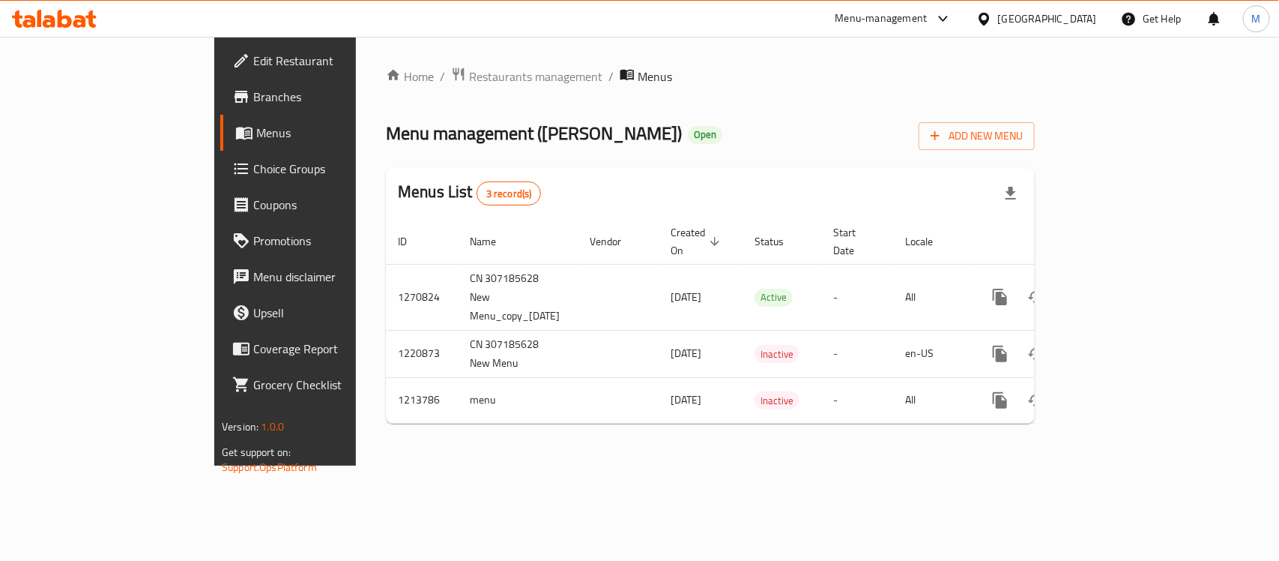
click at [579, 208] on div "Menus List 3 record(s)" at bounding box center [710, 193] width 649 height 51
click at [458, 241] on th "Name" at bounding box center [518, 242] width 120 height 46
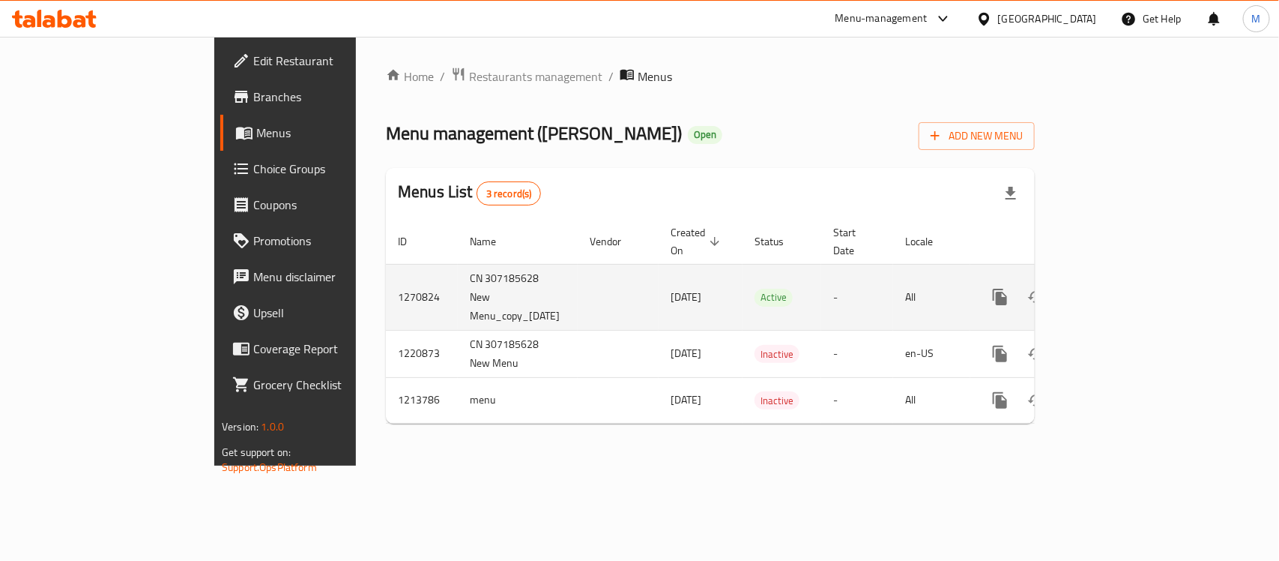
click at [386, 271] on td "1270824" at bounding box center [422, 297] width 72 height 66
click at [386, 279] on td "1270824" at bounding box center [422, 297] width 72 height 66
click at [386, 268] on td "1270824" at bounding box center [422, 297] width 72 height 66
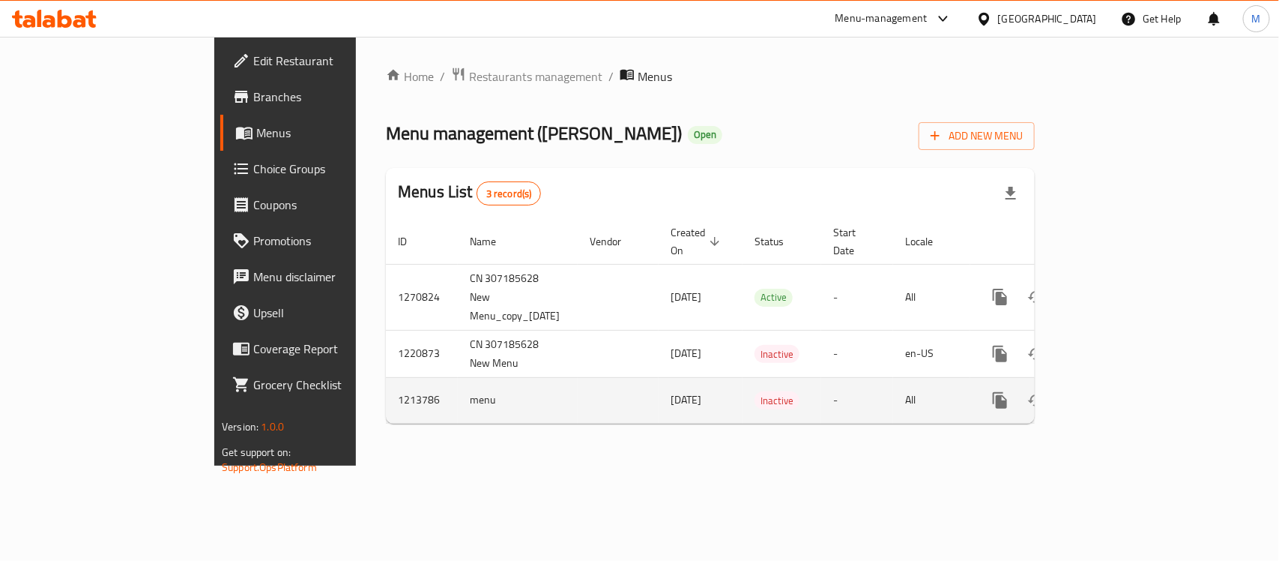
click at [458, 377] on td "menu" at bounding box center [518, 400] width 120 height 46
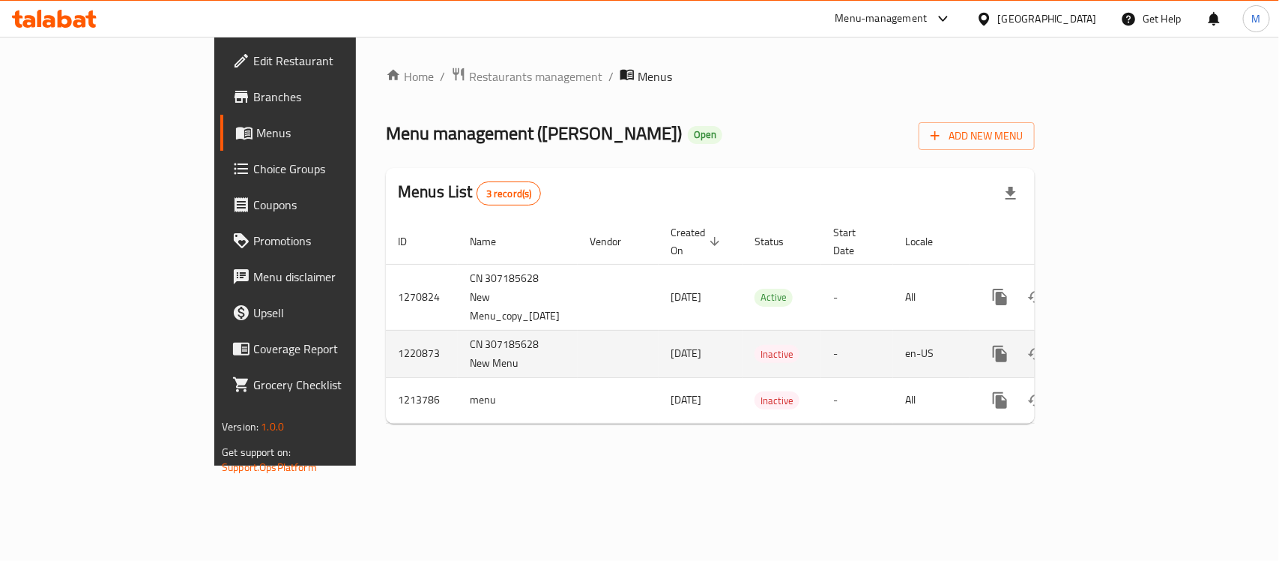
click at [458, 330] on td "CN 307185628 New Menu" at bounding box center [518, 353] width 120 height 47
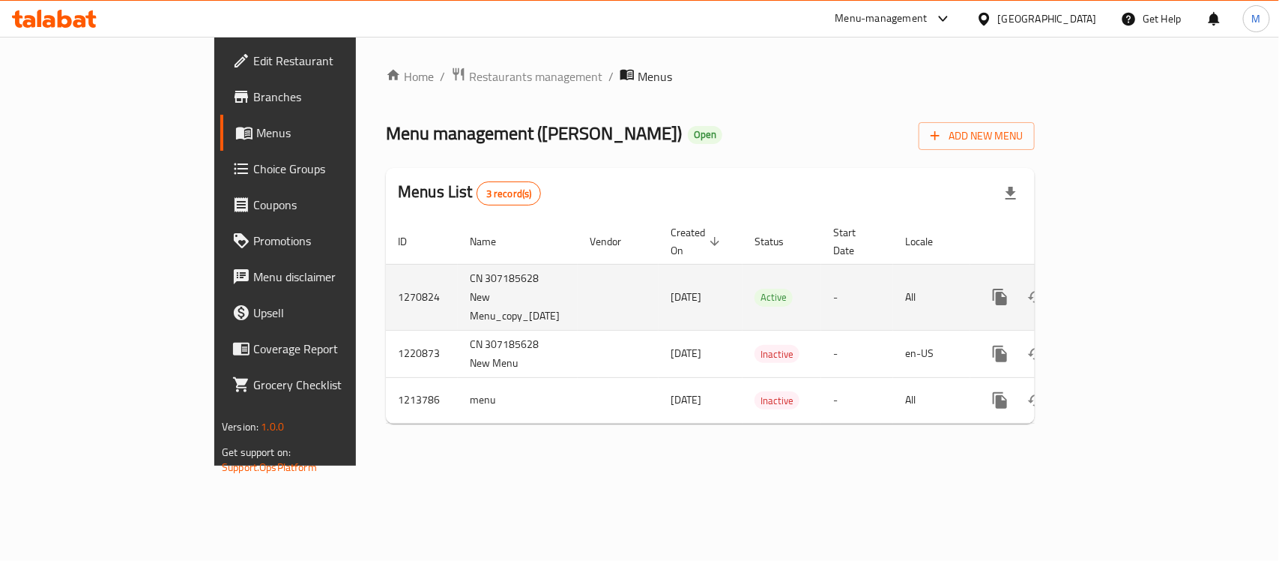
click at [458, 286] on td "CN 307185628 New Menu_copy_[DATE]" at bounding box center [518, 297] width 120 height 66
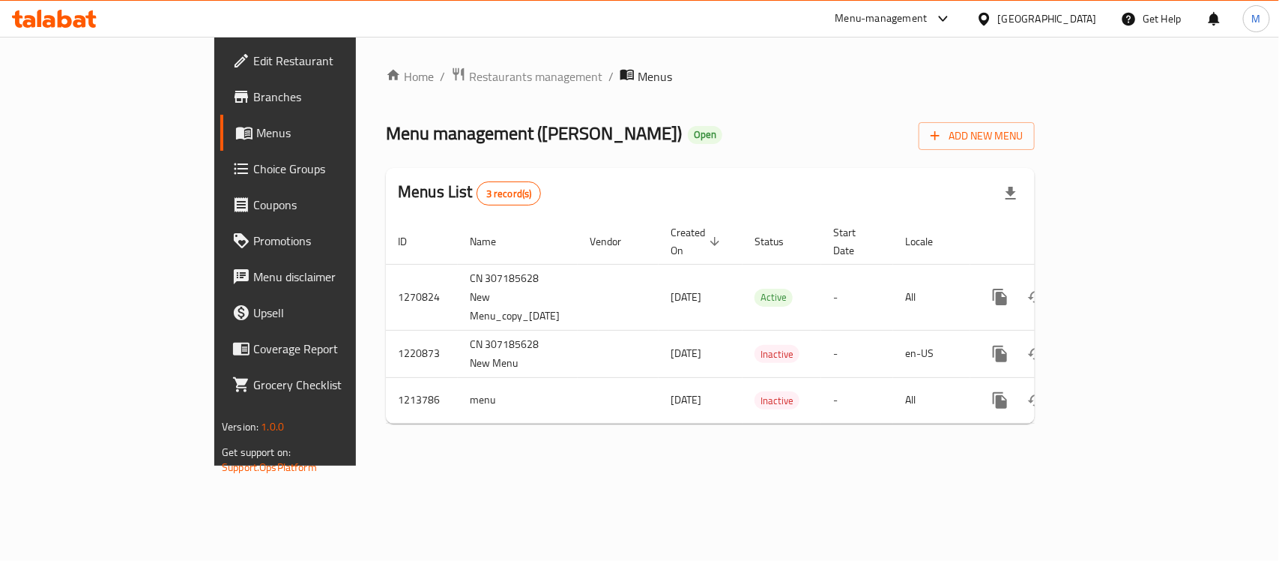
click at [406, 163] on div "Home / Restaurants management / Menus Menu management ( [PERSON_NAME] ) Open Ad…" at bounding box center [710, 251] width 649 height 369
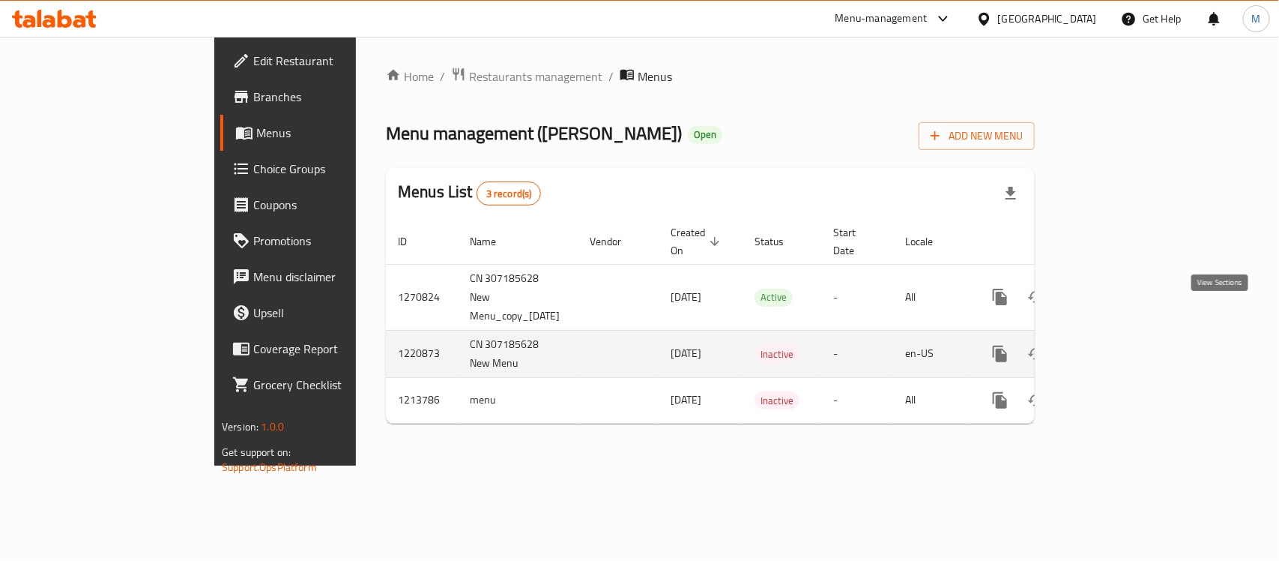
click at [1118, 345] on icon "enhanced table" at bounding box center [1109, 354] width 18 height 18
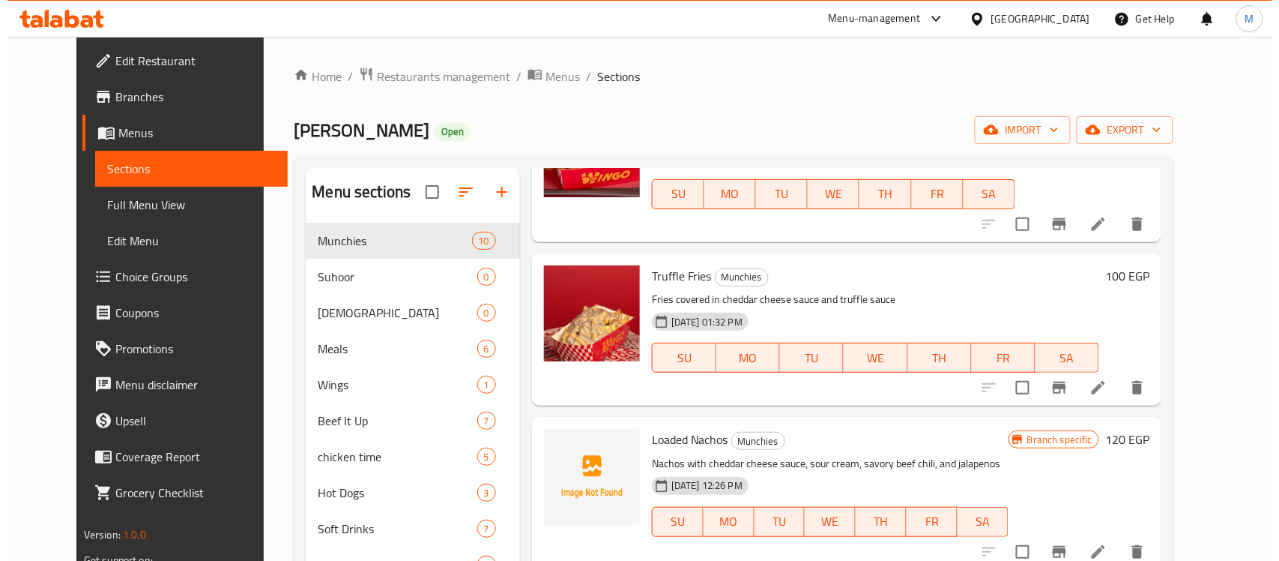
scroll to position [94, 0]
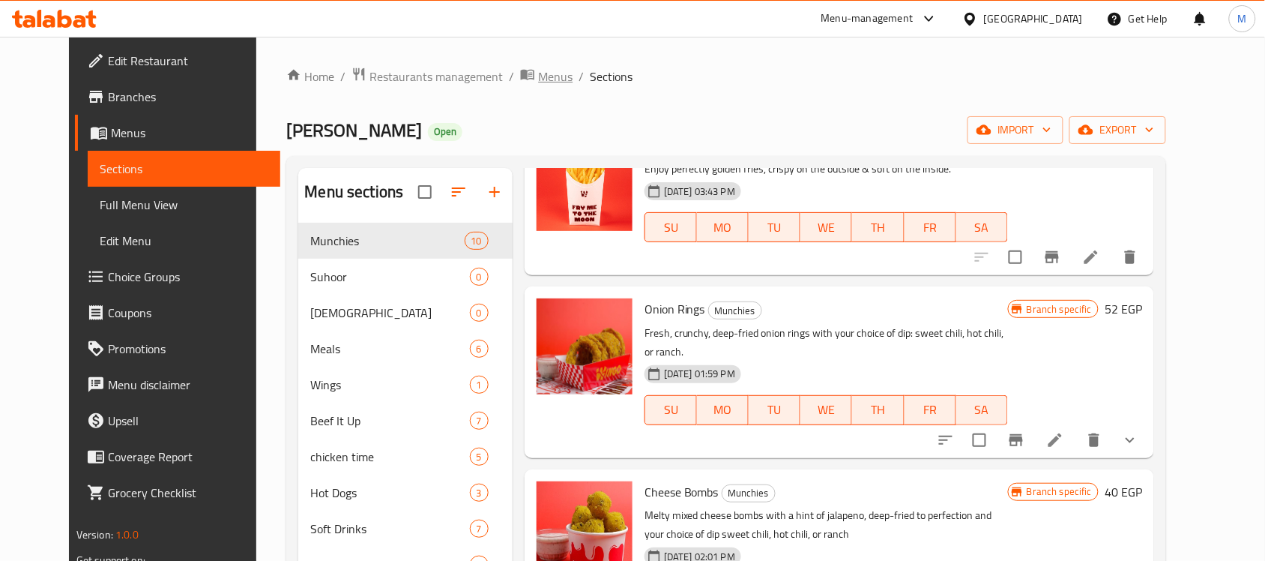
click at [538, 76] on span "Menus" at bounding box center [555, 76] width 34 height 18
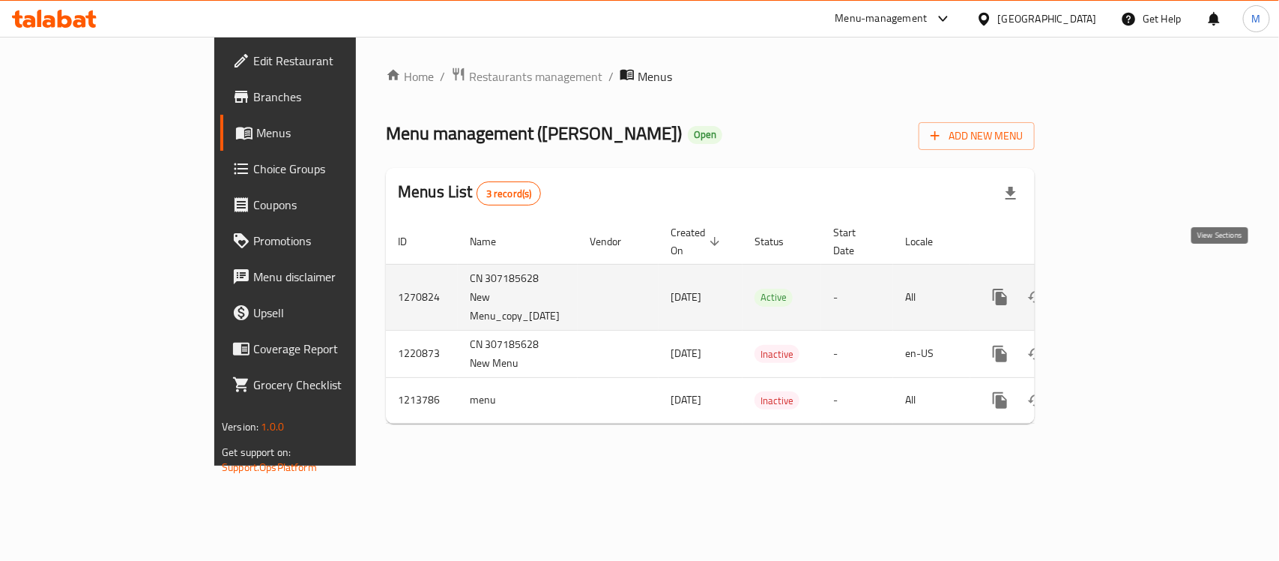
click at [1118, 288] on icon "enhanced table" at bounding box center [1109, 297] width 18 height 18
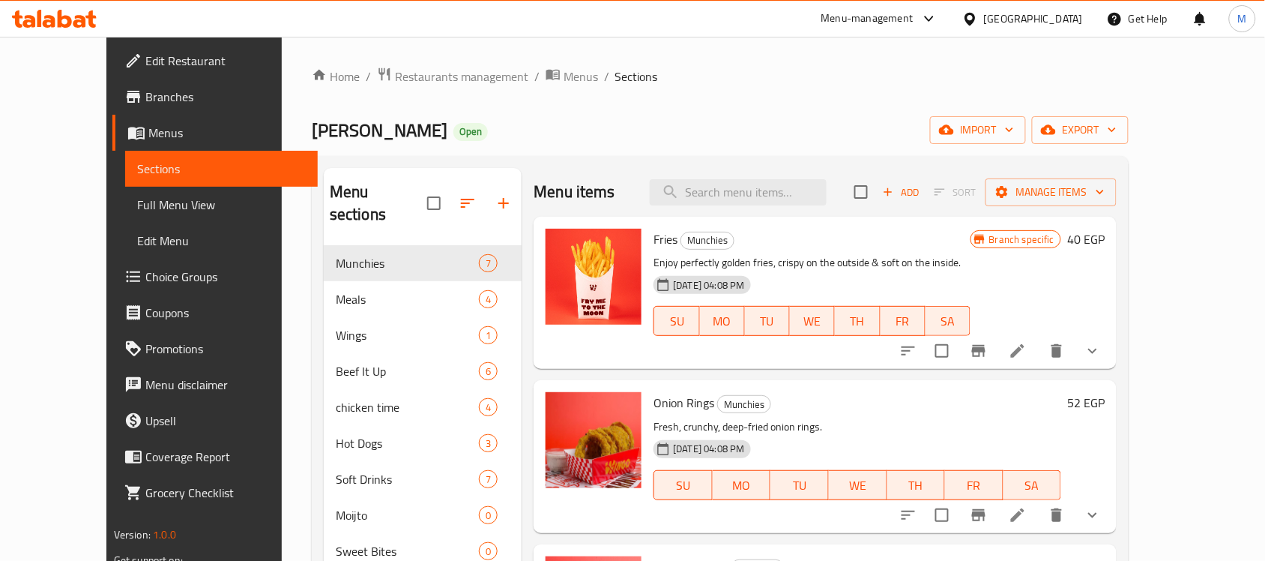
click at [495, 64] on div "Home / Restaurants management / Menus / Sections Wingo Open import export Menu …" at bounding box center [720, 404] width 877 height 734
click at [564, 76] on span "Menus" at bounding box center [581, 76] width 34 height 18
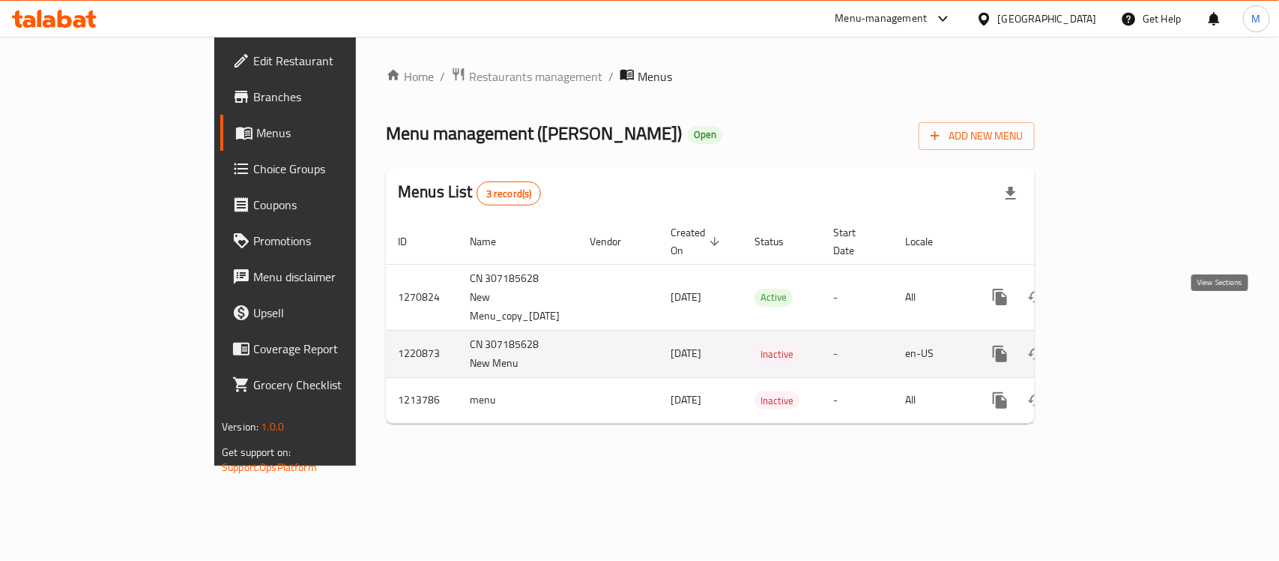
click at [1118, 345] on icon "enhanced table" at bounding box center [1109, 354] width 18 height 18
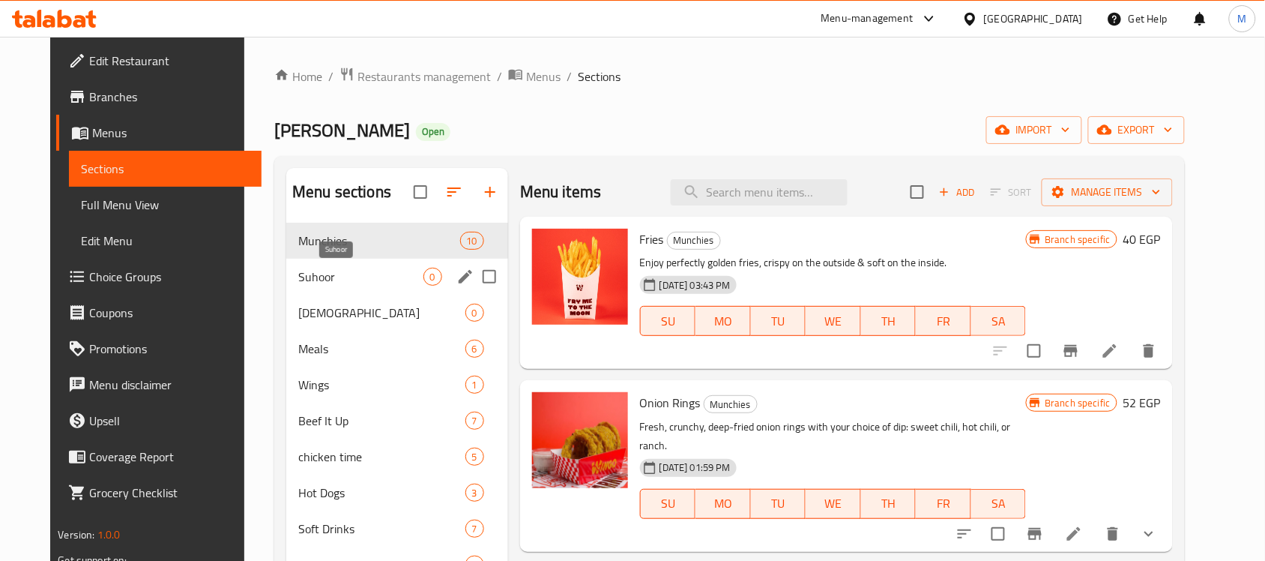
click at [387, 281] on span "Suhoor" at bounding box center [360, 277] width 124 height 18
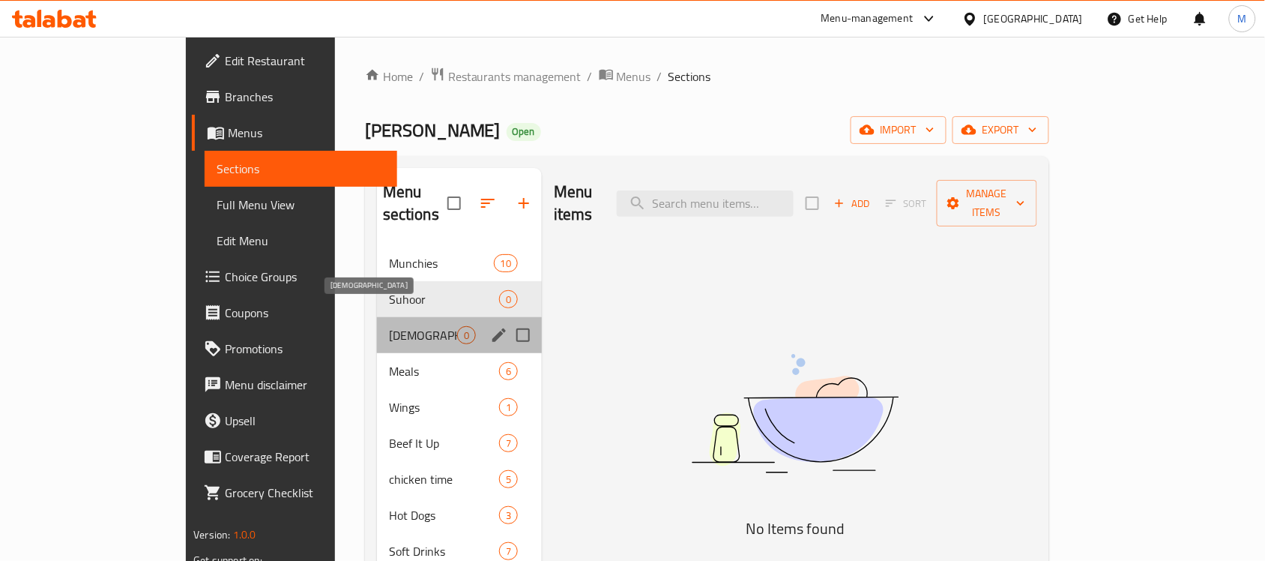
click at [389, 326] on span "[DEMOGRAPHIC_DATA]" at bounding box center [423, 335] width 68 height 18
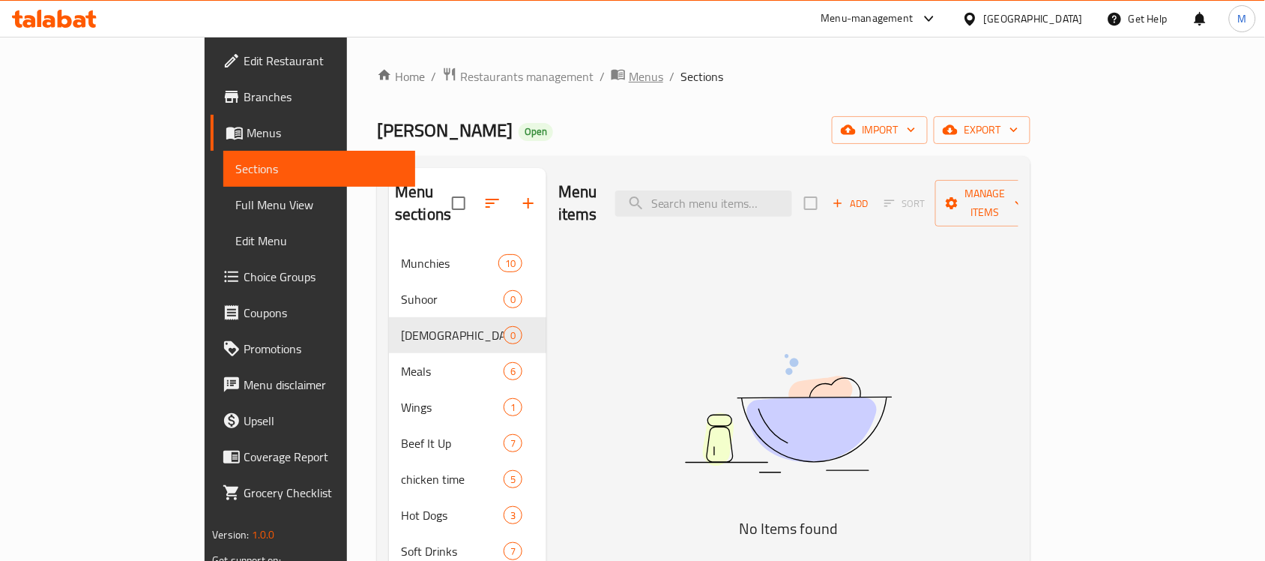
click at [629, 68] on span "Menus" at bounding box center [646, 76] width 34 height 18
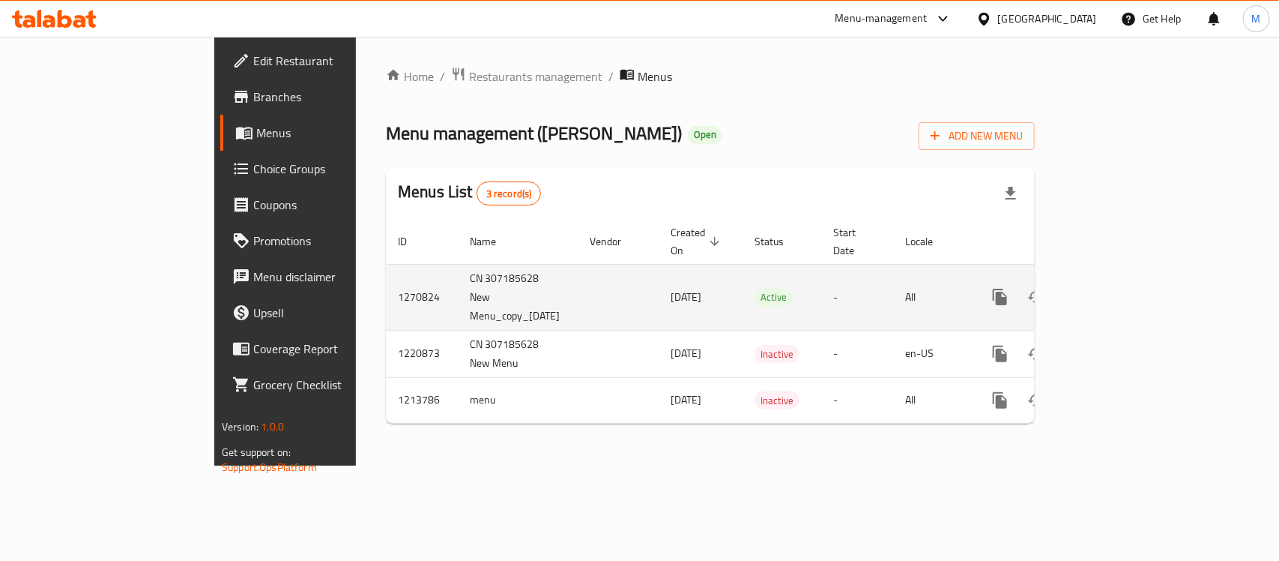
click at [1115, 290] on icon "enhanced table" at bounding box center [1108, 296] width 13 height 13
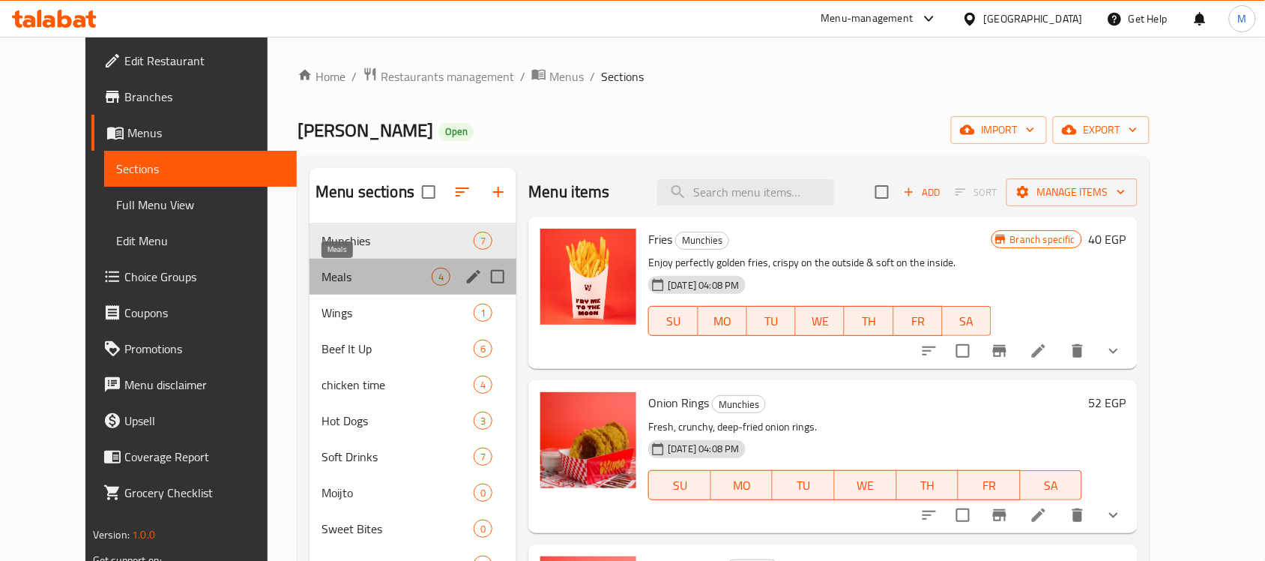
click at [335, 274] on span "Meals" at bounding box center [377, 277] width 110 height 18
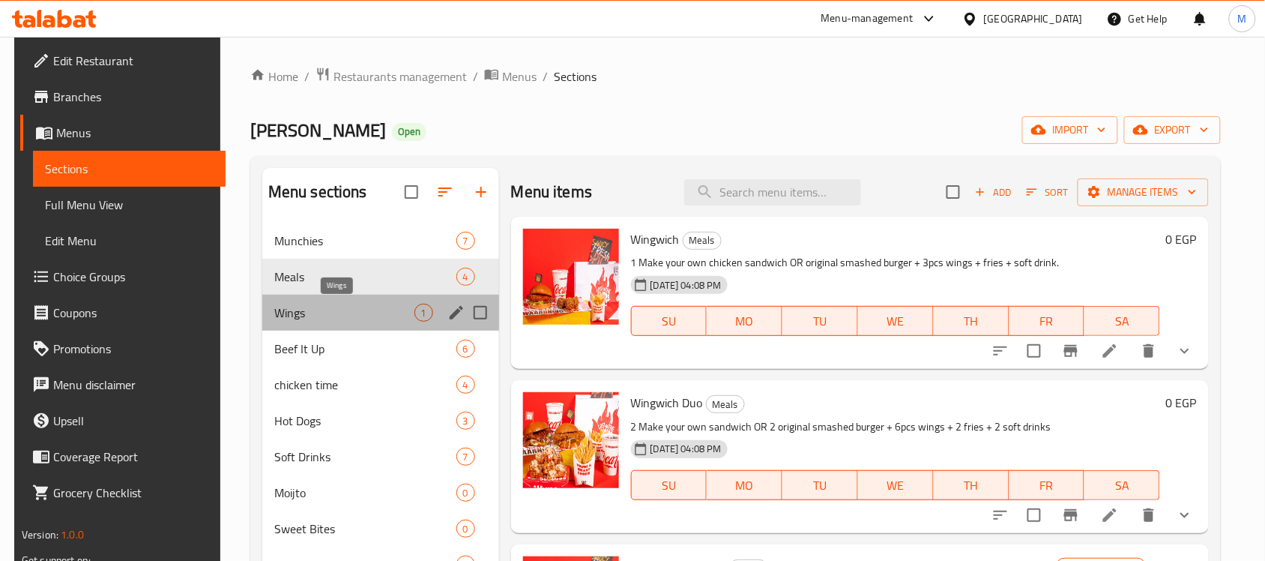
click at [323, 319] on span "Wings" at bounding box center [344, 313] width 140 height 18
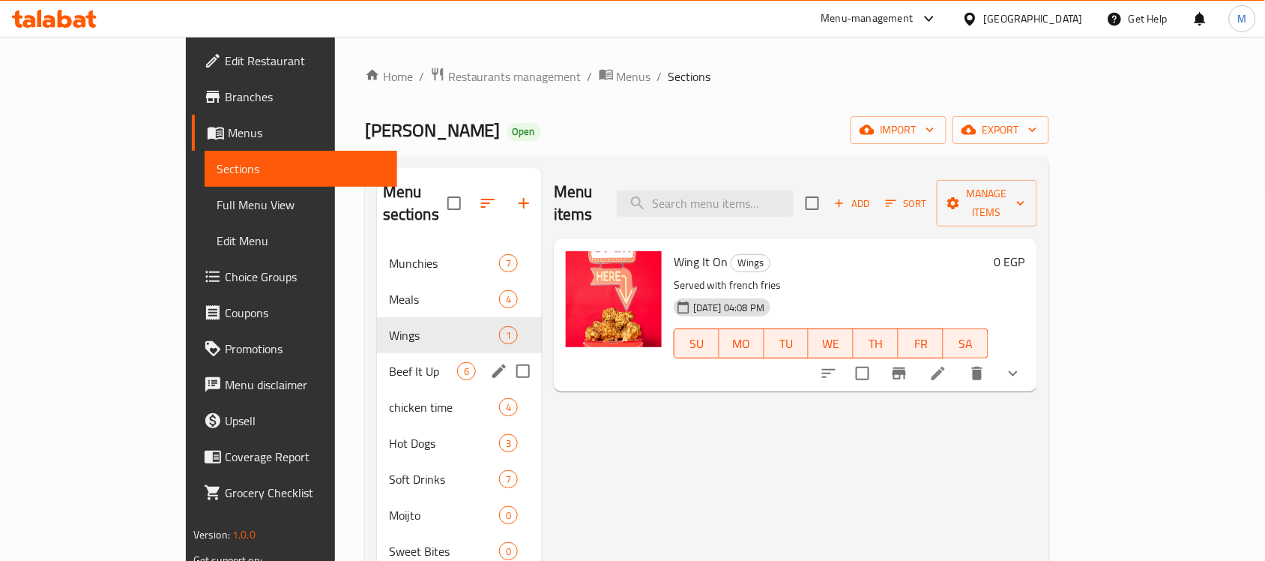
click at [389, 398] on span "chicken time" at bounding box center [444, 407] width 110 height 18
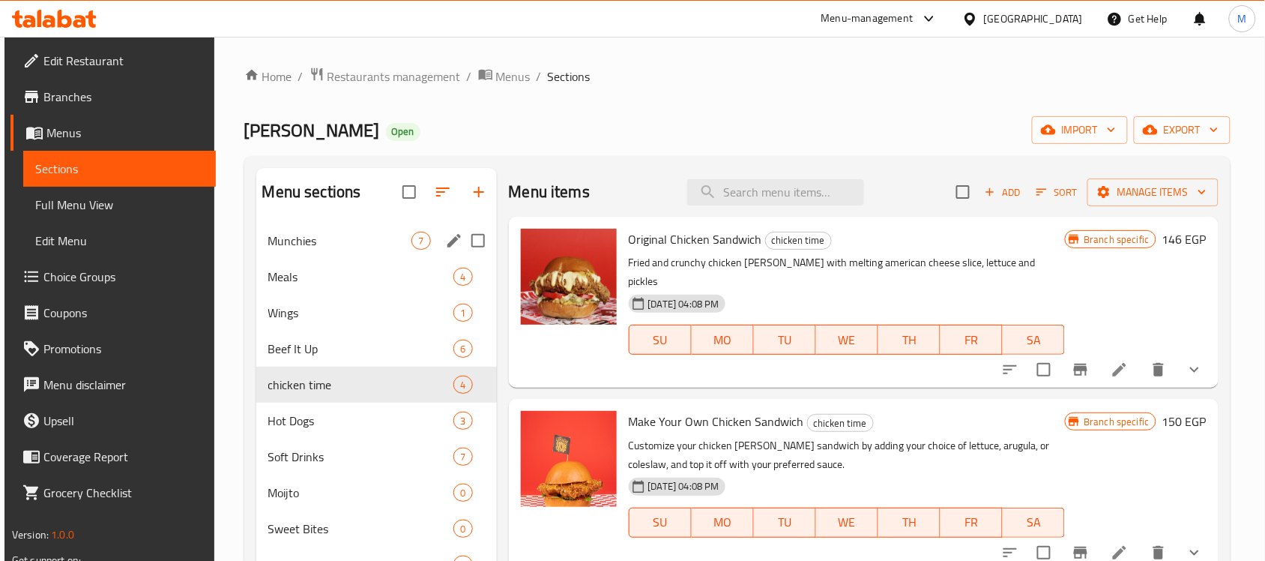
click at [399, 229] on div "Munchies 7" at bounding box center [376, 241] width 241 height 36
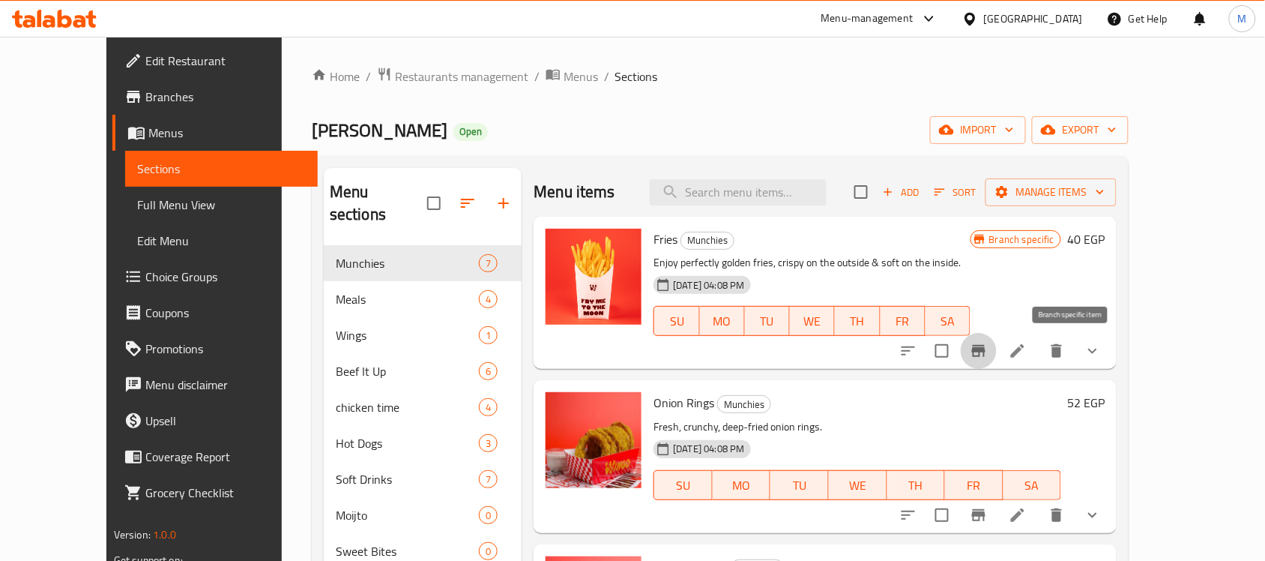
click at [986, 349] on icon "Branch-specific-item" at bounding box center [978, 351] width 13 height 12
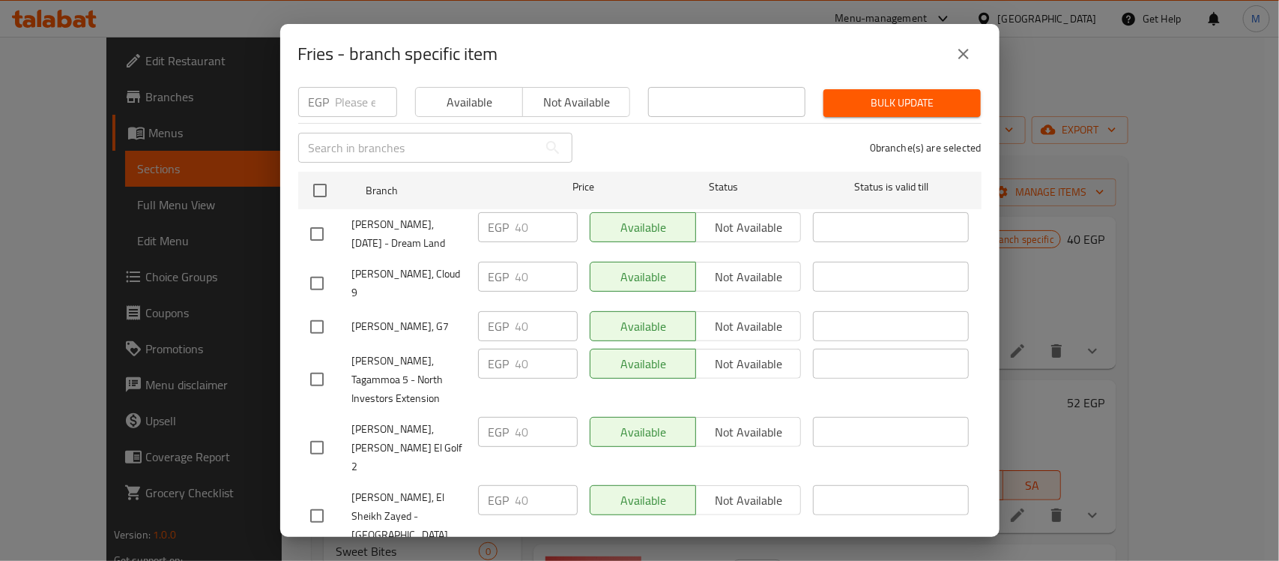
scroll to position [292, 0]
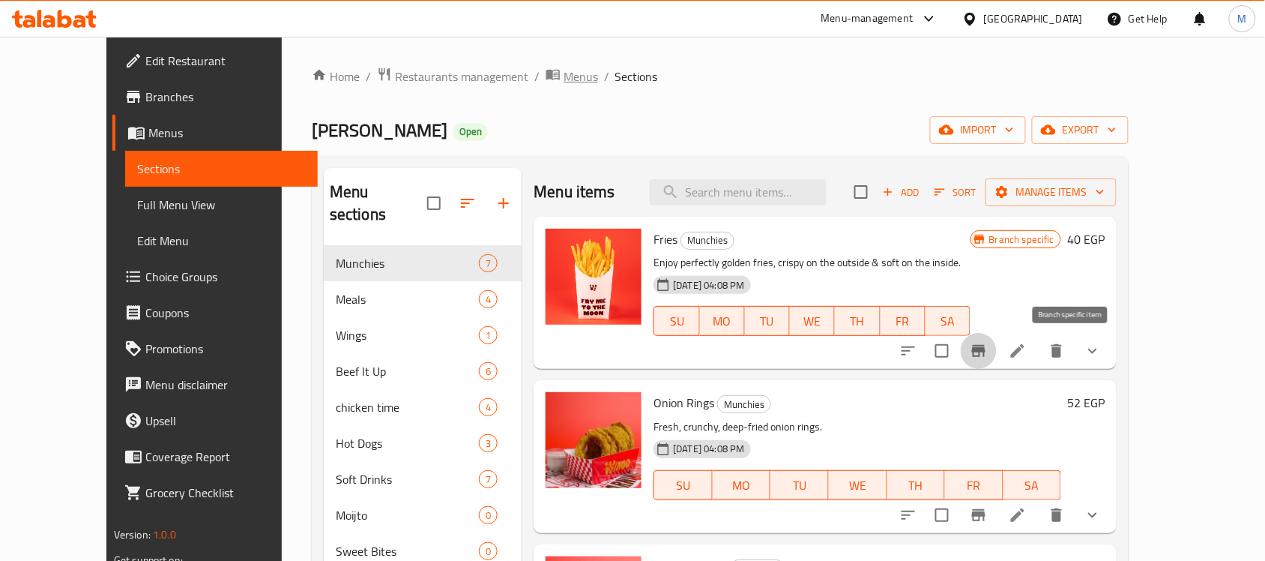
click at [564, 73] on span "Menus" at bounding box center [581, 76] width 34 height 18
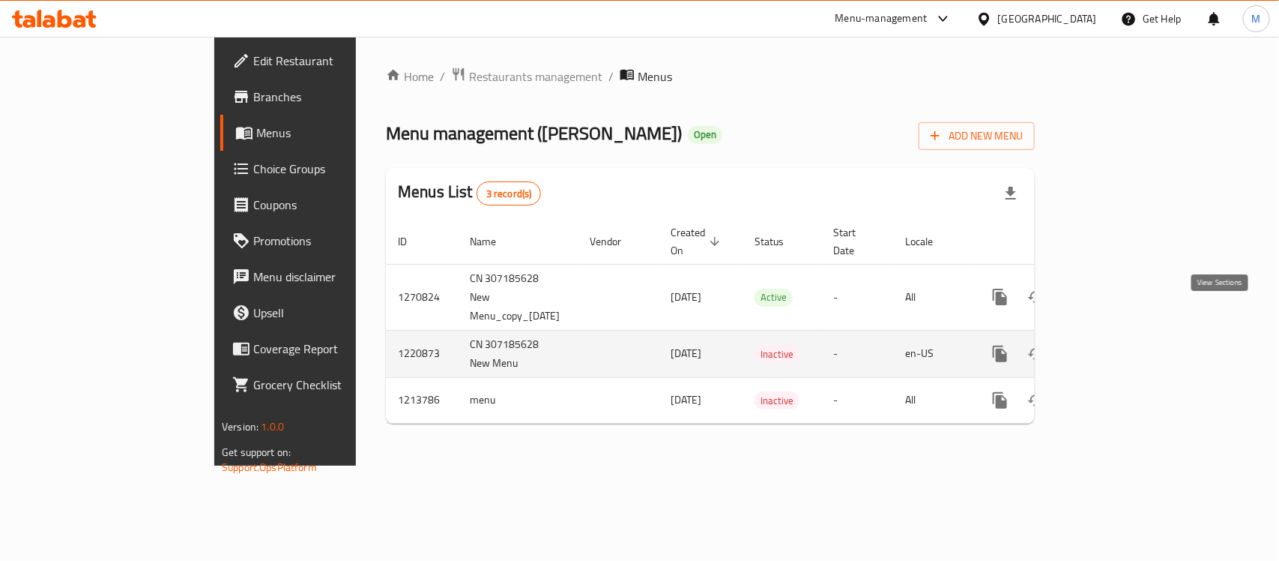
click at [1118, 345] on icon "enhanced table" at bounding box center [1109, 354] width 18 height 18
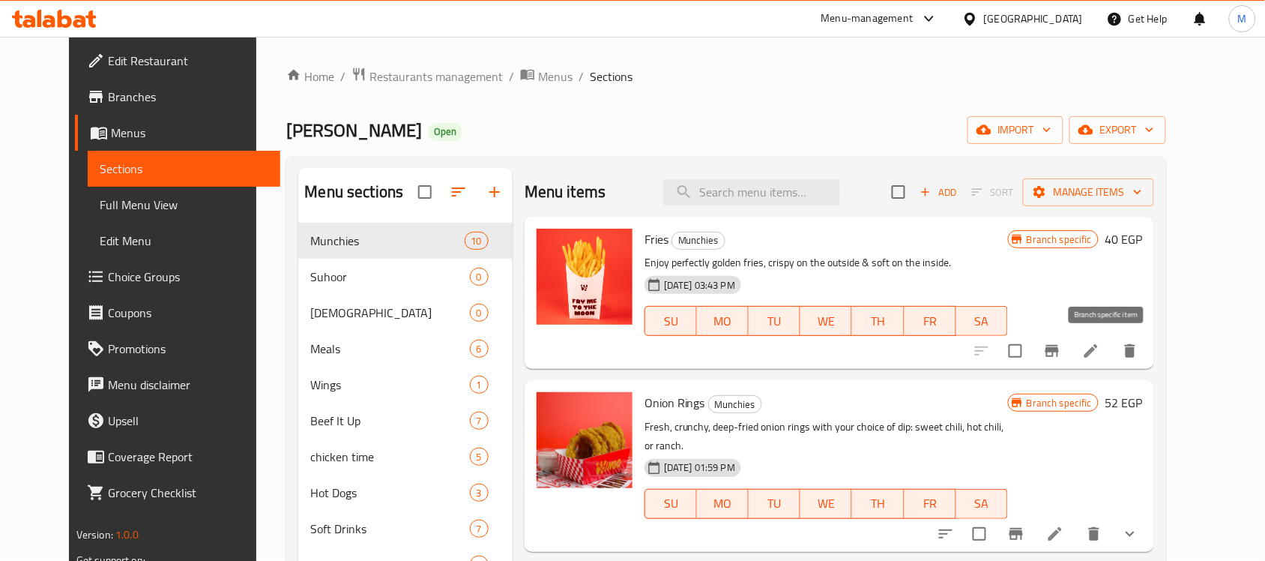
click at [1059, 349] on icon "Branch-specific-item" at bounding box center [1052, 351] width 13 height 12
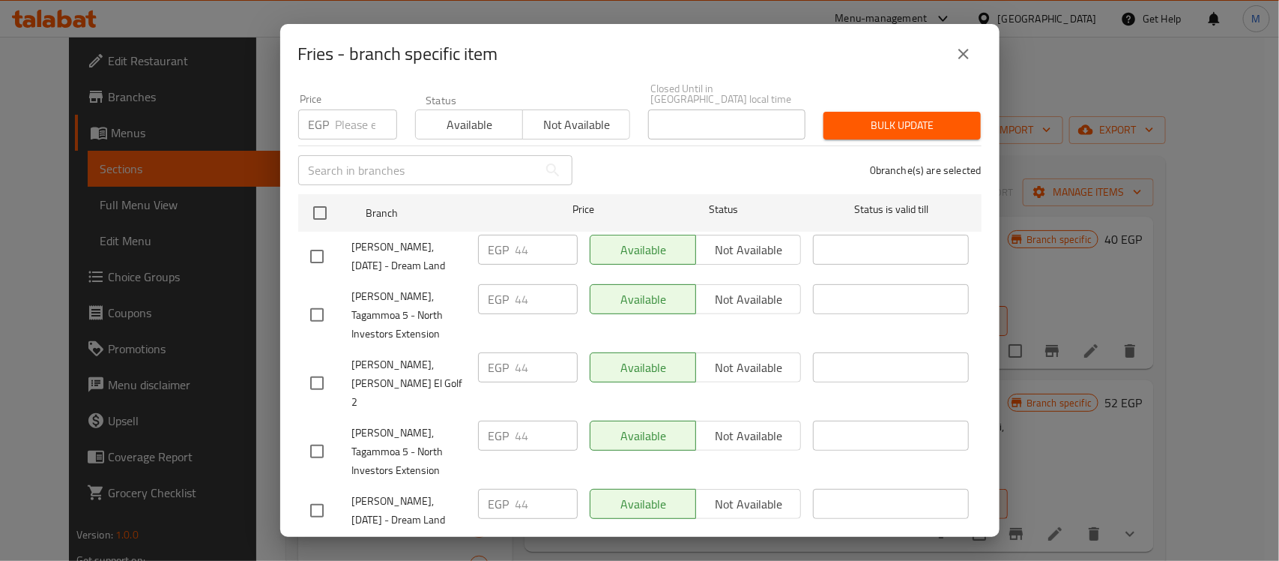
scroll to position [292, 0]
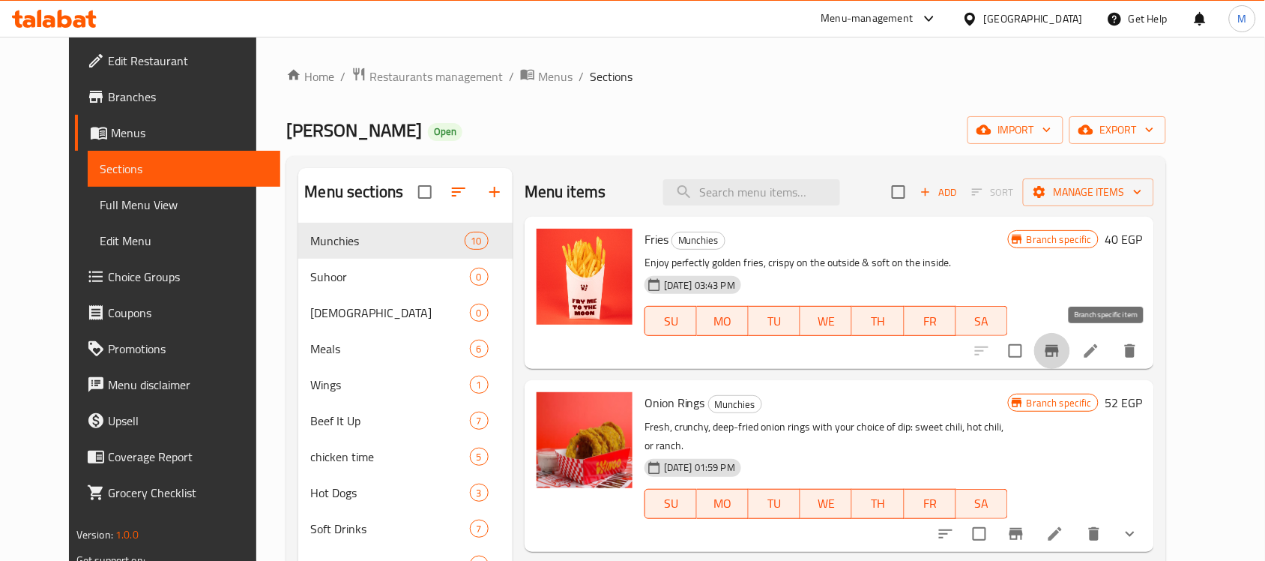
click at [784, 139] on div "Wingo Open import export" at bounding box center [726, 130] width 880 height 28
click at [538, 73] on span "Menus" at bounding box center [555, 76] width 34 height 18
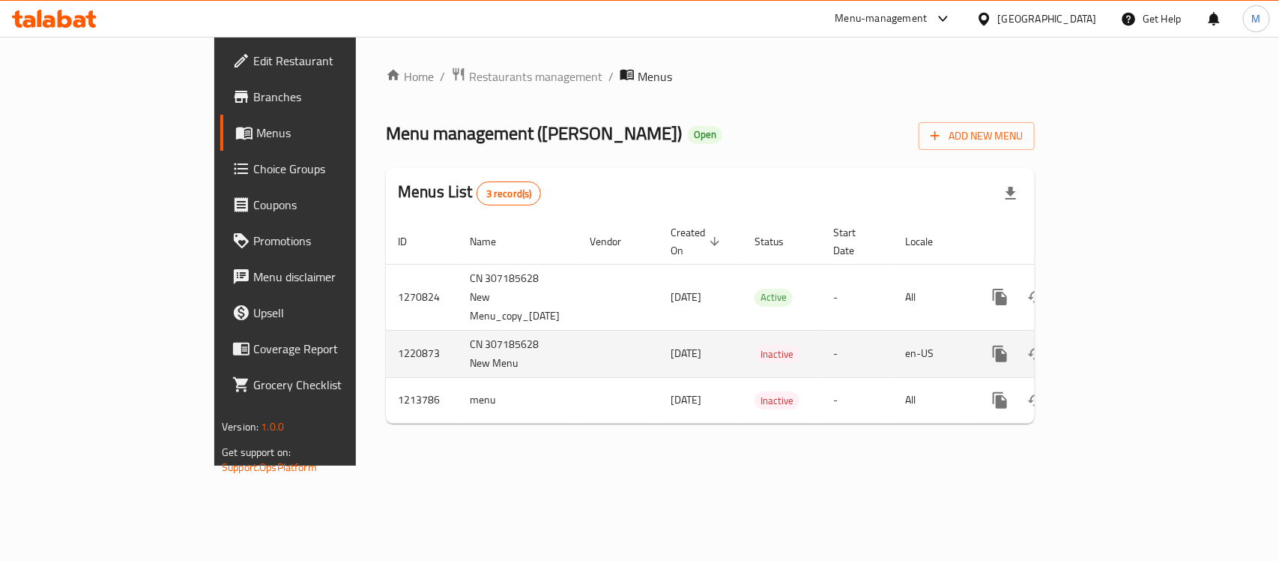
click at [386, 330] on td "1220873" at bounding box center [422, 353] width 72 height 47
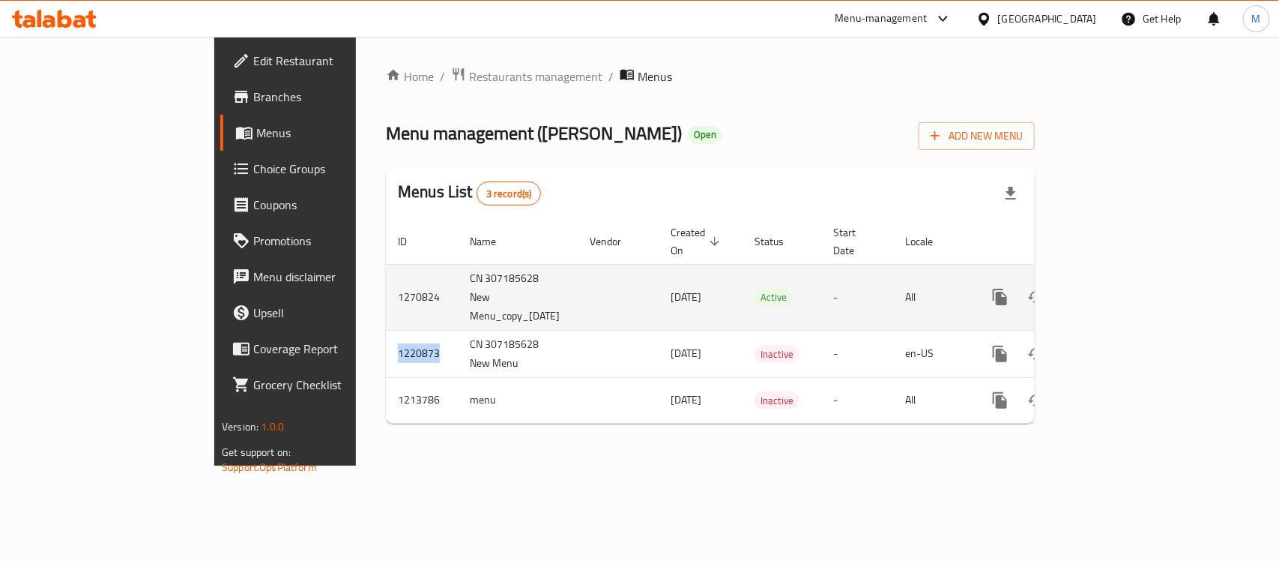
click at [386, 264] on td "1270824" at bounding box center [422, 297] width 72 height 66
